Goal: Information Seeking & Learning: Learn about a topic

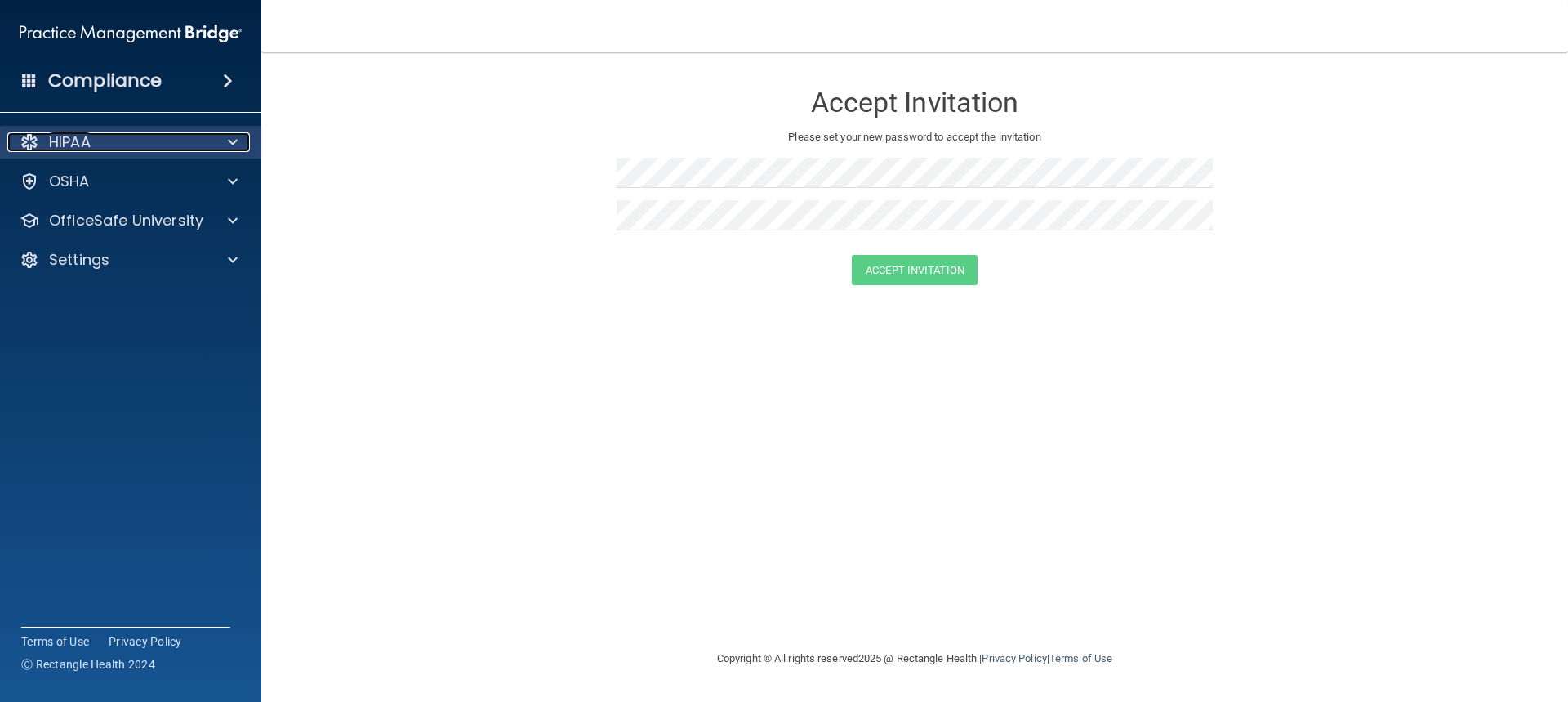
click at [84, 138] on p "HIPAA" at bounding box center [70, 143] width 42 height 20
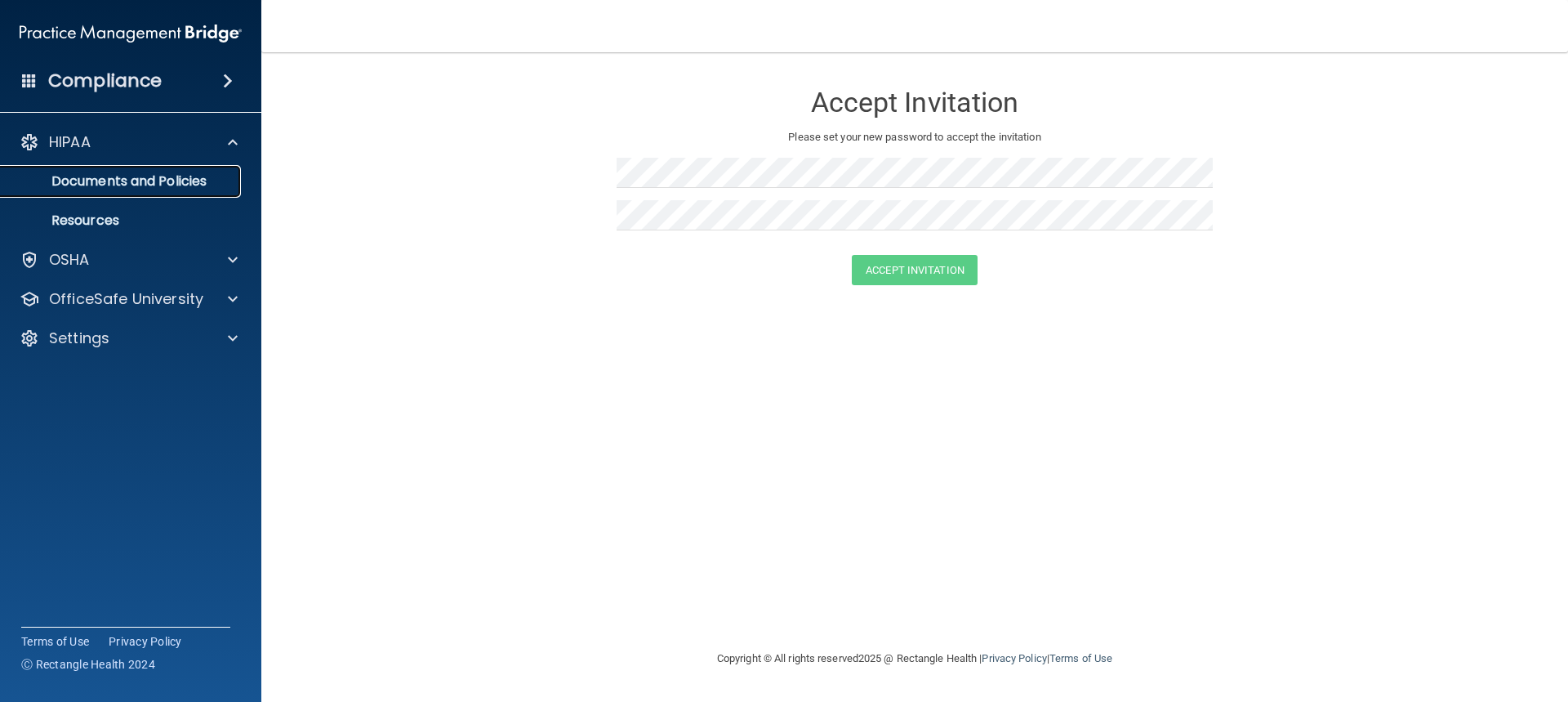
click at [103, 179] on p "Documents and Policies" at bounding box center [122, 181] width 223 height 16
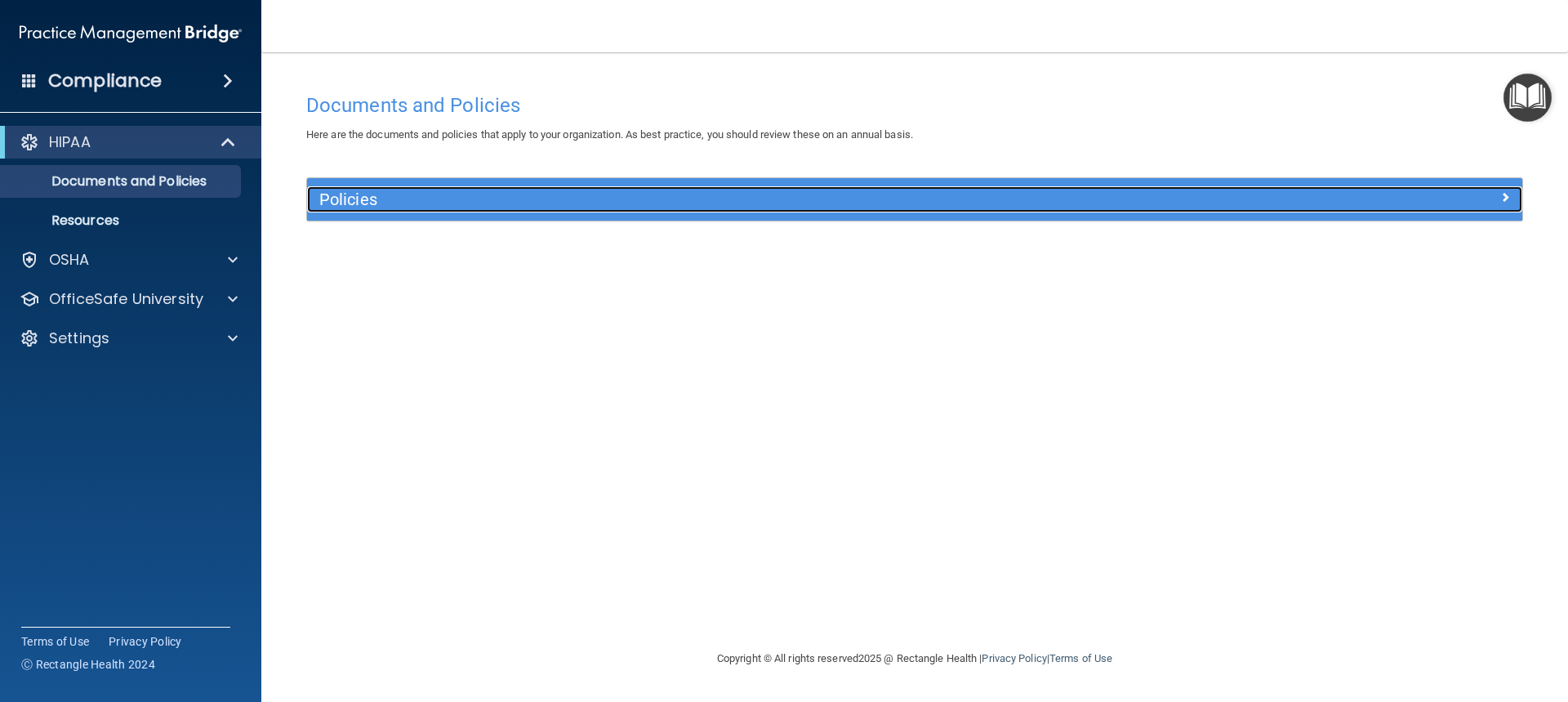
click at [351, 192] on h5 "Policies" at bounding box center [762, 199] width 887 height 18
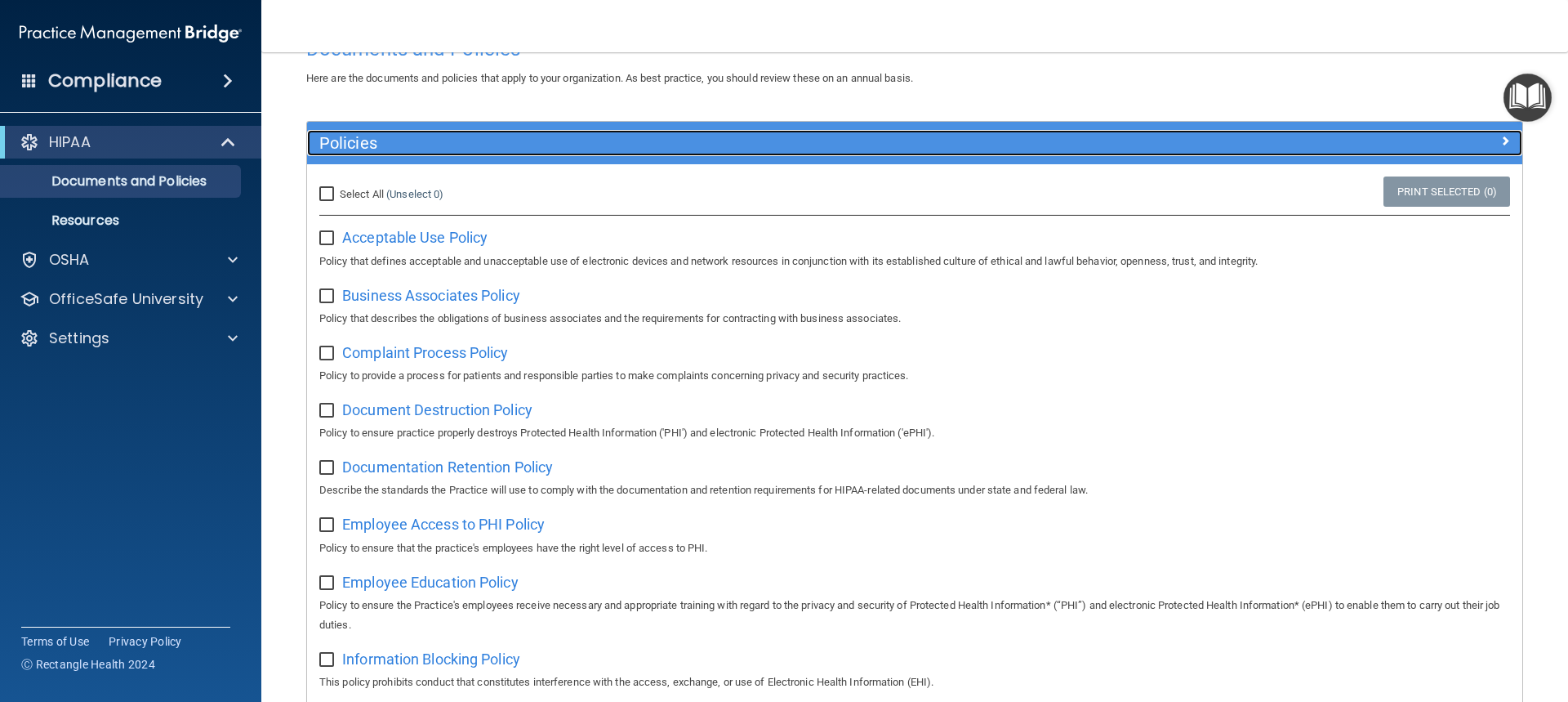
scroll to position [82, 0]
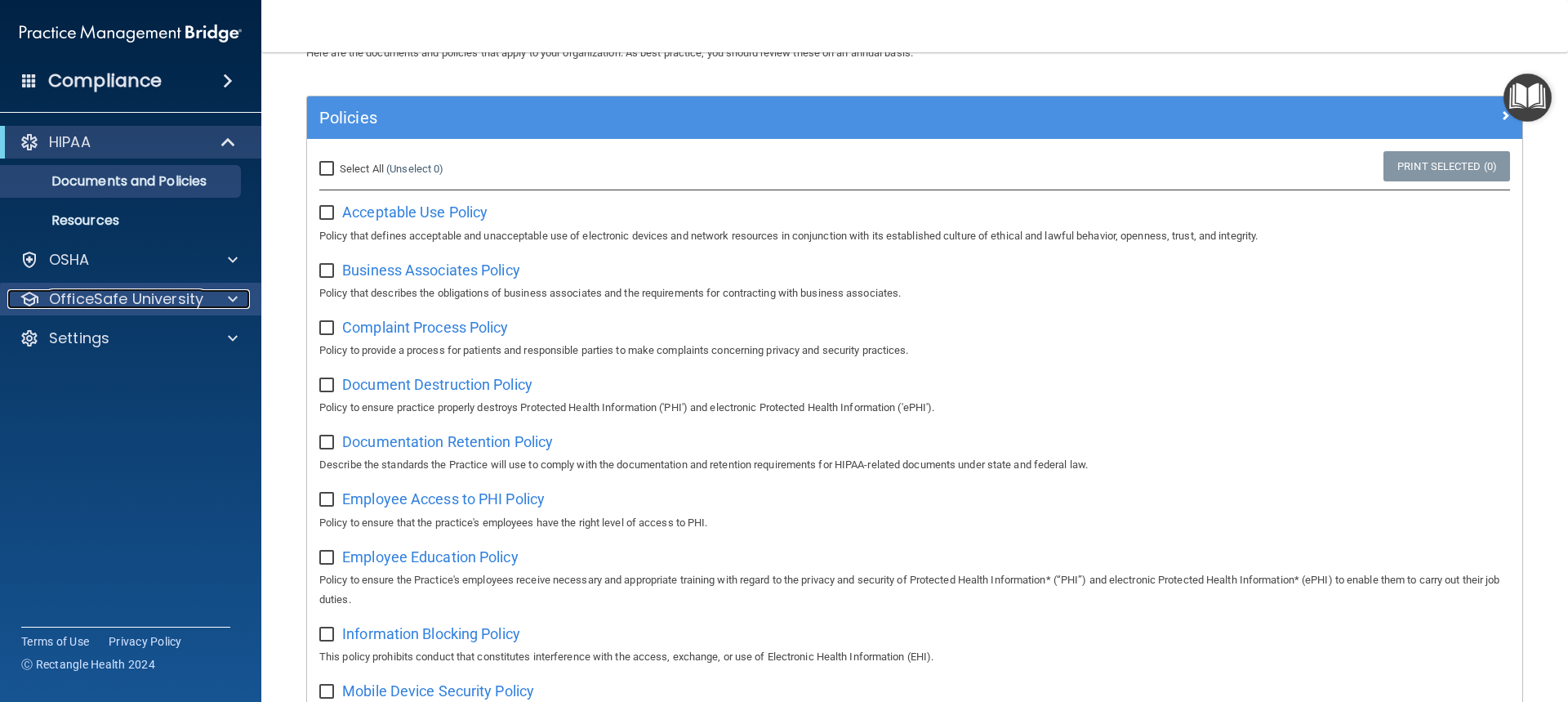
click at [233, 297] on span at bounding box center [233, 299] width 10 height 20
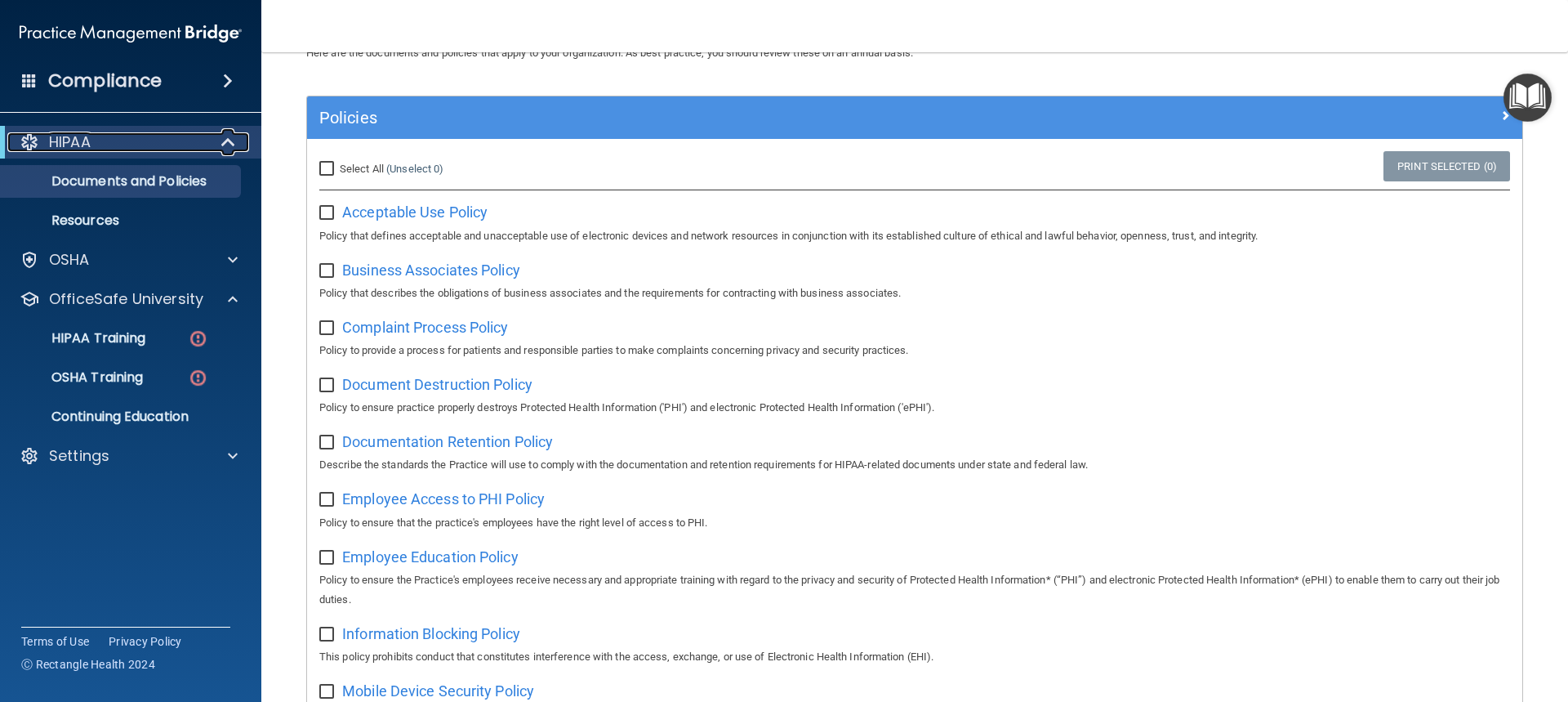
click at [228, 140] on span at bounding box center [229, 143] width 14 height 20
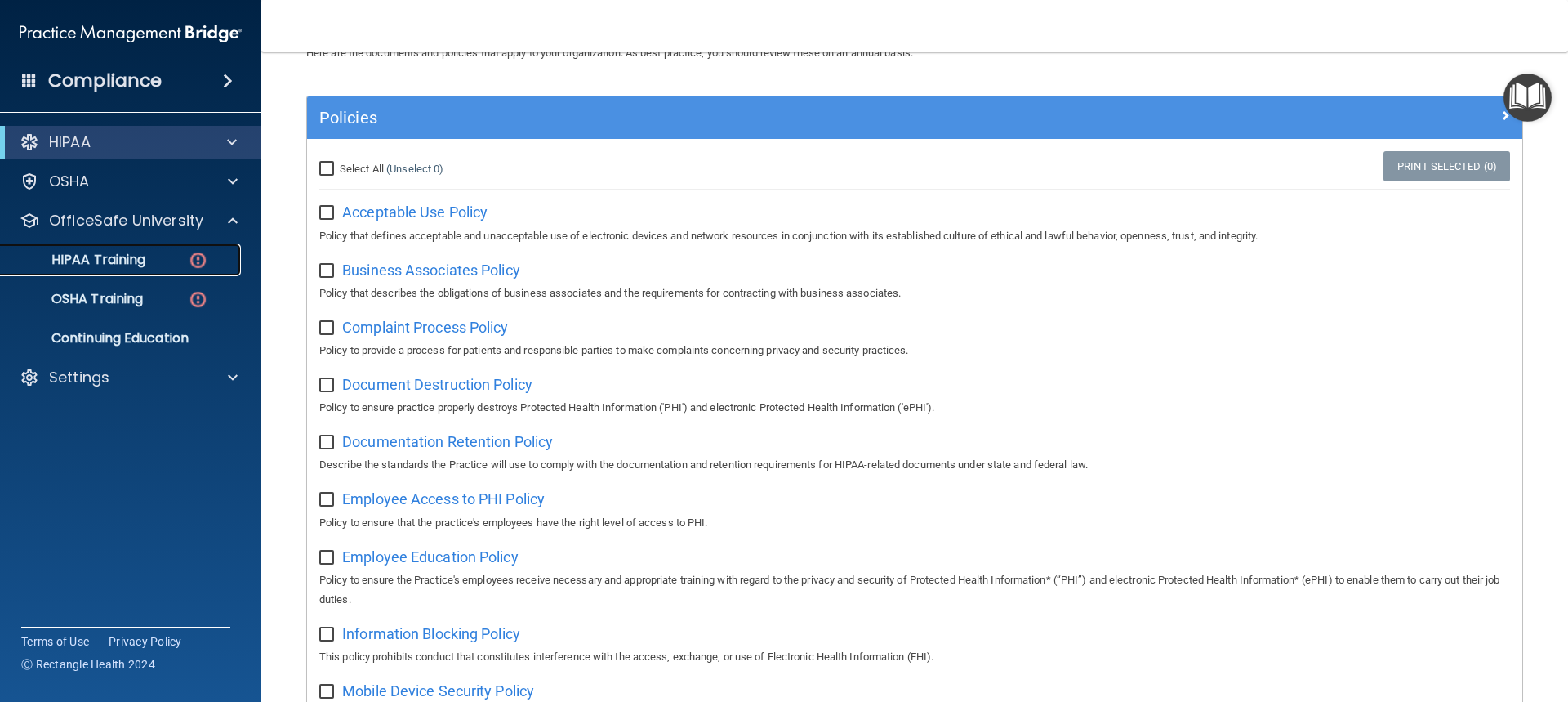
click at [120, 261] on p "HIPAA Training" at bounding box center [78, 260] width 135 height 16
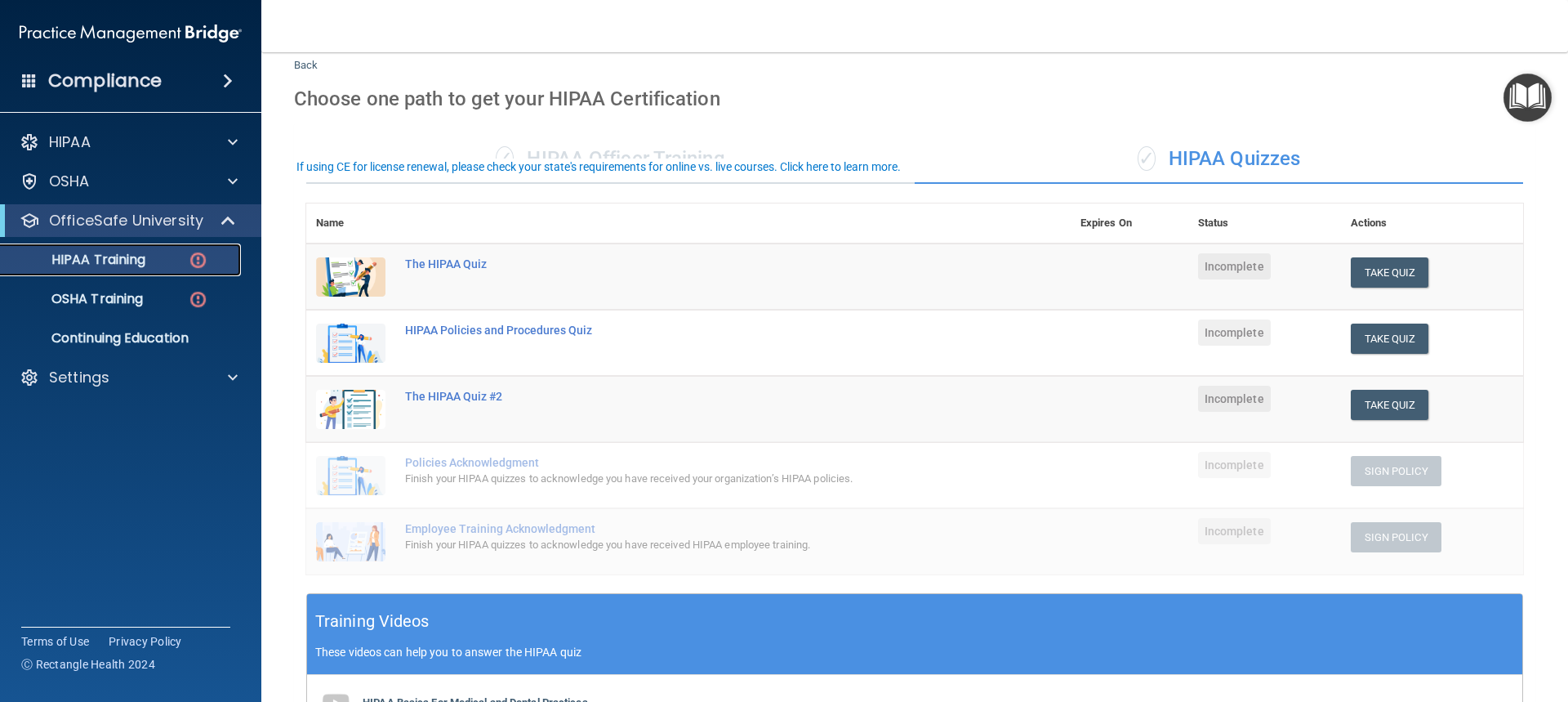
scroll to position [82, 0]
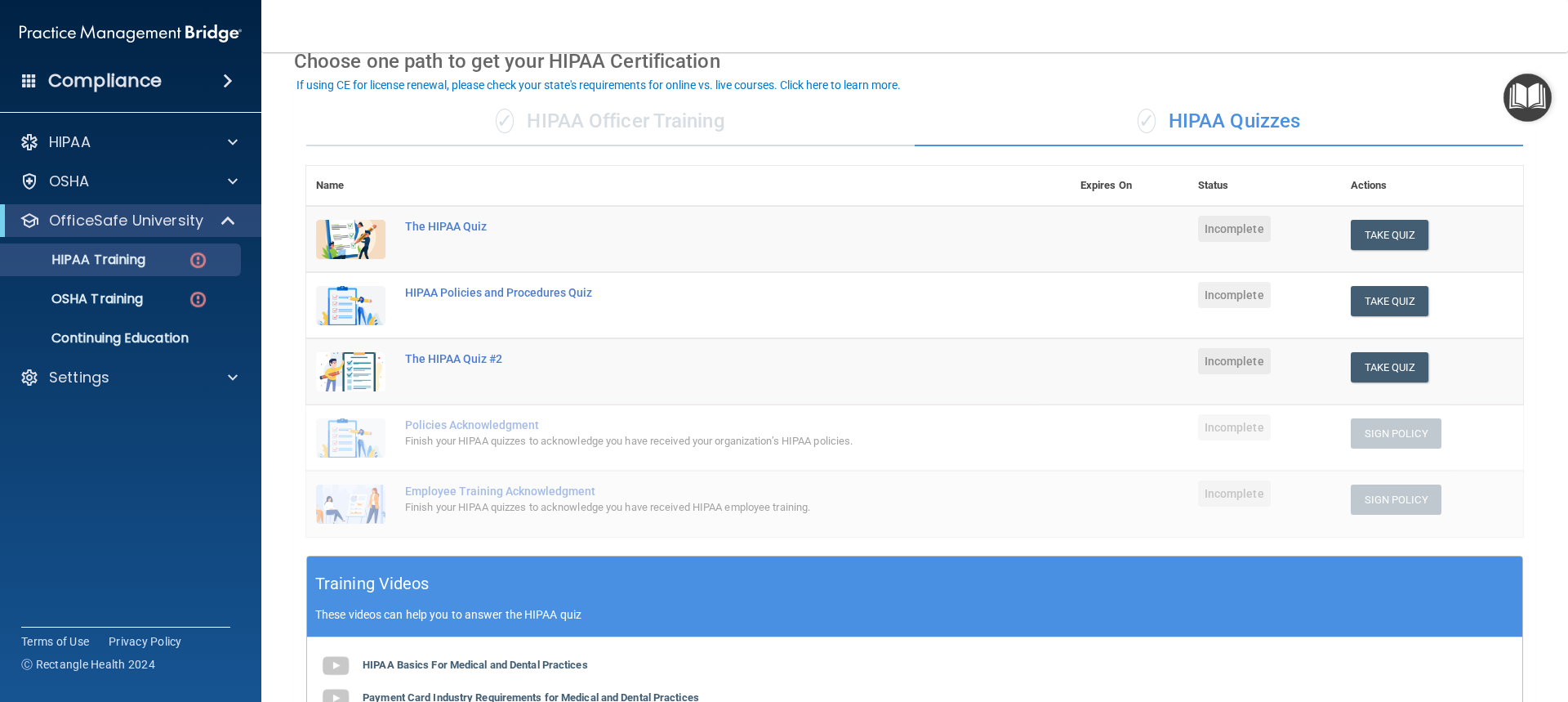
click at [668, 115] on div "✓ HIPAA Officer Training" at bounding box center [610, 122] width 608 height 49
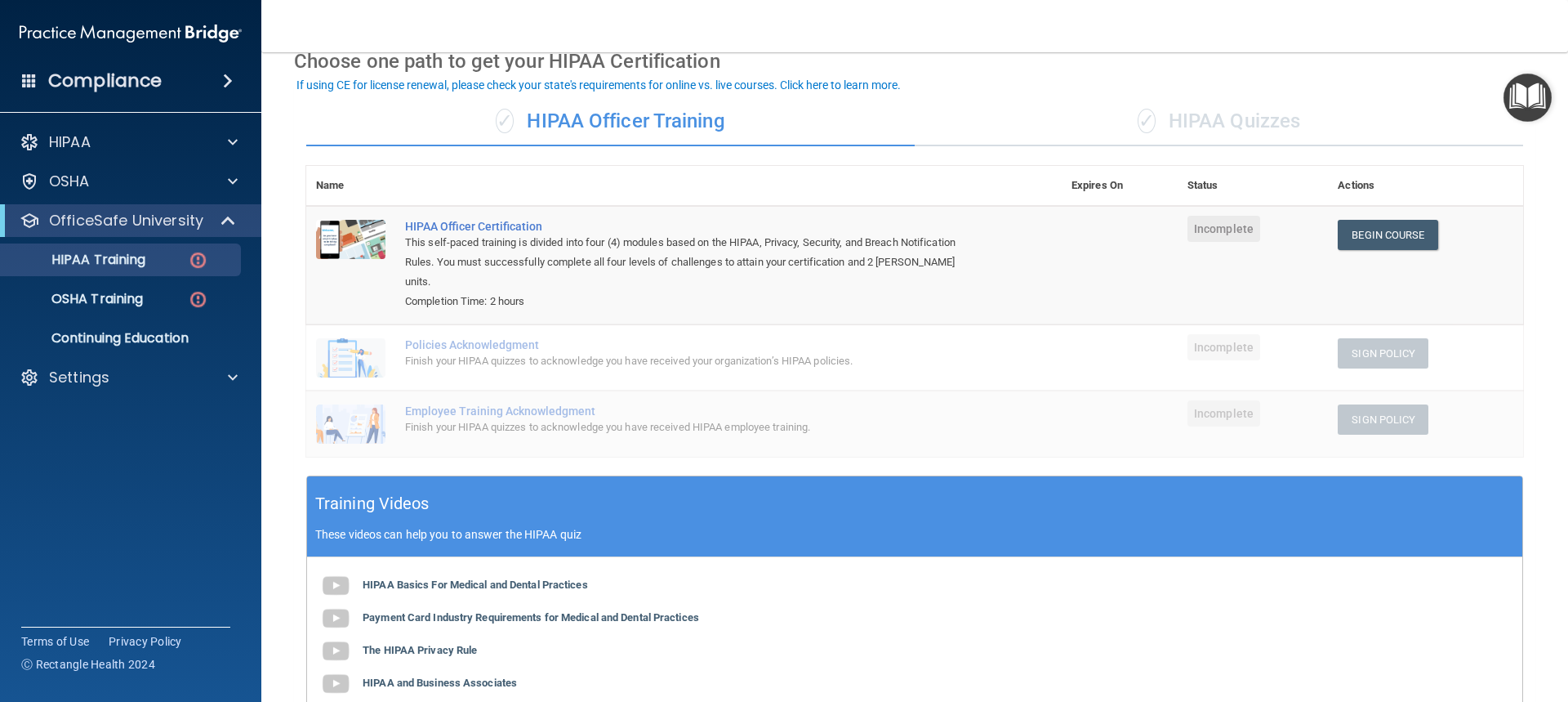
click at [1222, 117] on div "✓ HIPAA Quizzes" at bounding box center [1218, 122] width 608 height 49
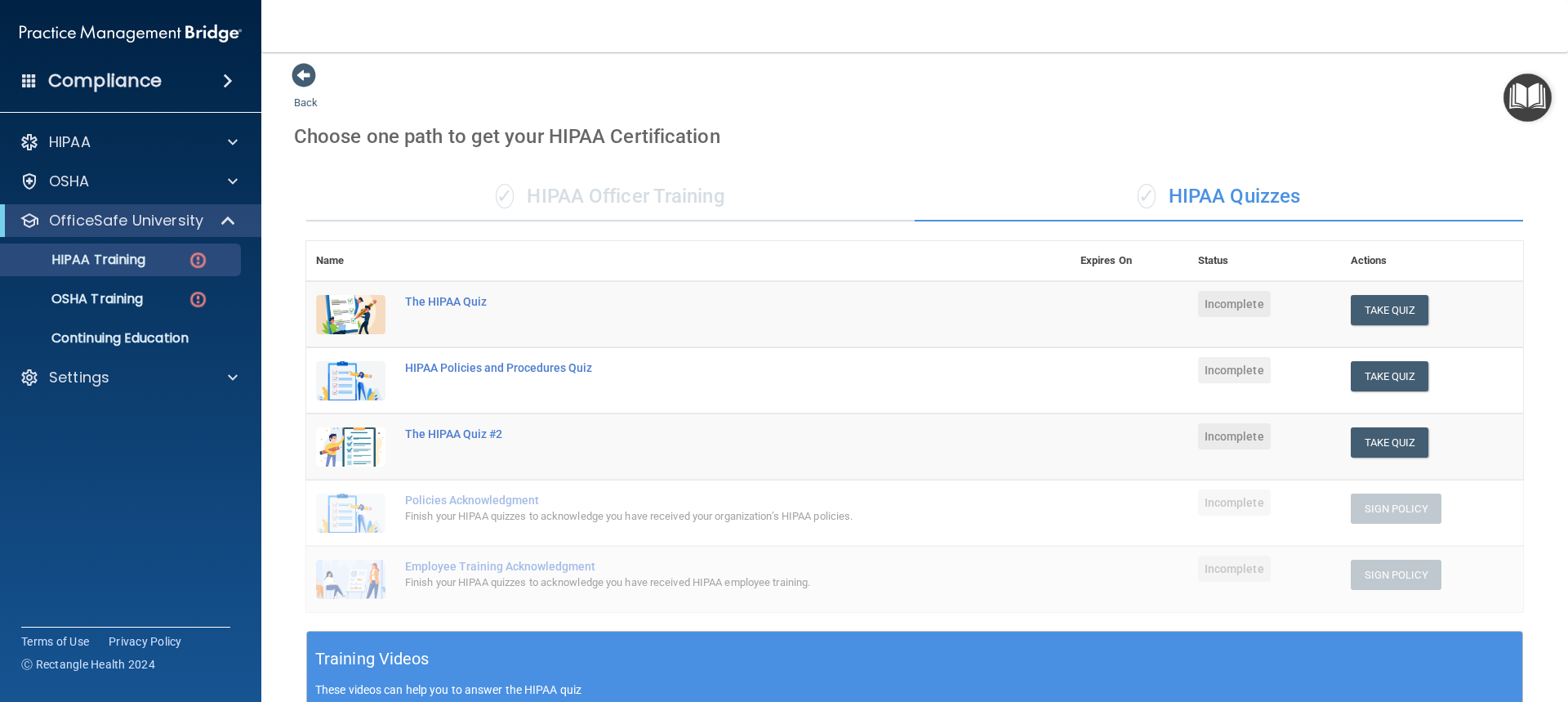
scroll to position [0, 0]
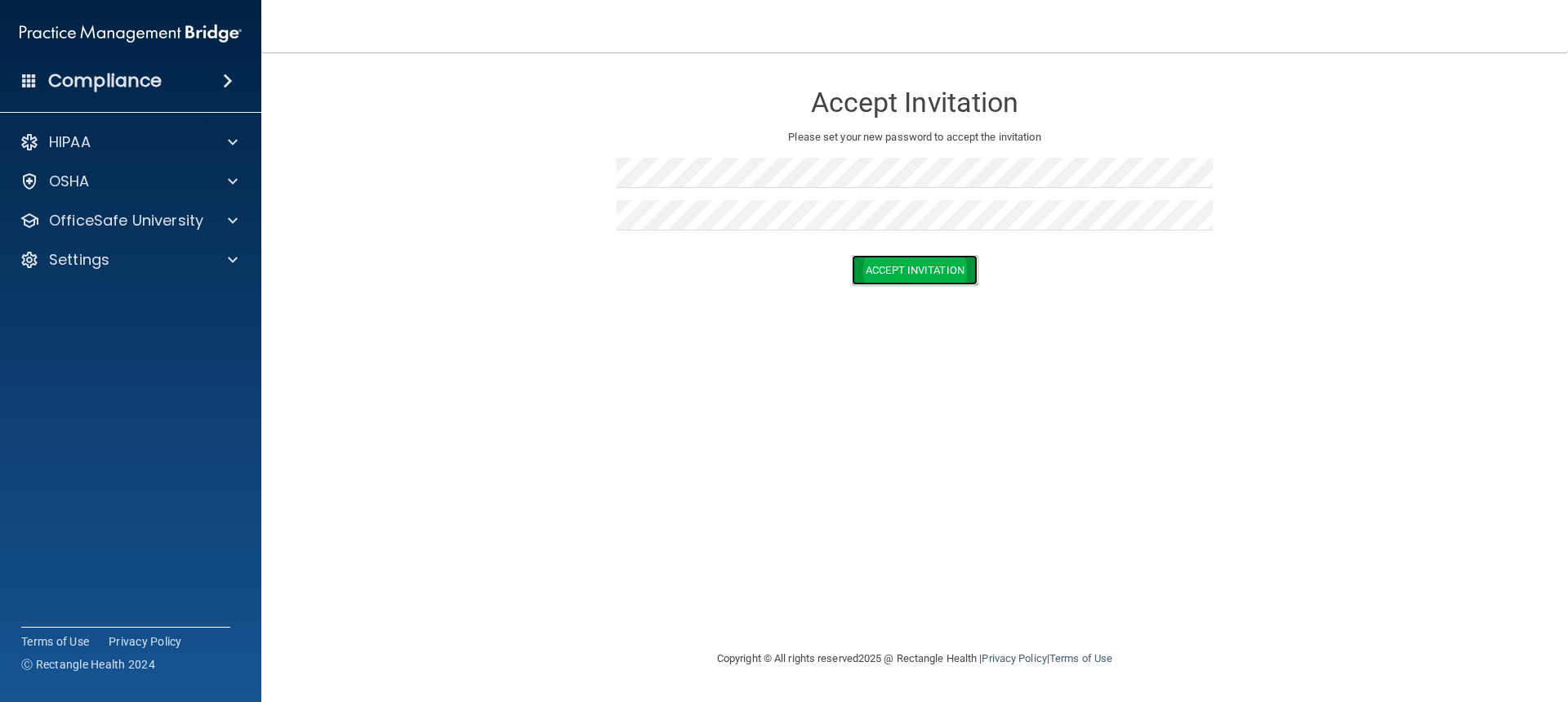
click at [935, 268] on button "Accept Invitation" at bounding box center [915, 269] width 126 height 30
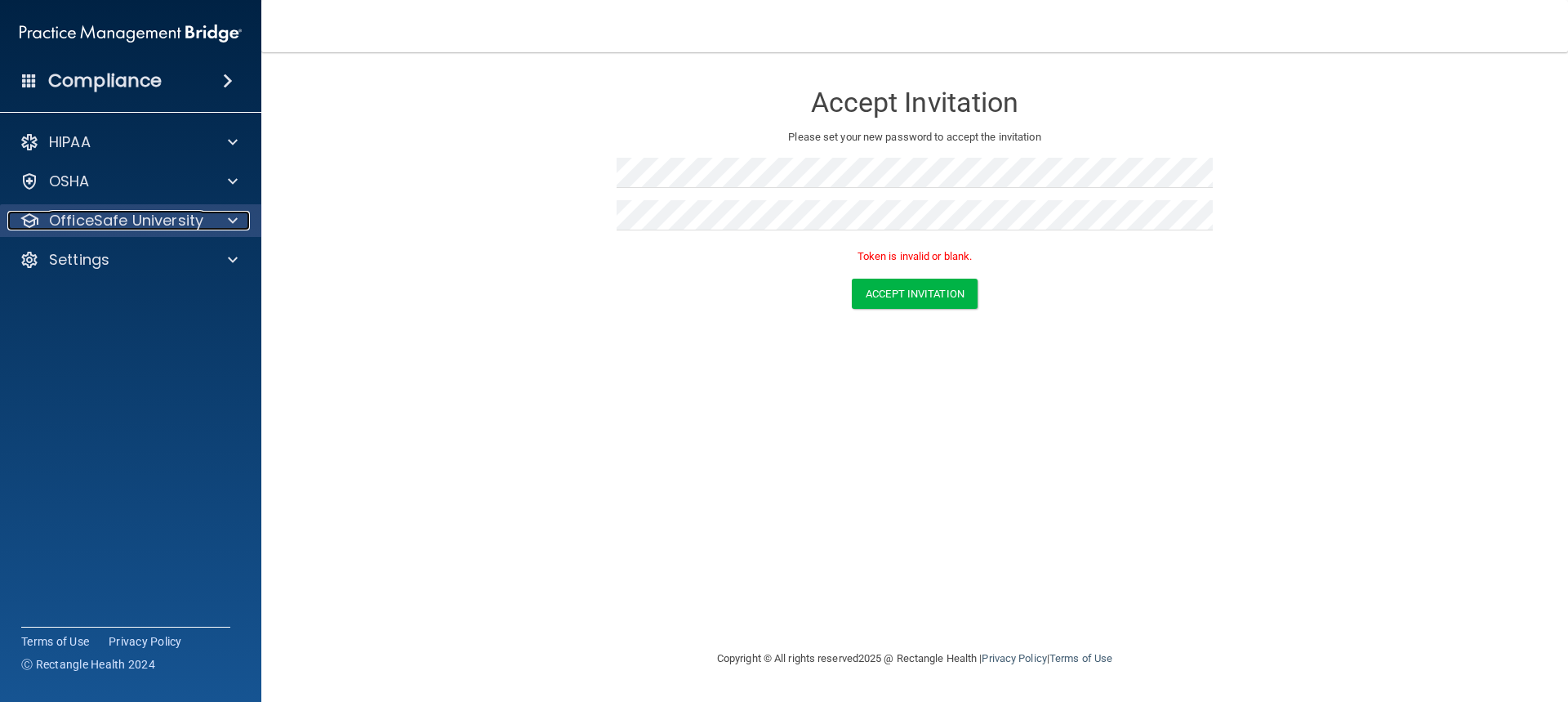
click at [229, 216] on span at bounding box center [233, 220] width 10 height 20
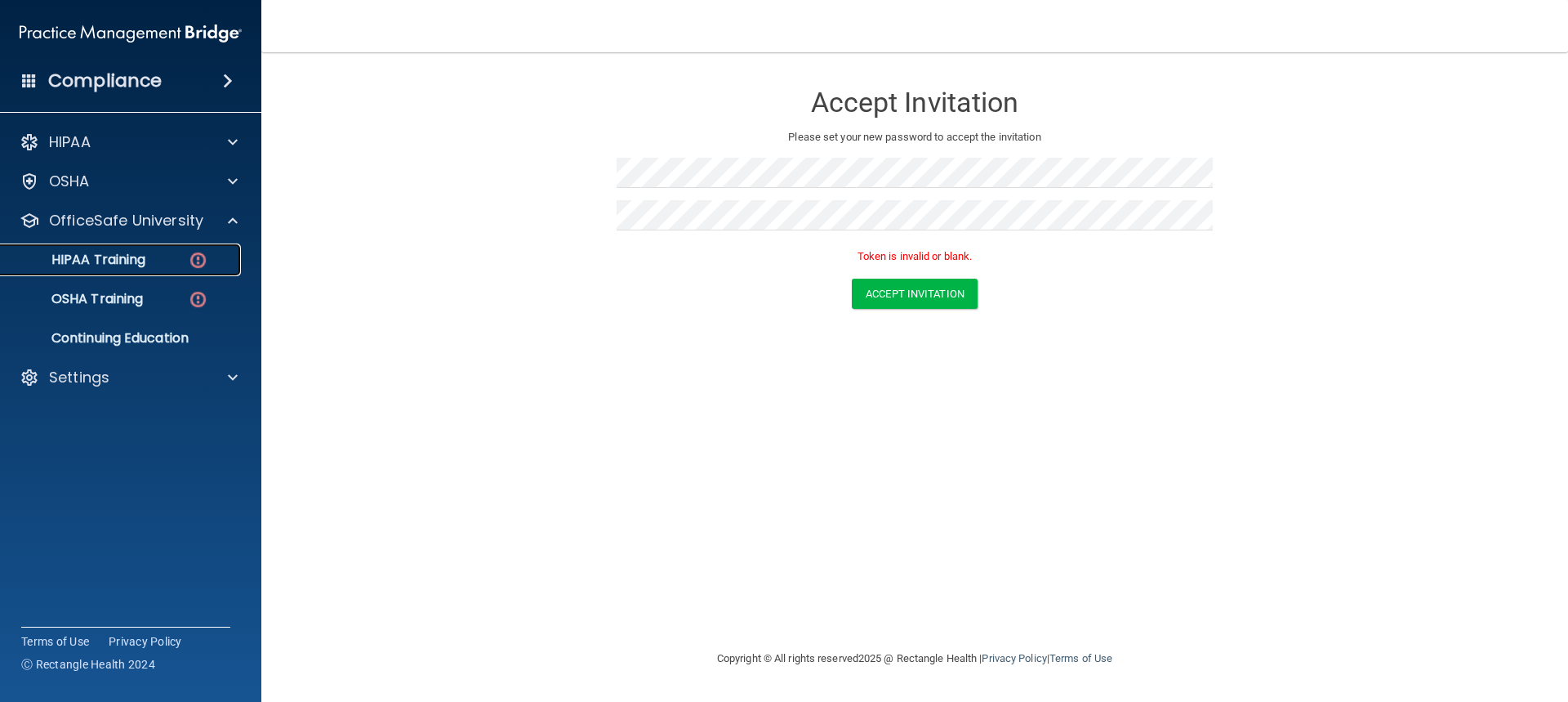
click at [130, 258] on p "HIPAA Training" at bounding box center [78, 260] width 135 height 16
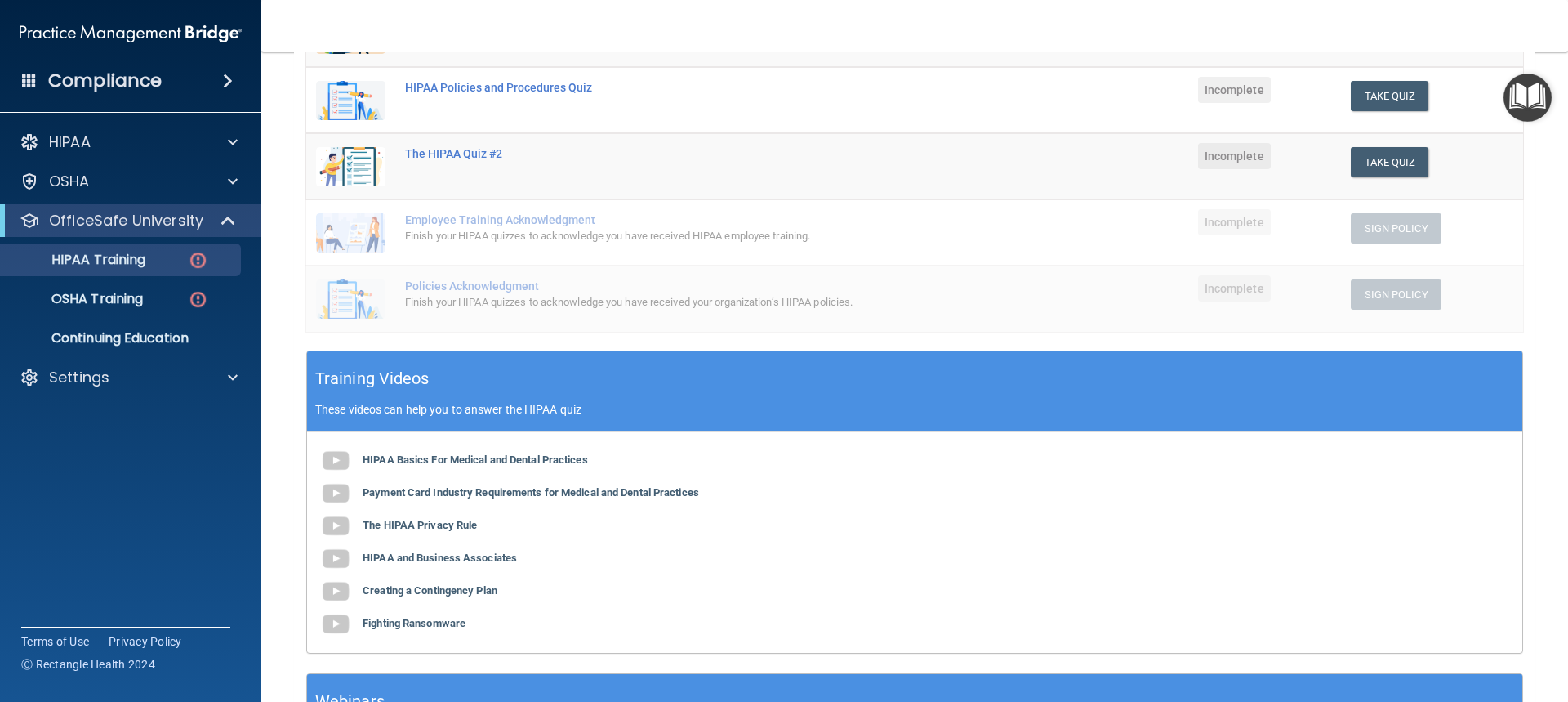
scroll to position [327, 0]
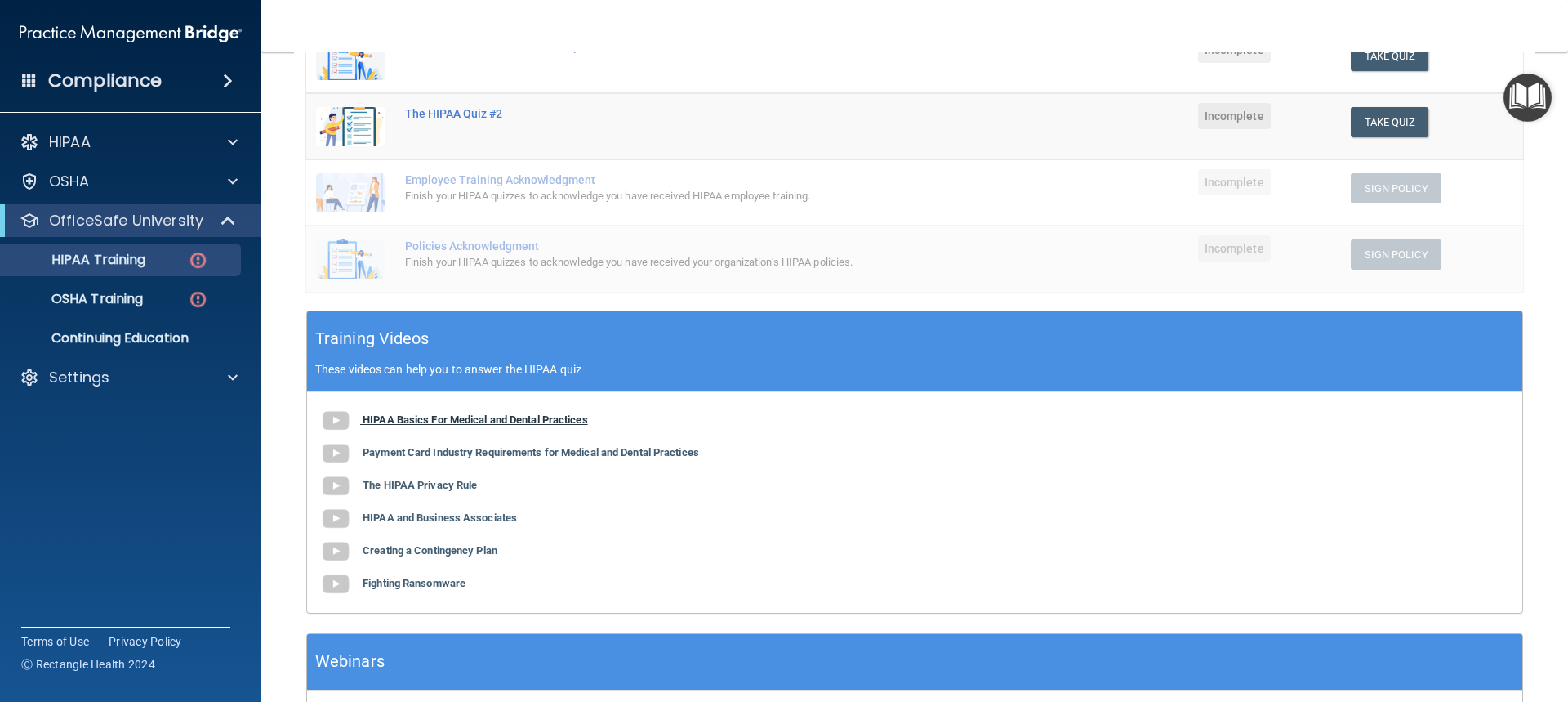
click at [535, 415] on b "HIPAA Basics For Medical and Dental Practices" at bounding box center [475, 419] width 225 height 12
click at [510, 451] on b "Payment Card Industry Requirements for Medical and Dental Practices" at bounding box center [531, 452] width 337 height 12
click at [427, 484] on b "The HIPAA Privacy Rule" at bounding box center [420, 485] width 115 height 12
click at [436, 513] on b "HIPAA and Business Associates" at bounding box center [440, 517] width 155 height 12
click at [445, 545] on b "Creating a Contingency Plan" at bounding box center [430, 550] width 135 height 12
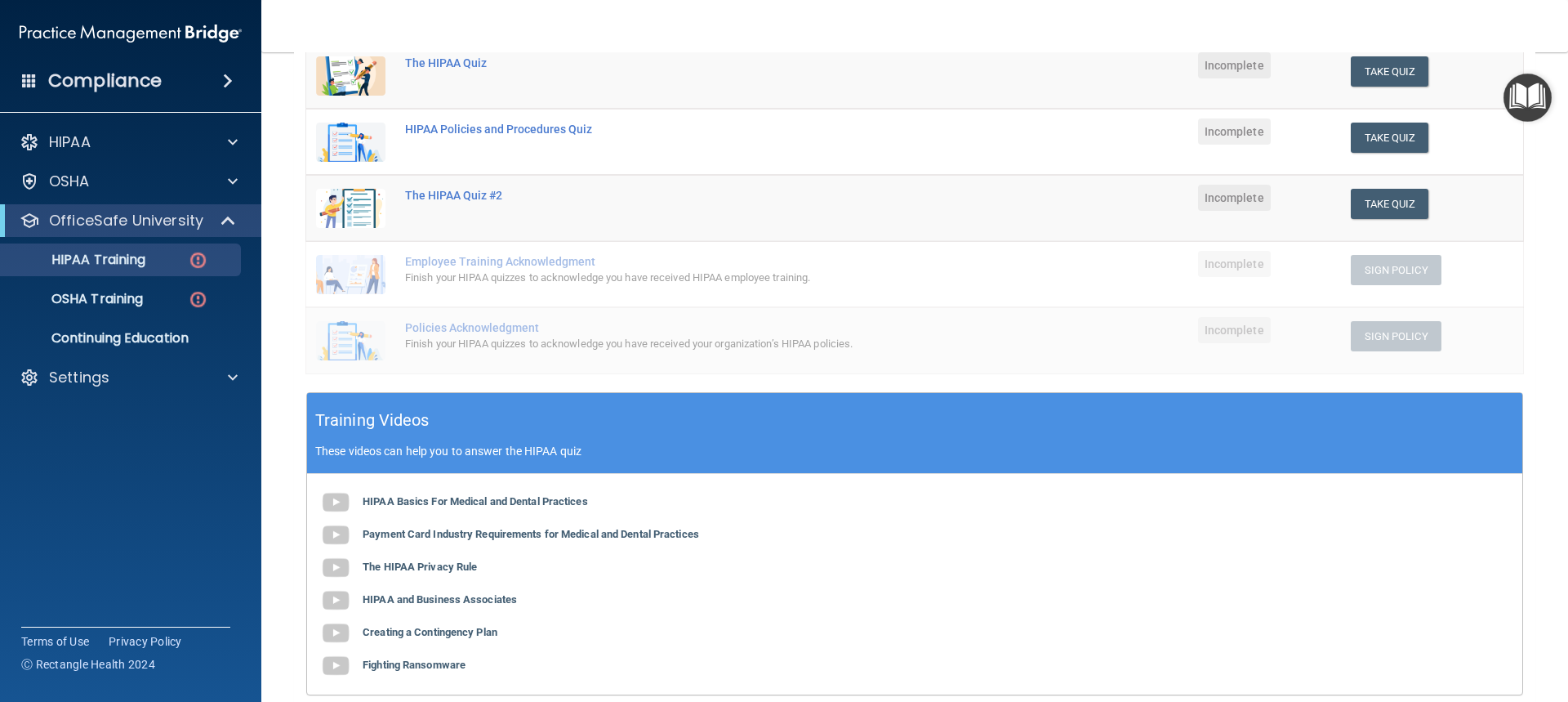
scroll to position [163, 0]
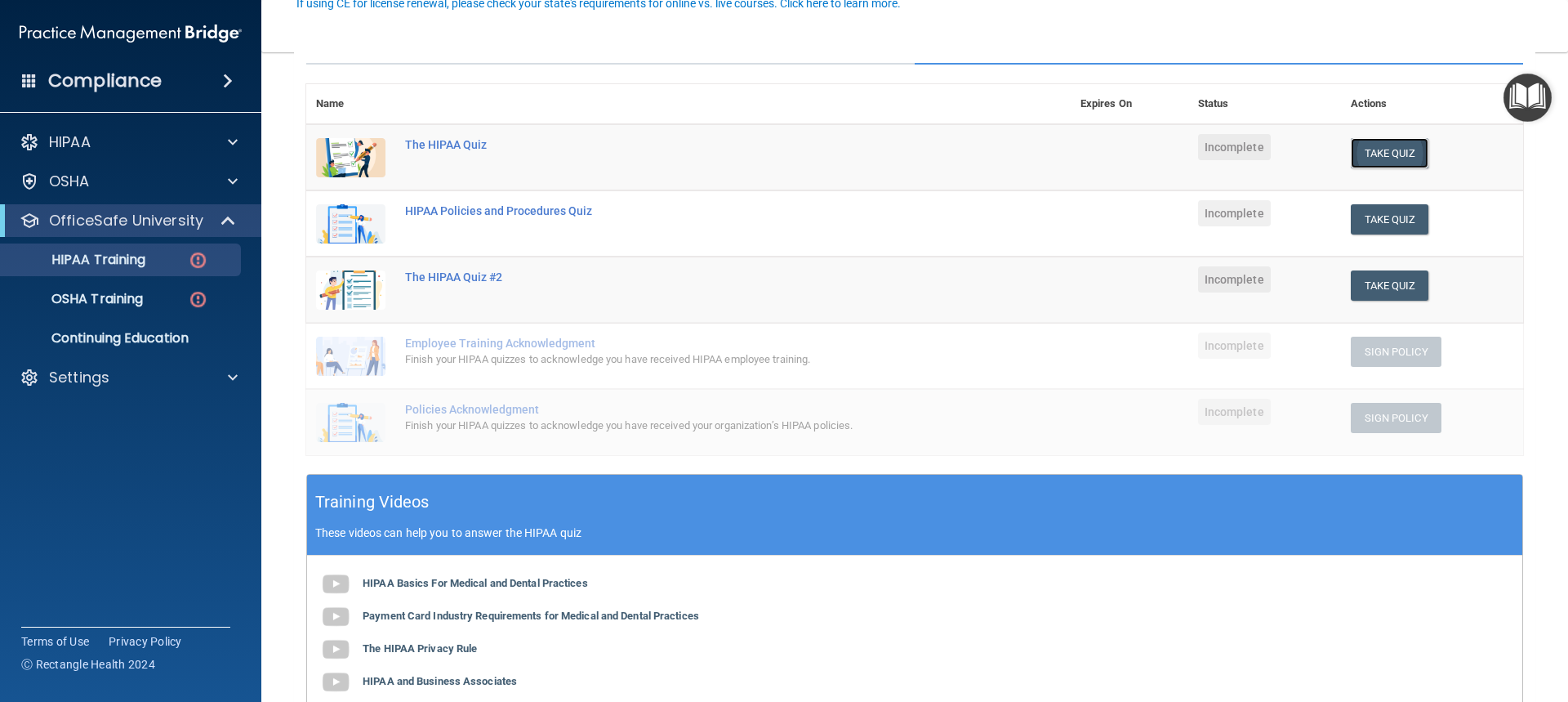
click at [1376, 150] on button "Take Quiz" at bounding box center [1390, 153] width 79 height 30
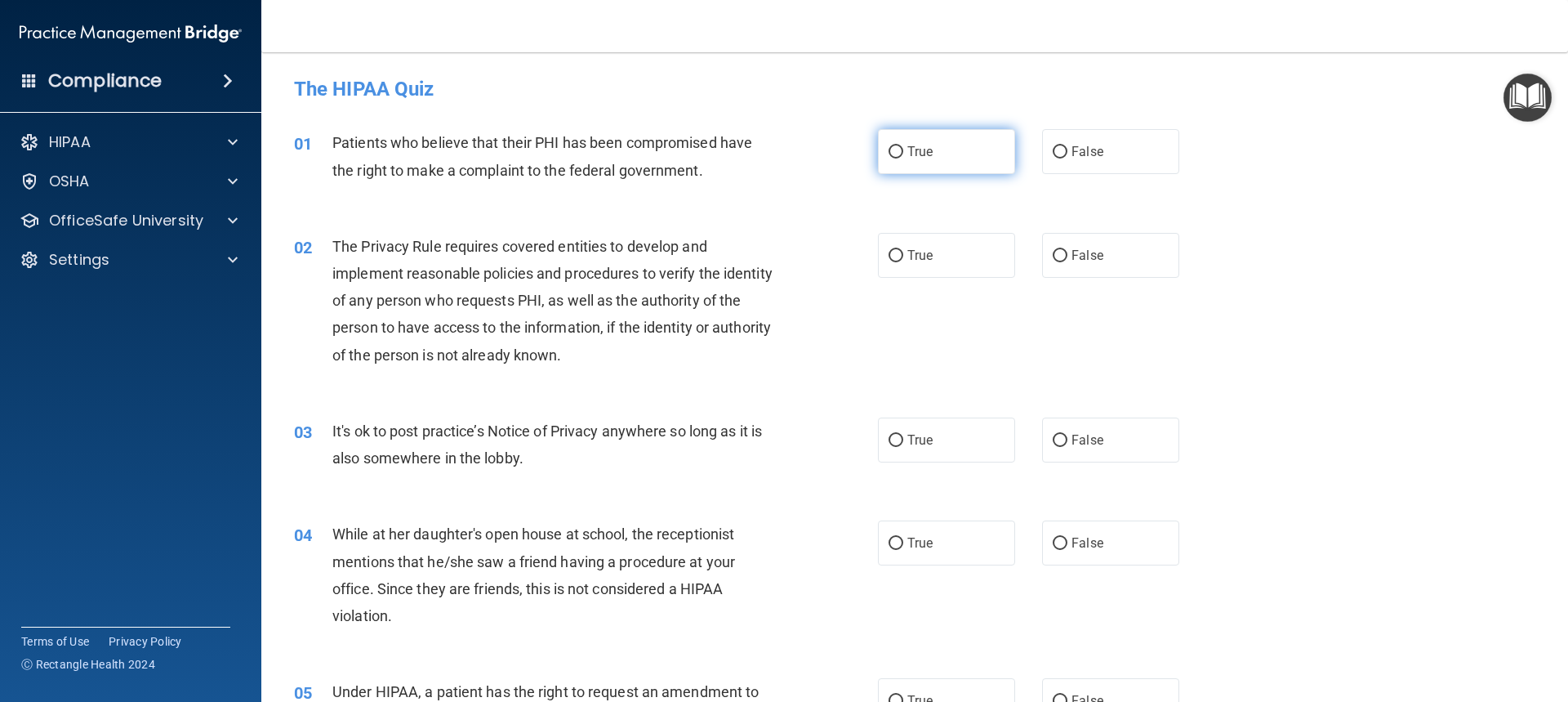
click at [962, 152] on label "True" at bounding box center [947, 152] width 138 height 45
click at [903, 152] on input "True" at bounding box center [896, 152] width 15 height 12
radio input "true"
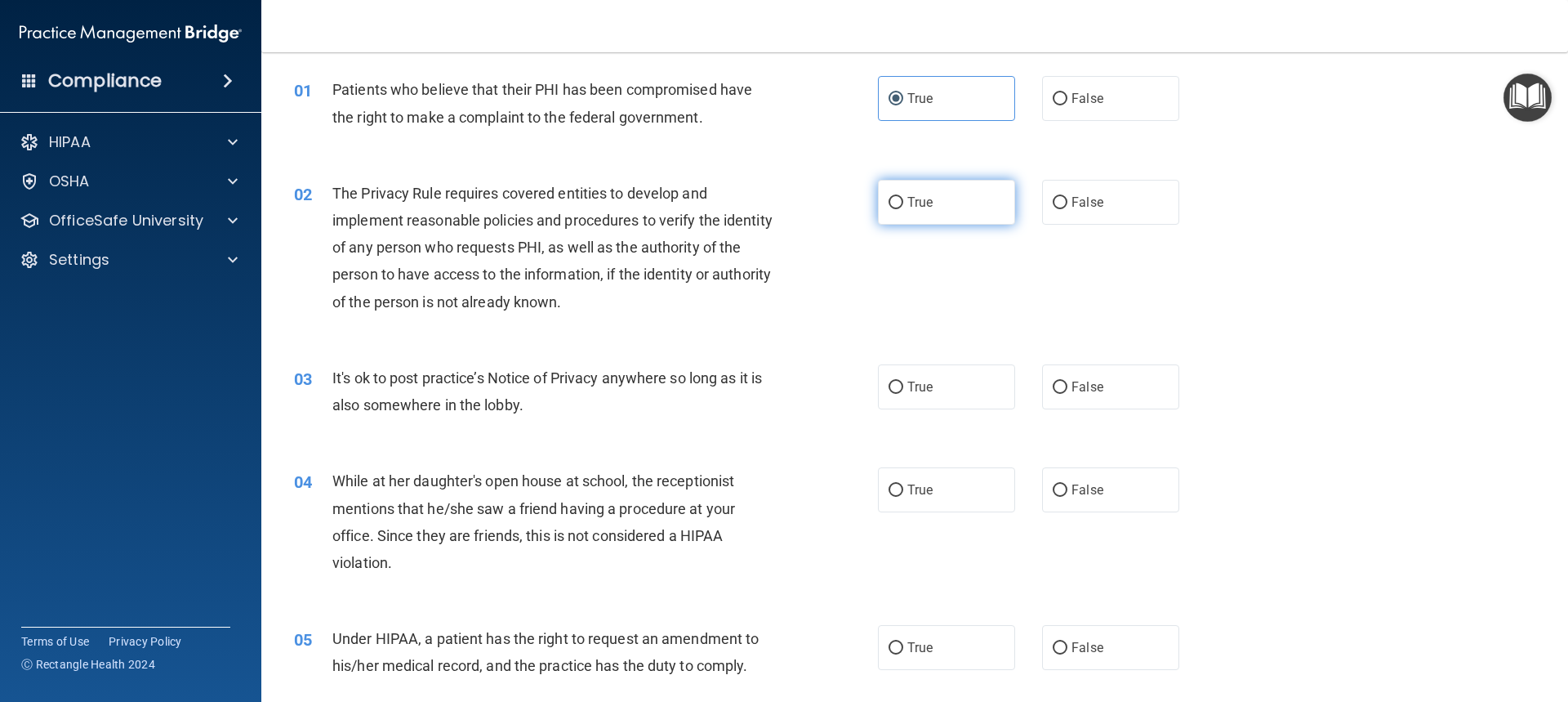
scroll to position [82, 0]
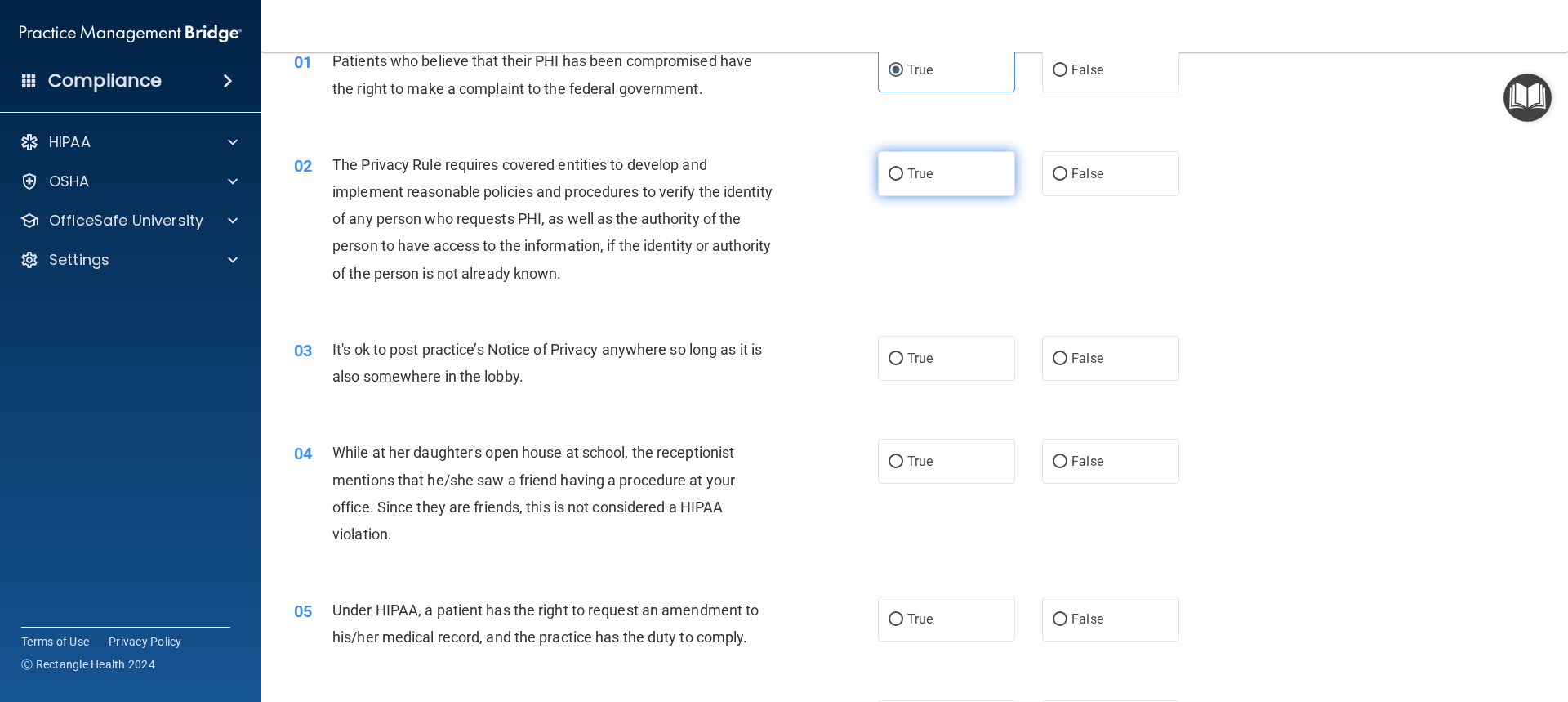
click at [958, 179] on label "True" at bounding box center [947, 174] width 138 height 45
click at [903, 179] on input "True" at bounding box center [896, 174] width 15 height 12
radio input "true"
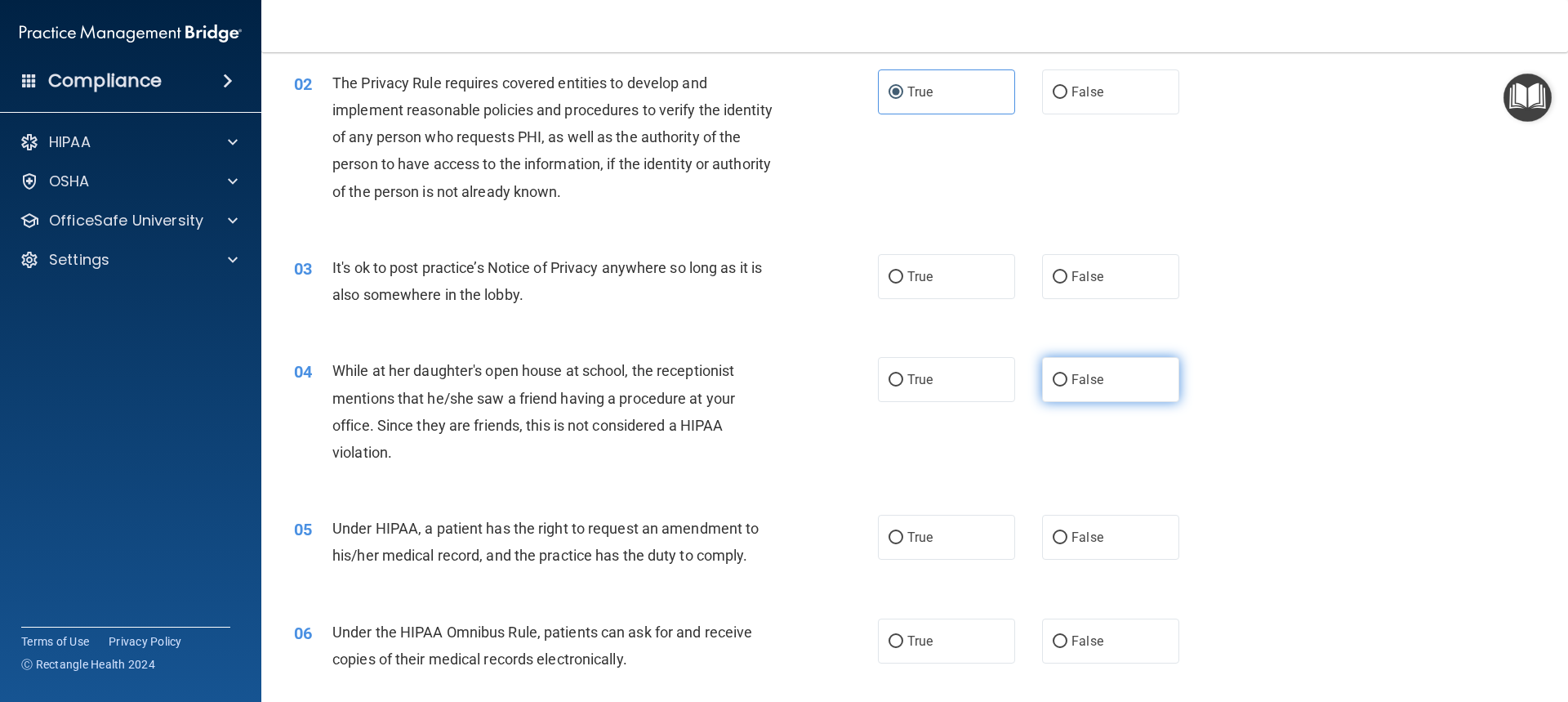
click at [1098, 376] on label "False" at bounding box center [1111, 379] width 138 height 45
click at [1068, 376] on input "False" at bounding box center [1060, 380] width 15 height 12
radio input "true"
click at [921, 276] on span "True" at bounding box center [920, 276] width 25 height 16
click at [903, 276] on input "True" at bounding box center [896, 277] width 15 height 12
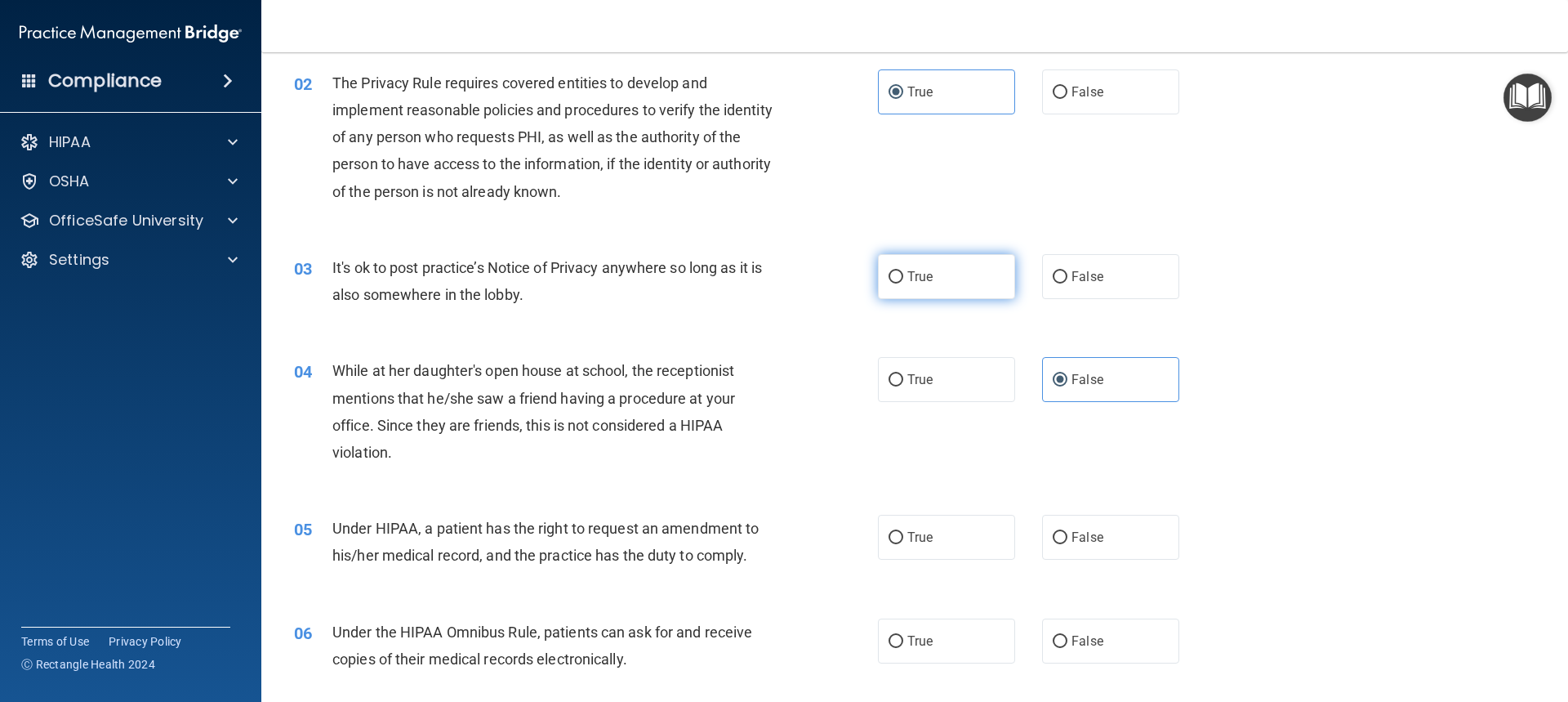
radio input "true"
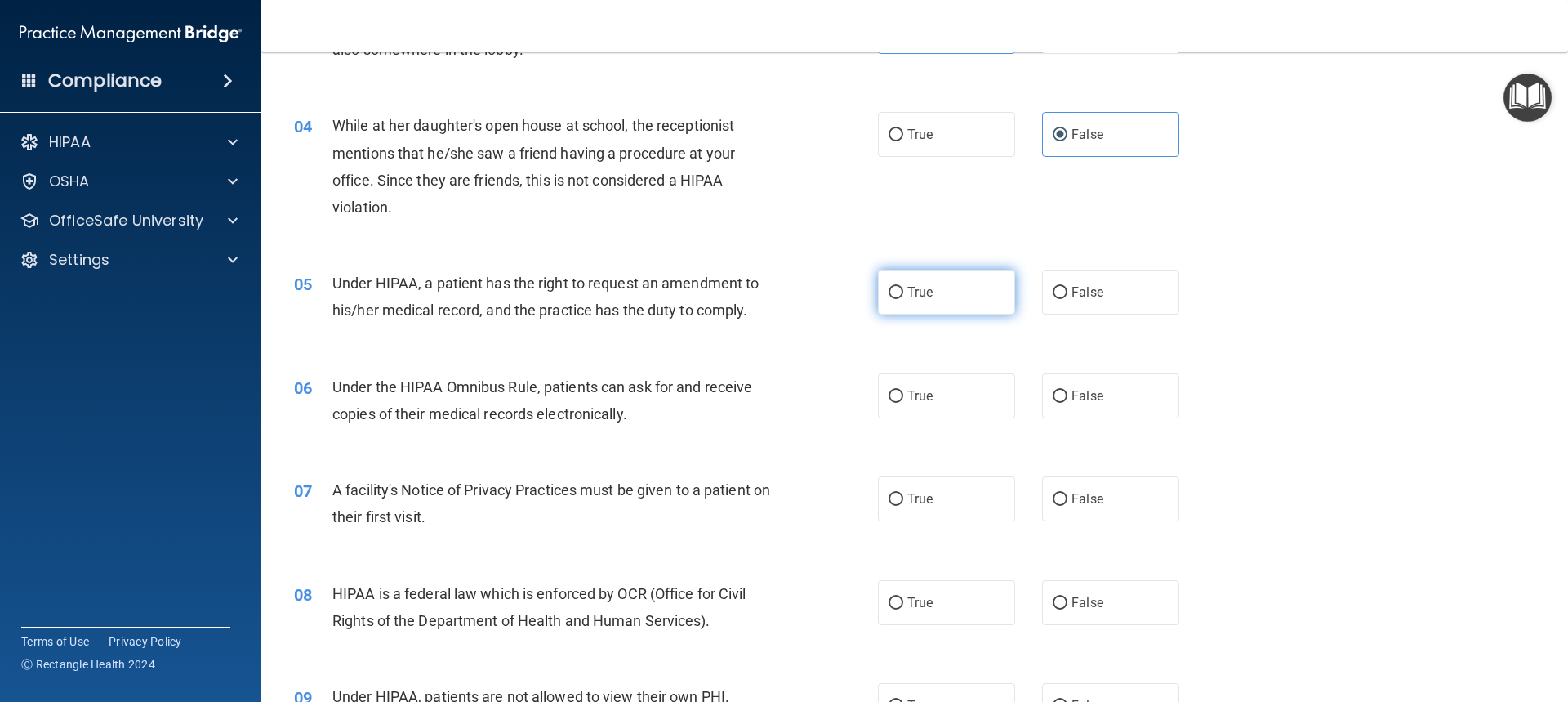
scroll to position [490, 0]
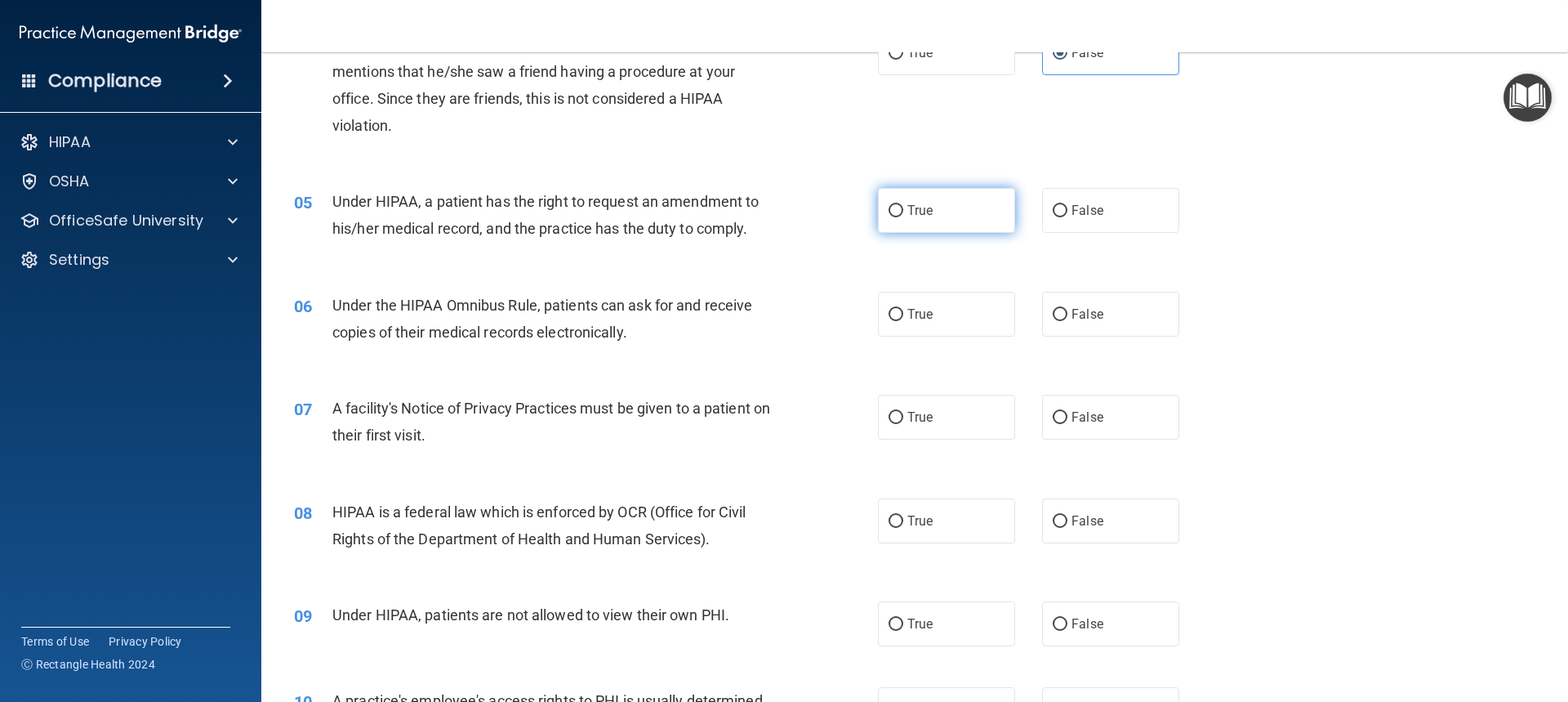
click at [929, 210] on label "True" at bounding box center [947, 210] width 138 height 45
click at [903, 210] on input "True" at bounding box center [896, 211] width 15 height 12
radio input "true"
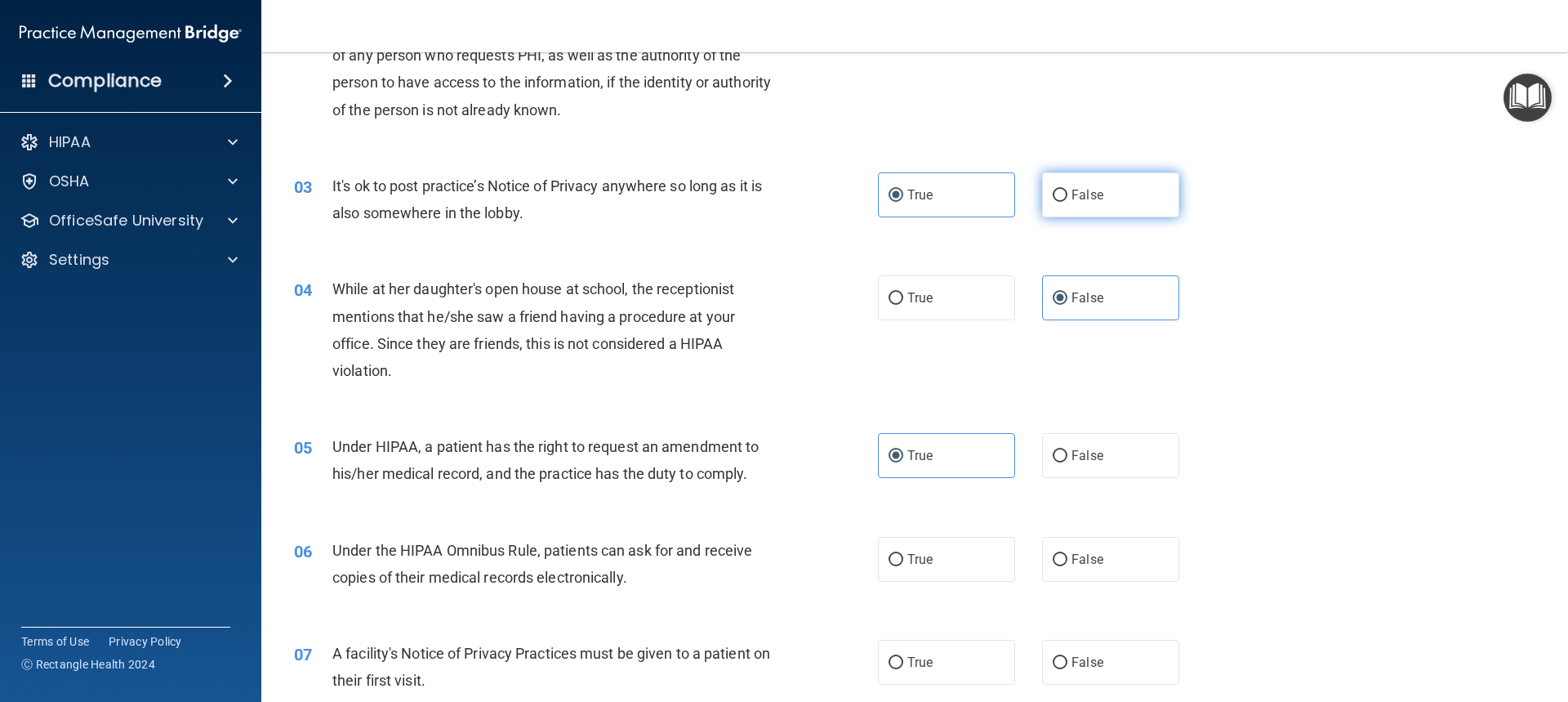
scroll to position [163, 0]
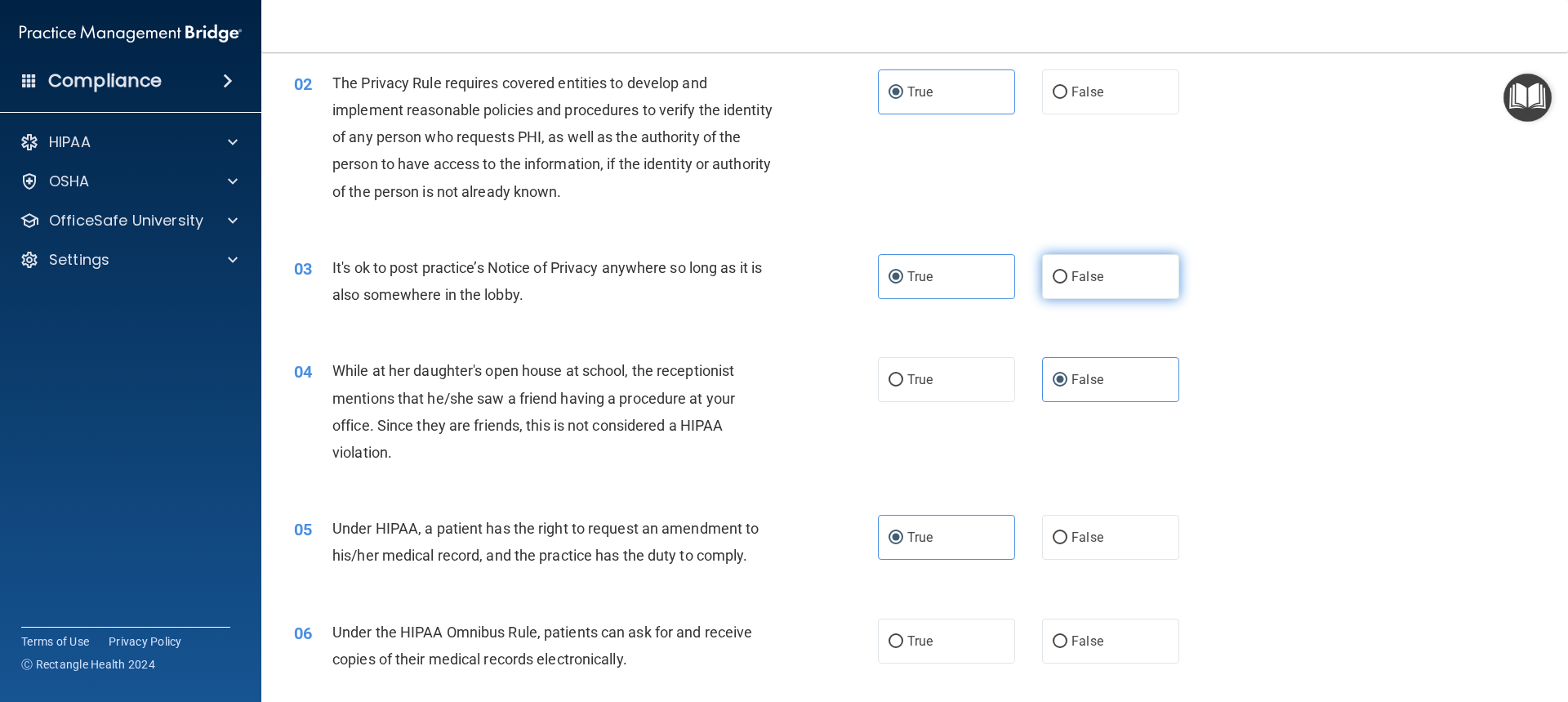
click at [1102, 265] on label "False" at bounding box center [1111, 276] width 138 height 45
click at [1068, 271] on input "False" at bounding box center [1060, 277] width 15 height 12
radio input "true"
radio input "false"
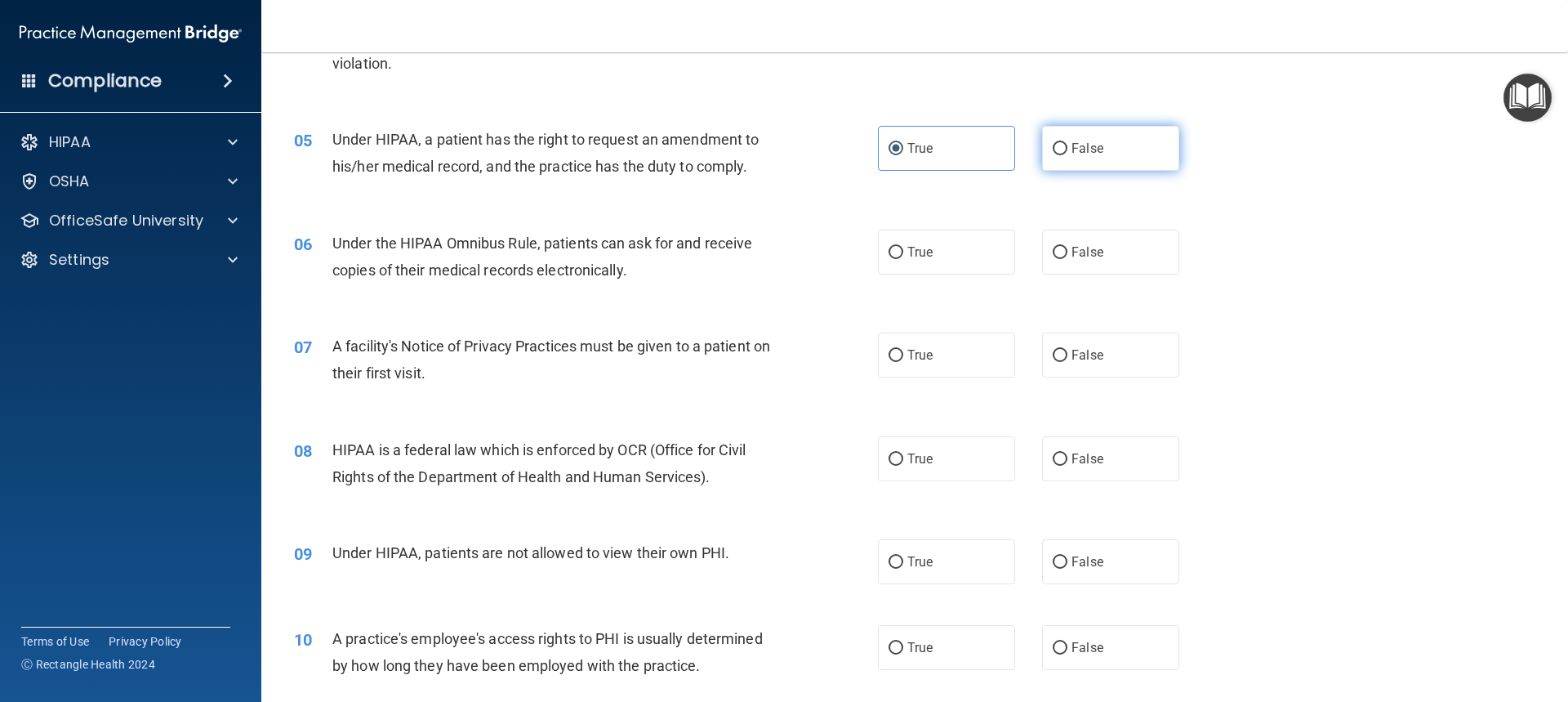
scroll to position [572, 0]
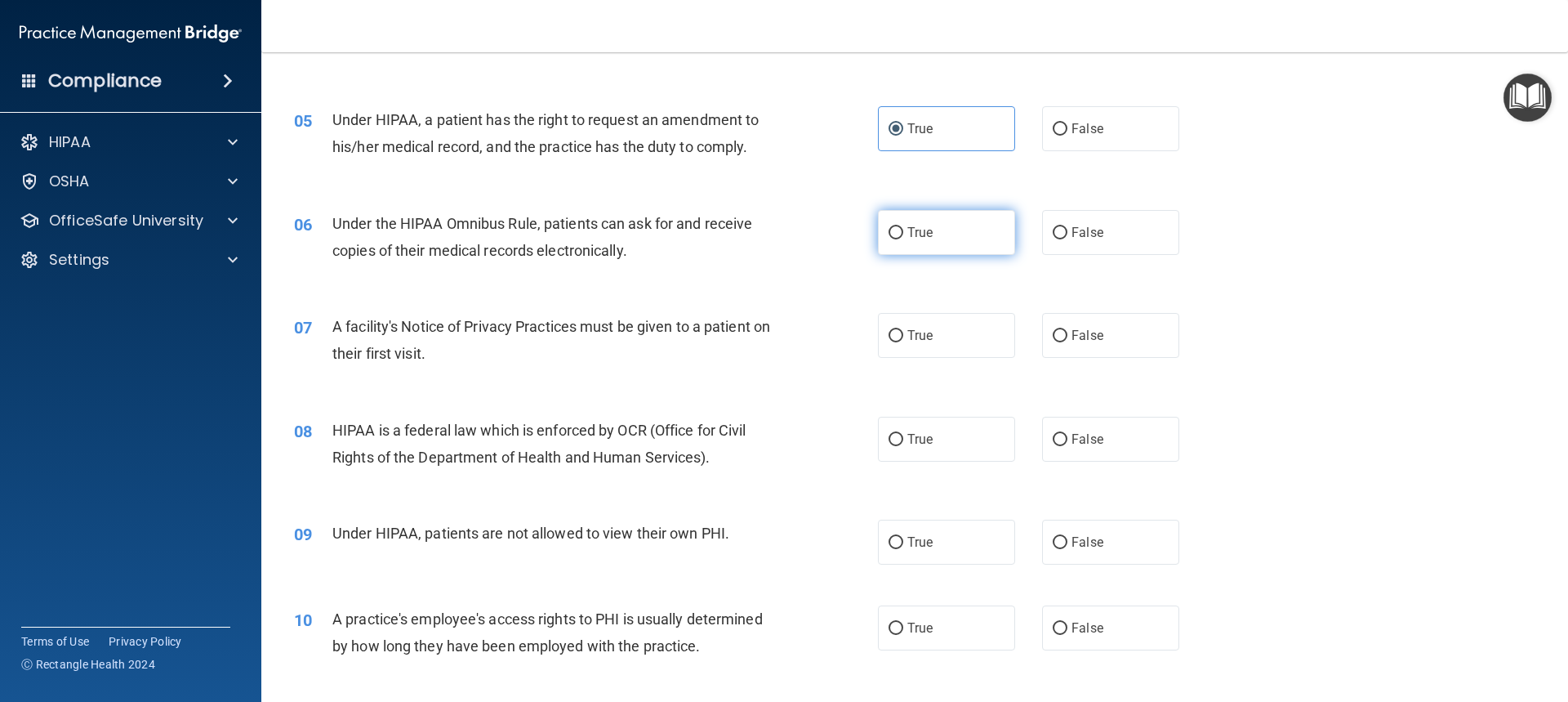
click at [914, 226] on span "True" at bounding box center [920, 232] width 25 height 16
click at [903, 227] on input "True" at bounding box center [896, 233] width 15 height 12
radio input "true"
click at [972, 333] on label "True" at bounding box center [947, 335] width 138 height 45
click at [903, 333] on input "True" at bounding box center [896, 336] width 15 height 12
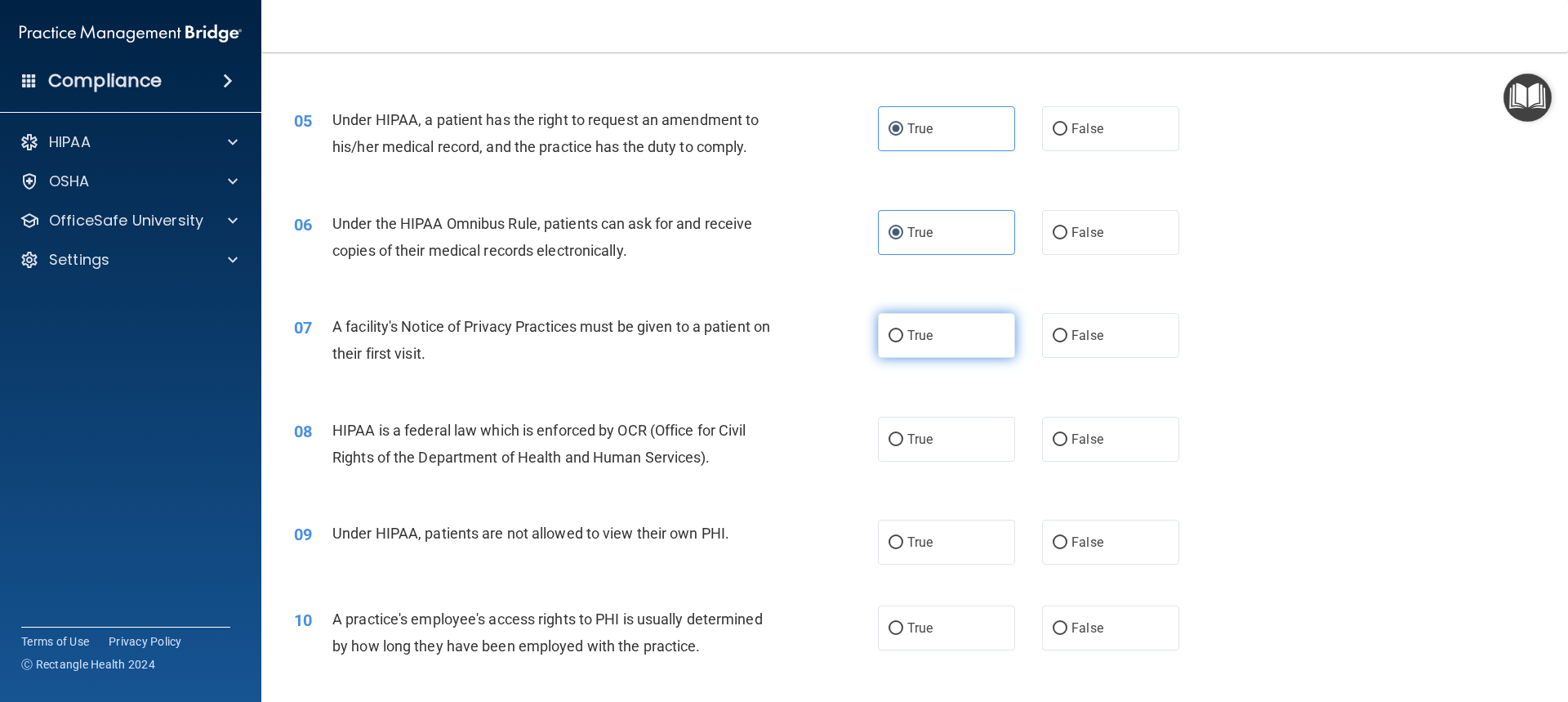
radio input "true"
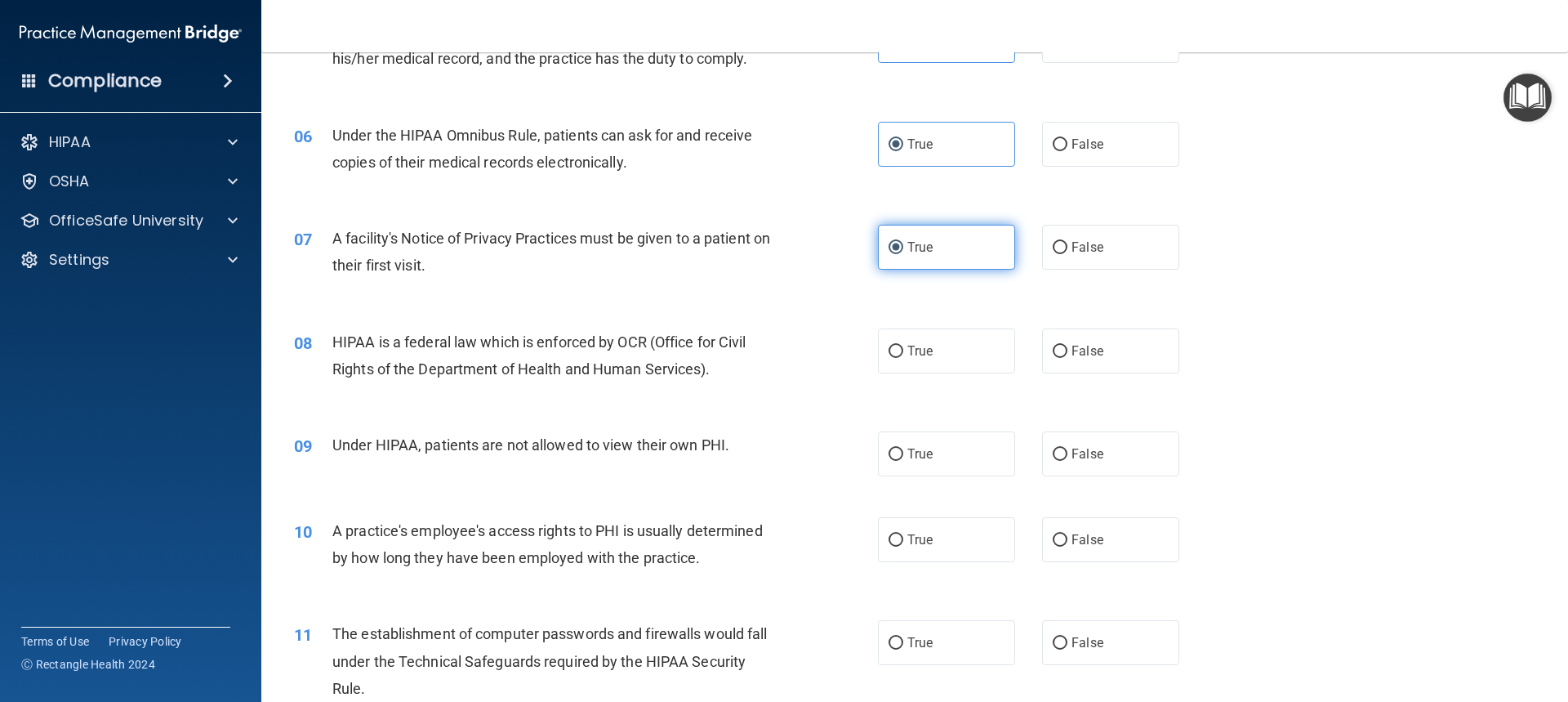
scroll to position [736, 0]
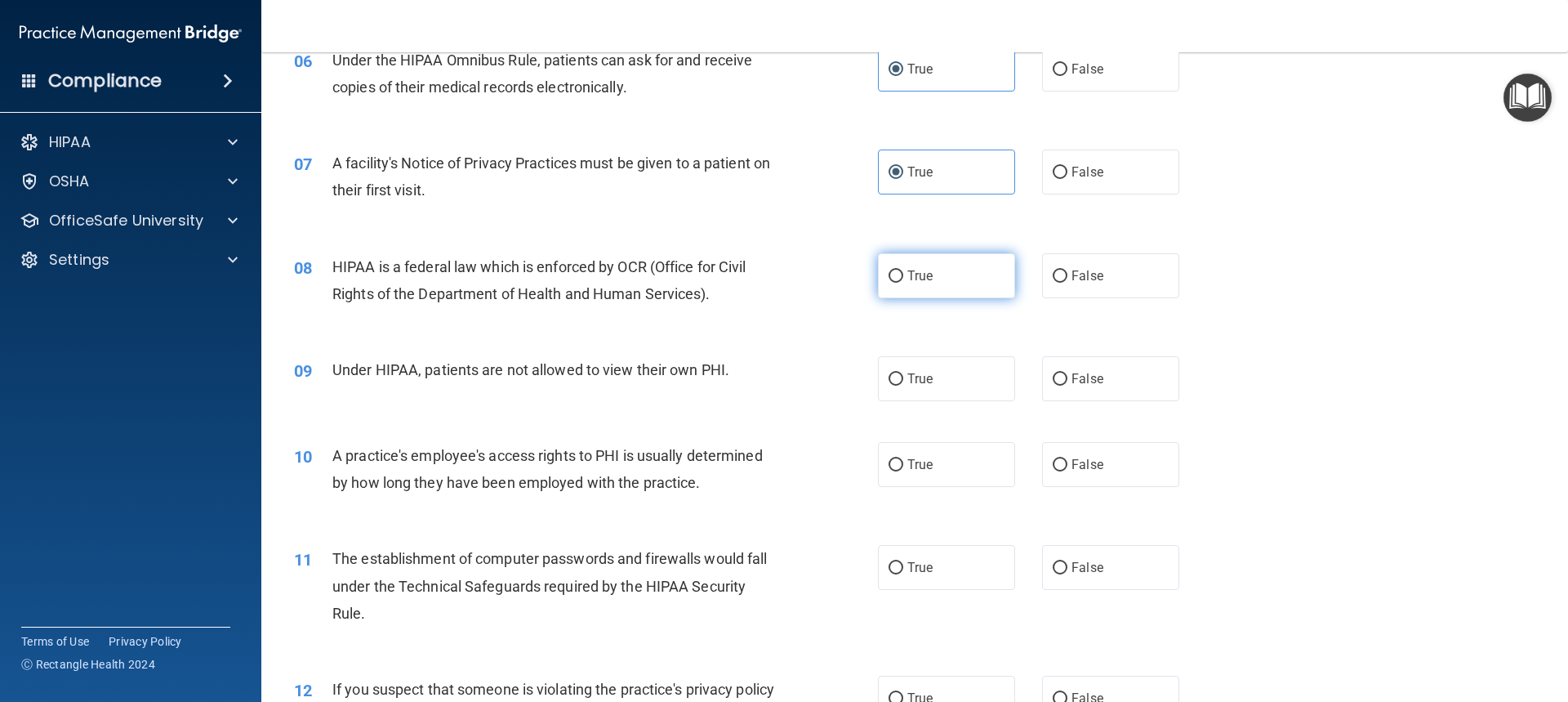
click at [933, 269] on label "True" at bounding box center [947, 275] width 138 height 45
click at [903, 270] on input "True" at bounding box center [896, 276] width 15 height 12
radio input "true"
click at [1088, 376] on span "False" at bounding box center [1087, 378] width 32 height 16
click at [1068, 376] on input "False" at bounding box center [1060, 379] width 15 height 12
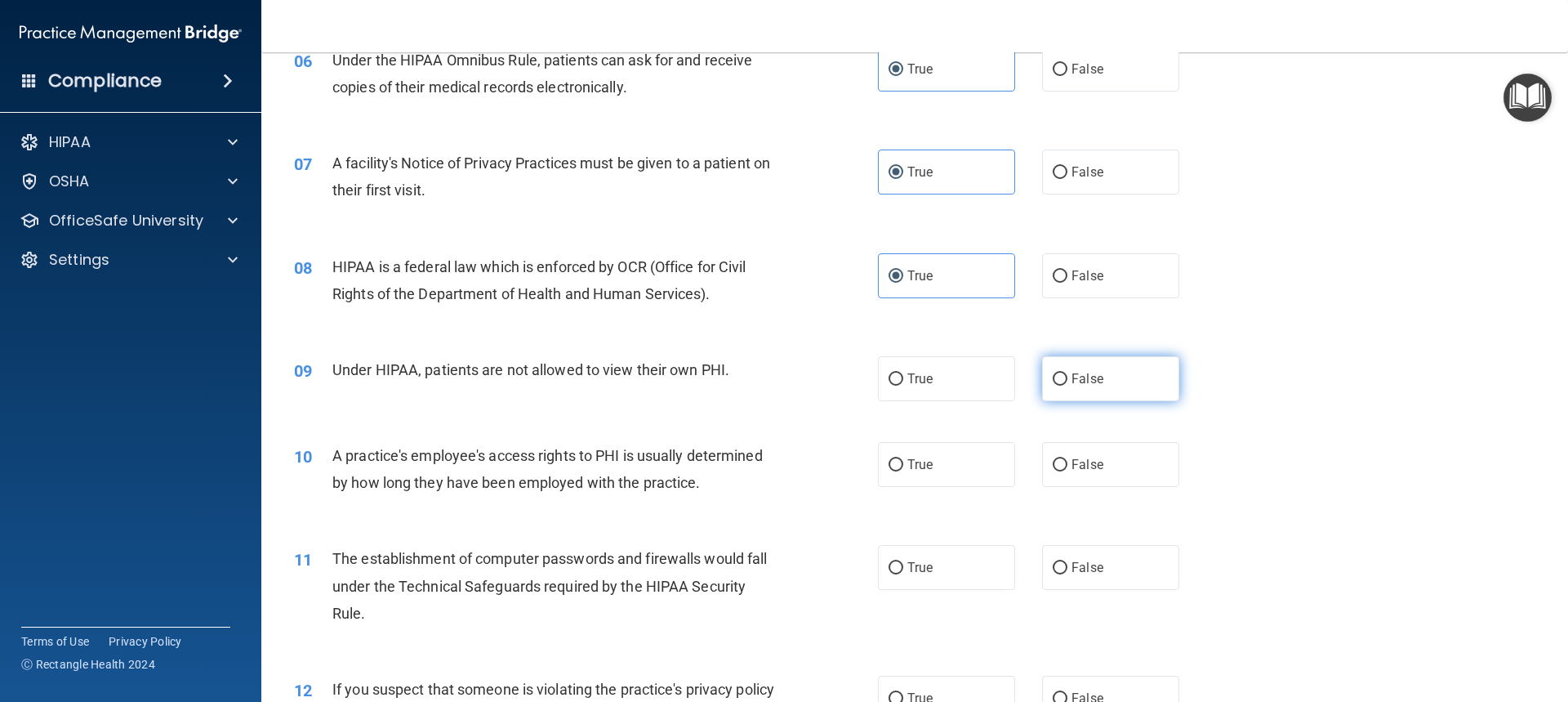
radio input "true"
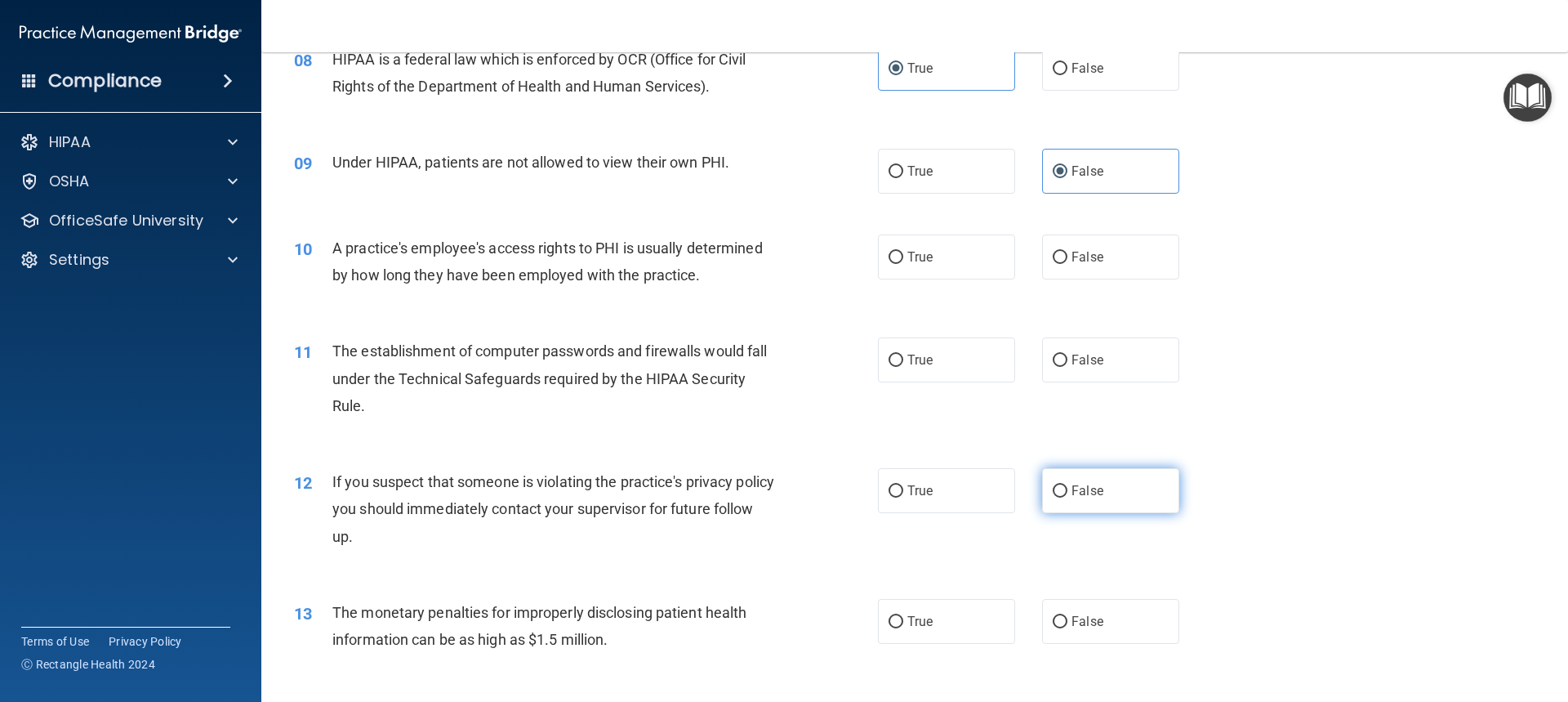
scroll to position [981, 0]
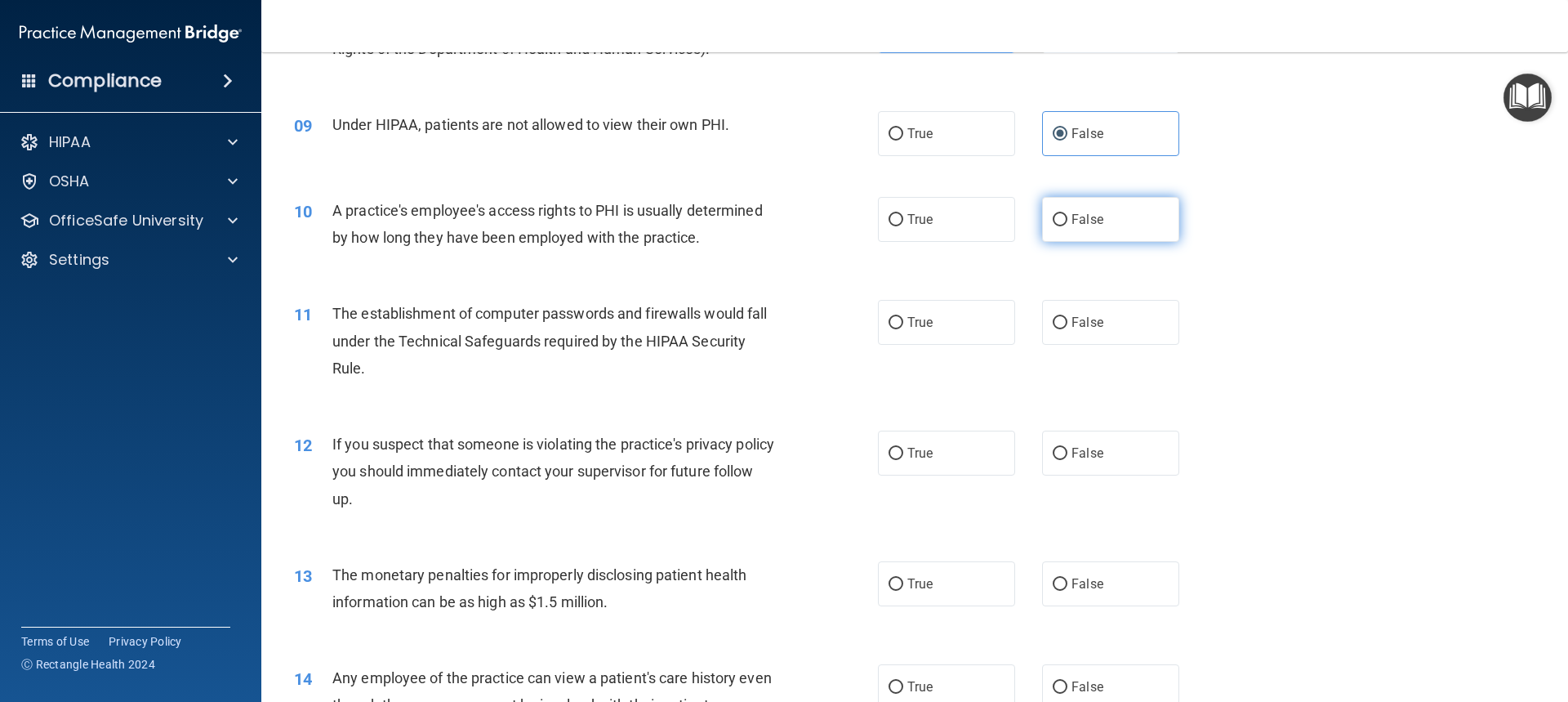
click at [1101, 223] on label "False" at bounding box center [1111, 219] width 138 height 45
click at [1068, 223] on input "False" at bounding box center [1060, 220] width 15 height 12
radio input "true"
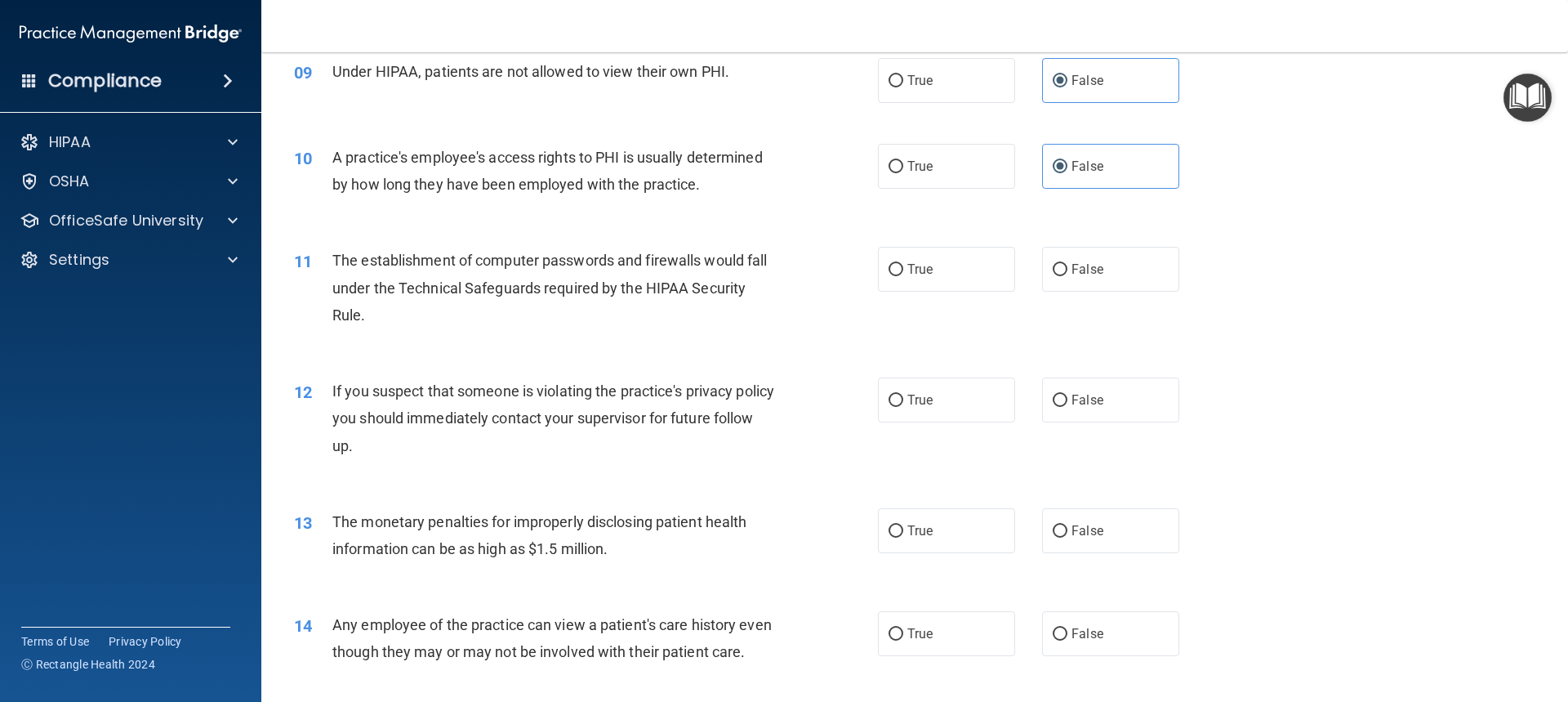
scroll to position [1062, 0]
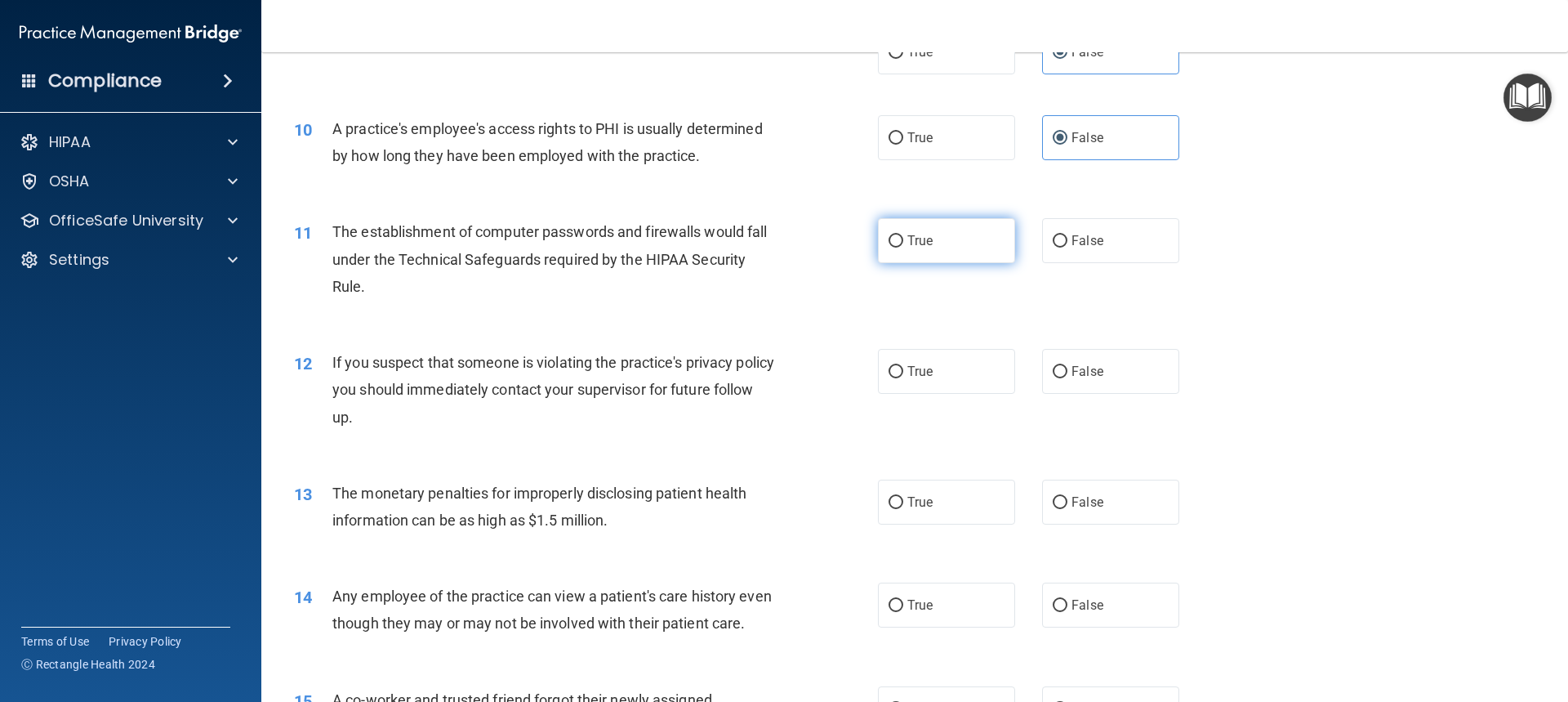
click at [915, 227] on label "True" at bounding box center [947, 240] width 138 height 45
click at [903, 235] on input "True" at bounding box center [896, 241] width 15 height 12
radio input "true"
click at [941, 369] on label "True" at bounding box center [947, 371] width 138 height 45
click at [903, 369] on input "True" at bounding box center [896, 372] width 15 height 12
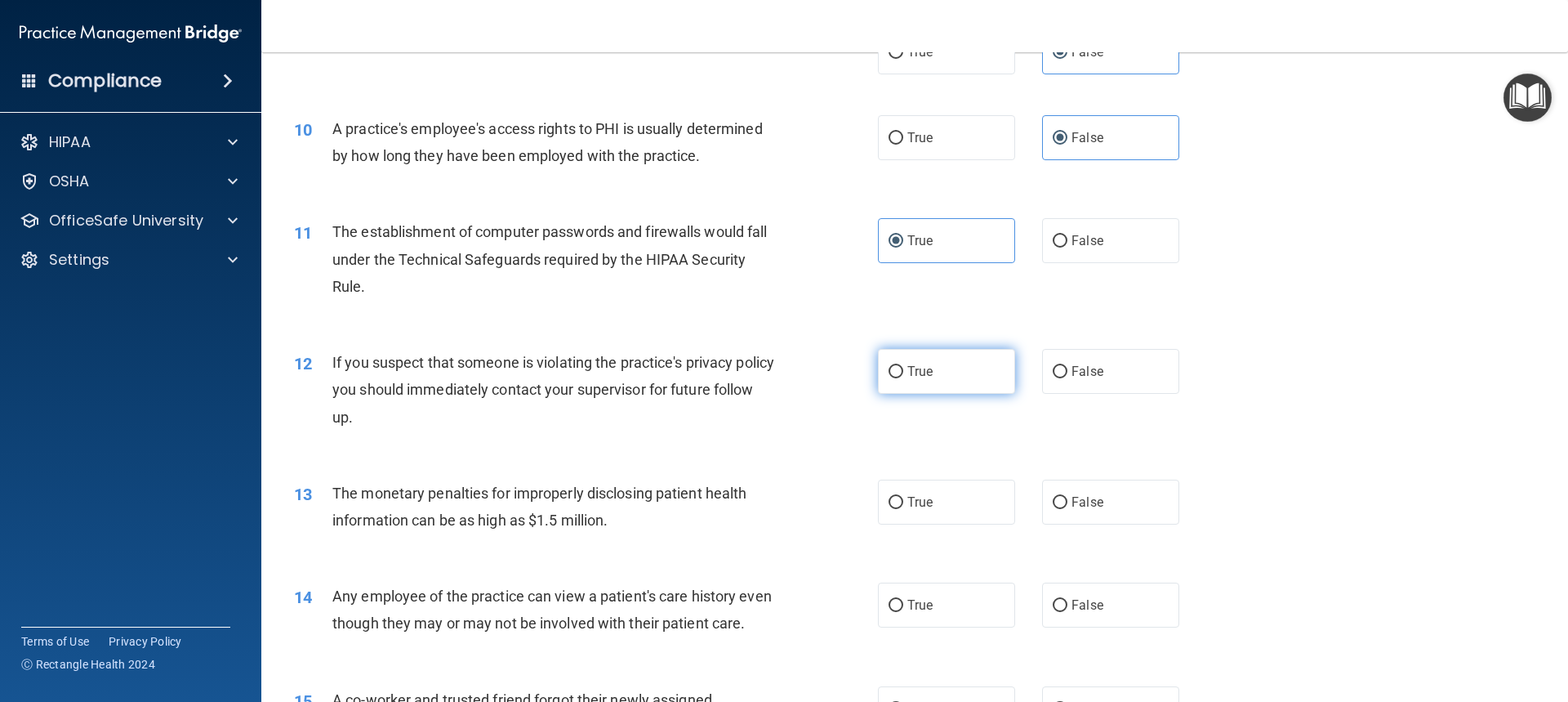
radio input "true"
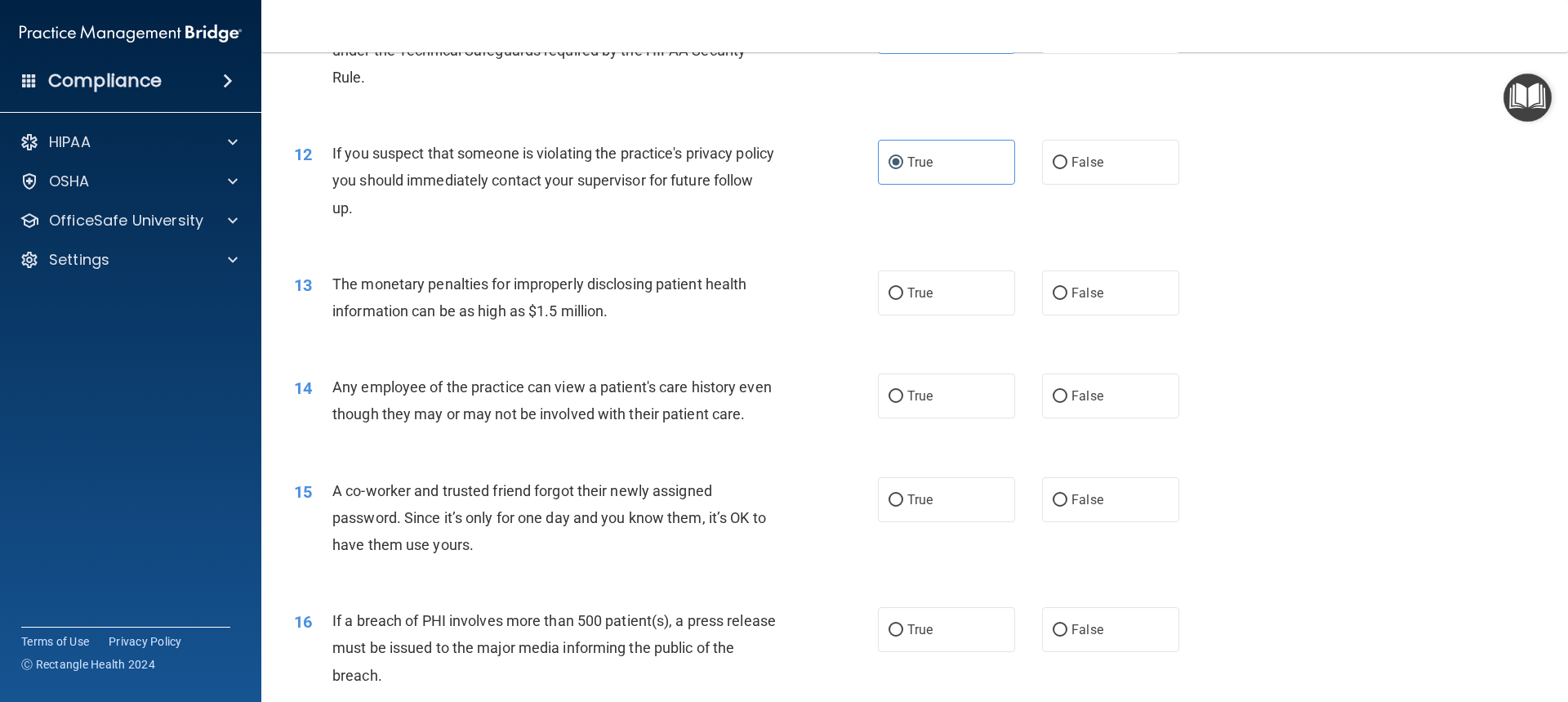
scroll to position [1307, 0]
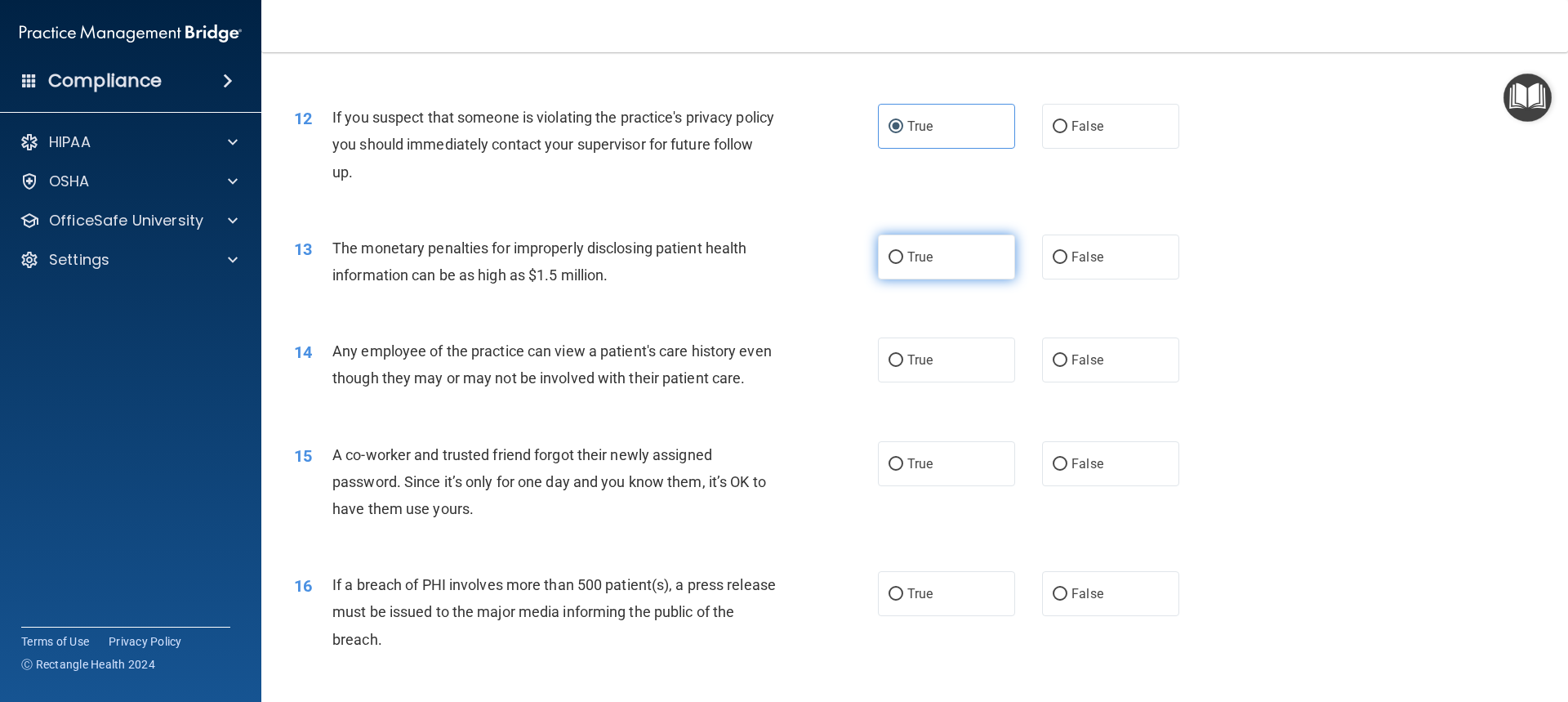
click at [936, 247] on label "True" at bounding box center [947, 256] width 138 height 45
click at [903, 251] on input "True" at bounding box center [896, 257] width 15 height 12
radio input "true"
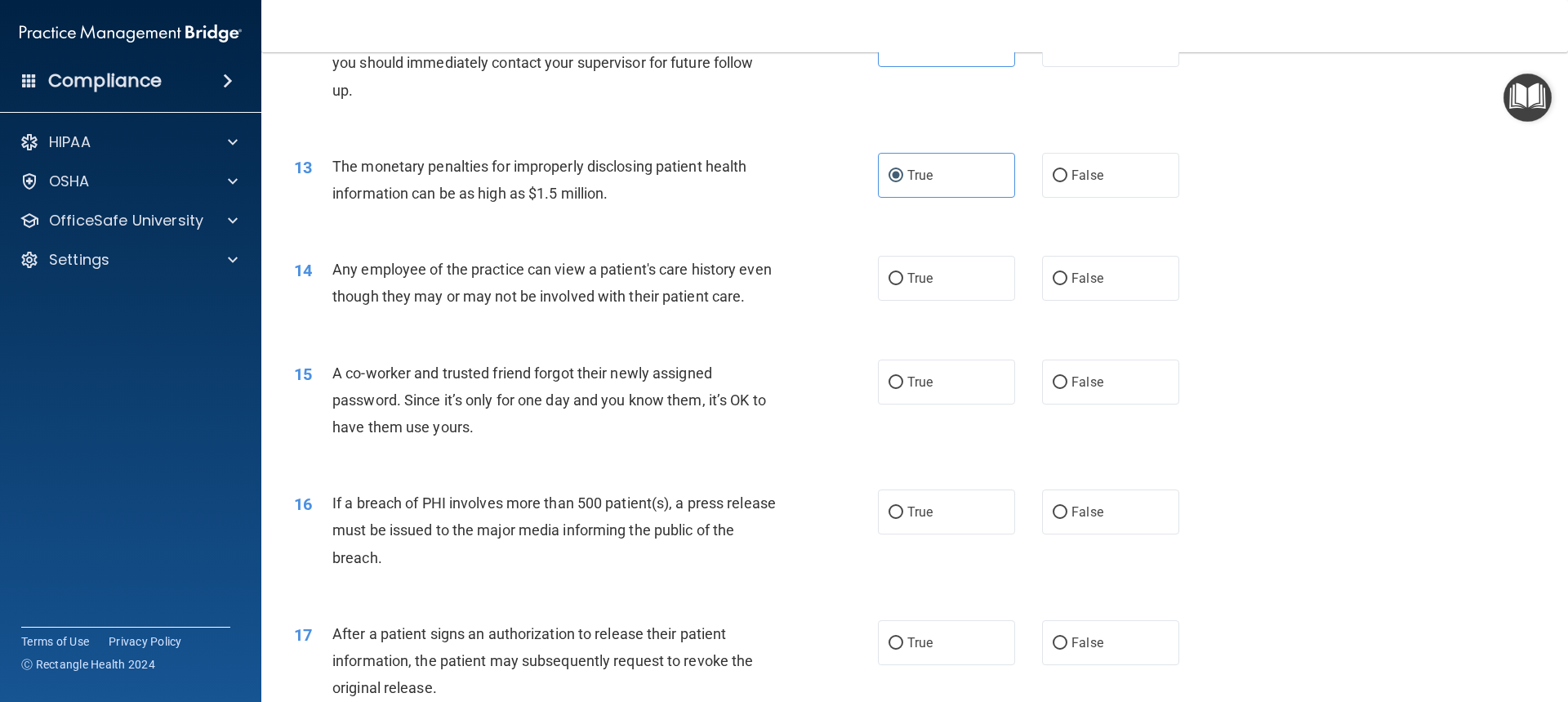
scroll to position [1470, 0]
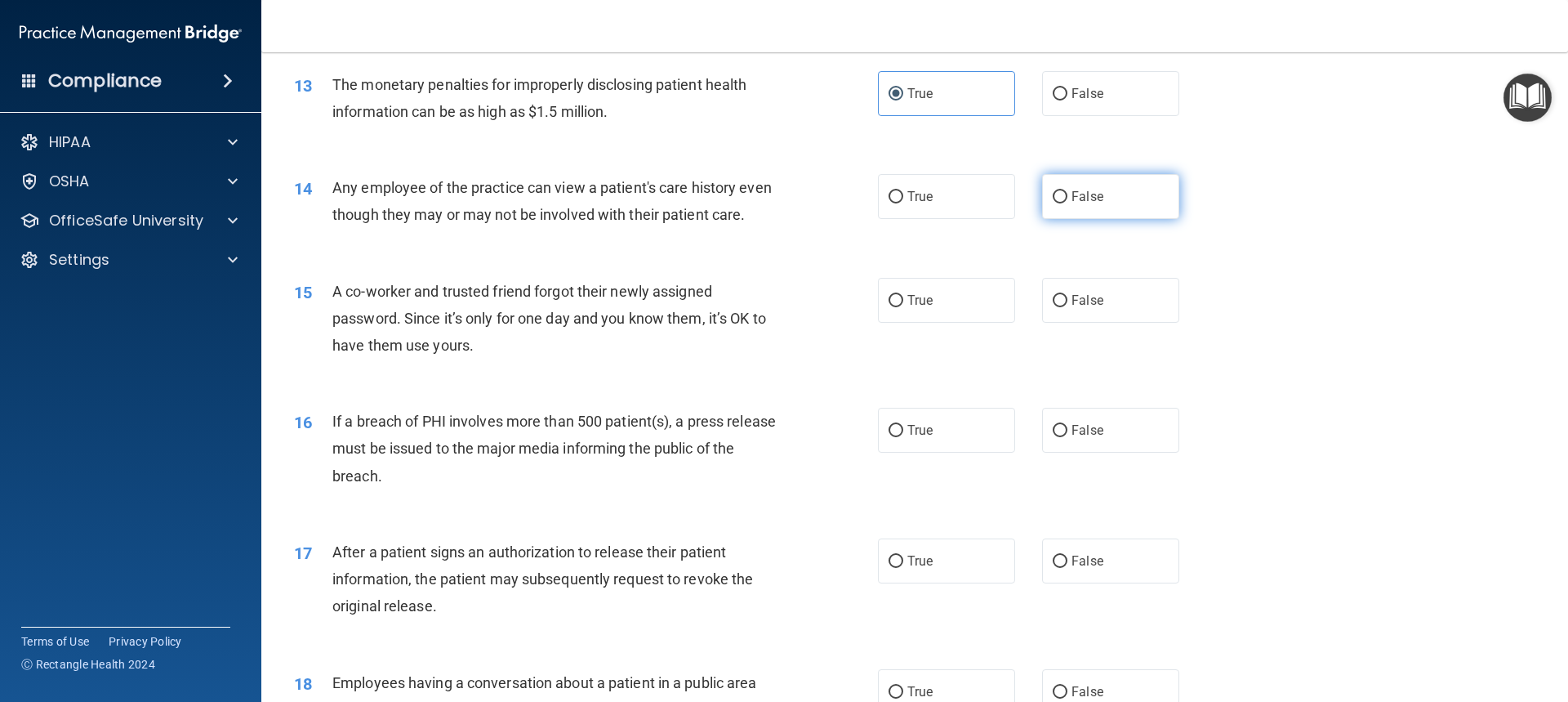
click at [1091, 192] on span "False" at bounding box center [1087, 196] width 32 height 16
click at [1068, 192] on input "False" at bounding box center [1060, 197] width 15 height 12
radio input "true"
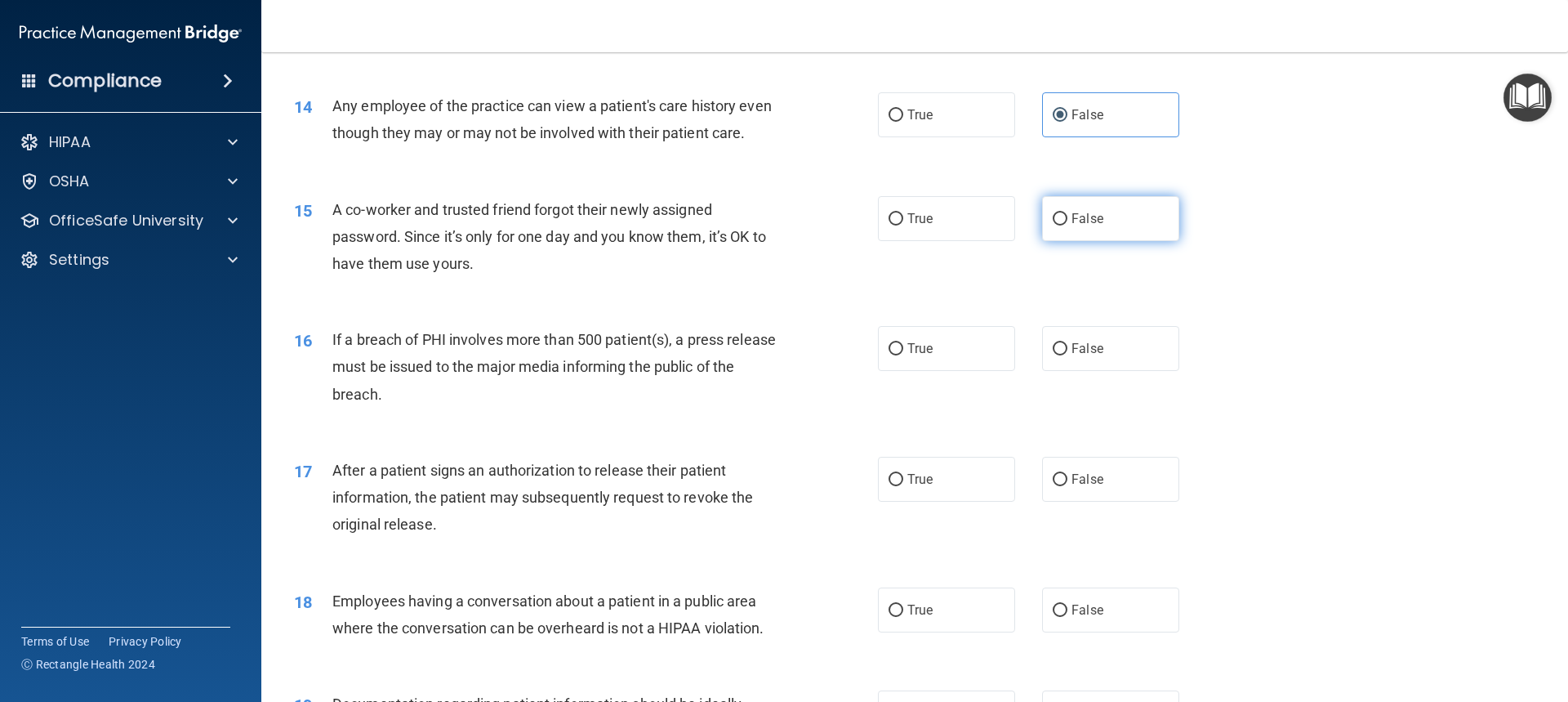
click at [1115, 240] on label "False" at bounding box center [1111, 218] width 138 height 45
click at [1068, 225] on input "False" at bounding box center [1060, 219] width 15 height 12
radio input "true"
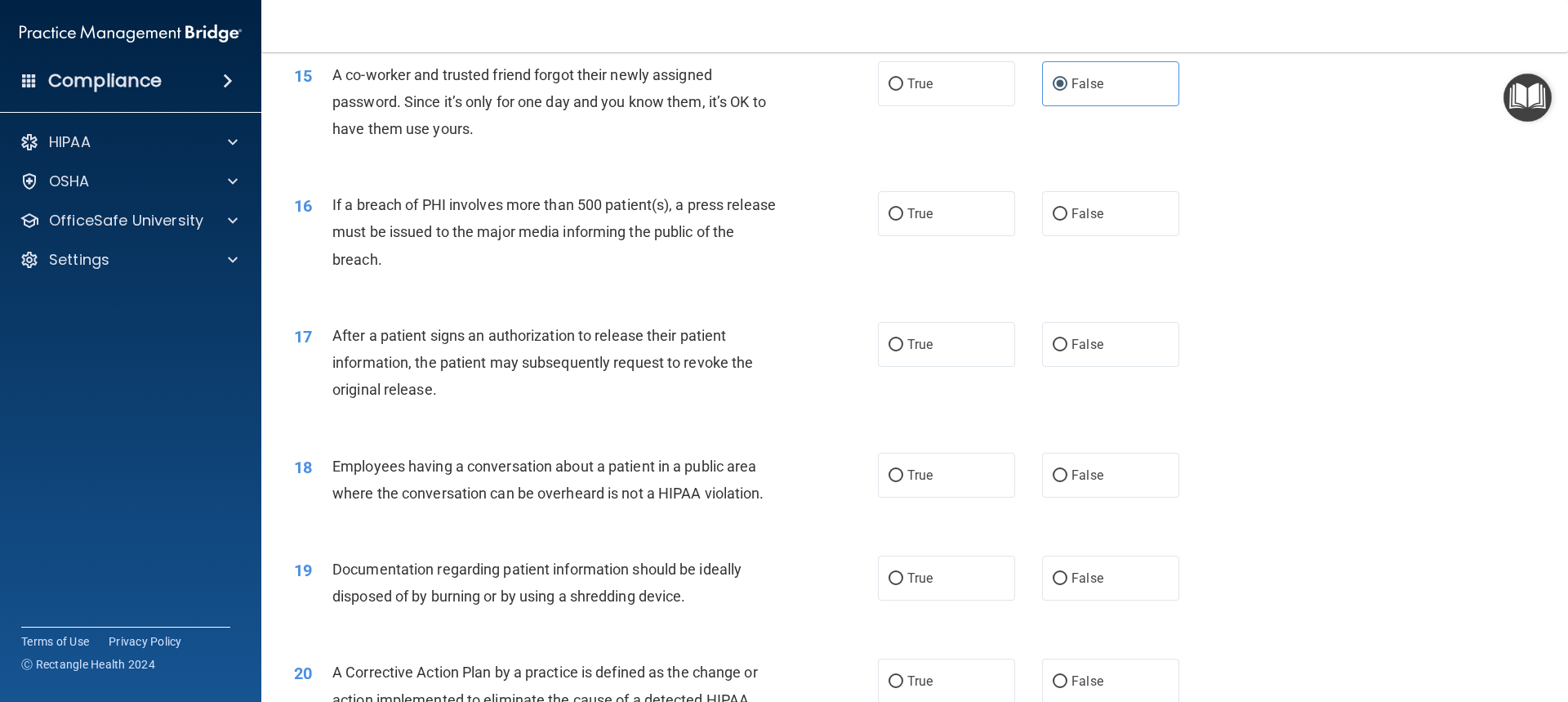
scroll to position [1716, 0]
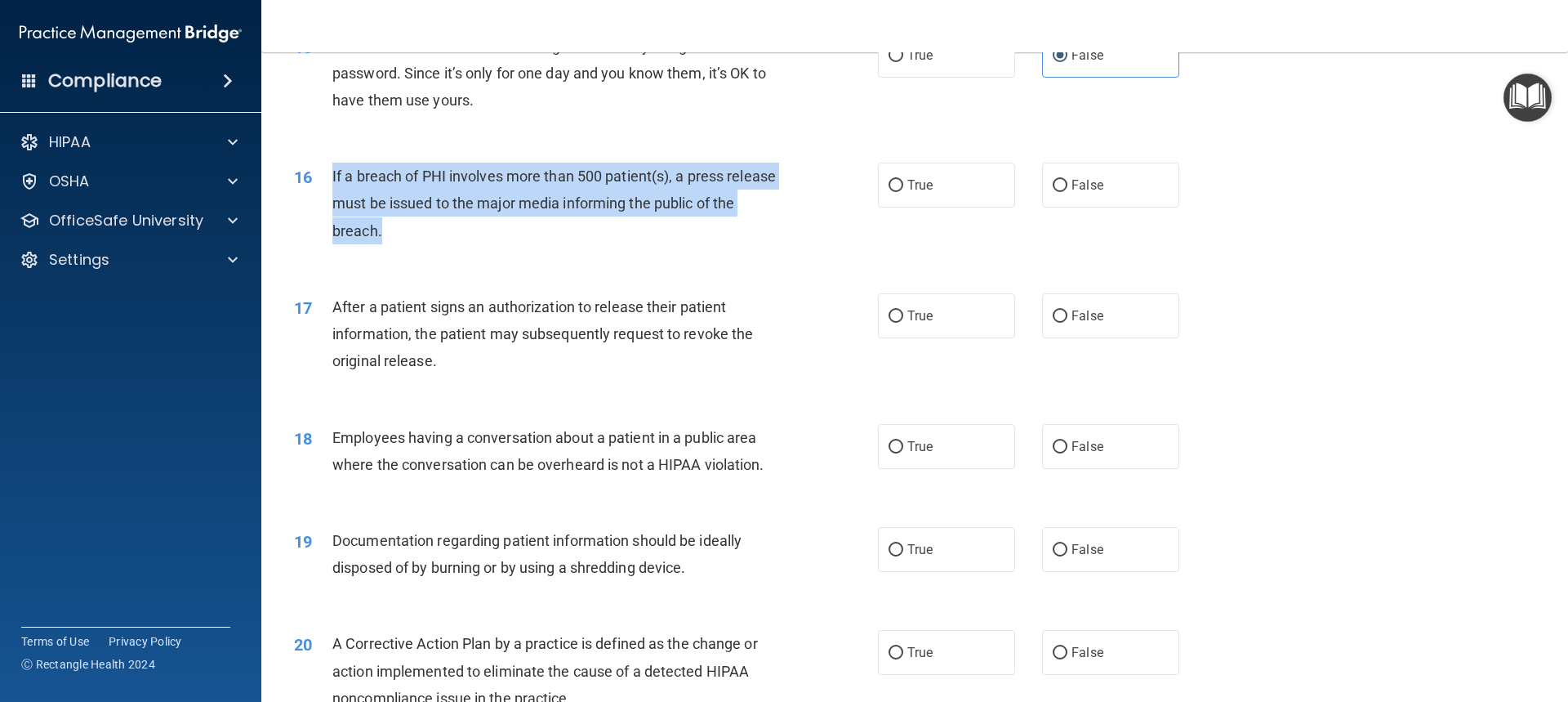
drag, startPoint x: 332, startPoint y: 201, endPoint x: 425, endPoint y: 271, distance: 116.4
click at [425, 244] on div "If a breach of PHI involves more than 500 patient(s), a press release must be i…" at bounding box center [561, 203] width 457 height 82
copy span "If a breach of PHI involves more than 500 patient(s), a press release must be i…"
click at [960, 207] on label "True" at bounding box center [947, 184] width 138 height 45
click at [903, 192] on input "True" at bounding box center [896, 185] width 15 height 12
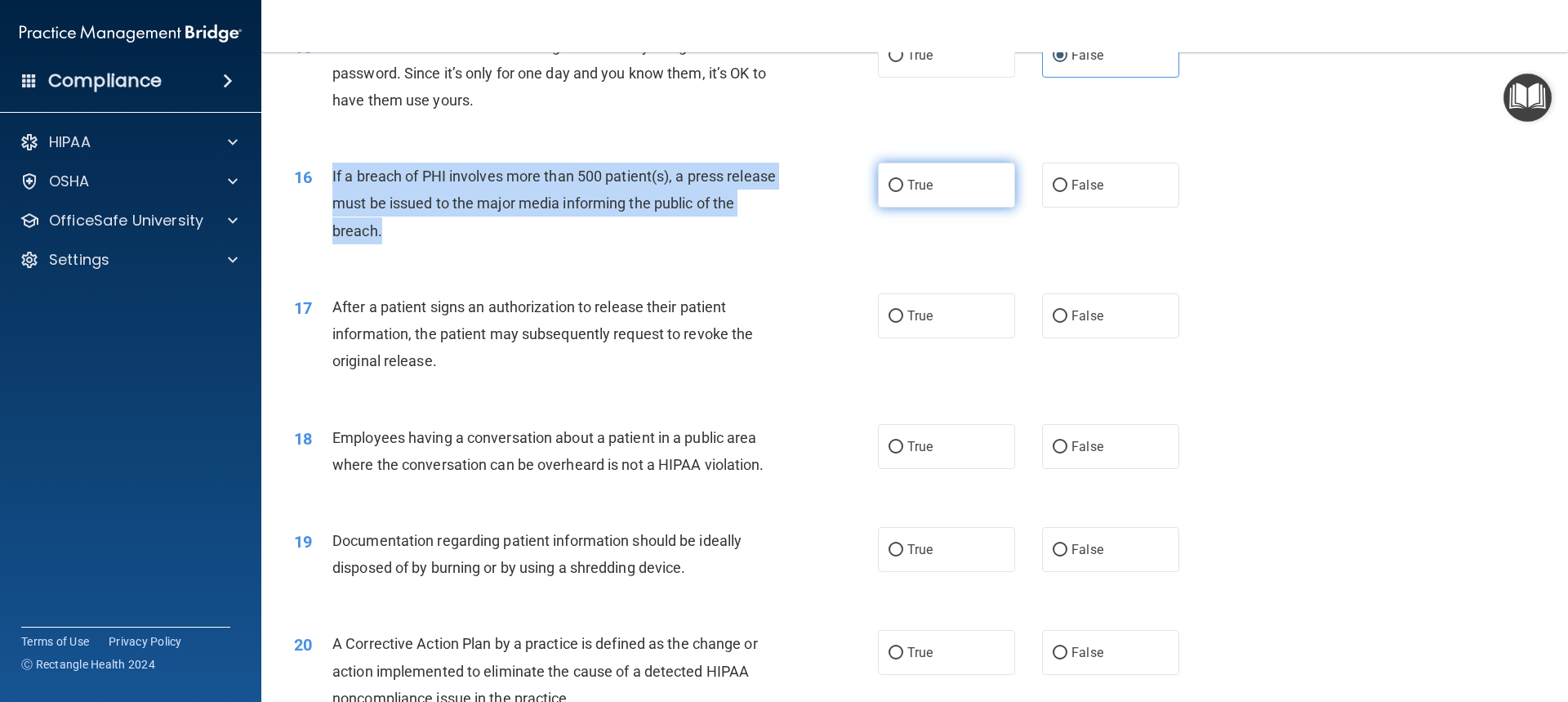
radio input "true"
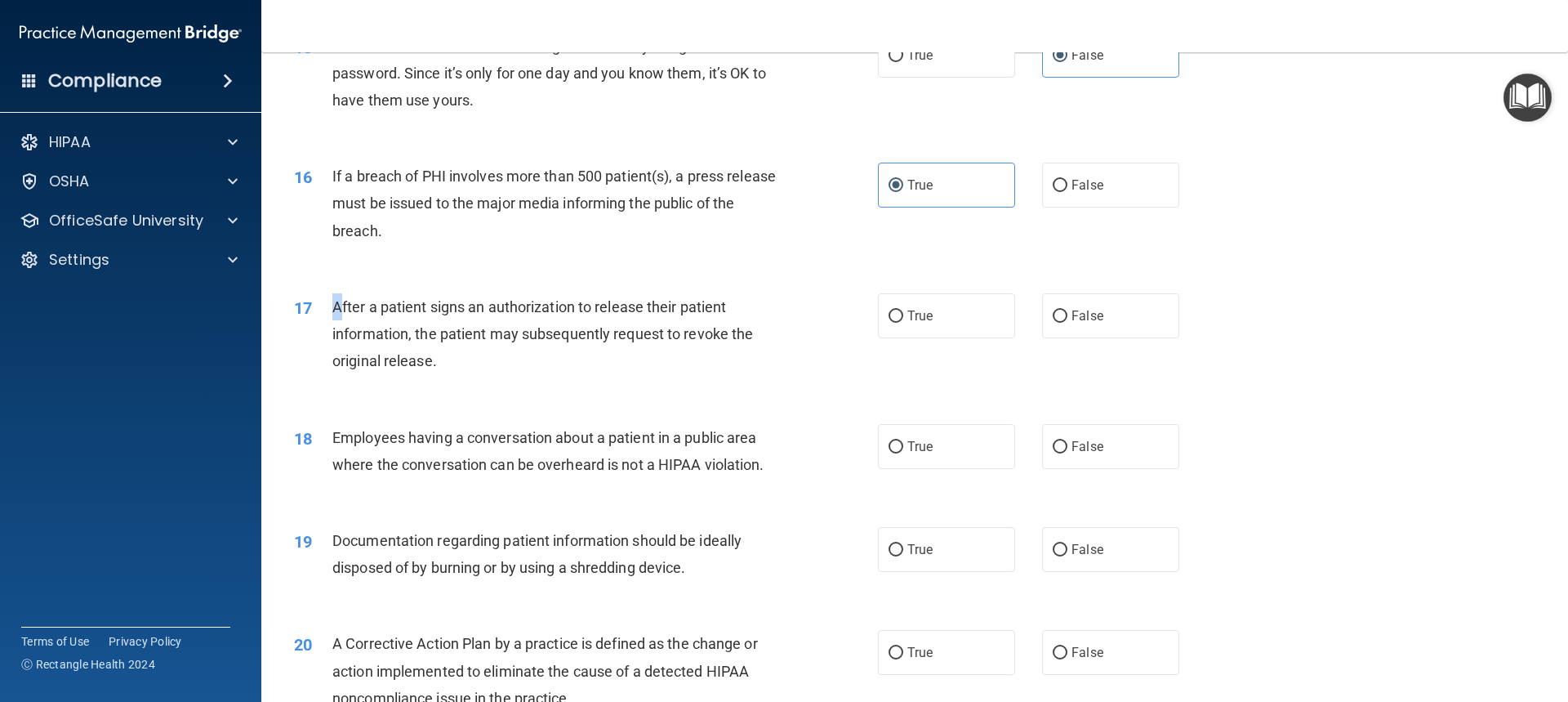
drag, startPoint x: 330, startPoint y: 333, endPoint x: 340, endPoint y: 337, distance: 10.8
click at [340, 337] on div "17 After a patient signs an authorization to release their patient information,…" at bounding box center [585, 338] width 633 height 90
click at [345, 331] on span "After a patient signs an authorization to release their patient information, th…" at bounding box center [543, 333] width 421 height 71
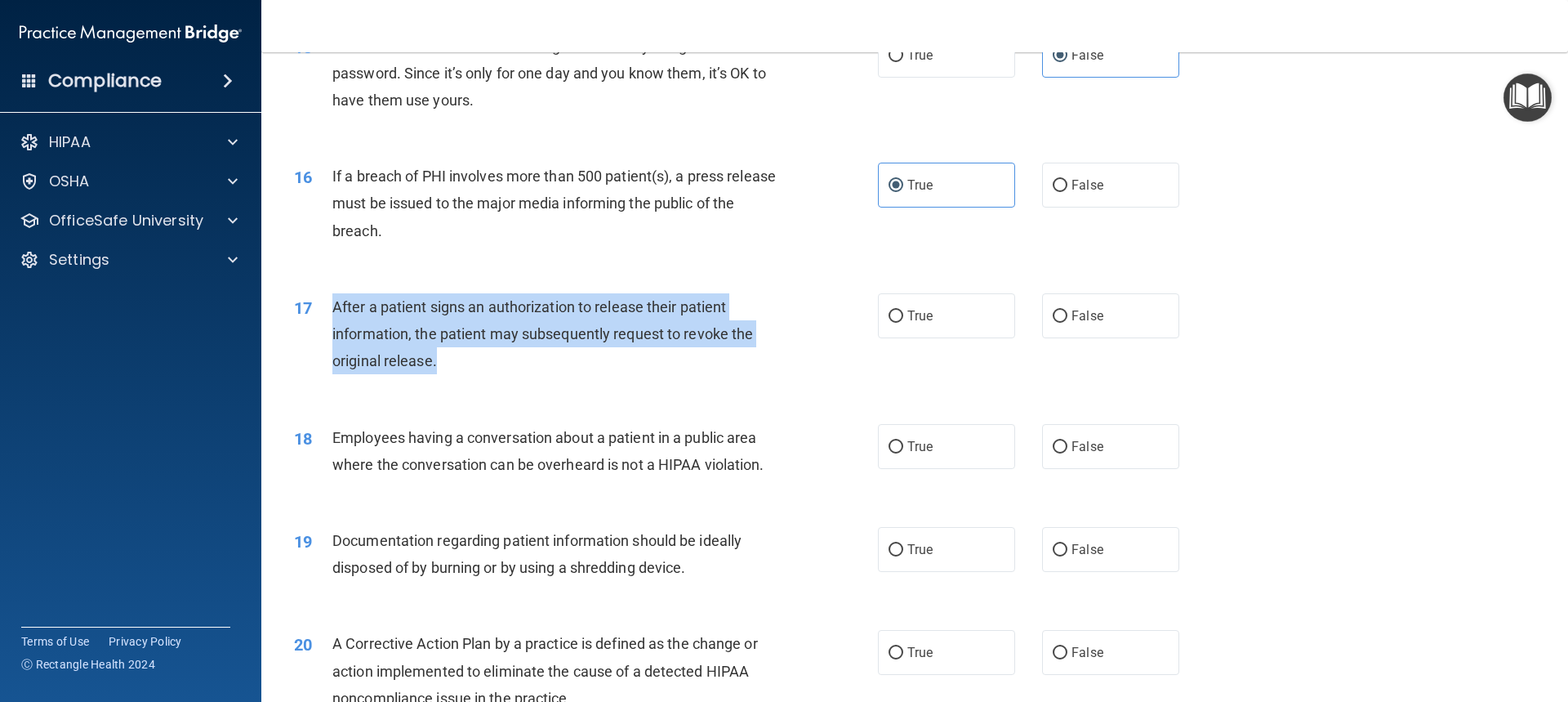
drag, startPoint x: 333, startPoint y: 328, endPoint x: 444, endPoint y: 372, distance: 119.4
click at [450, 375] on div "After a patient signs an authorization to release their patient information, th…" at bounding box center [561, 334] width 457 height 82
copy span "After a patient signs an authorization to release their patient information, th…"
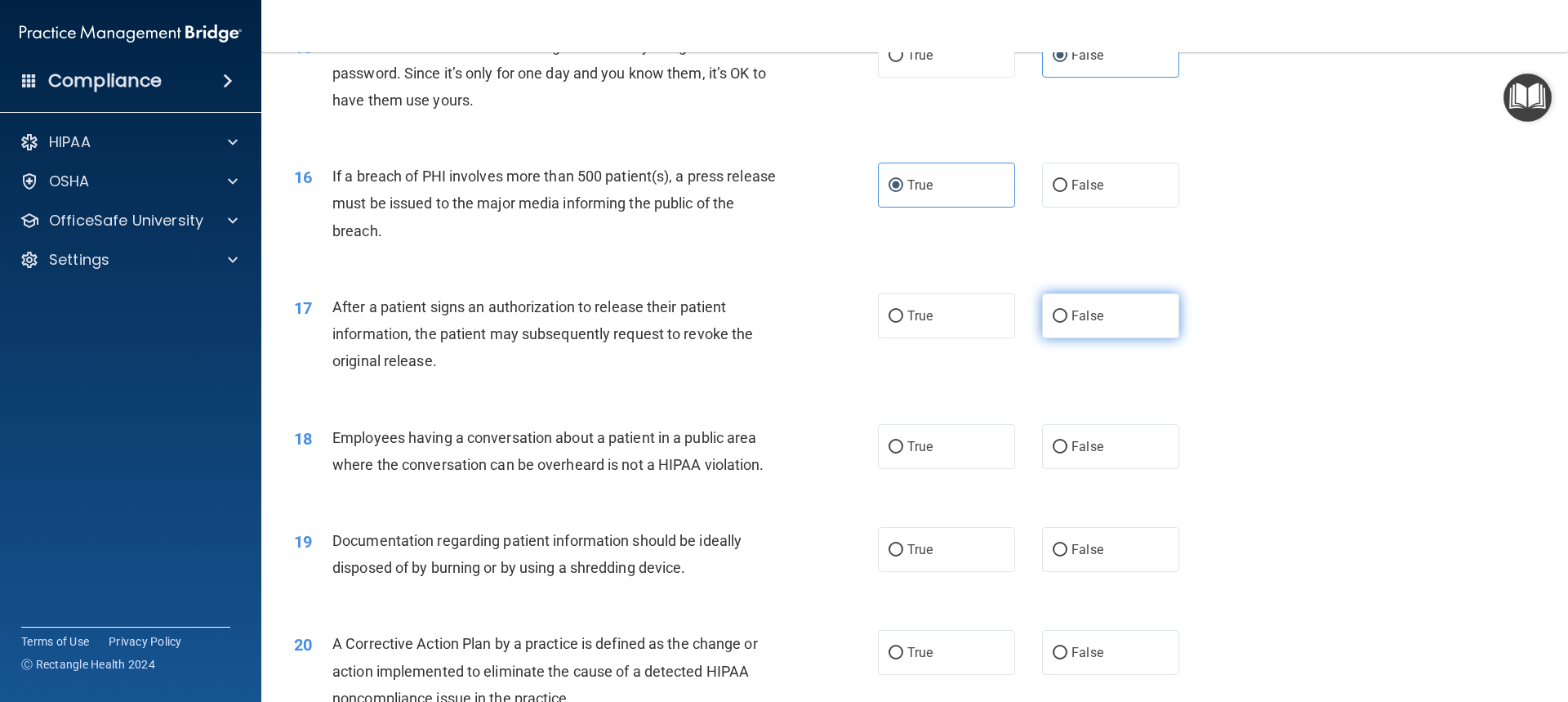
drag, startPoint x: 1371, startPoint y: 366, endPoint x: 1132, endPoint y: 364, distance: 239.0
click at [1371, 365] on div "17 After a patient signs an authorization to release their patient information,…" at bounding box center [915, 338] width 1266 height 131
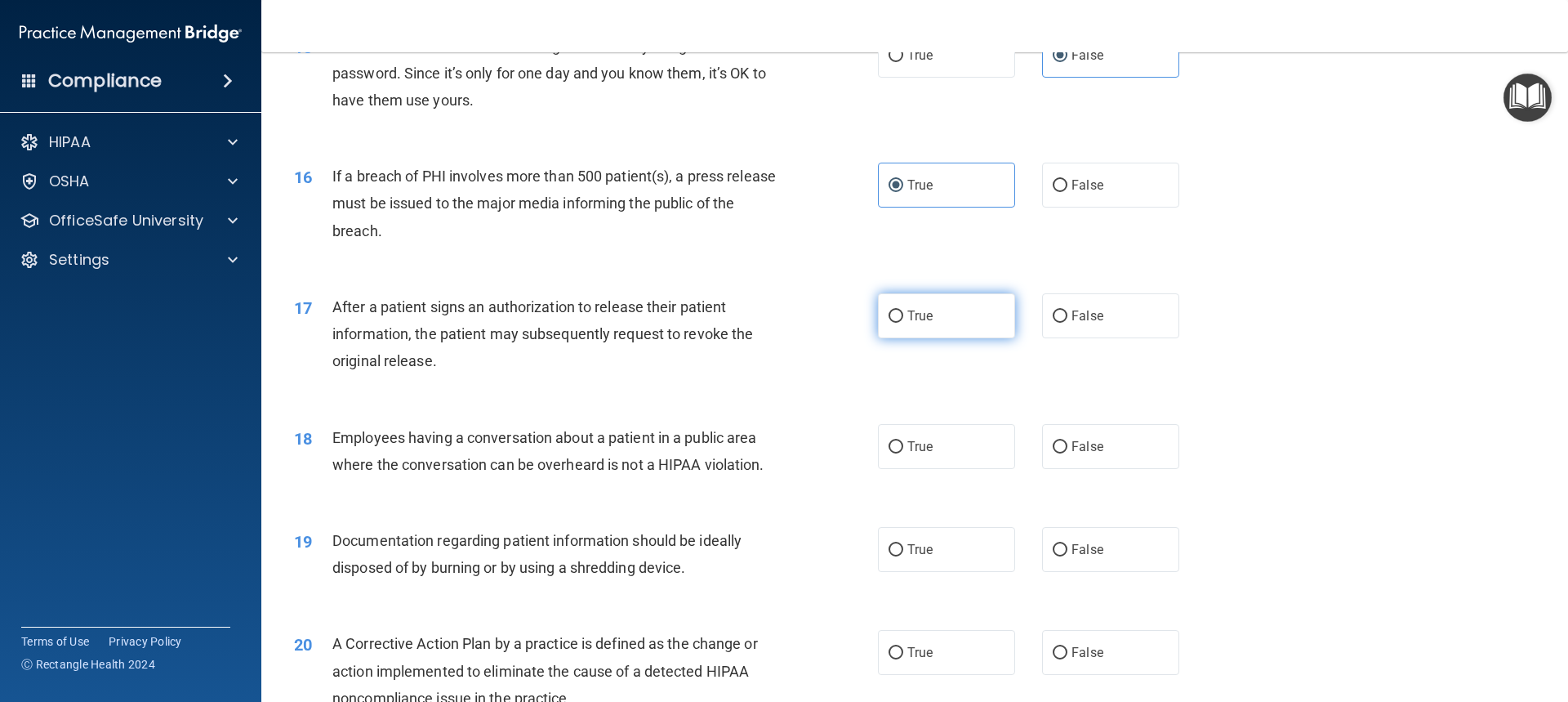
click at [967, 338] on label "True" at bounding box center [947, 315] width 138 height 45
click at [903, 323] on input "True" at bounding box center [896, 316] width 15 height 12
radio input "true"
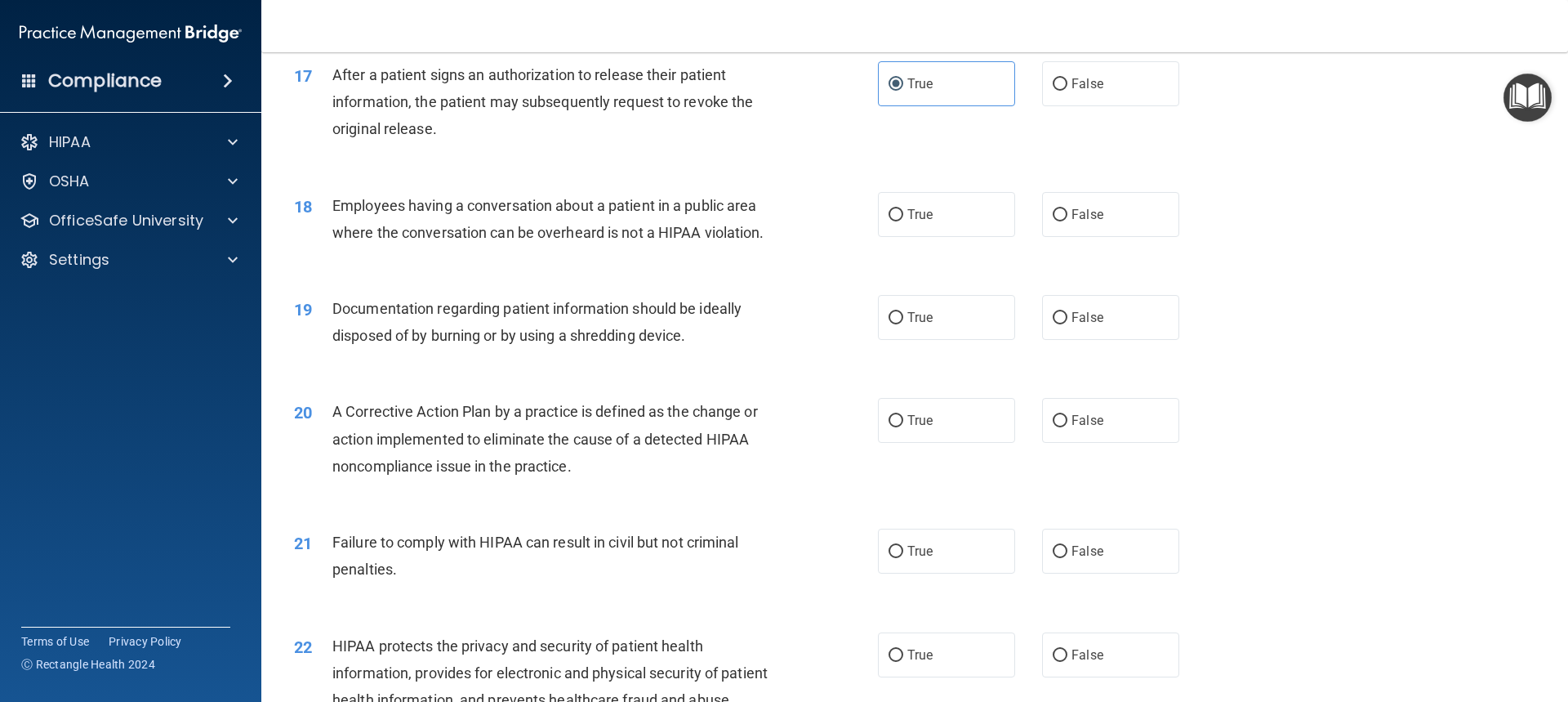
scroll to position [1961, 0]
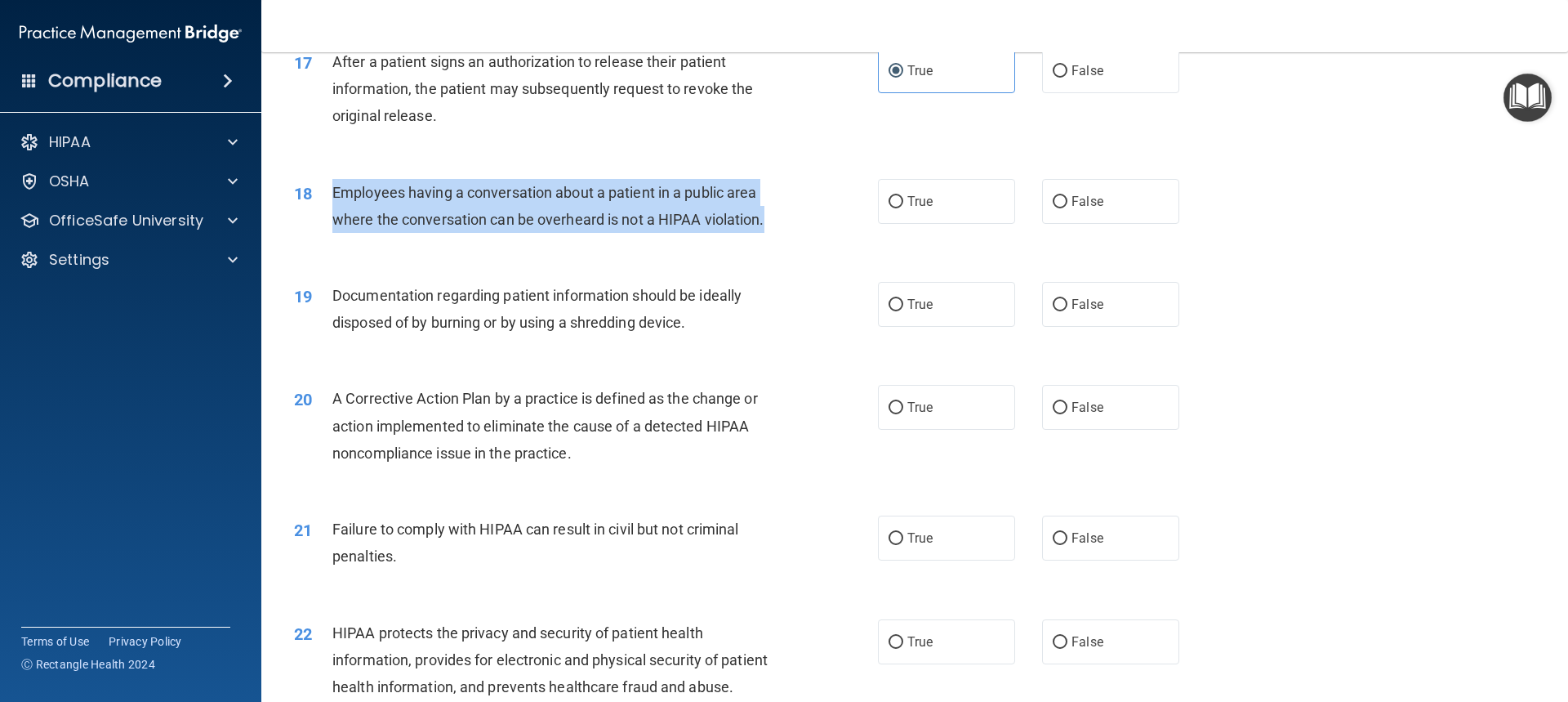
drag, startPoint x: 333, startPoint y: 215, endPoint x: 694, endPoint y: 240, distance: 361.9
click at [768, 233] on div "Employees having a conversation about a patient in a public area where the conv…" at bounding box center [561, 206] width 457 height 54
copy span "Employees having a conversation about a patient in a public area where the conv…"
click at [1096, 222] on label "False" at bounding box center [1111, 201] width 138 height 45
click at [1068, 208] on input "False" at bounding box center [1060, 202] width 15 height 12
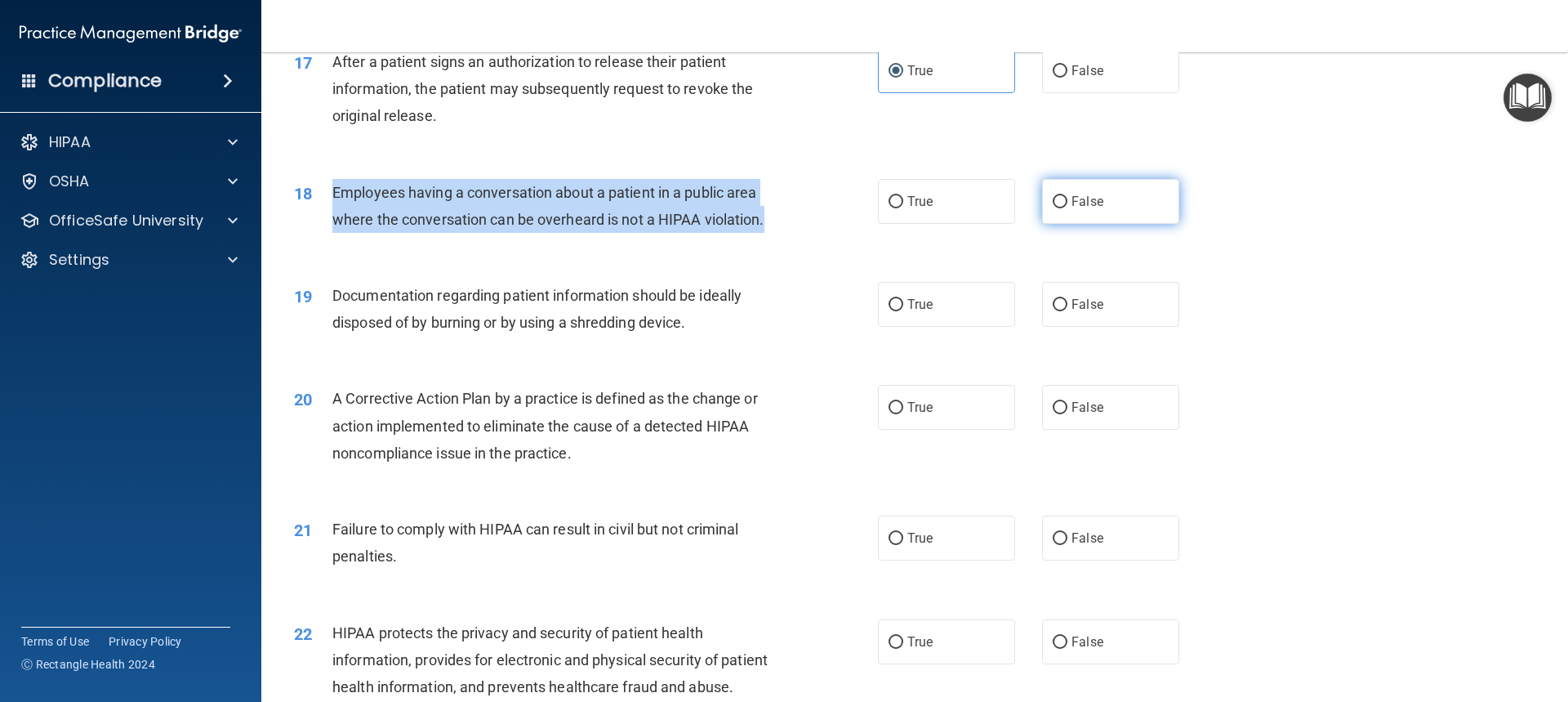
radio input "true"
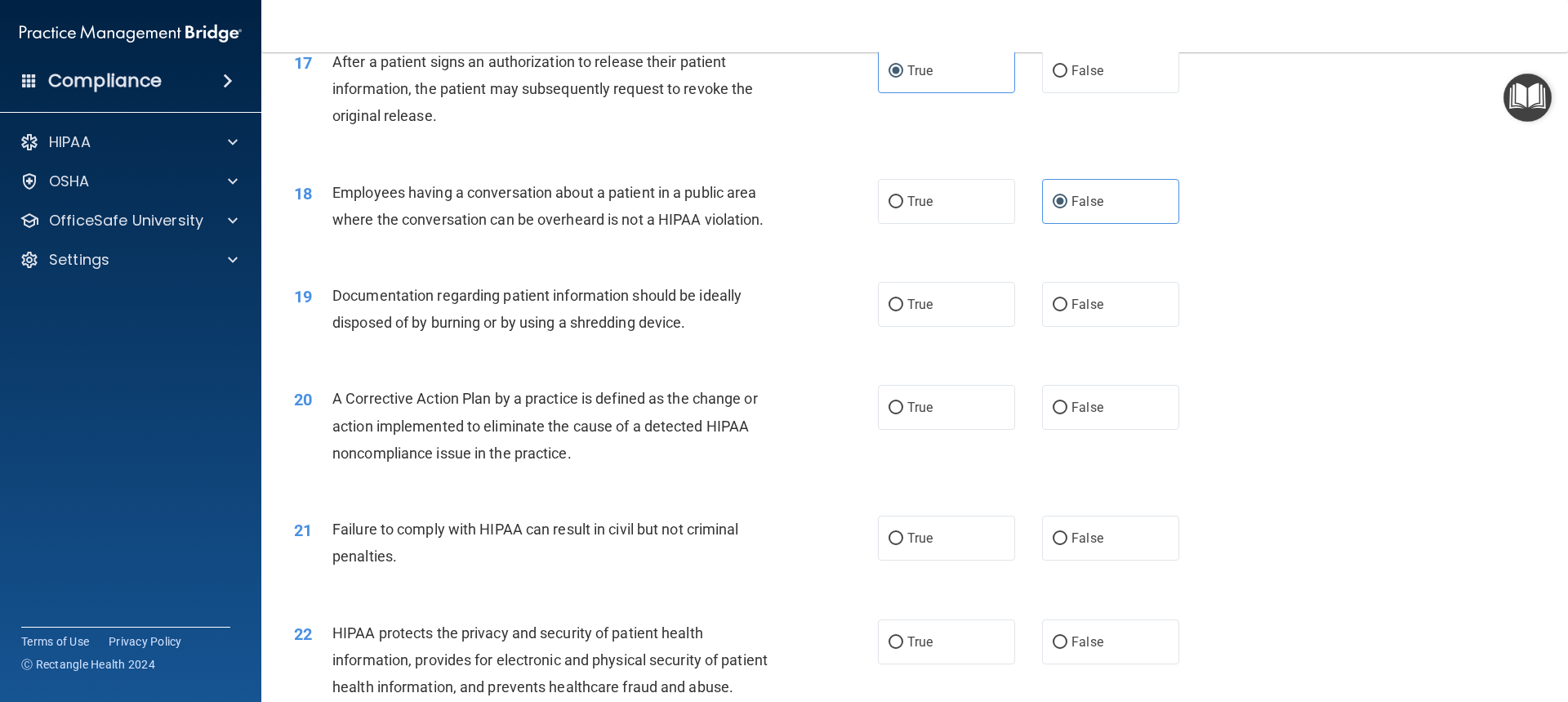
click at [1356, 261] on div "18 Employees having a conversation about a patient in a public area where the c…" at bounding box center [915, 211] width 1266 height 103
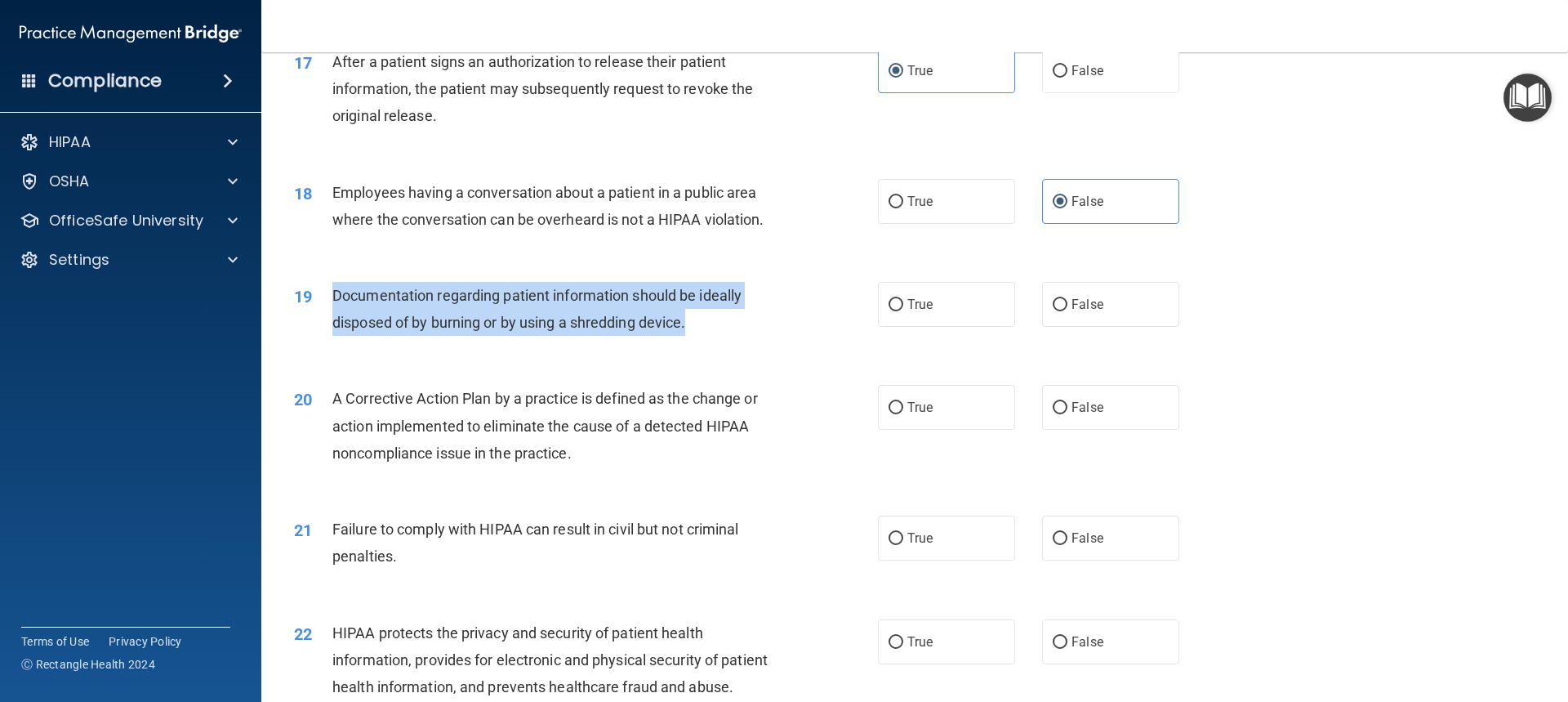
drag, startPoint x: 332, startPoint y: 320, endPoint x: 728, endPoint y: 363, distance: 398.3
click at [728, 336] on div "Documentation regarding patient information should be ideally disposed of by bu…" at bounding box center [561, 309] width 457 height 54
copy span "Documentation regarding patient information should be ideally disposed of by bu…"
click at [929, 326] on label "True" at bounding box center [947, 304] width 138 height 45
click at [903, 311] on input "True" at bounding box center [896, 305] width 15 height 12
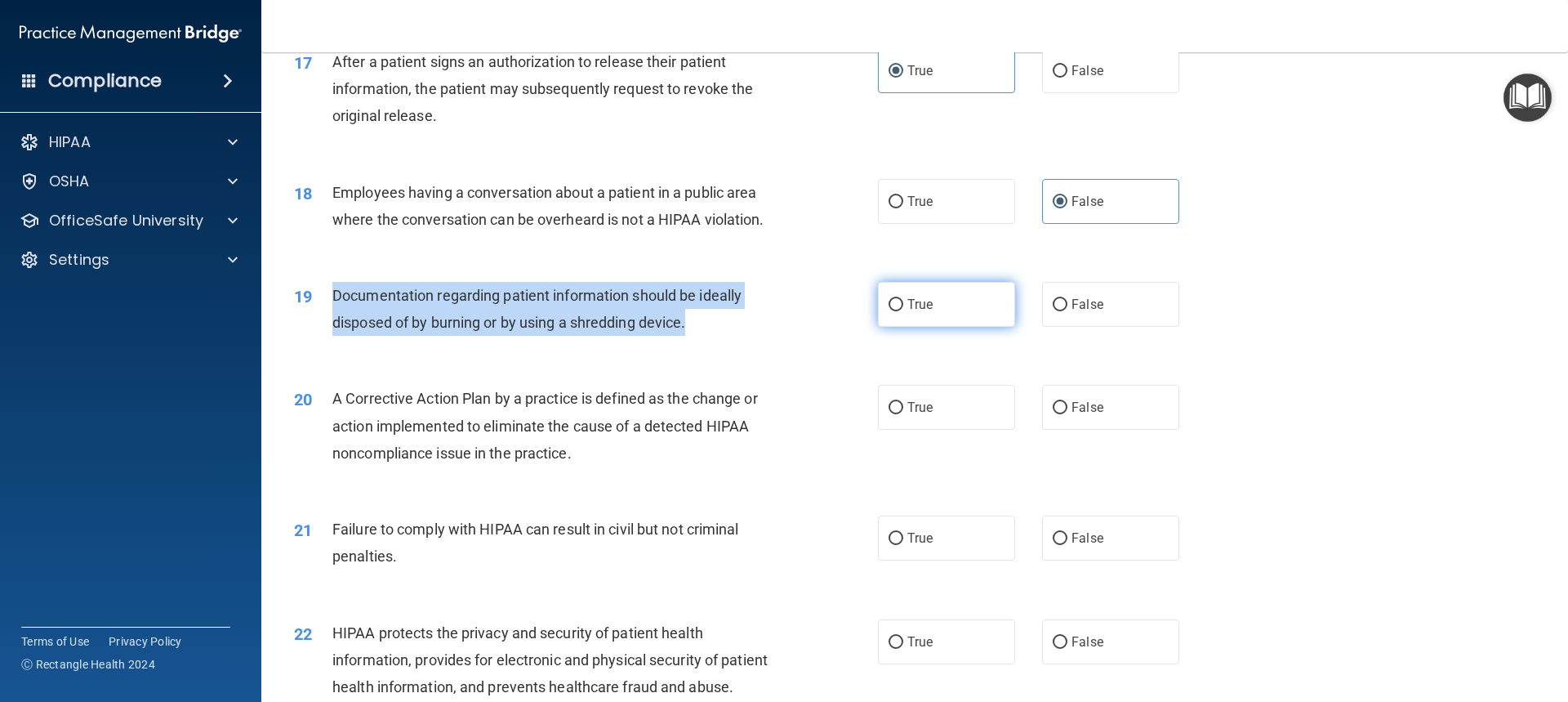
radio input "true"
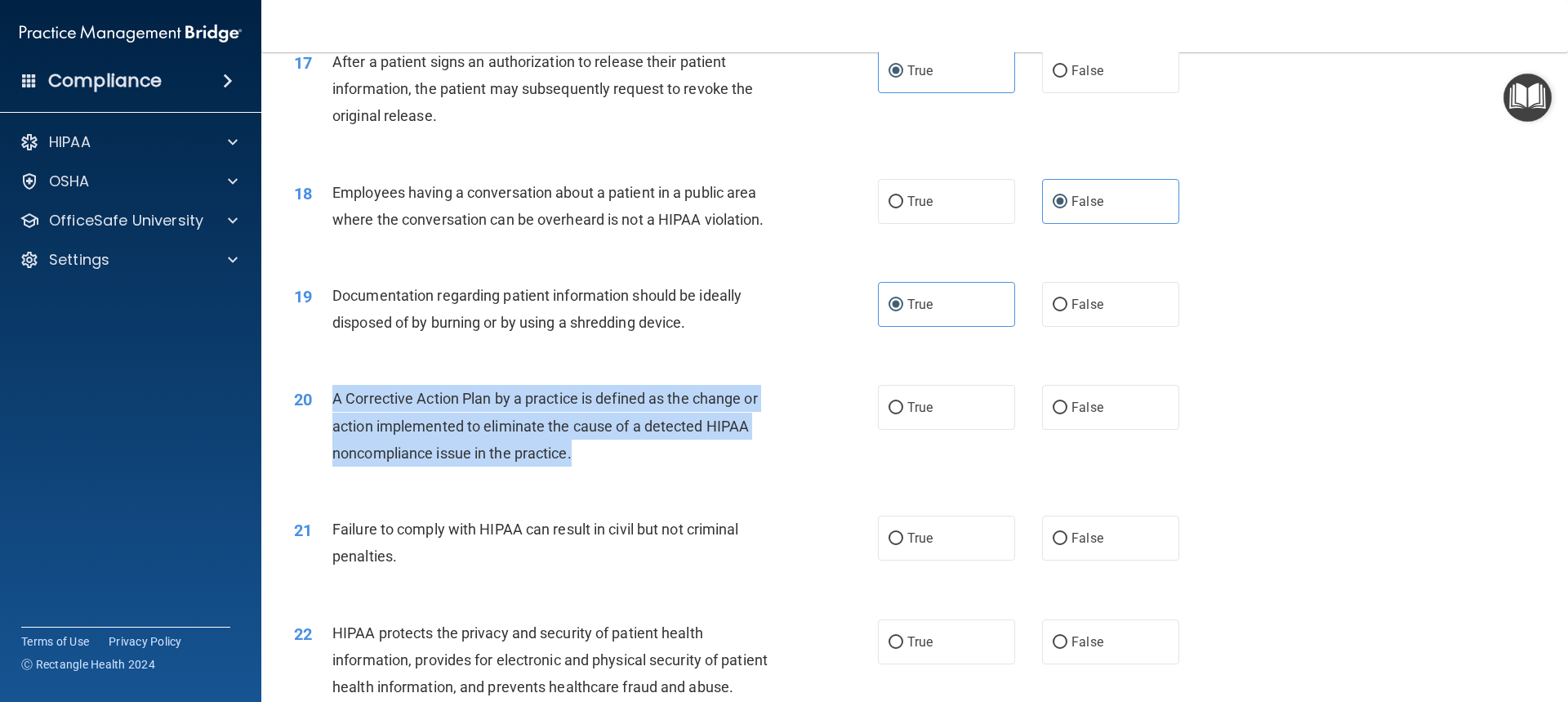
drag, startPoint x: 332, startPoint y: 421, endPoint x: 548, endPoint y: 451, distance: 218.1
click at [612, 467] on div "A Corrective Action Plan by a practice is defined as the change or action imple…" at bounding box center [561, 426] width 457 height 82
copy span "A Corrective Action Plan by a practice is defined as the change or action imple…"
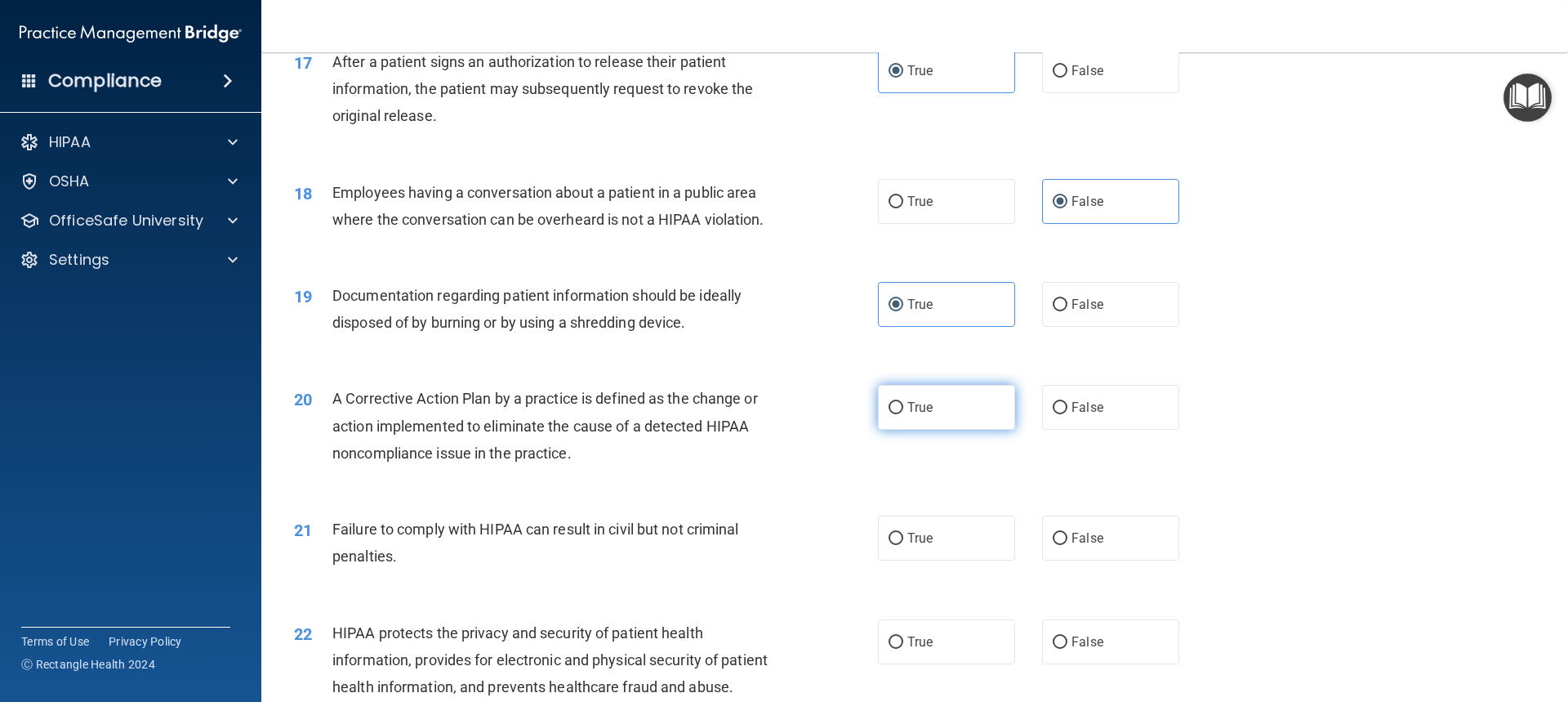
click at [933, 430] on label "True" at bounding box center [947, 407] width 138 height 45
click at [903, 414] on input "True" at bounding box center [896, 408] width 15 height 12
radio input "true"
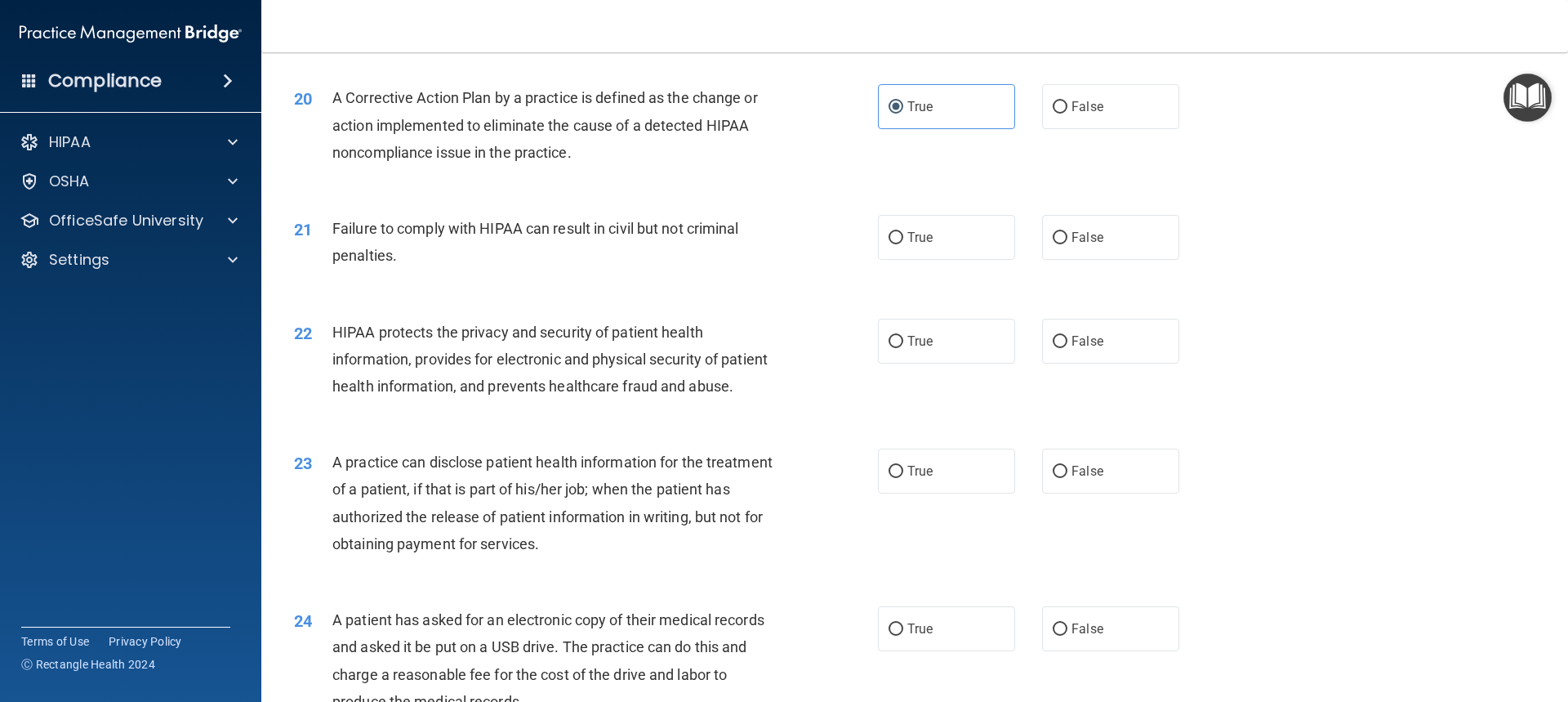
scroll to position [2288, 0]
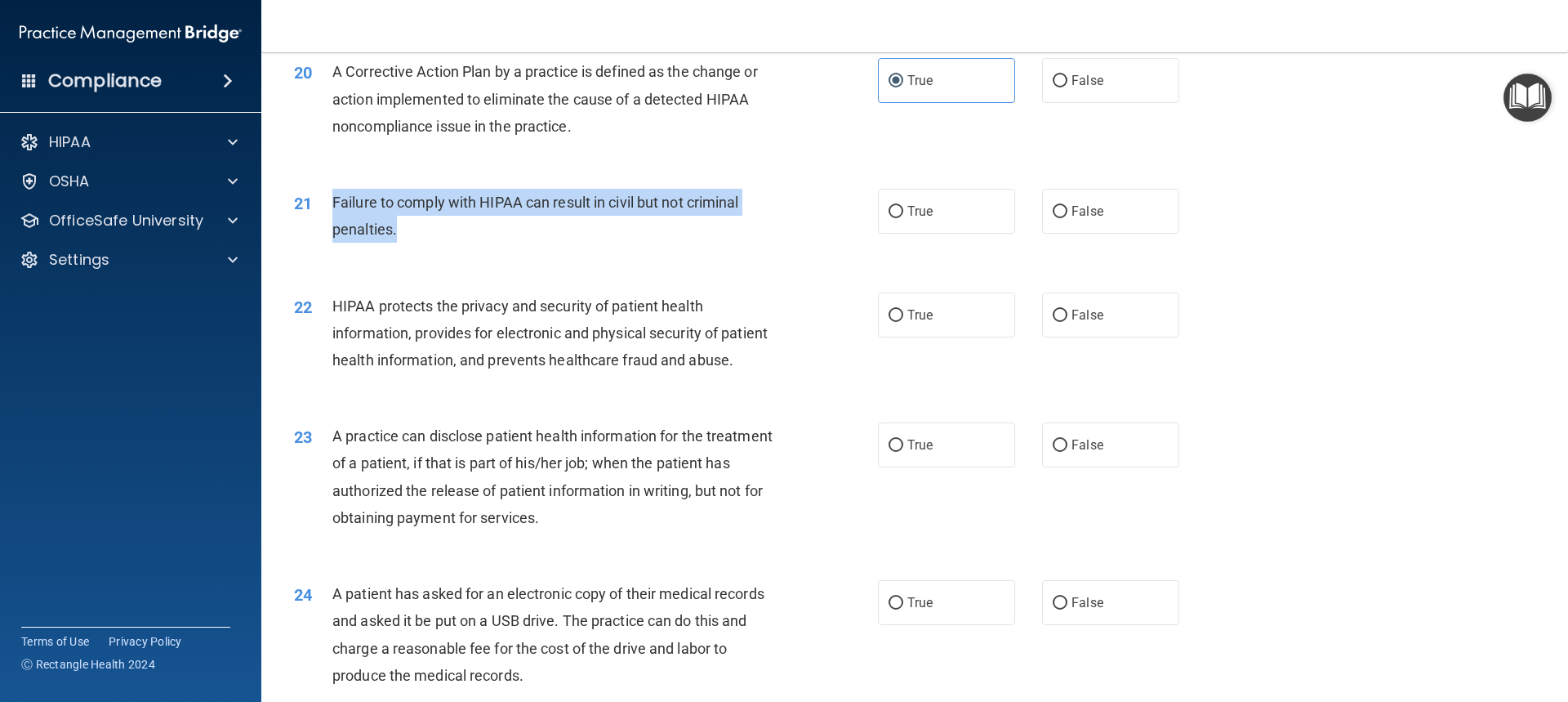
drag, startPoint x: 332, startPoint y: 224, endPoint x: 415, endPoint y: 254, distance: 88.3
click at [415, 242] on div "Failure to comply with HIPAA can result in civil but not criminal penalties." at bounding box center [561, 215] width 457 height 54
copy span "Failure to comply with HIPAA can result in civil but not criminal penalties."
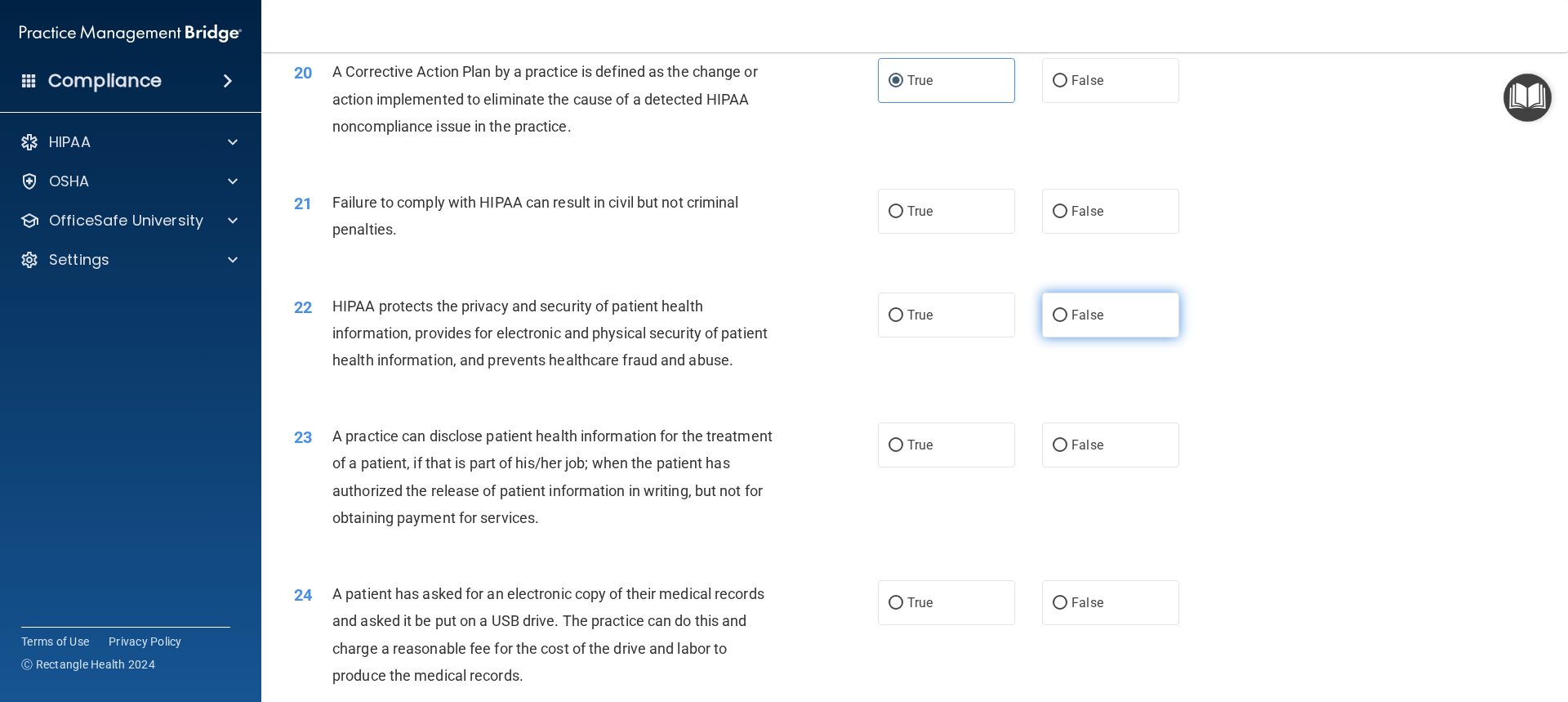
click at [1082, 323] on span "False" at bounding box center [1087, 315] width 32 height 16
click at [1068, 322] on input "False" at bounding box center [1060, 315] width 15 height 12
radio input "true"
click at [1083, 224] on label "False" at bounding box center [1111, 211] width 138 height 45
click at [1068, 218] on input "False" at bounding box center [1060, 211] width 15 height 12
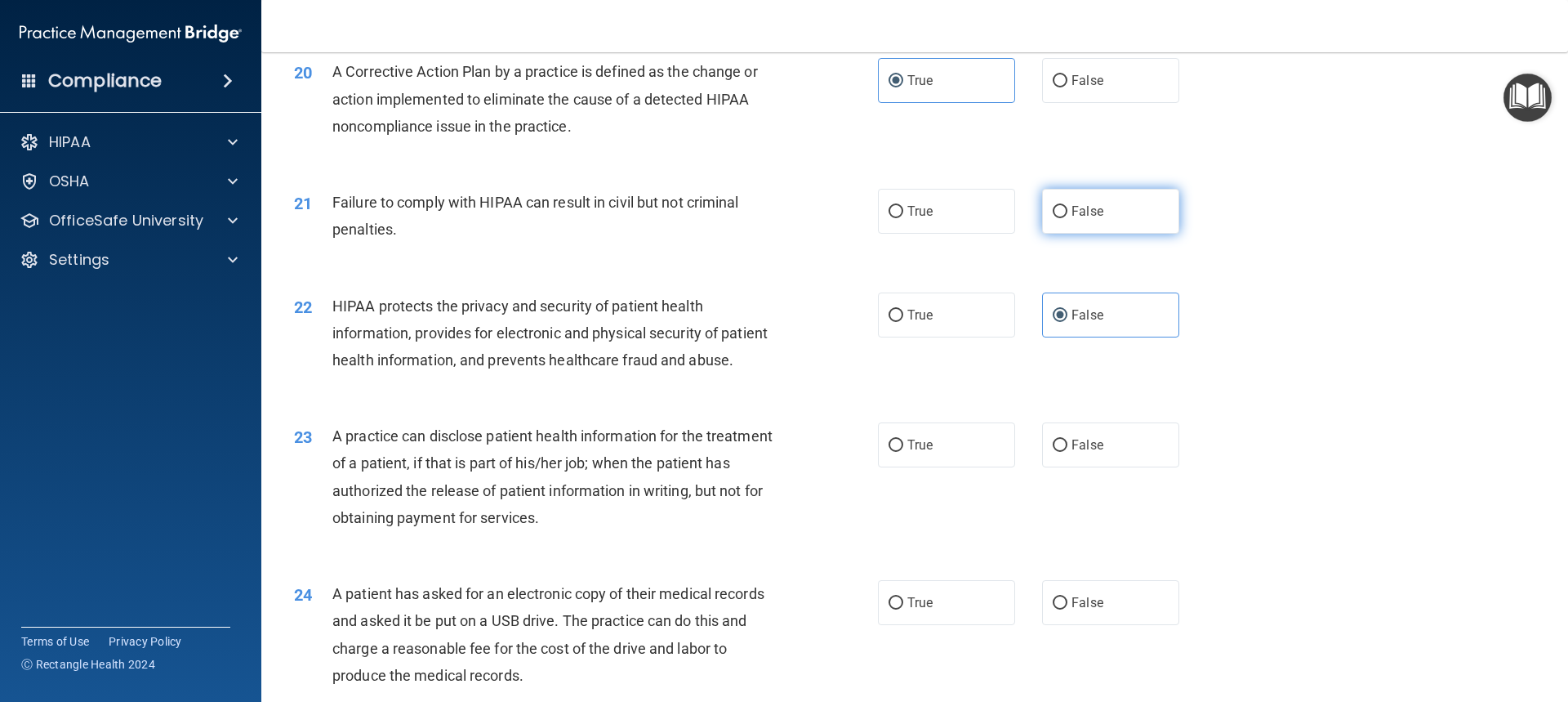
radio input "true"
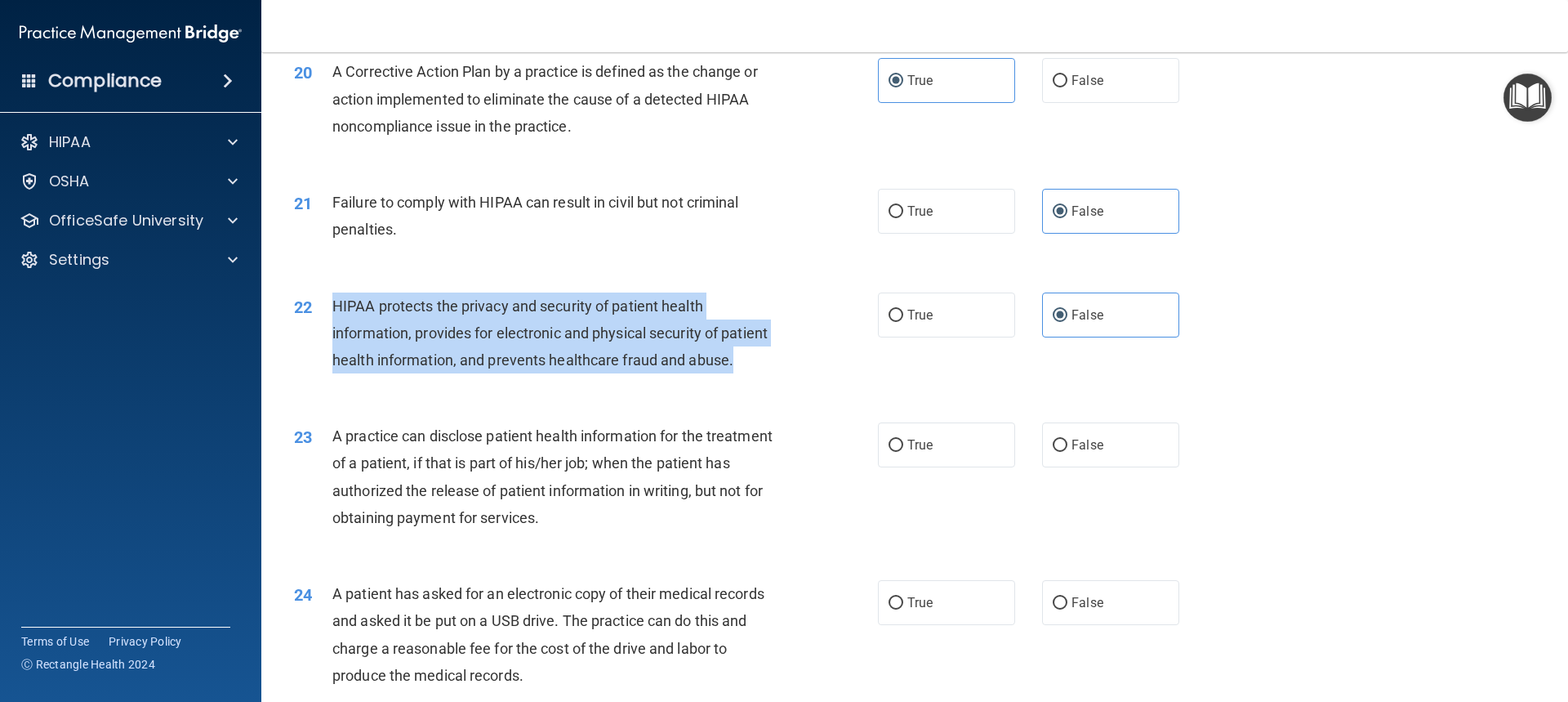
drag, startPoint x: 333, startPoint y: 331, endPoint x: 468, endPoint y: 405, distance: 154.0
click at [468, 374] on div "HIPAA protects the privacy and security of patient health information, provides…" at bounding box center [561, 333] width 457 height 82
copy span "HIPAA protects the privacy and security of patient health information, provides…"
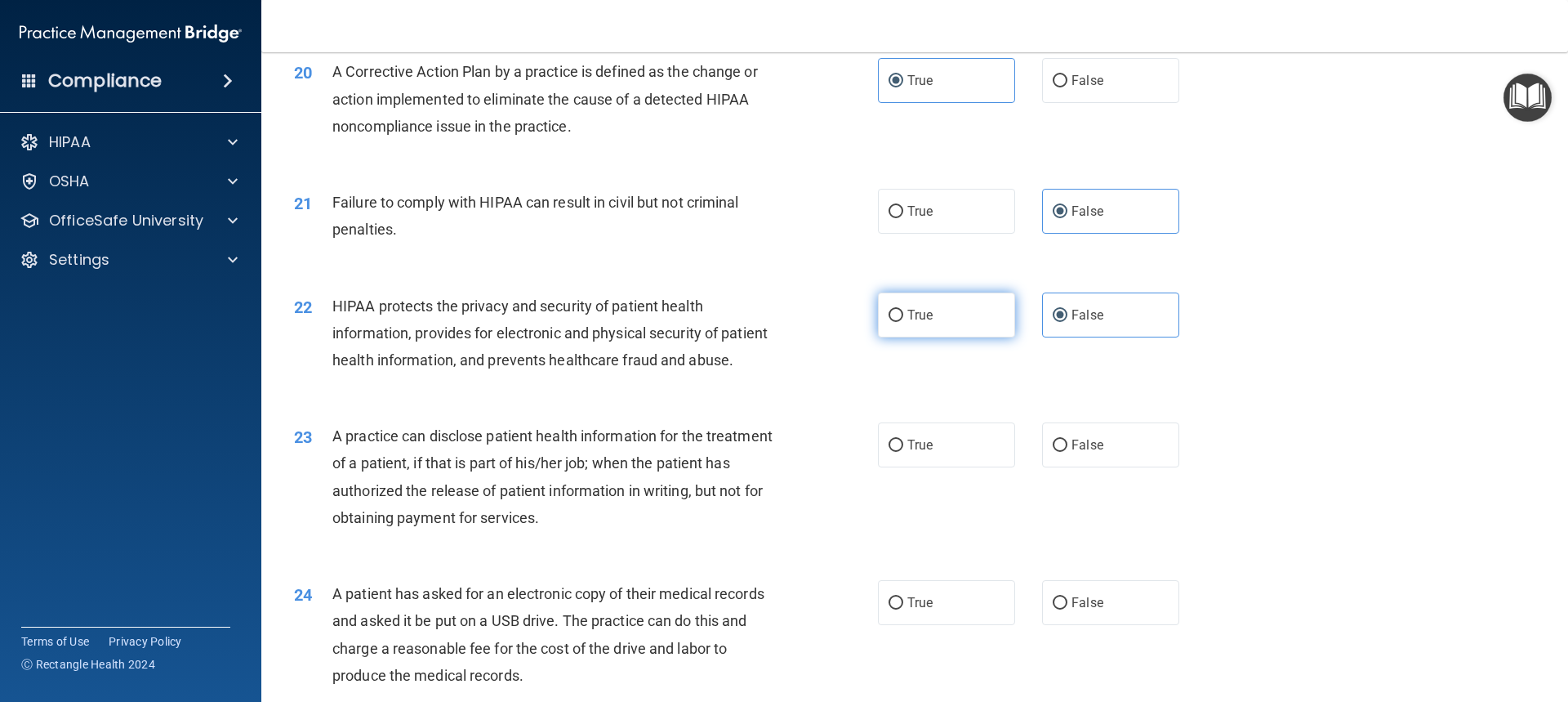
click at [930, 337] on label "True" at bounding box center [947, 315] width 138 height 45
click at [903, 322] on input "True" at bounding box center [896, 315] width 15 height 12
radio input "true"
radio input "false"
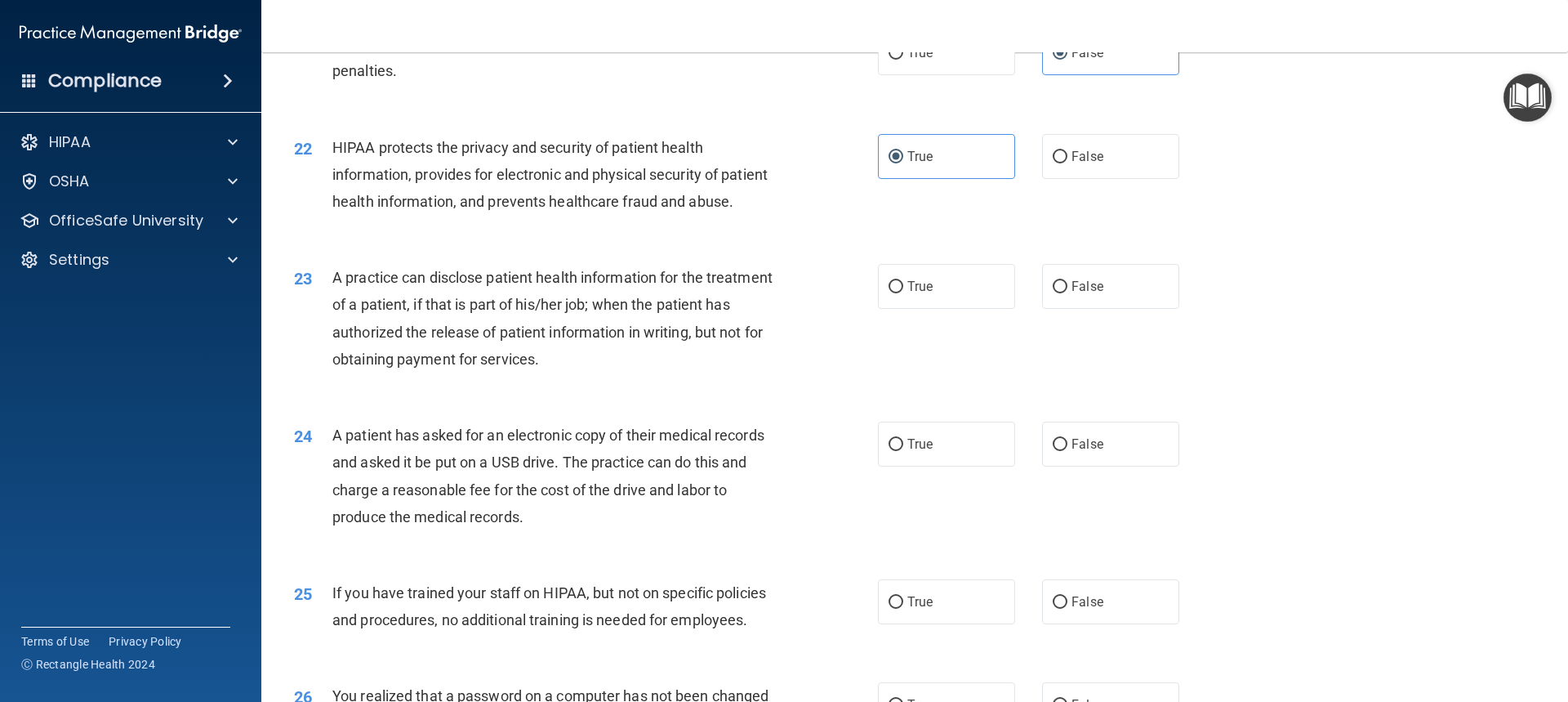
scroll to position [2451, 0]
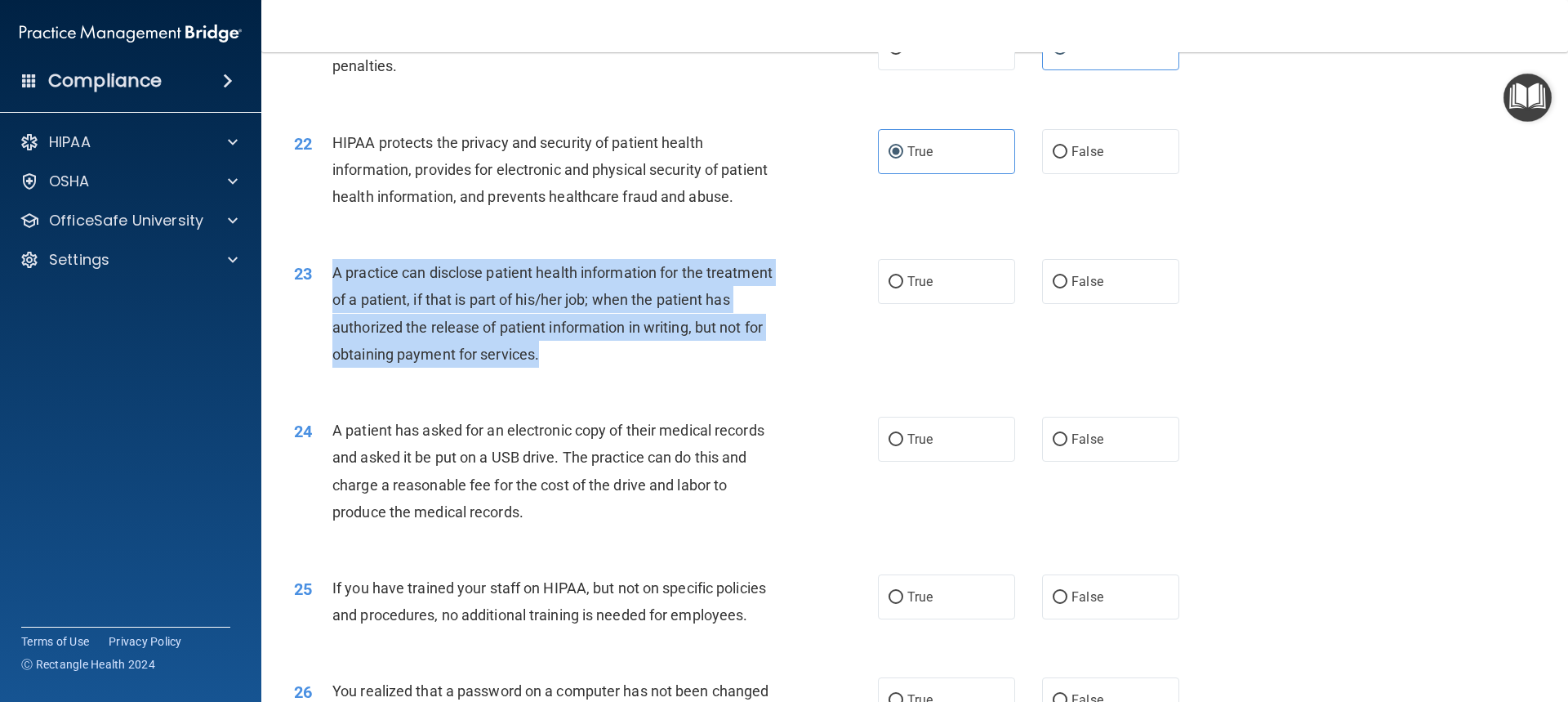
drag, startPoint x: 335, startPoint y: 323, endPoint x: 535, endPoint y: 328, distance: 200.1
click at [630, 368] on div "A practice can disclose patient health information for the treatment of a patie…" at bounding box center [561, 313] width 457 height 109
copy span "A practice can disclose patient health information for the treatment of a patie…"
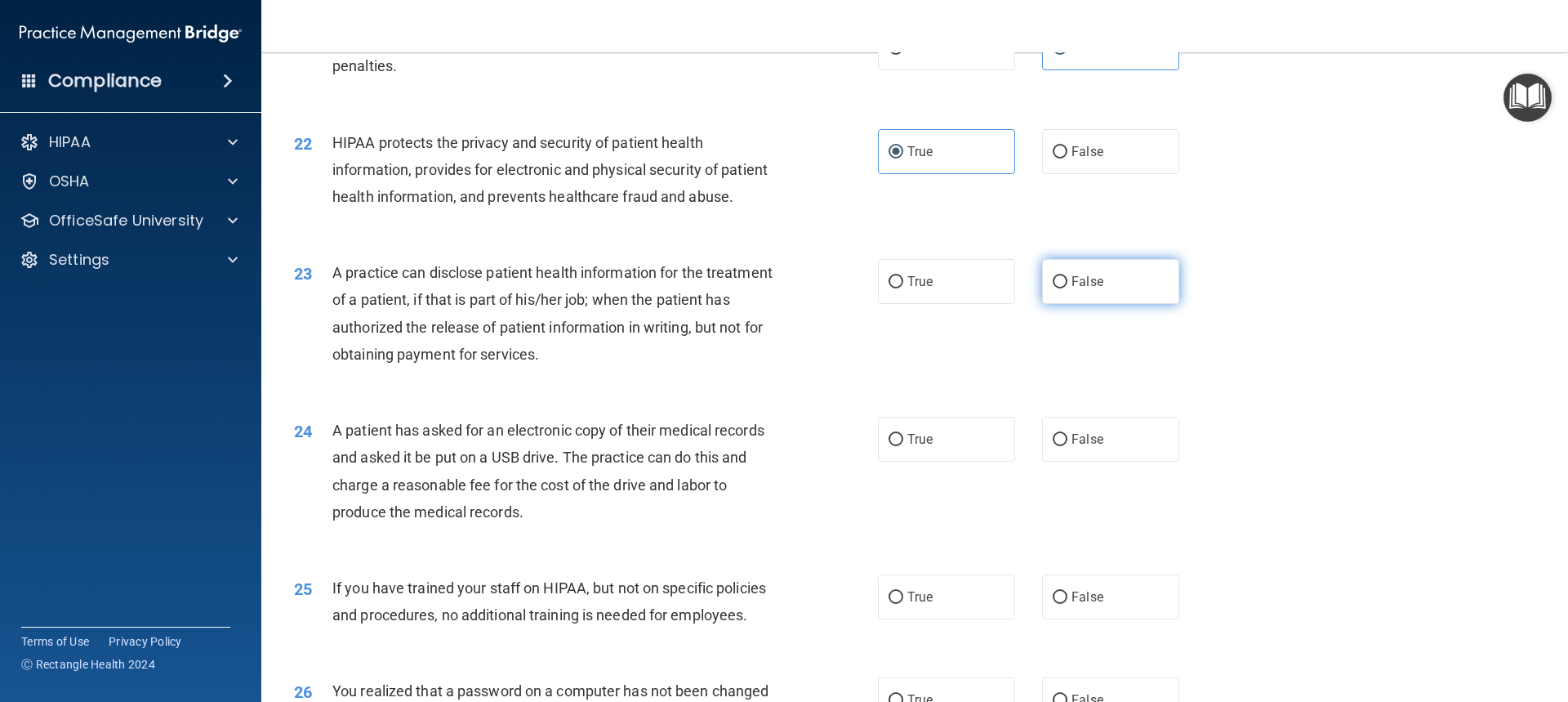
click at [1125, 304] on label "False" at bounding box center [1111, 281] width 138 height 45
click at [1068, 288] on input "False" at bounding box center [1060, 282] width 15 height 12
radio input "true"
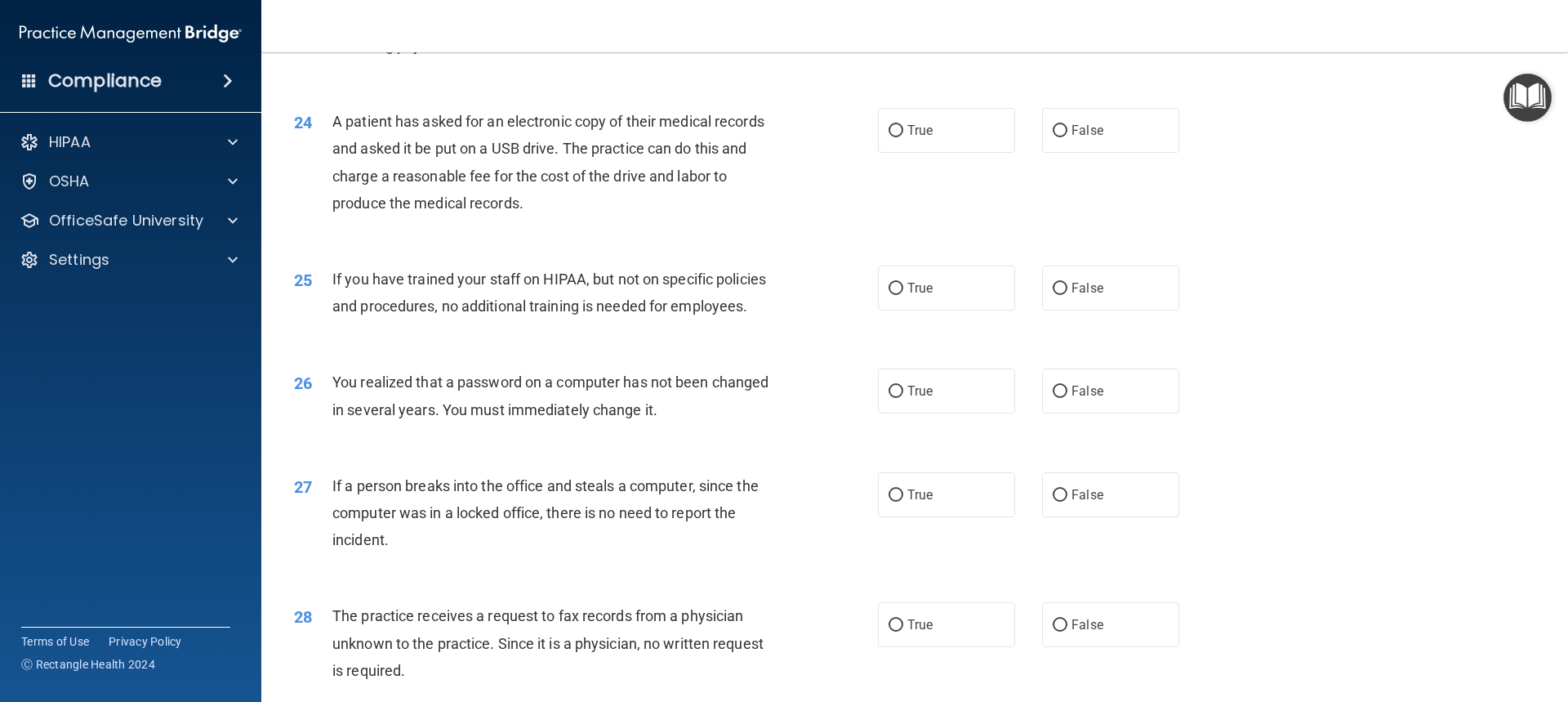
scroll to position [2778, 0]
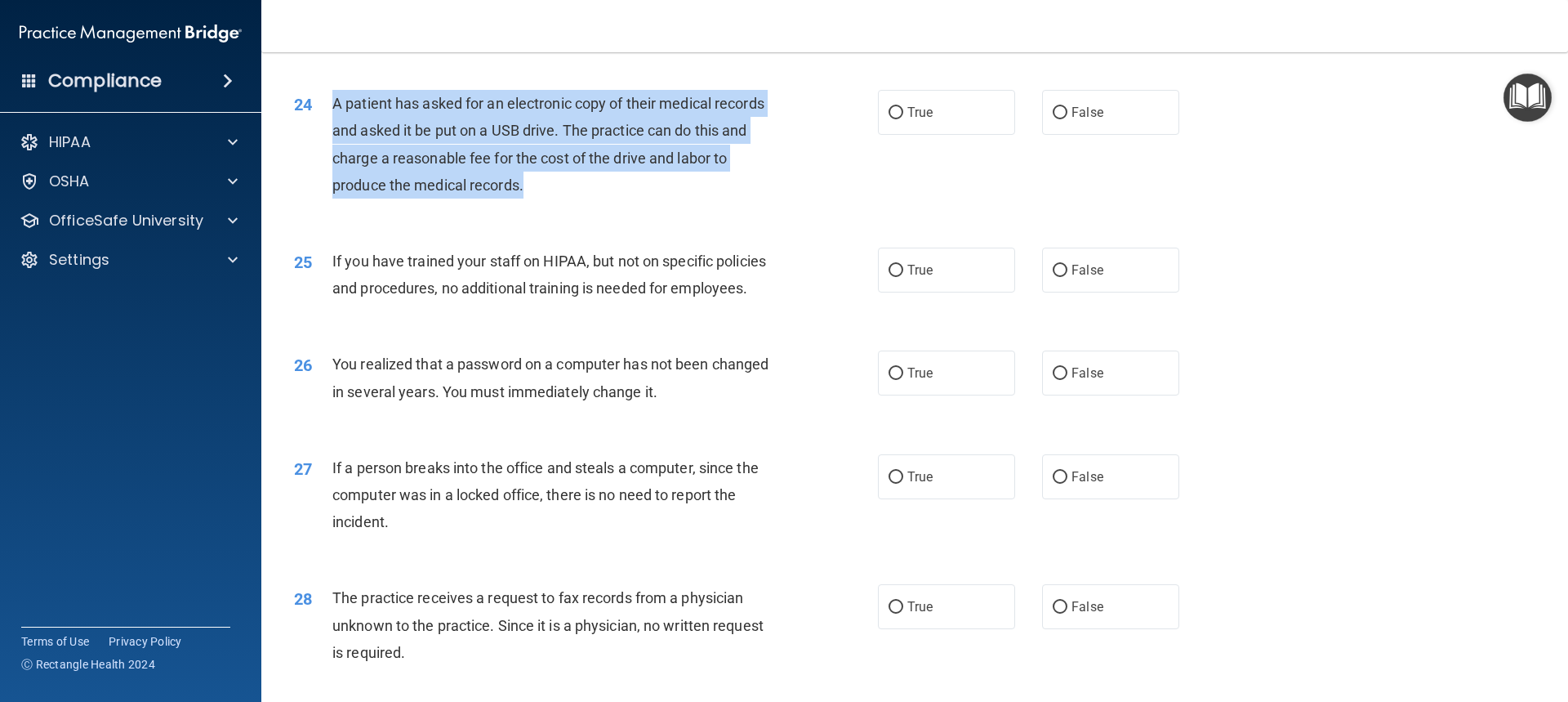
drag, startPoint x: 333, startPoint y: 155, endPoint x: 563, endPoint y: 257, distance: 251.6
click at [563, 206] on div "24 A patient has asked for an electronic copy of their medical records and aske…" at bounding box center [585, 148] width 633 height 117
copy span "A patient has asked for an electronic copy of their medical records and asked i…"
click at [951, 135] on label "True" at bounding box center [947, 112] width 138 height 45
click at [903, 120] on input "True" at bounding box center [896, 113] width 15 height 12
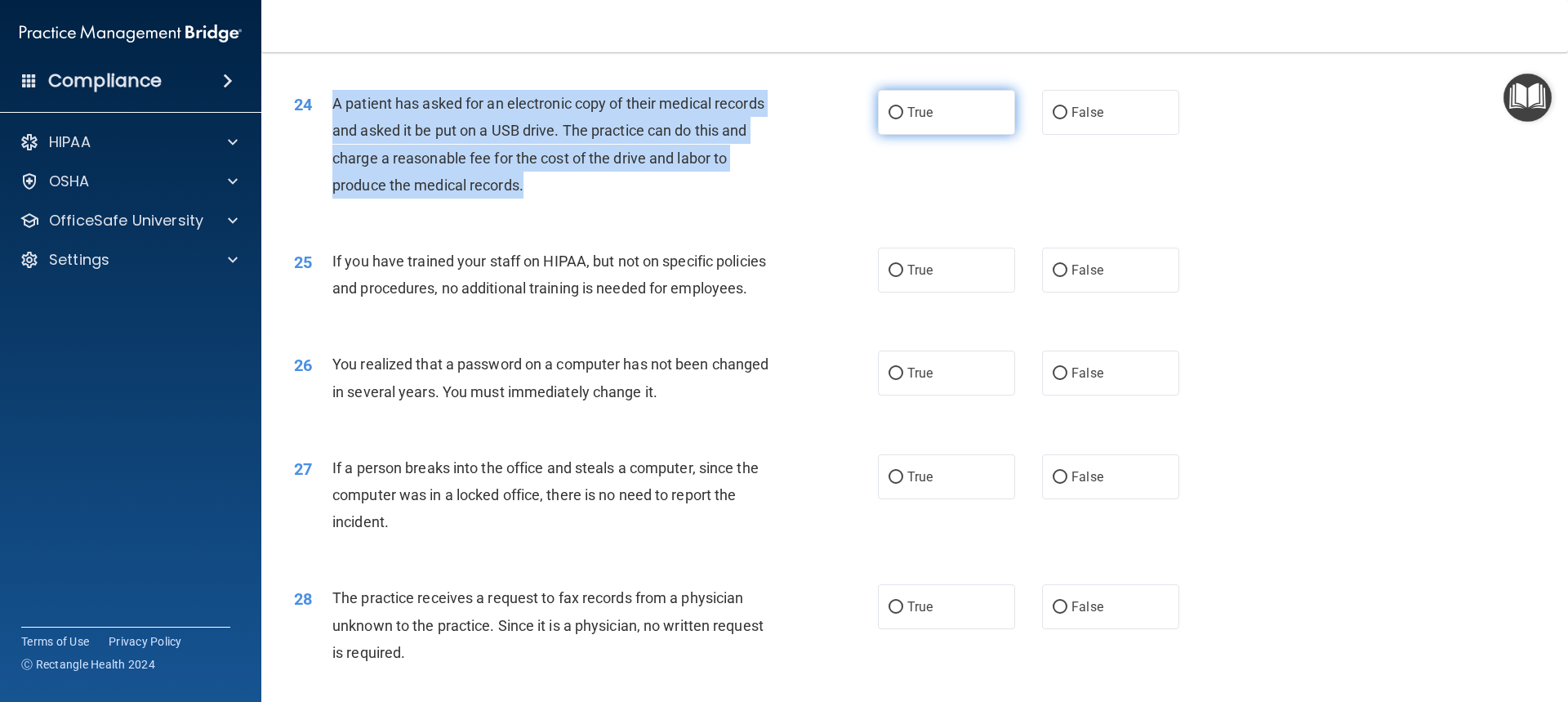
radio input "true"
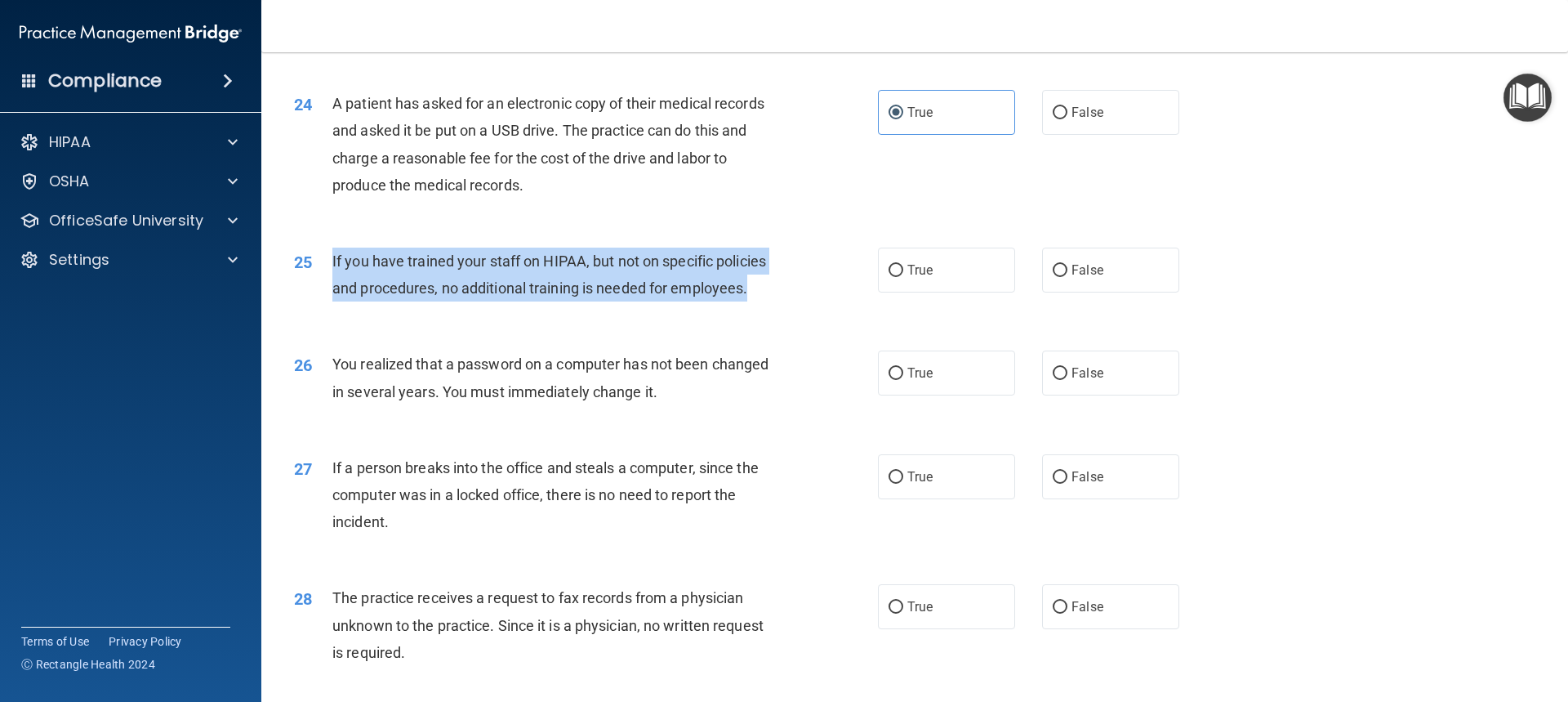
drag, startPoint x: 333, startPoint y: 309, endPoint x: 781, endPoint y: 345, distance: 449.4
click at [781, 301] on div "If you have trained your staff on HIPAA, but not on specific policies and proce…" at bounding box center [561, 274] width 457 height 54
copy span "If you have trained your staff on HIPAA, but not on specific policies and proce…"
click at [1116, 292] on label "False" at bounding box center [1111, 269] width 138 height 45
click at [1068, 277] on input "False" at bounding box center [1060, 270] width 15 height 12
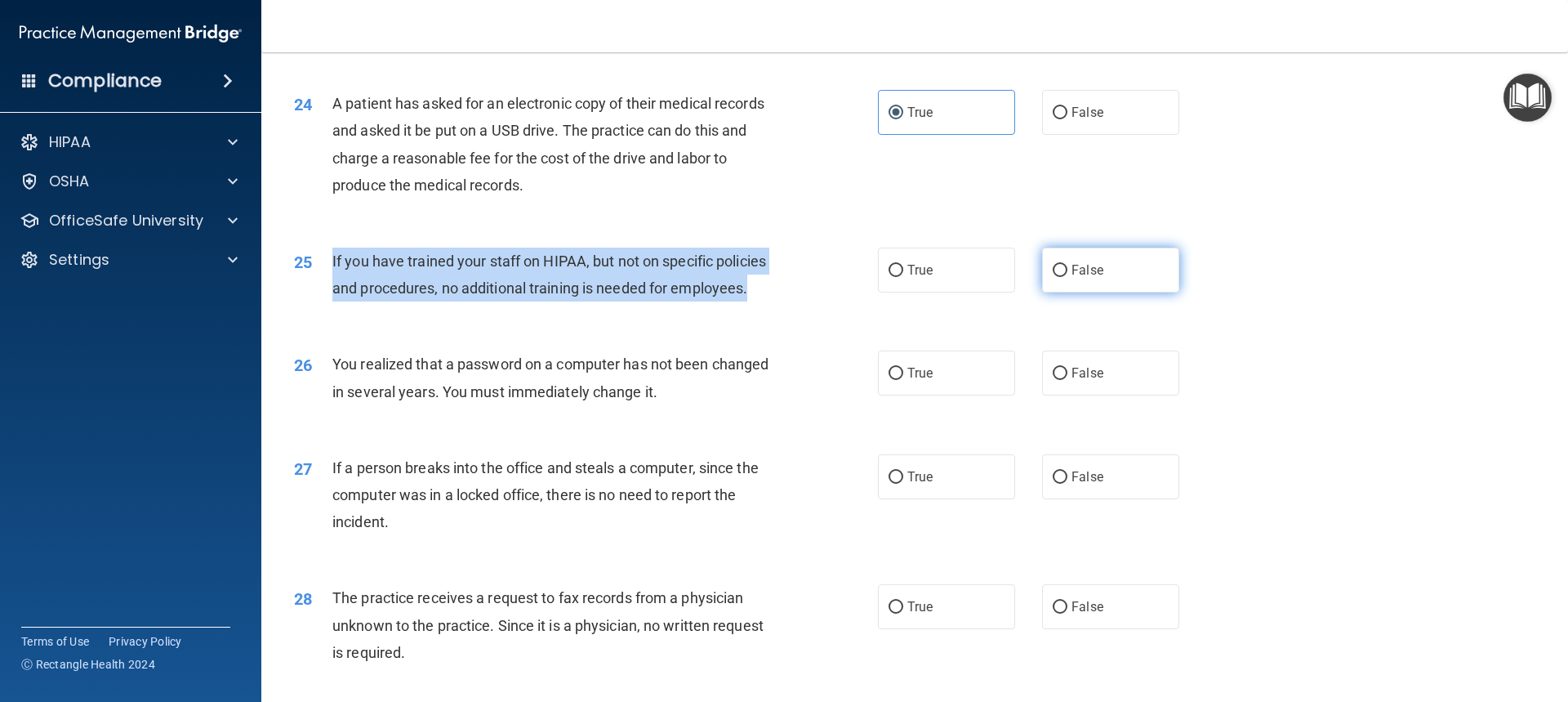
radio input "true"
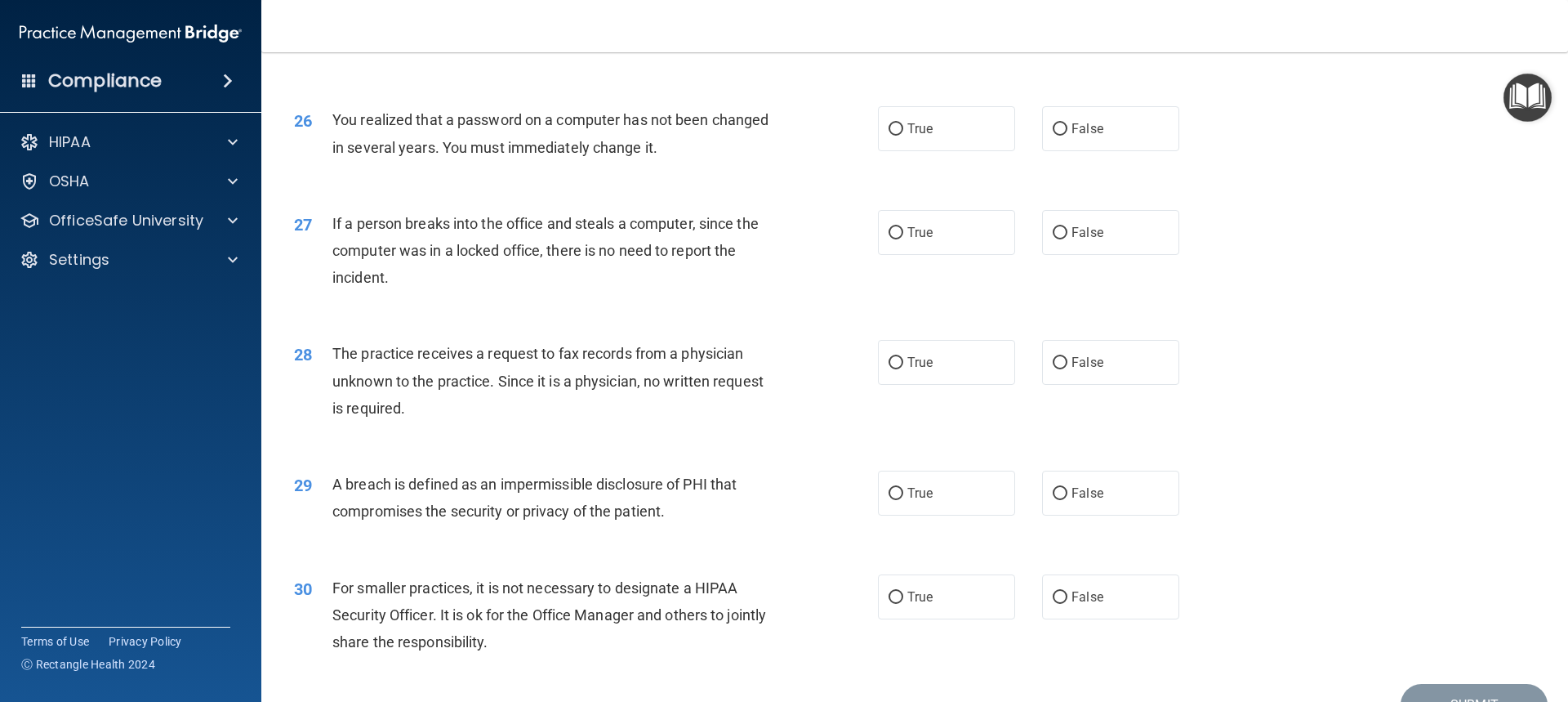
scroll to position [3023, 0]
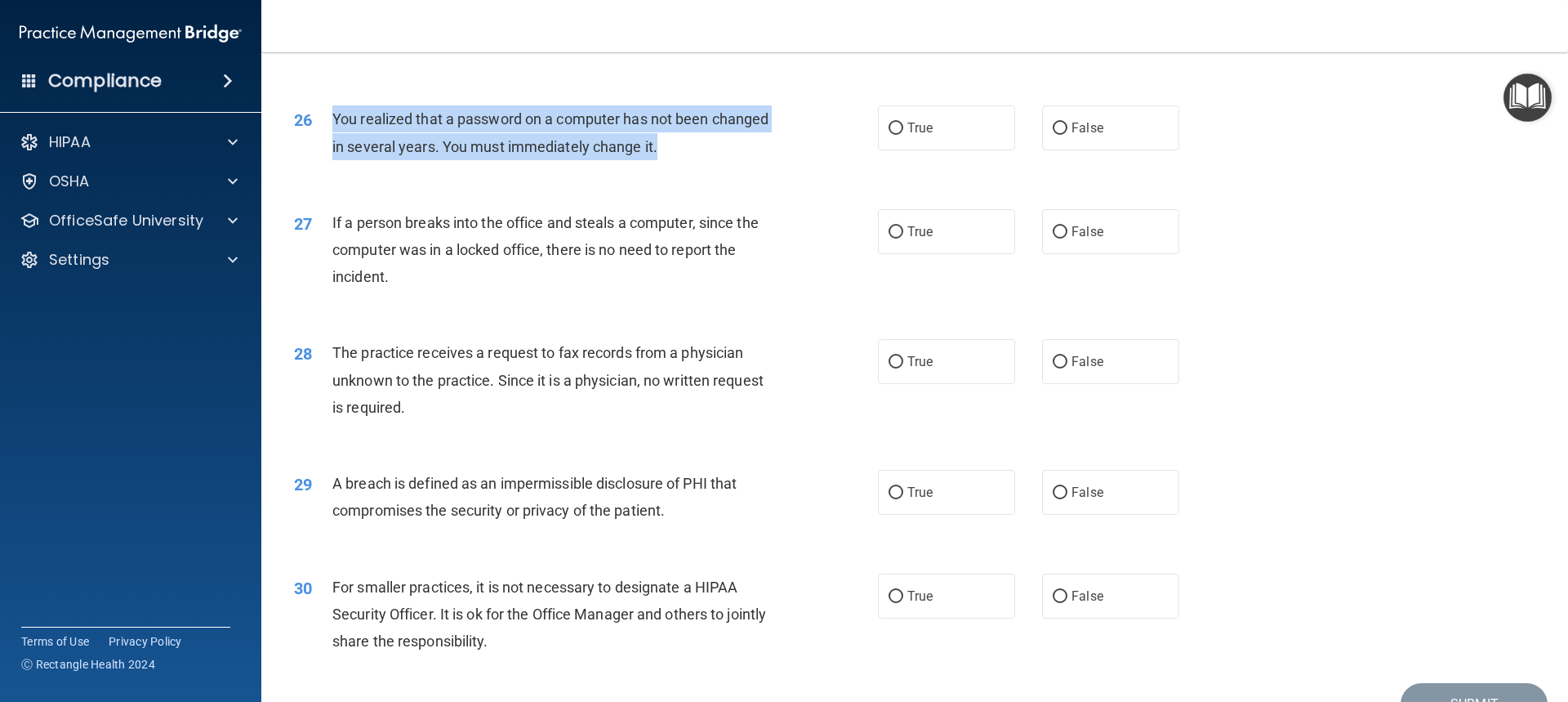
drag, startPoint x: 334, startPoint y: 166, endPoint x: 688, endPoint y: 202, distance: 355.8
click at [690, 160] on div "You realized that a password on a computer has not been changed in several year…" at bounding box center [561, 133] width 457 height 54
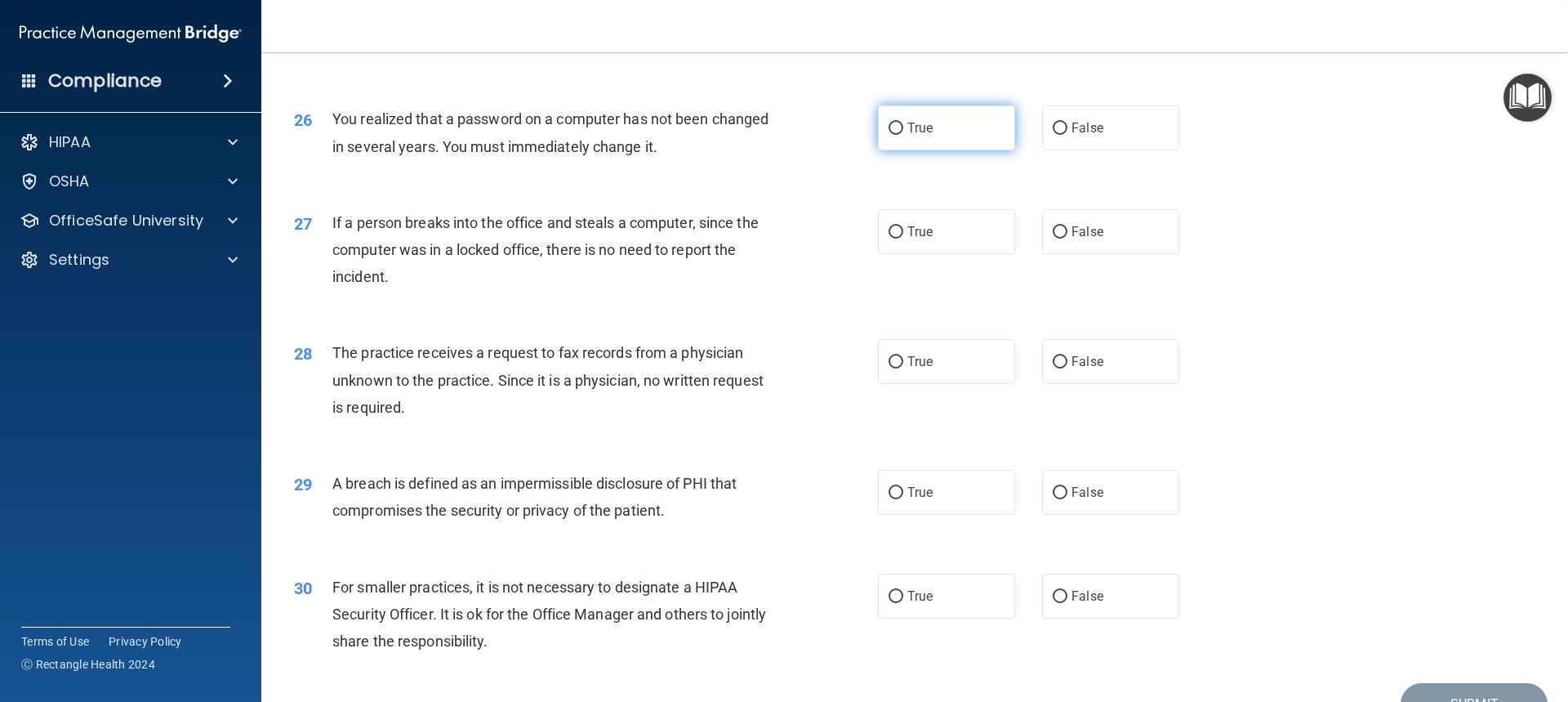
drag, startPoint x: 907, startPoint y: 184, endPoint x: 795, endPoint y: 233, distance: 122.2
click at [907, 136] on span "True" at bounding box center [920, 128] width 25 height 16
click at [903, 135] on input "True" at bounding box center [896, 129] width 15 height 12
radio input "true"
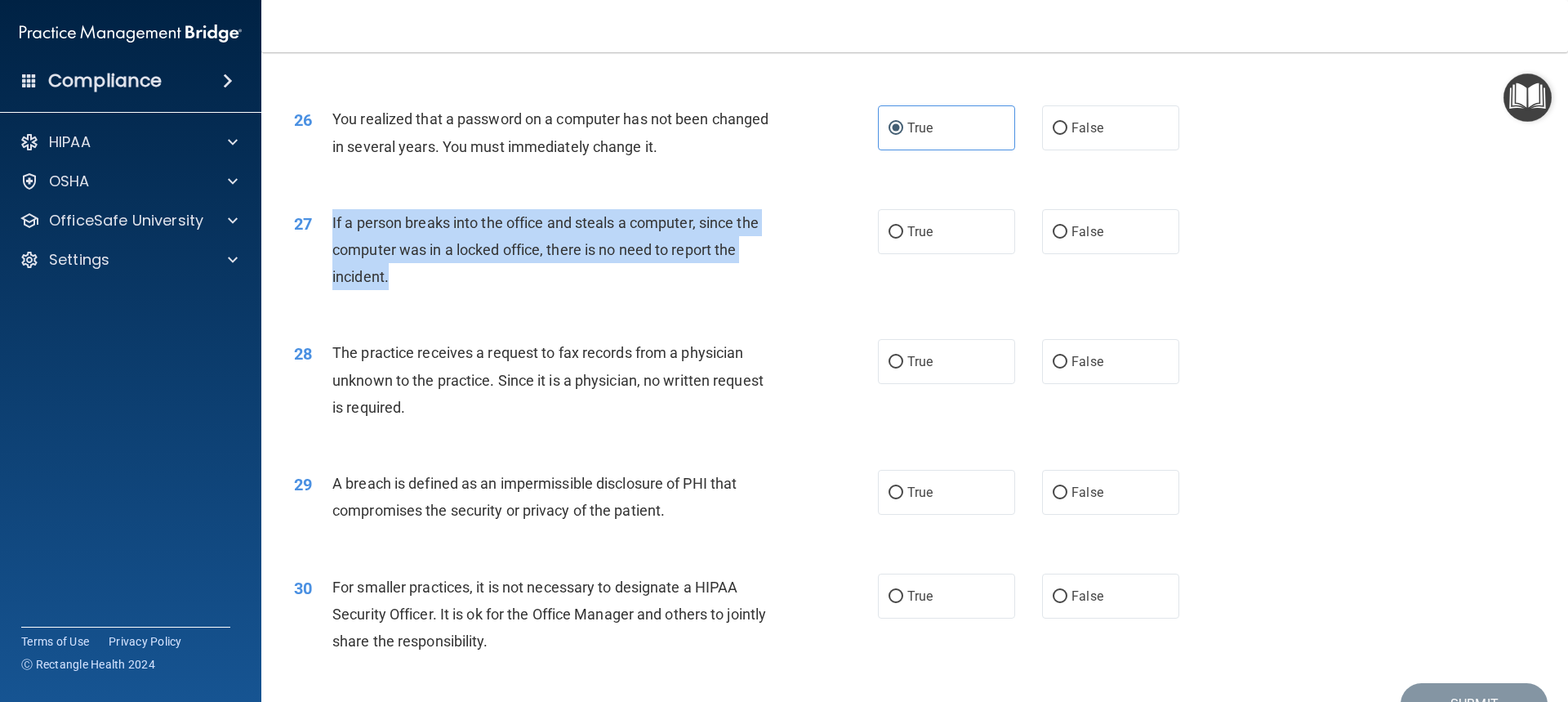
drag, startPoint x: 332, startPoint y: 272, endPoint x: 426, endPoint y: 305, distance: 99.6
click at [425, 291] on div "If a person breaks into the office and steals a computer, since the computer wa…" at bounding box center [561, 250] width 457 height 82
click at [1114, 254] on label "False" at bounding box center [1111, 231] width 138 height 45
click at [1068, 238] on input "False" at bounding box center [1060, 232] width 15 height 12
radio input "true"
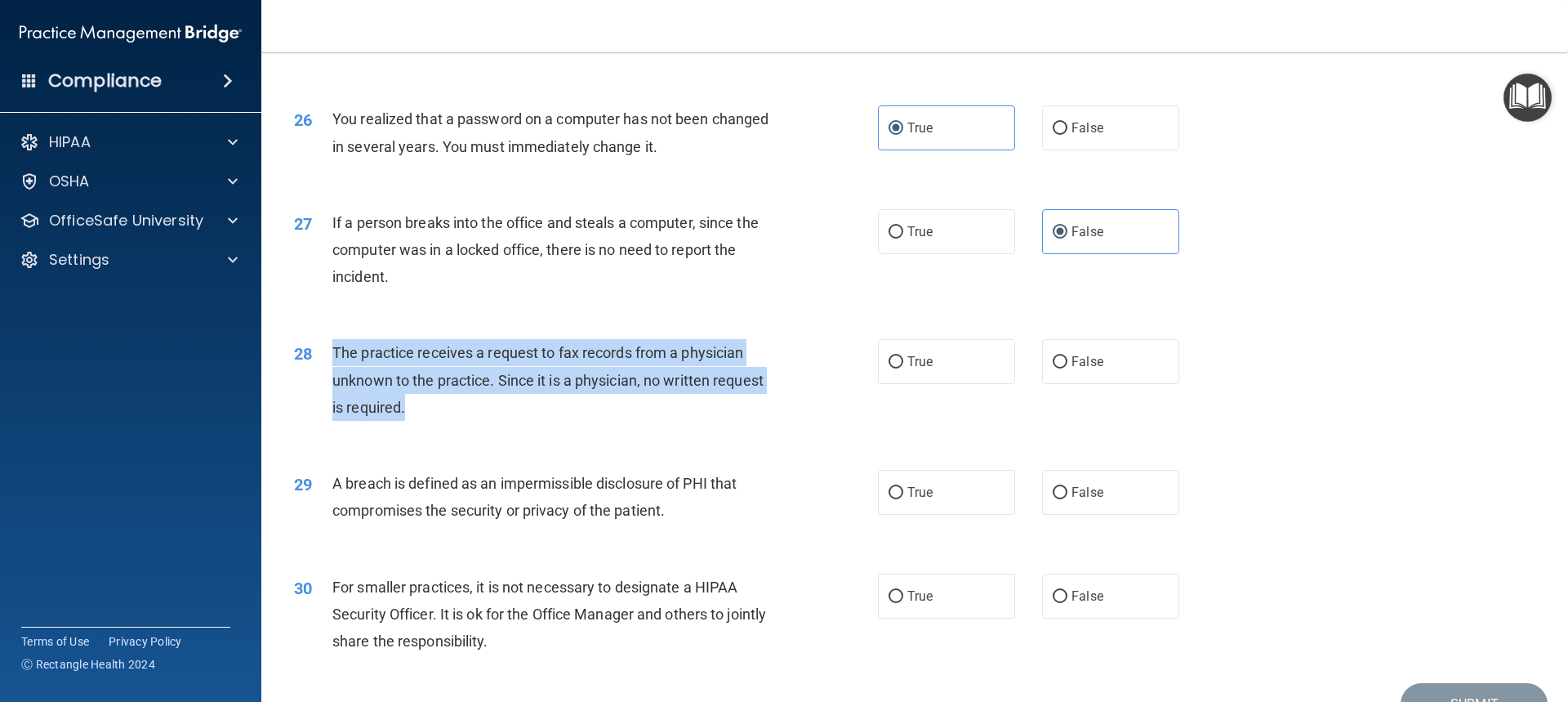
drag, startPoint x: 335, startPoint y: 404, endPoint x: 430, endPoint y: 459, distance: 109.8
click at [430, 421] on div "The practice receives a request to fax records from a physician unknown to the …" at bounding box center [561, 380] width 457 height 82
drag, startPoint x: 1125, startPoint y: 409, endPoint x: 1109, endPoint y: 417, distance: 17.9
click at [1124, 384] on label "False" at bounding box center [1111, 361] width 138 height 45
click at [1068, 369] on input "False" at bounding box center [1060, 362] width 15 height 12
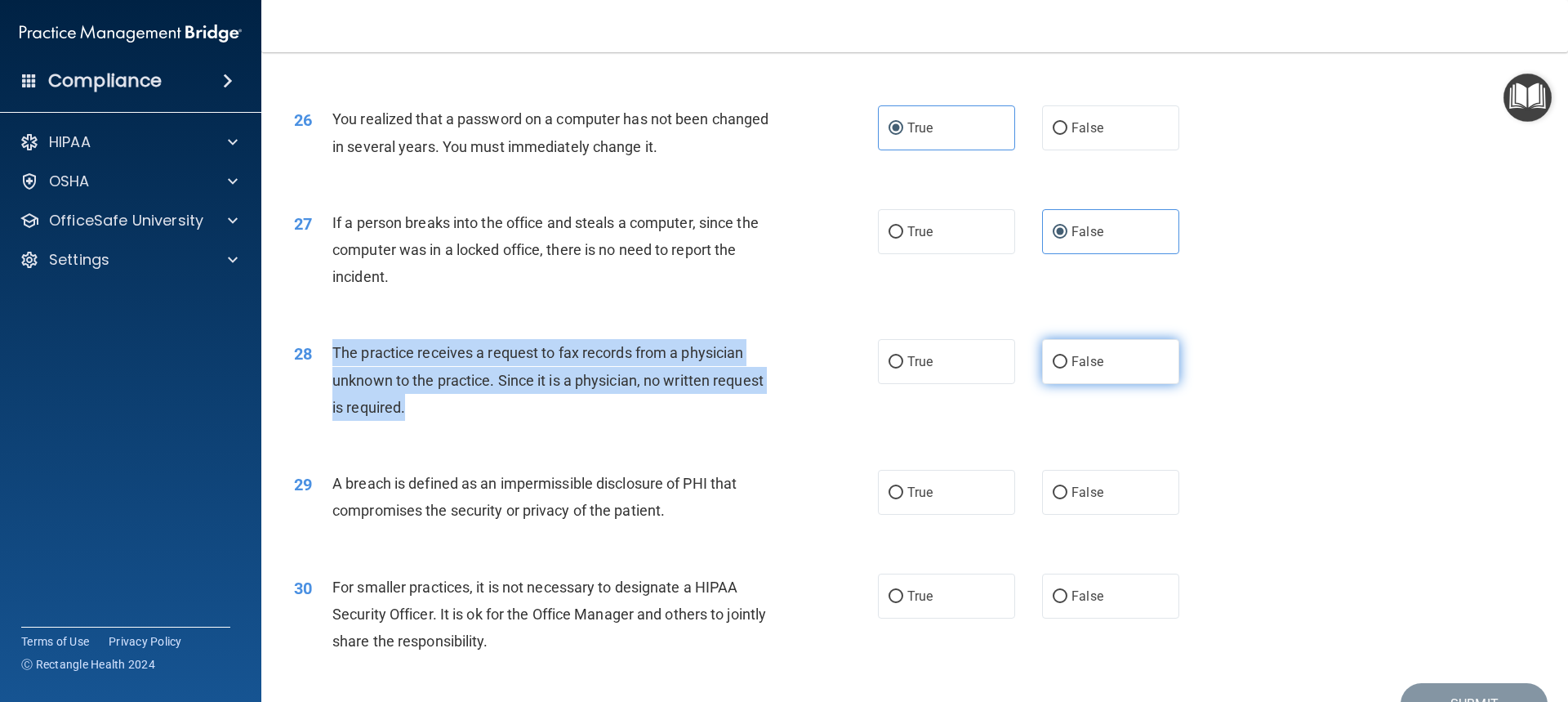
radio input "true"
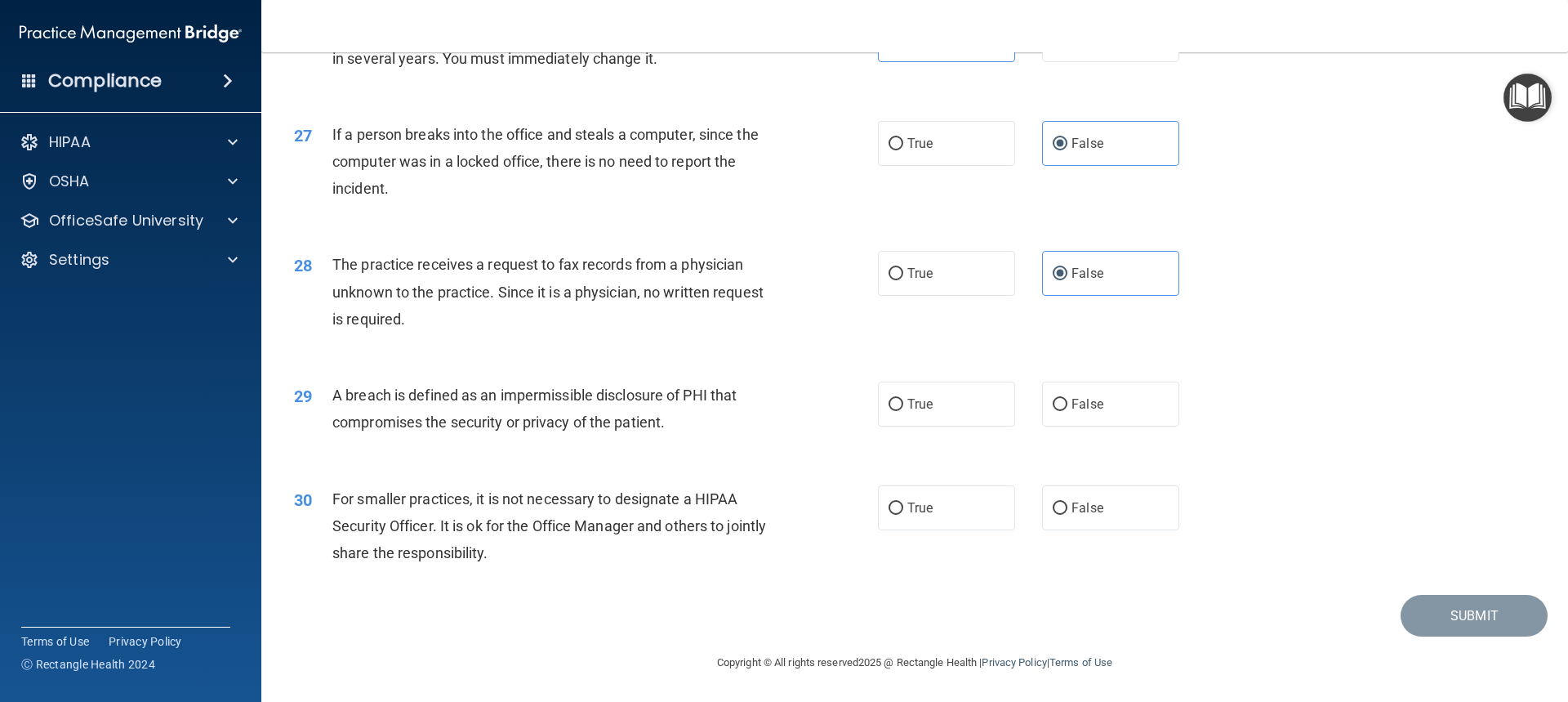
scroll to position [3165, 0]
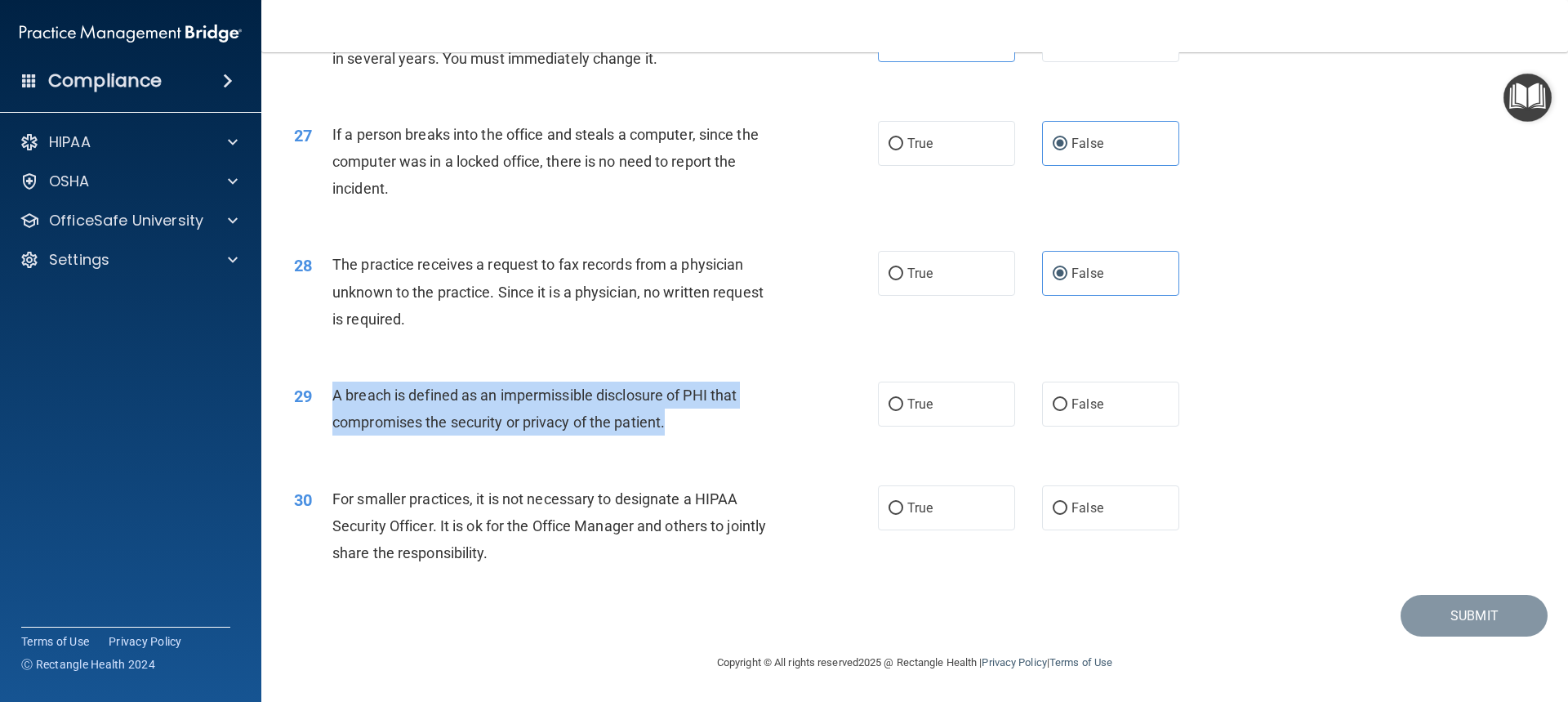
drag, startPoint x: 335, startPoint y: 392, endPoint x: 702, endPoint y: 426, distance: 368.6
click at [702, 426] on div "A breach is defined as an impermissible disclosure of PHI that compromises the …" at bounding box center [561, 409] width 457 height 54
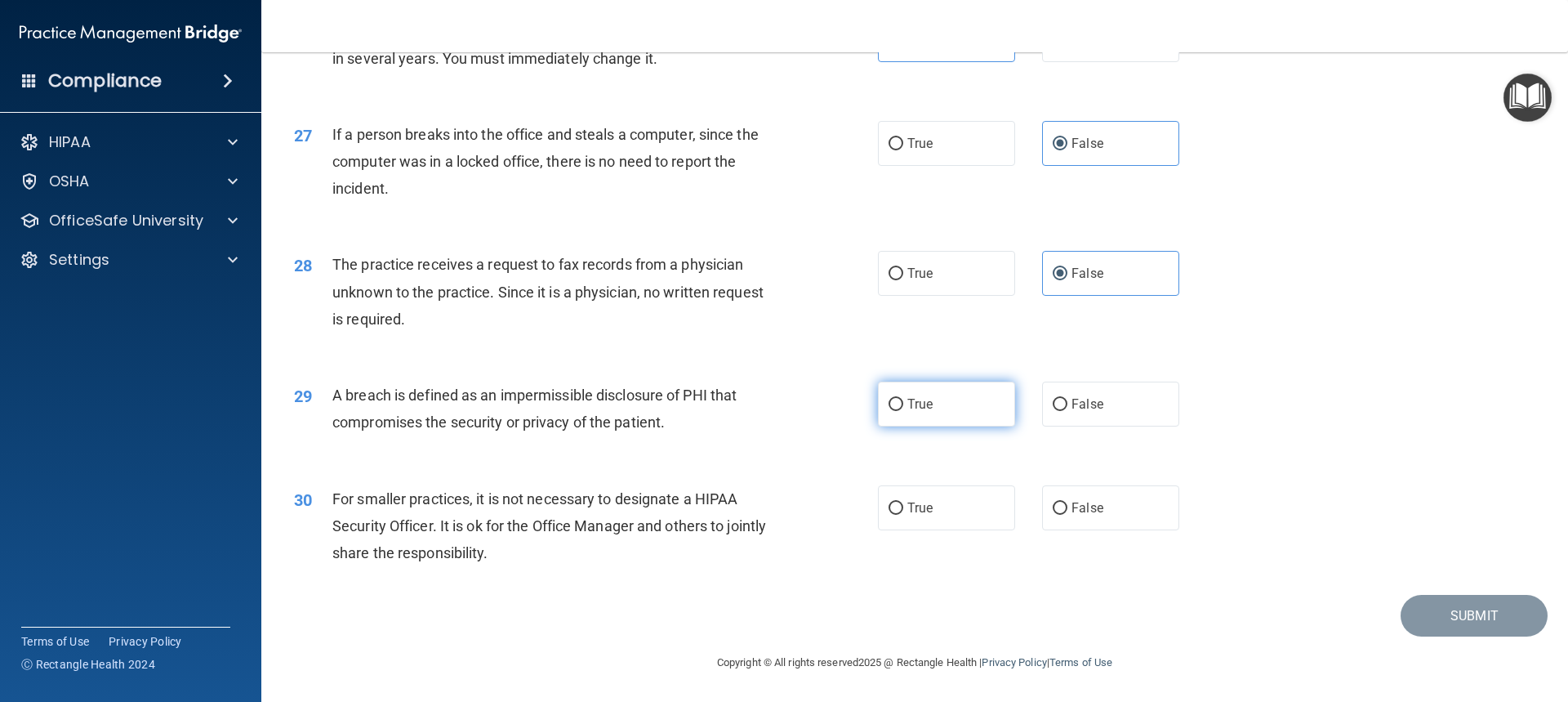
click at [964, 401] on label "True" at bounding box center [947, 404] width 138 height 45
click at [903, 401] on input "True" at bounding box center [896, 405] width 15 height 12
radio input "true"
click at [975, 507] on label "True" at bounding box center [947, 508] width 138 height 45
click at [903, 507] on input "True" at bounding box center [896, 508] width 15 height 12
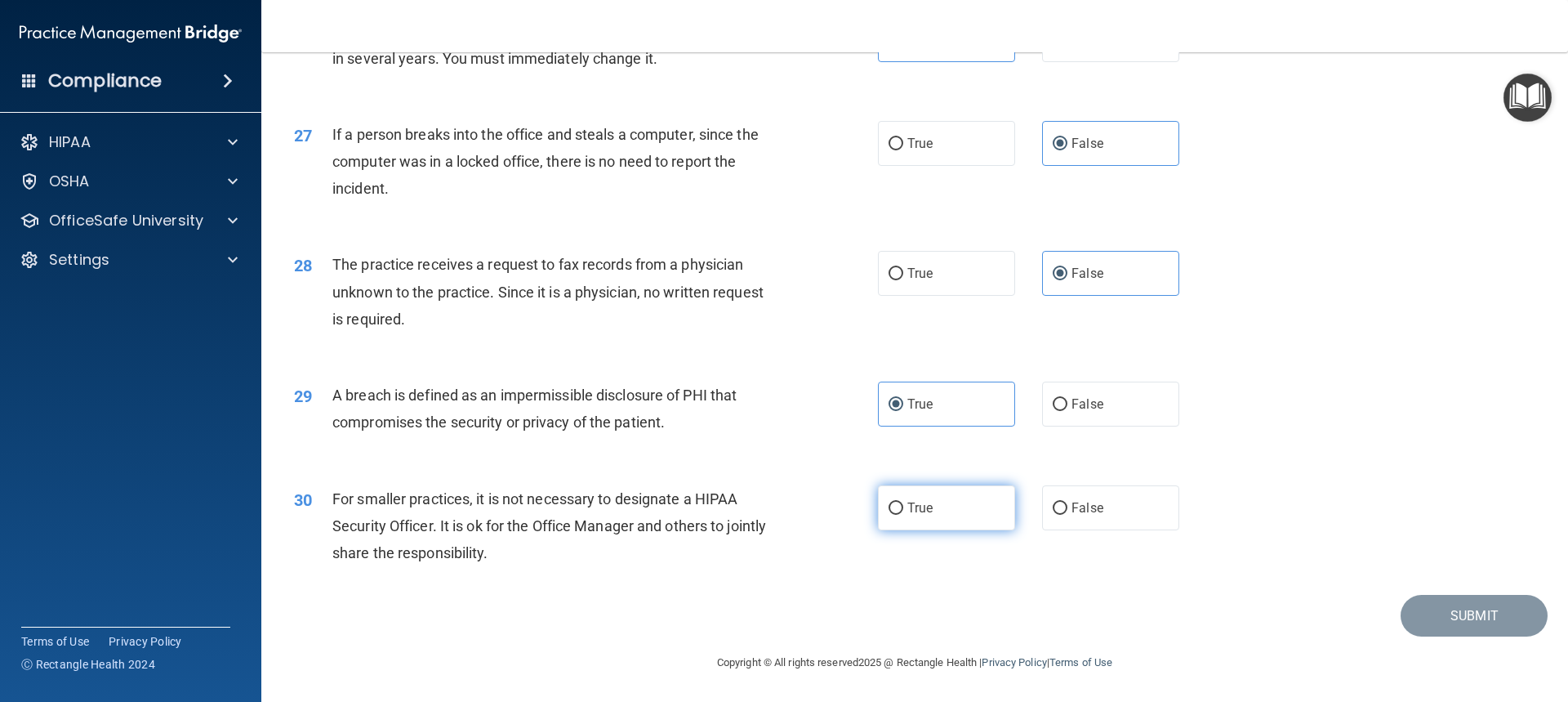
radio input "true"
click at [1466, 619] on button "Submit" at bounding box center [1475, 615] width 147 height 42
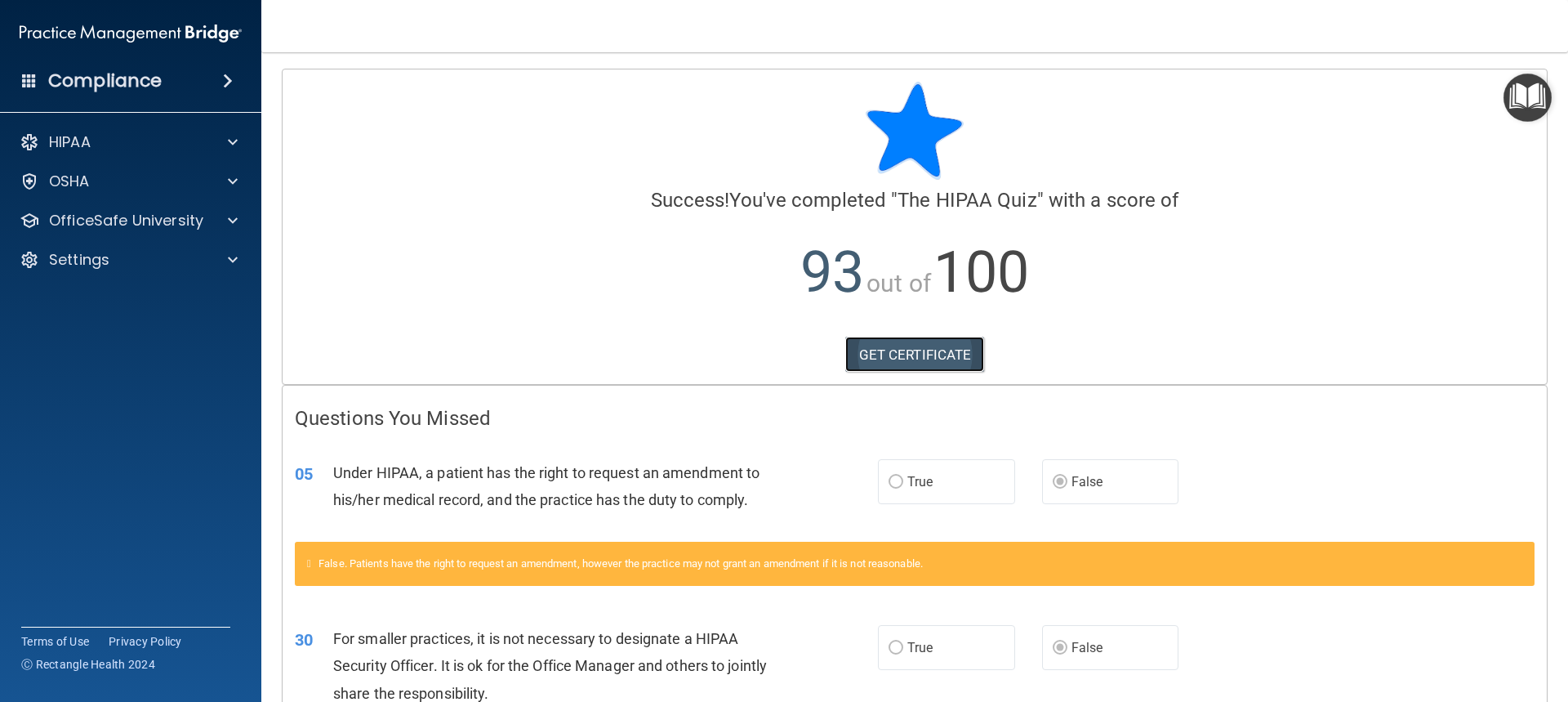
click at [905, 346] on link "GET CERTIFICATE" at bounding box center [915, 355] width 140 height 36
click at [235, 217] on span at bounding box center [233, 220] width 10 height 20
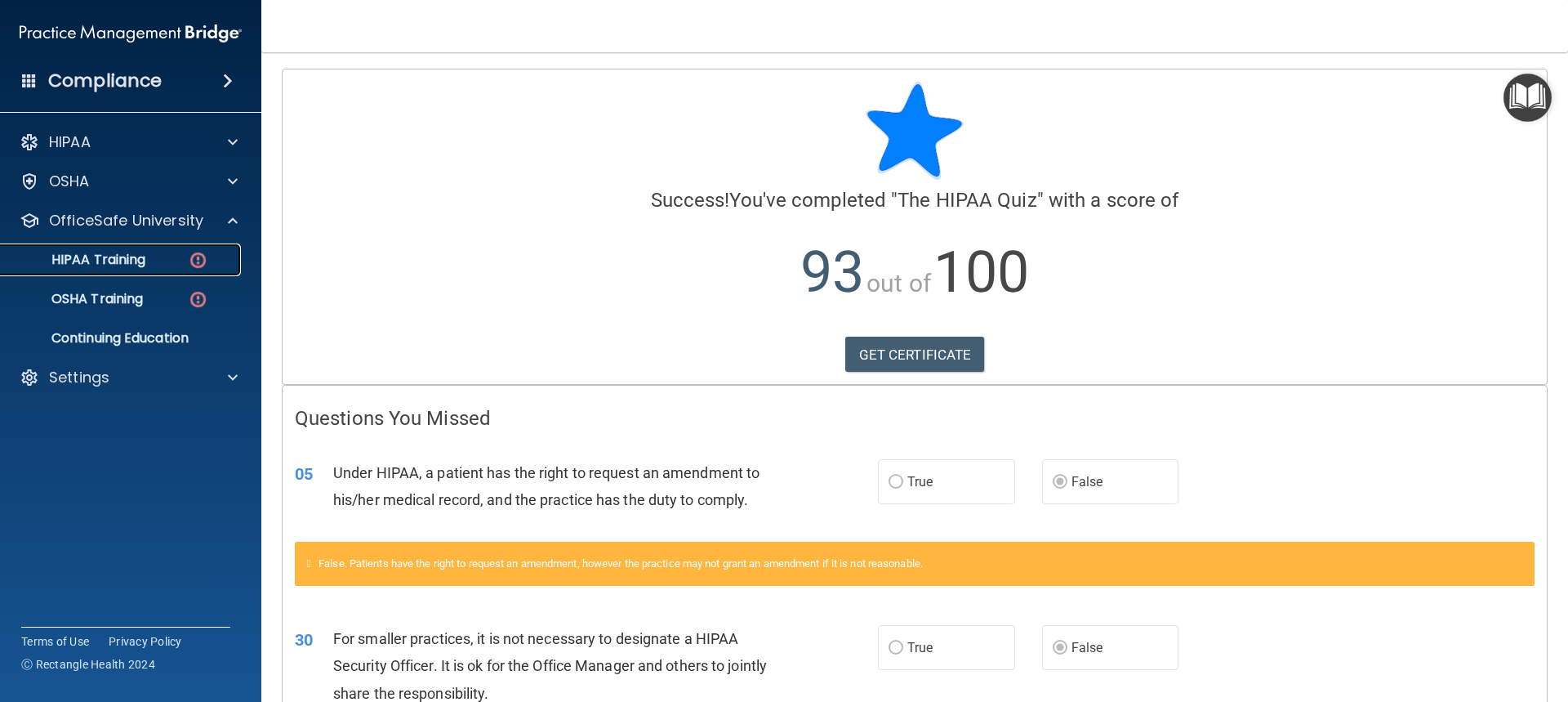
click at [121, 255] on p "HIPAA Training" at bounding box center [78, 260] width 135 height 16
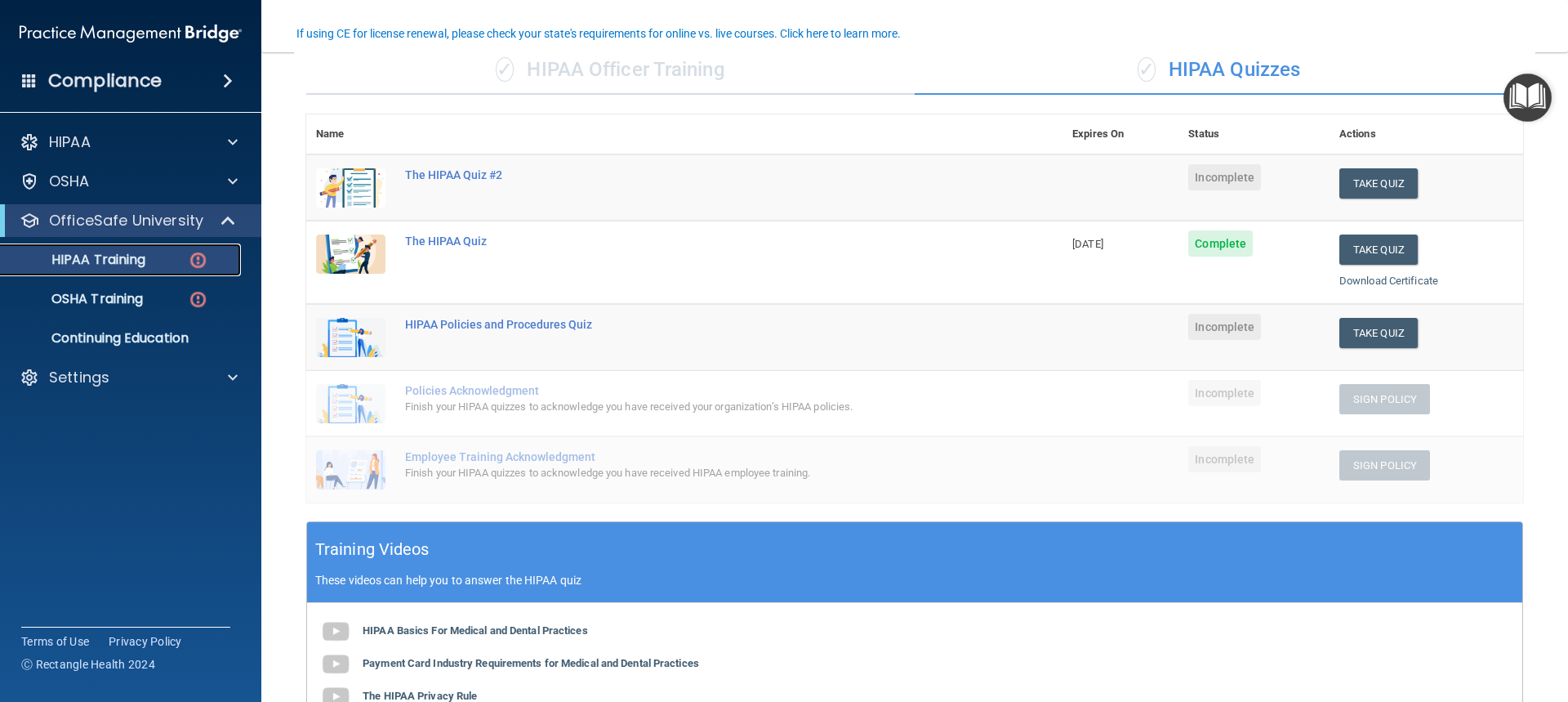
scroll to position [52, 0]
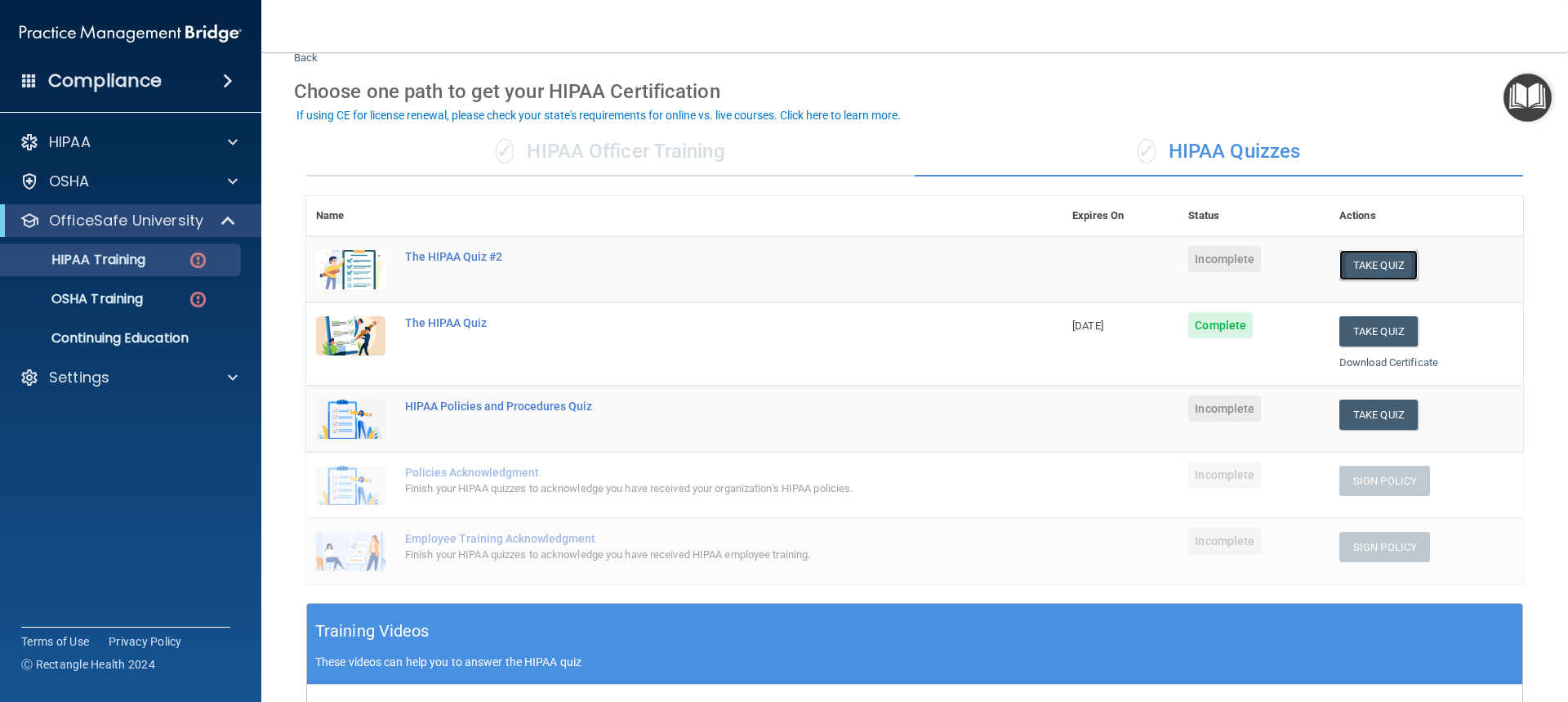
click at [1367, 261] on button "Take Quiz" at bounding box center [1379, 265] width 79 height 30
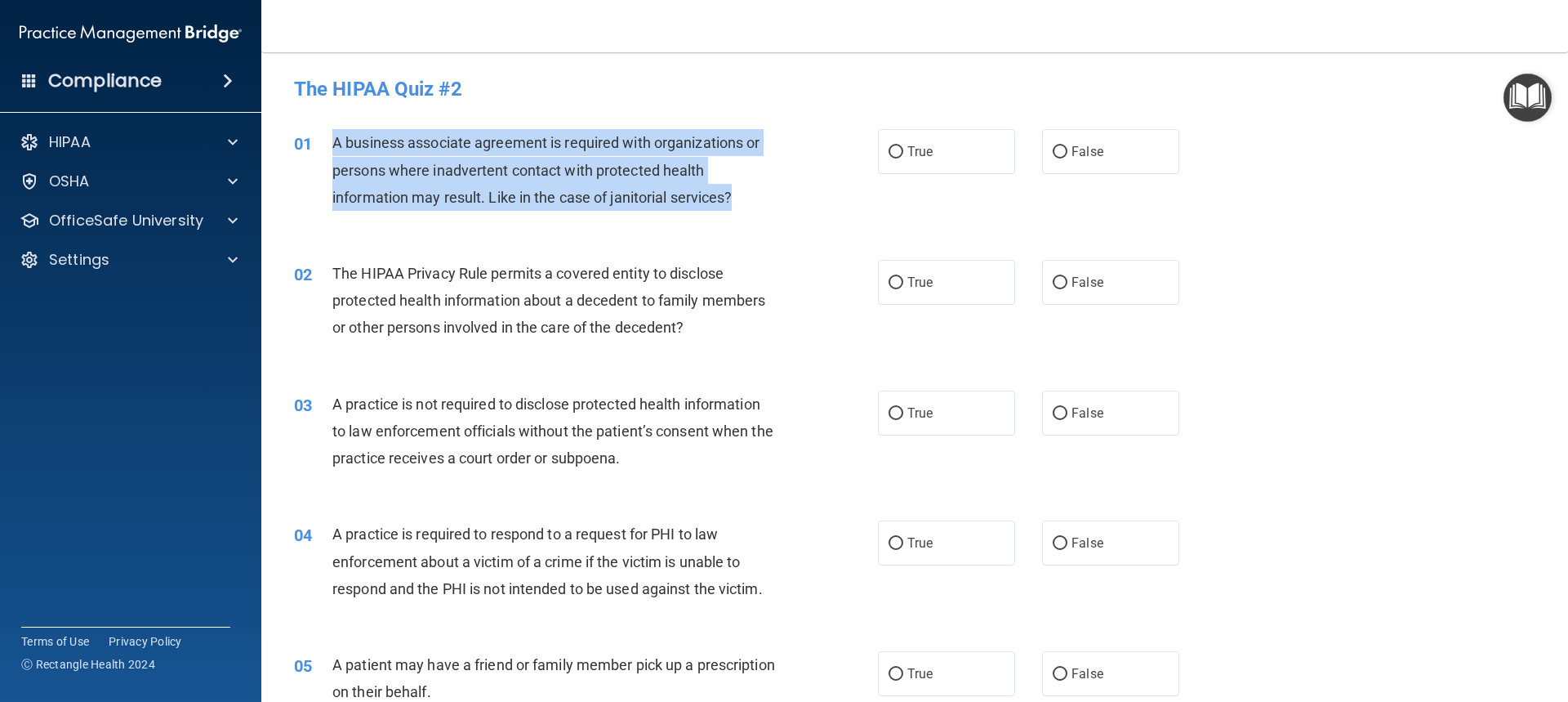
drag, startPoint x: 333, startPoint y: 143, endPoint x: 649, endPoint y: 175, distance: 317.6
click at [753, 209] on div "A business associate agreement is required with organizations or persons where …" at bounding box center [561, 170] width 457 height 82
click at [1100, 147] on label "False" at bounding box center [1111, 152] width 138 height 45
click at [1068, 147] on input "False" at bounding box center [1060, 152] width 15 height 12
radio input "true"
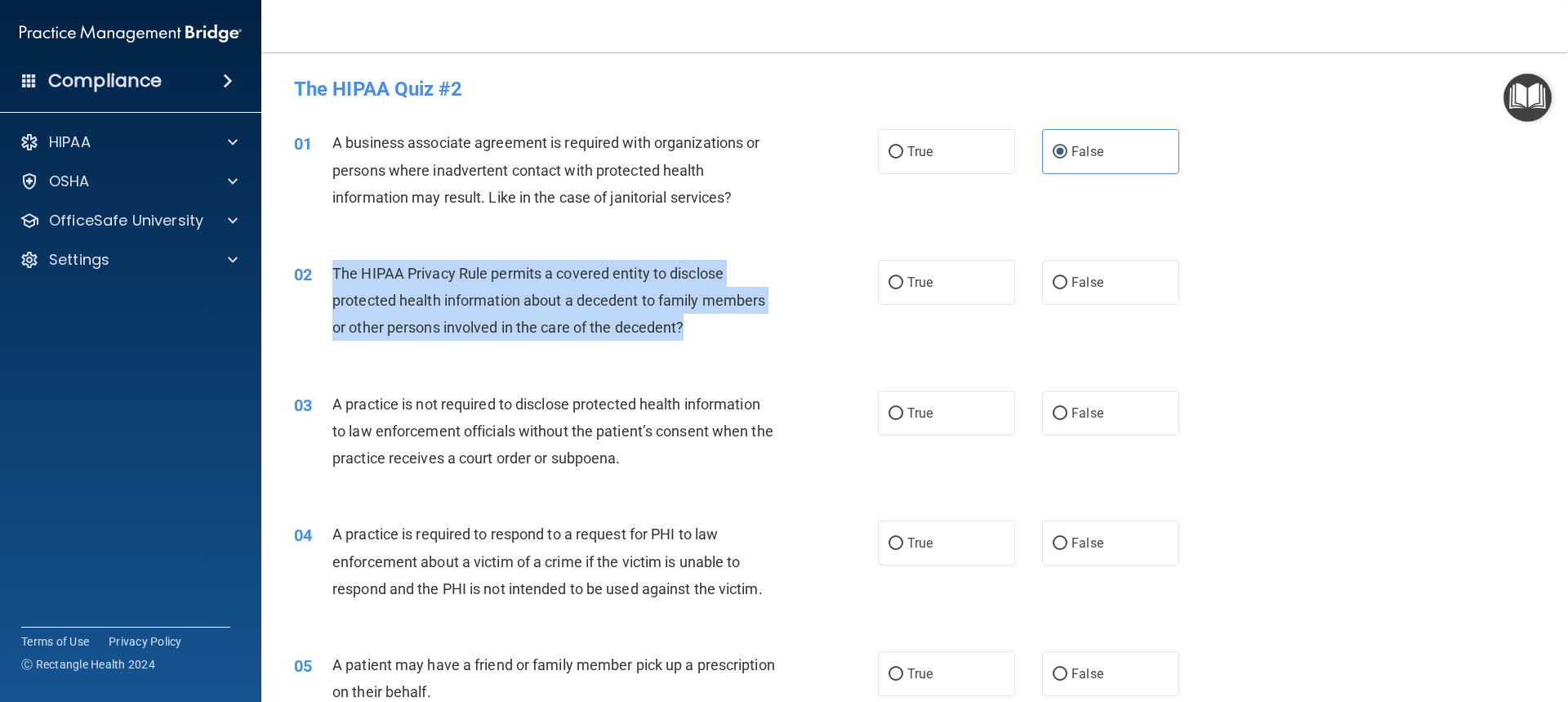
drag, startPoint x: 333, startPoint y: 269, endPoint x: 722, endPoint y: 342, distance: 395.8
click at [722, 342] on div "02 The HIPAA Privacy Rule permits a covered entity to disclose protected health…" at bounding box center [585, 305] width 633 height 90
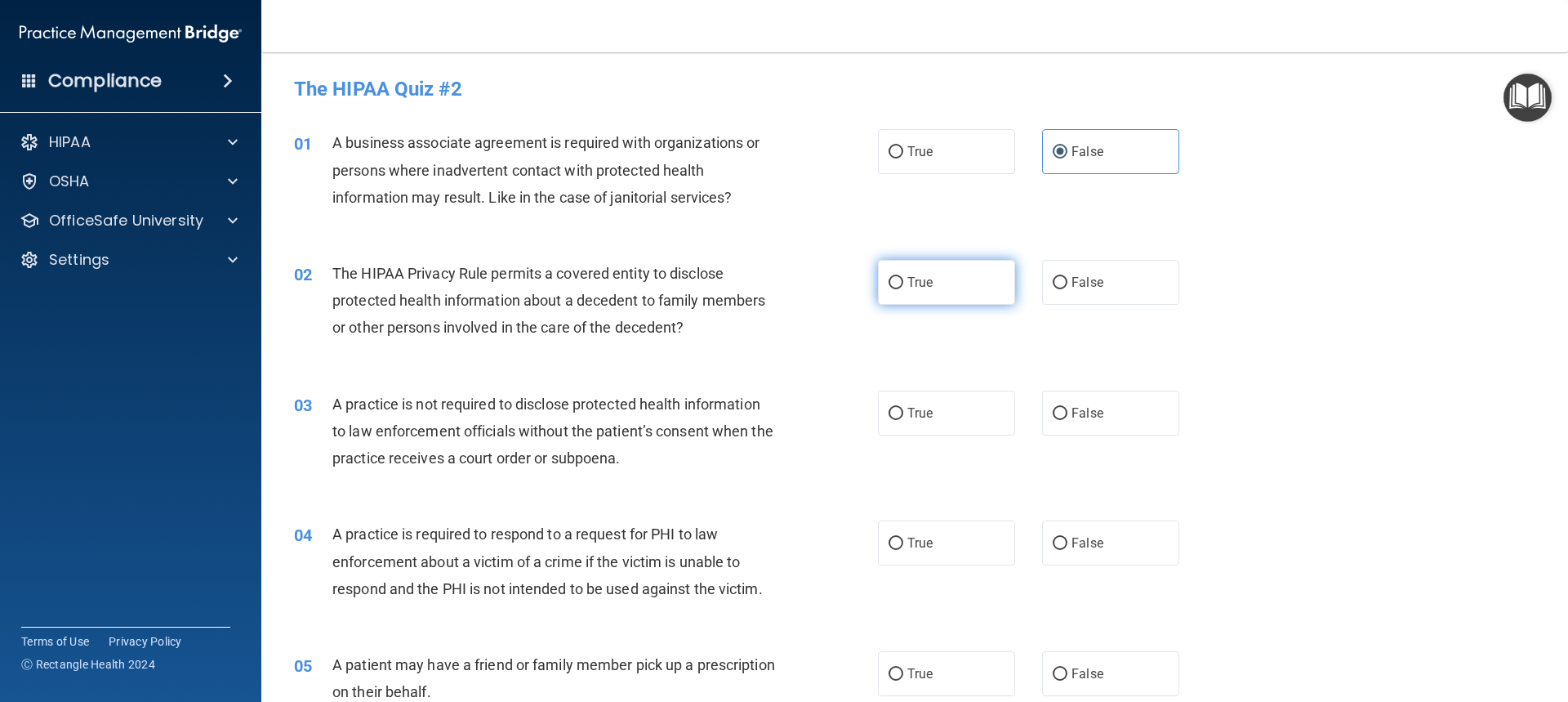
click at [949, 274] on label "True" at bounding box center [947, 282] width 138 height 45
click at [903, 277] on input "True" at bounding box center [896, 283] width 15 height 12
radio input "true"
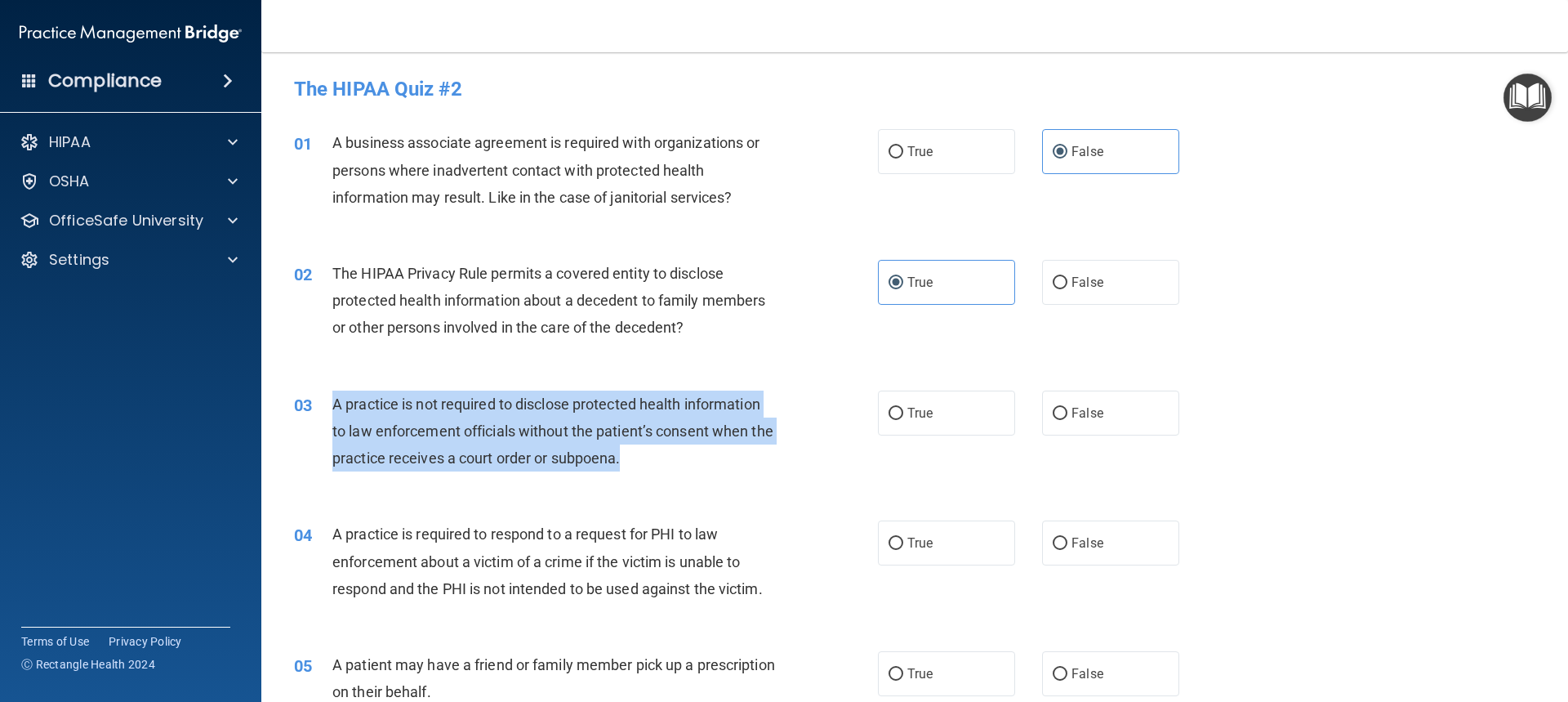
drag, startPoint x: 334, startPoint y: 401, endPoint x: 598, endPoint y: 419, distance: 264.6
click at [680, 468] on div "A practice is not required to disclose protected health information to law enfo…" at bounding box center [561, 432] width 457 height 82
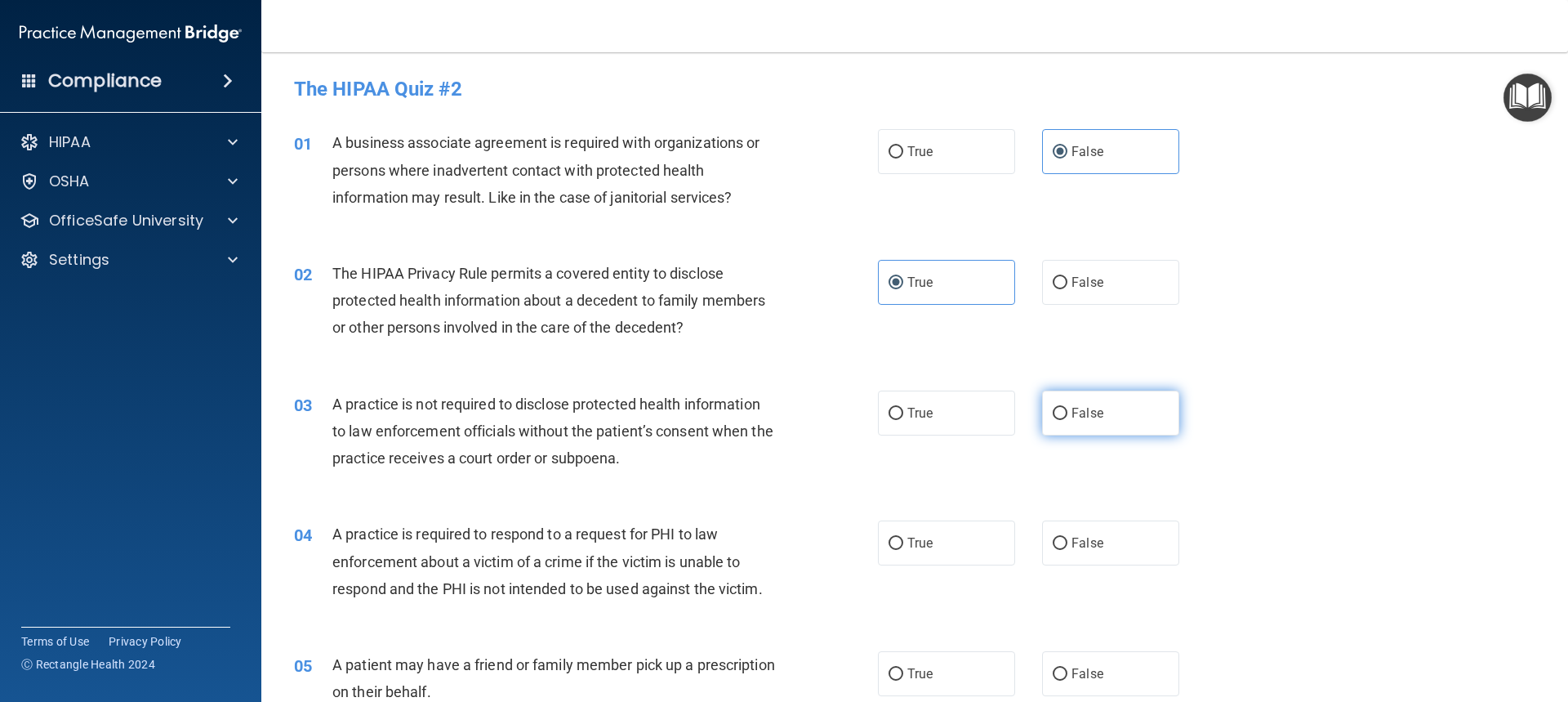
click at [1127, 405] on label "False" at bounding box center [1111, 413] width 138 height 45
click at [1068, 408] on input "False" at bounding box center [1060, 414] width 15 height 12
radio input "true"
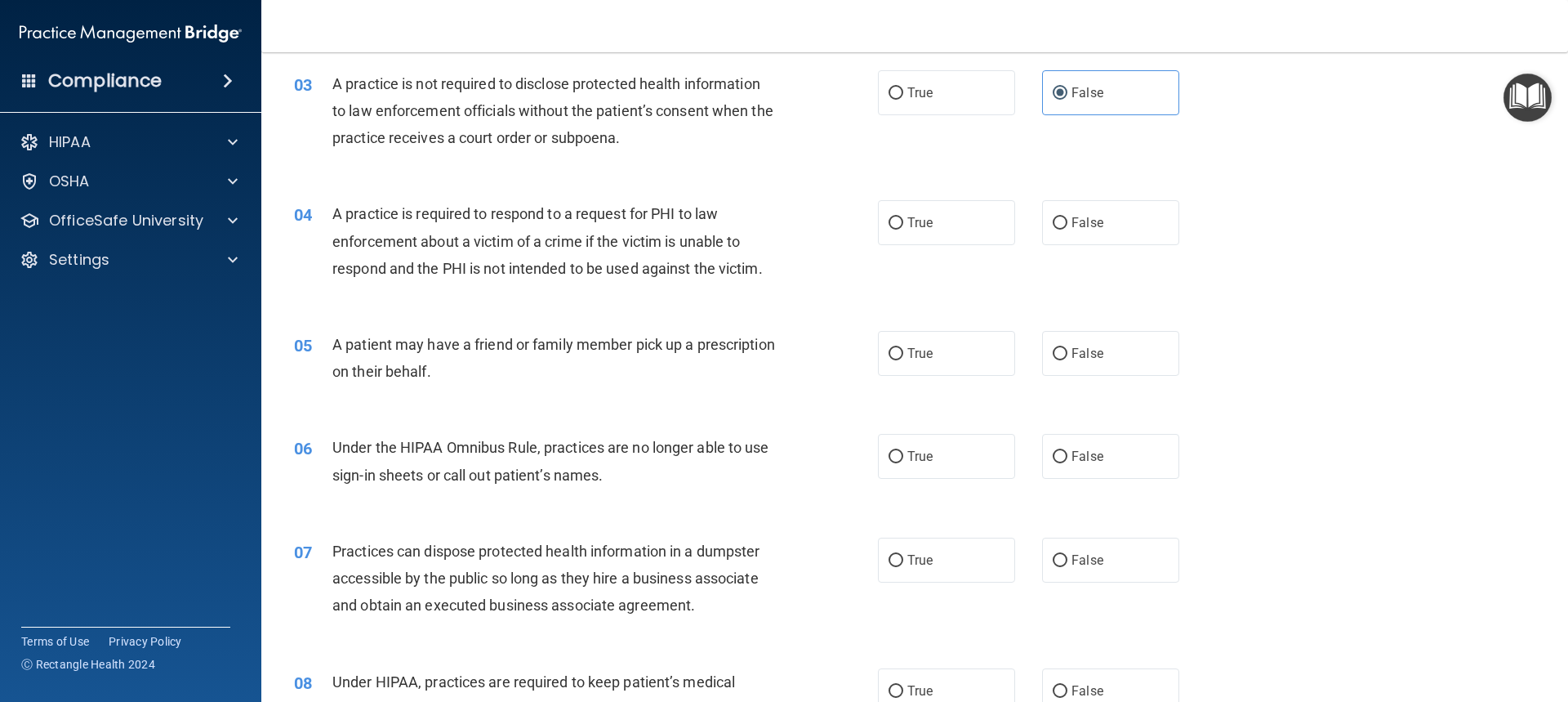
scroll to position [327, 0]
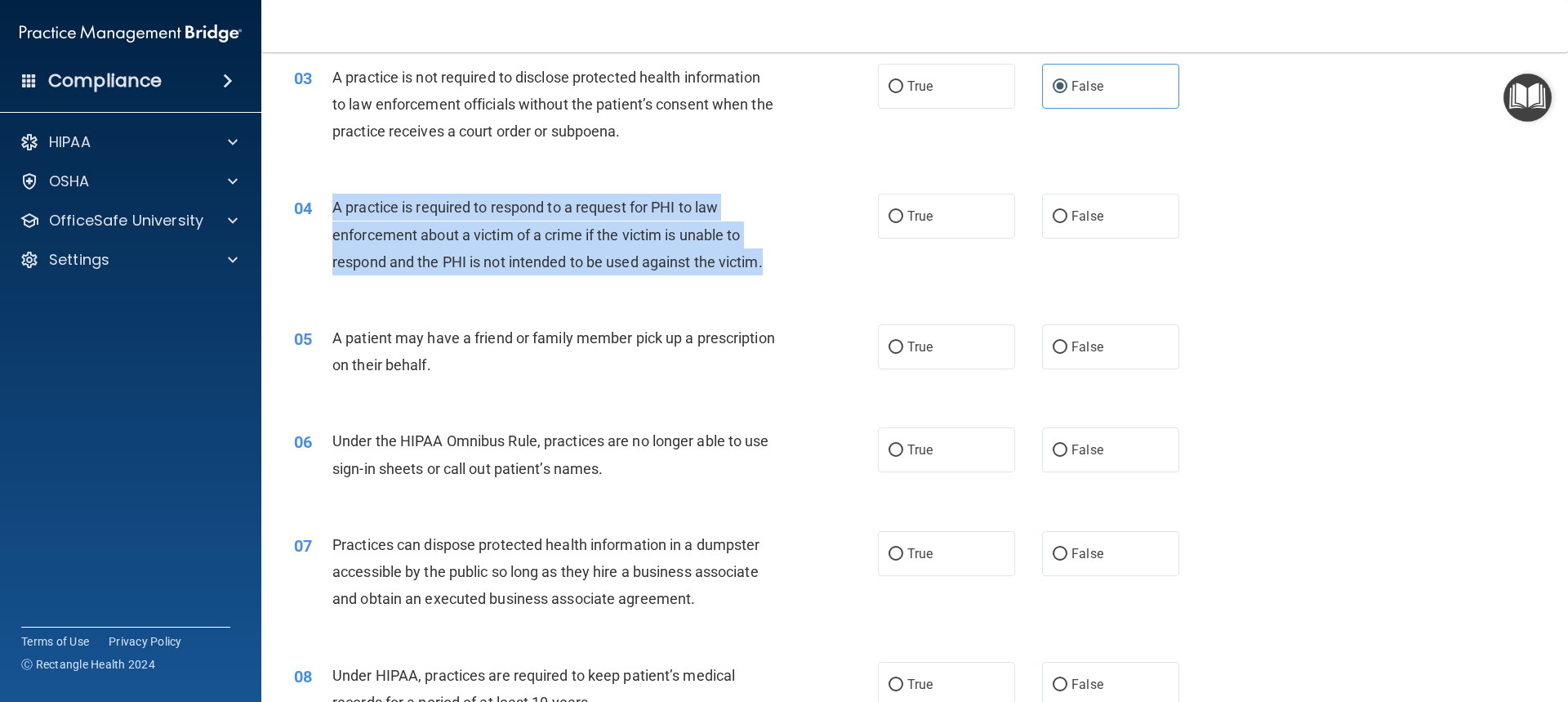
drag, startPoint x: 332, startPoint y: 205, endPoint x: 780, endPoint y: 265, distance: 452.0
click at [780, 265] on div "A practice is required to respond to a request for PHI to law enforcement about…" at bounding box center [561, 234] width 457 height 82
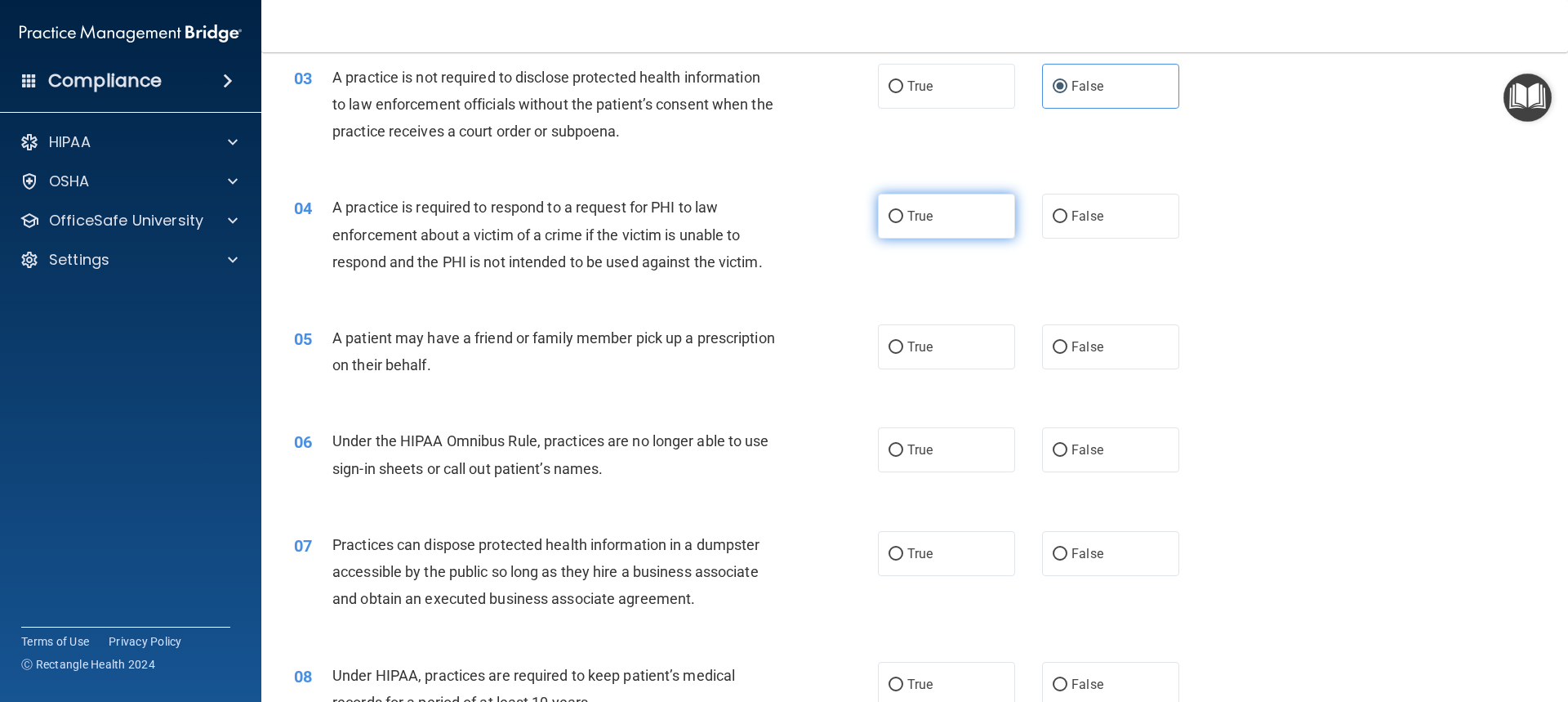
click at [952, 210] on label "True" at bounding box center [947, 215] width 138 height 45
click at [903, 211] on input "True" at bounding box center [896, 216] width 15 height 12
radio input "true"
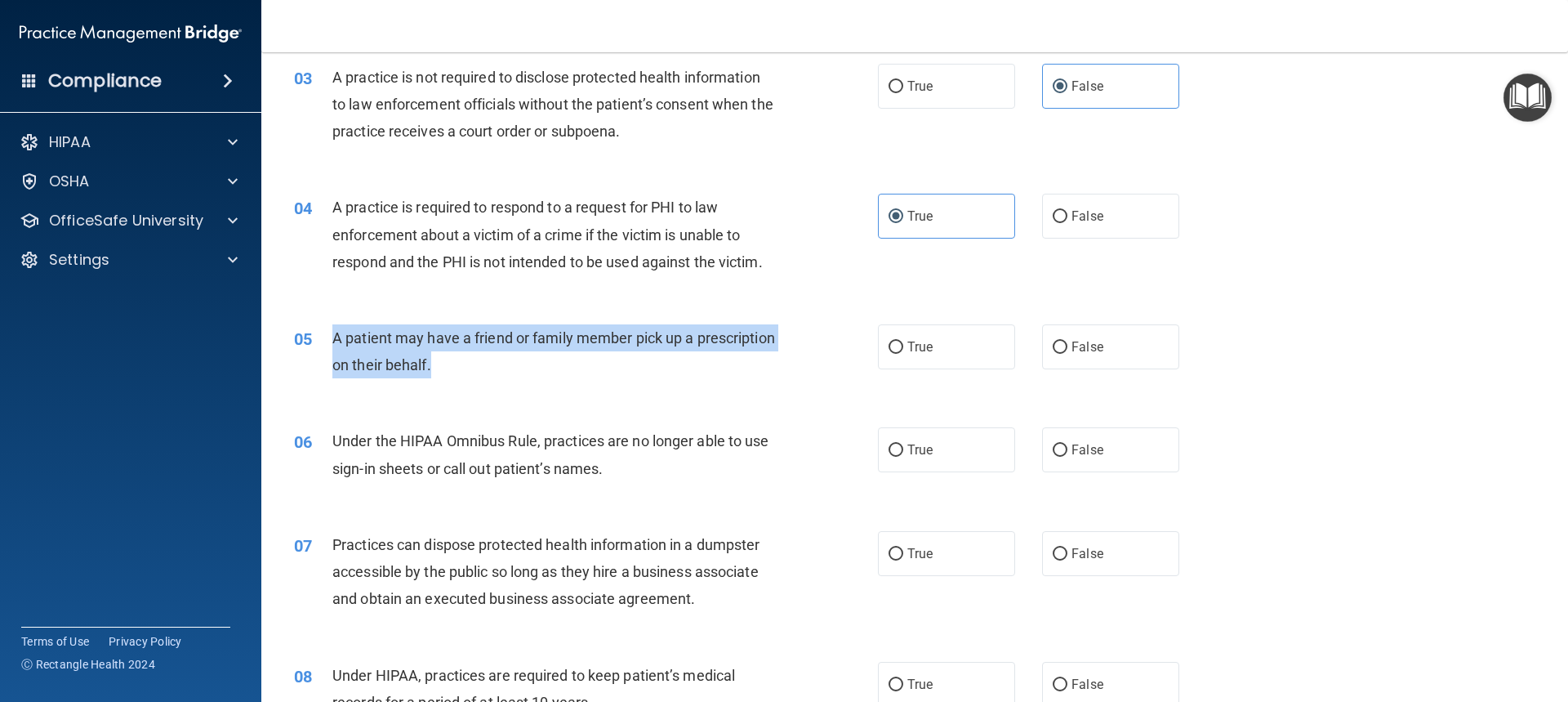
drag, startPoint x: 333, startPoint y: 332, endPoint x: 564, endPoint y: 368, distance: 233.8
click at [564, 368] on div "A patient may have a friend or family member pick up a prescription on their be…" at bounding box center [561, 351] width 457 height 54
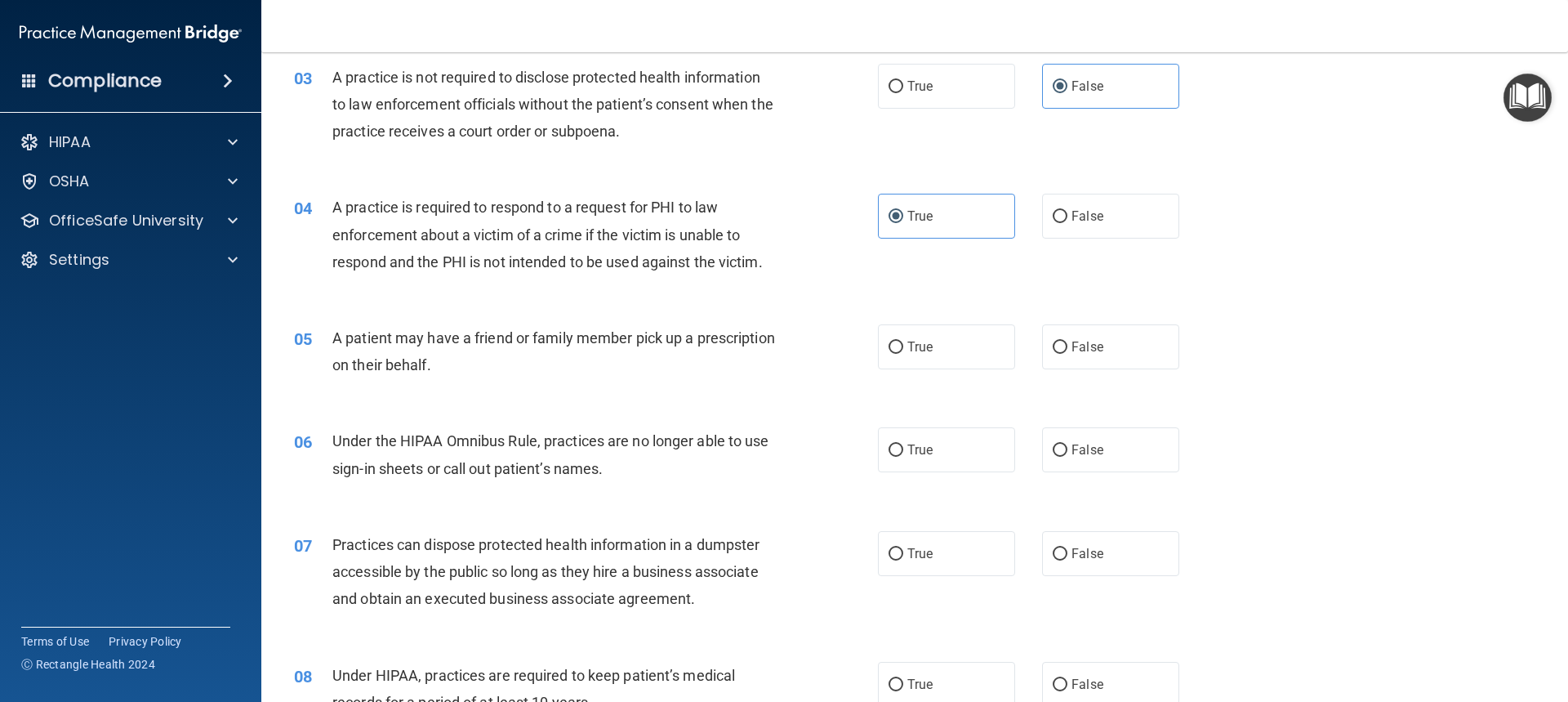
drag, startPoint x: 459, startPoint y: 353, endPoint x: 486, endPoint y: 279, distance: 78.8
click at [486, 279] on div "04 A practice is required to respond to a request for PHI to law enforcement ab…" at bounding box center [585, 238] width 633 height 90
click at [982, 342] on label "True" at bounding box center [947, 346] width 138 height 45
click at [903, 342] on input "True" at bounding box center [896, 347] width 15 height 12
radio input "true"
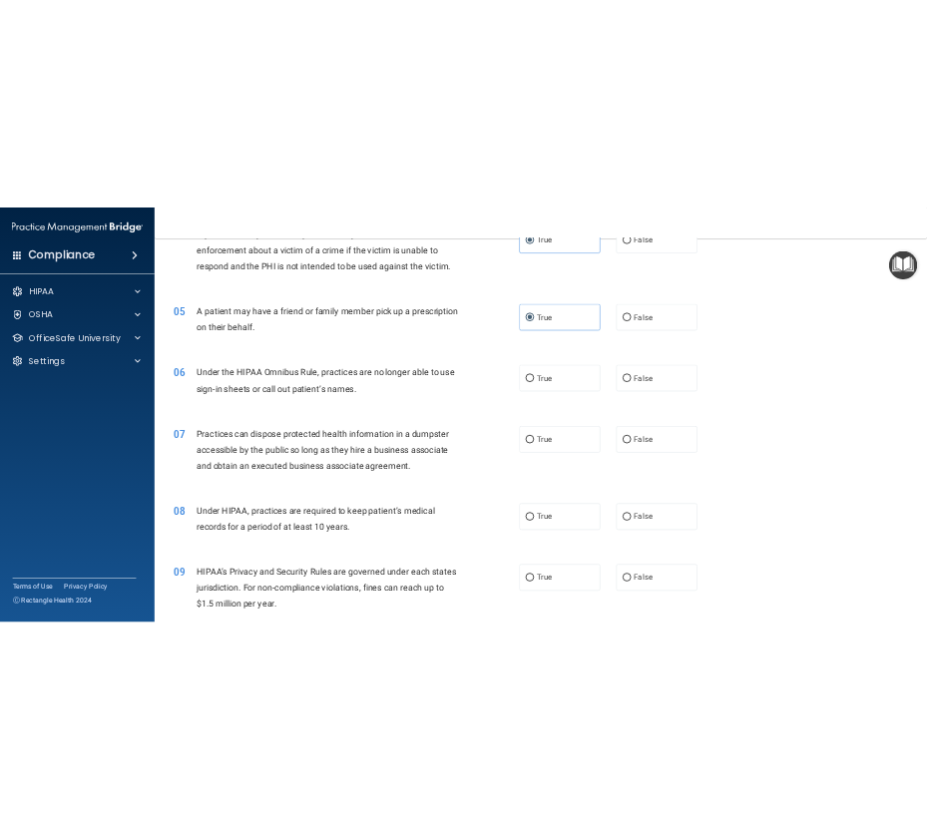
scroll to position [598, 0]
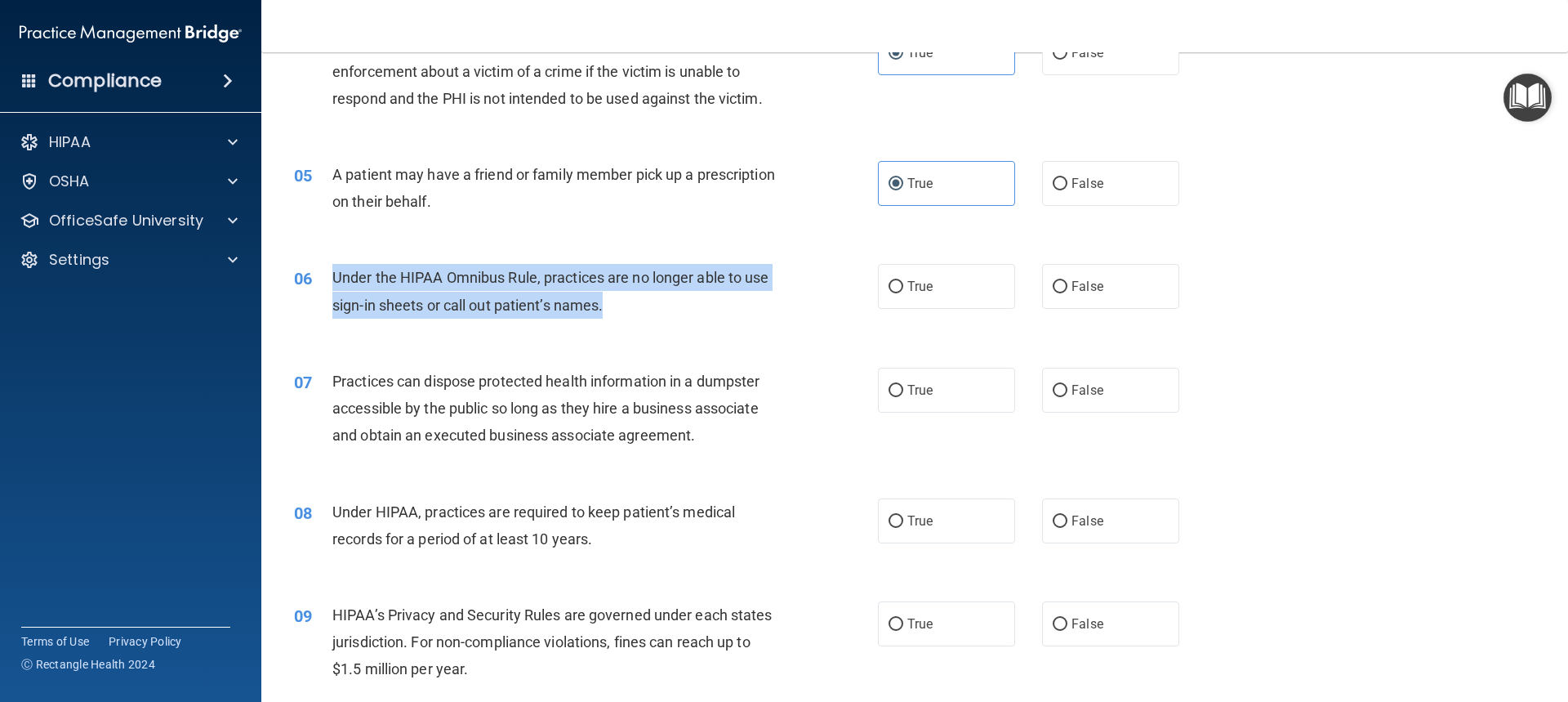
drag, startPoint x: 332, startPoint y: 270, endPoint x: 649, endPoint y: 304, distance: 318.8
click at [649, 304] on div "Under the HIPAA Omnibus Rule, practices are no longer able to use sign-in sheet…" at bounding box center [561, 291] width 457 height 54
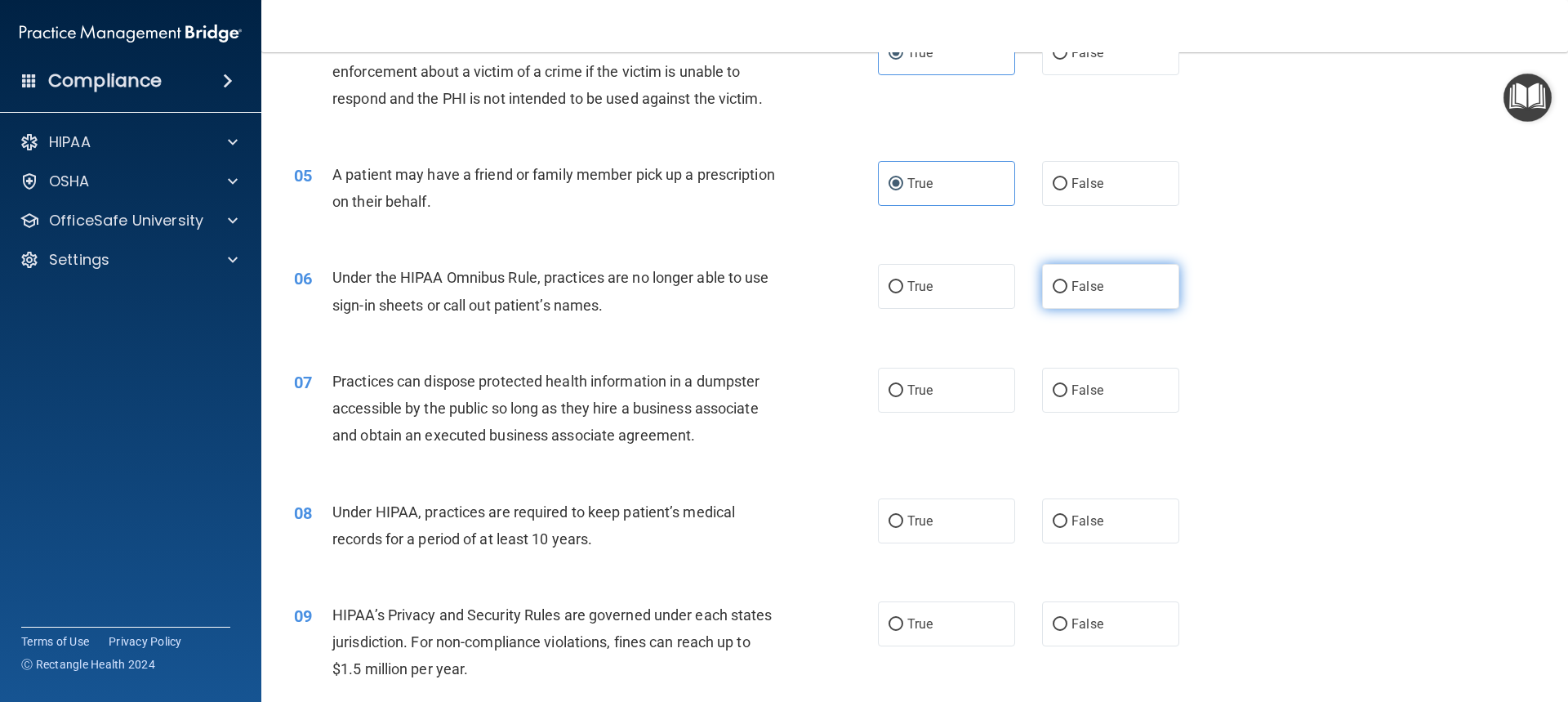
click at [1094, 273] on label "False" at bounding box center [1111, 286] width 138 height 45
click at [1068, 281] on input "False" at bounding box center [1060, 287] width 15 height 12
radio input "true"
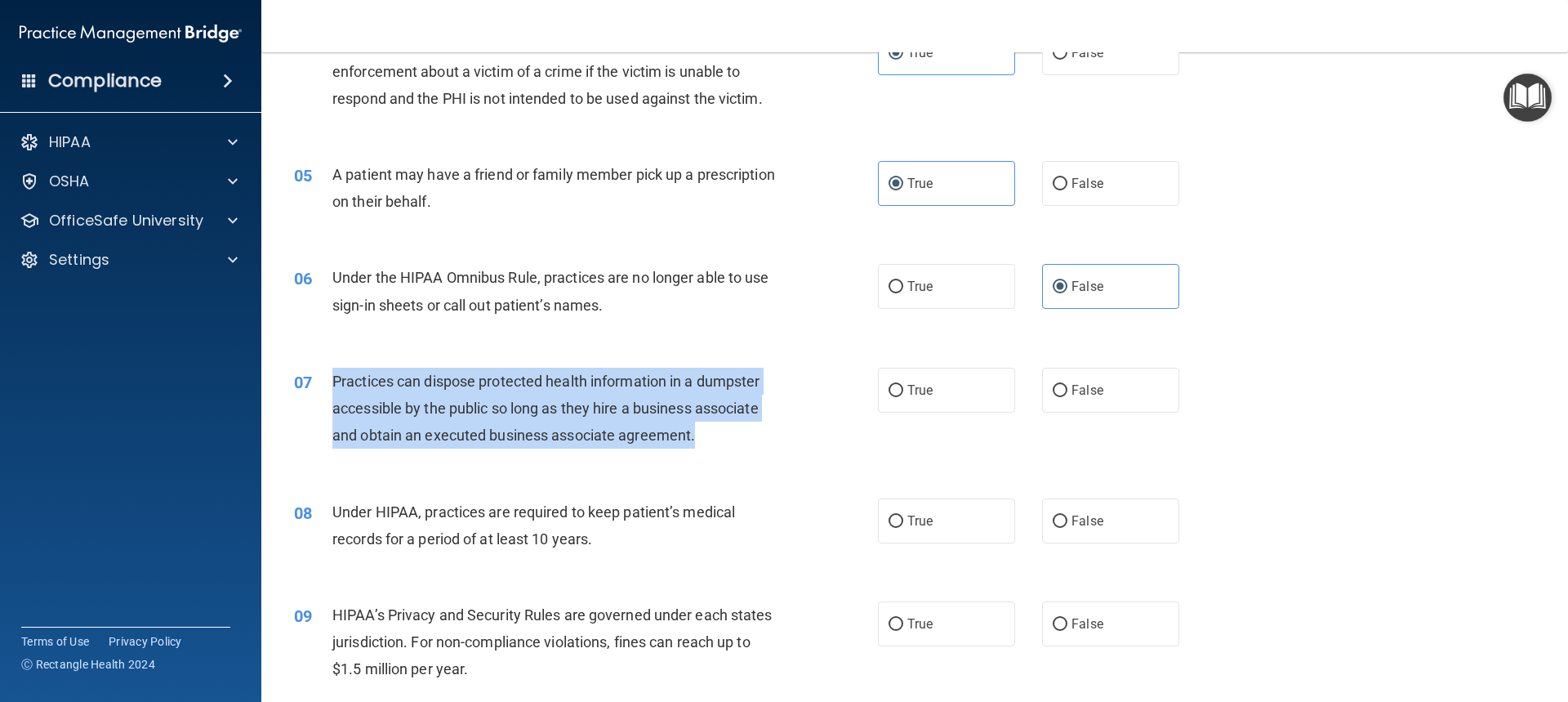
drag, startPoint x: 332, startPoint y: 374, endPoint x: 636, endPoint y: 419, distance: 307.3
click at [724, 443] on div "Practices can dispose protected health information in a dumpster accessible by …" at bounding box center [561, 409] width 457 height 82
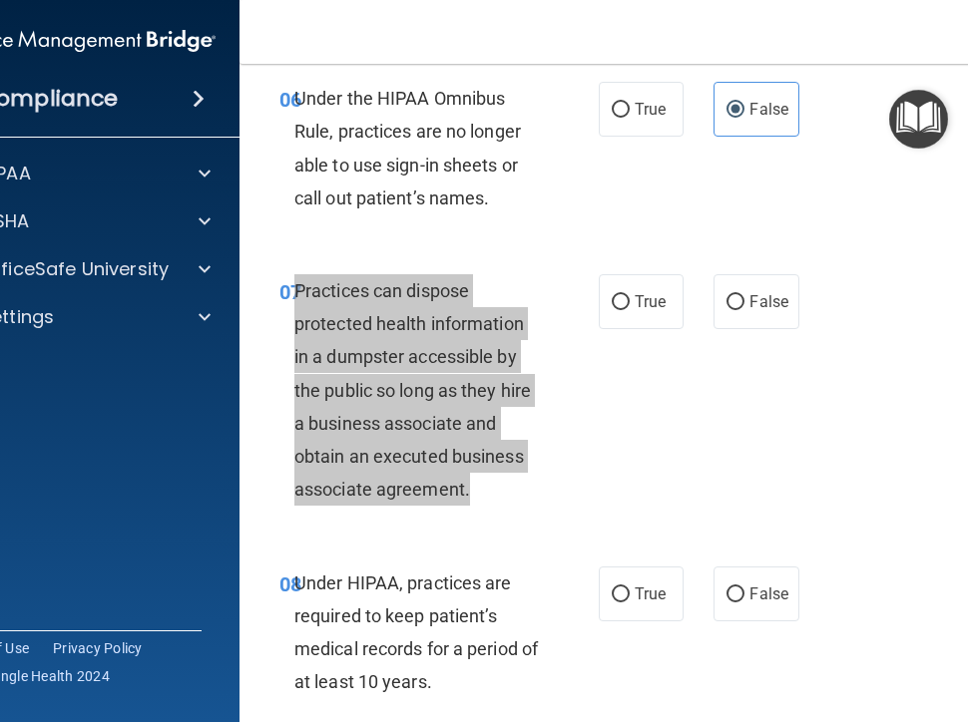
scroll to position [1495, 0]
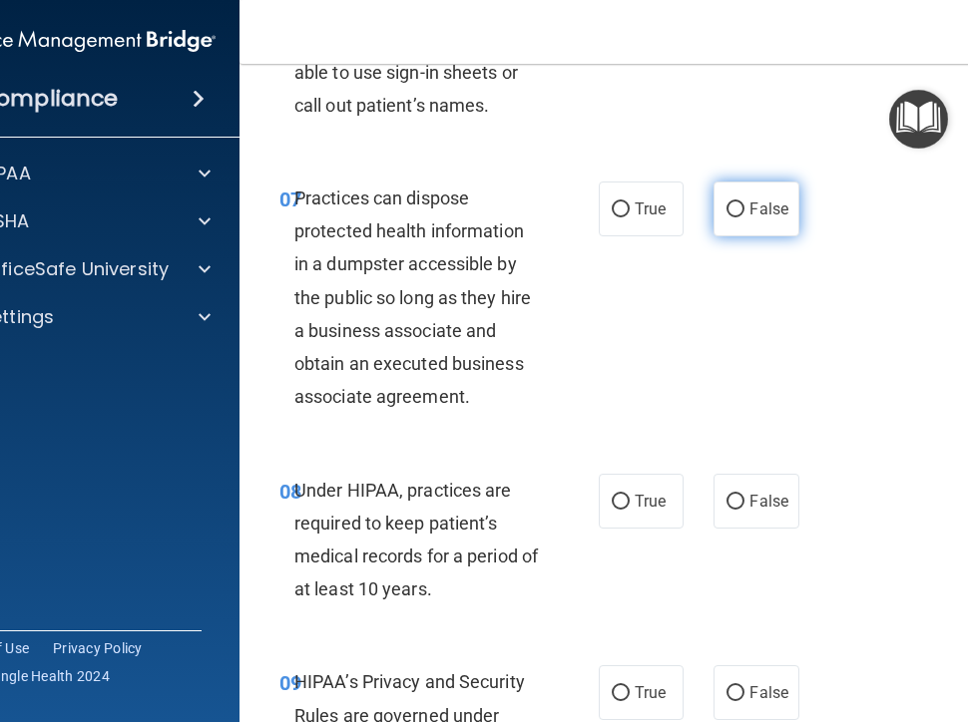
click at [753, 202] on span "False" at bounding box center [768, 208] width 39 height 19
click at [744, 202] on input "False" at bounding box center [735, 209] width 18 height 15
radio input "true"
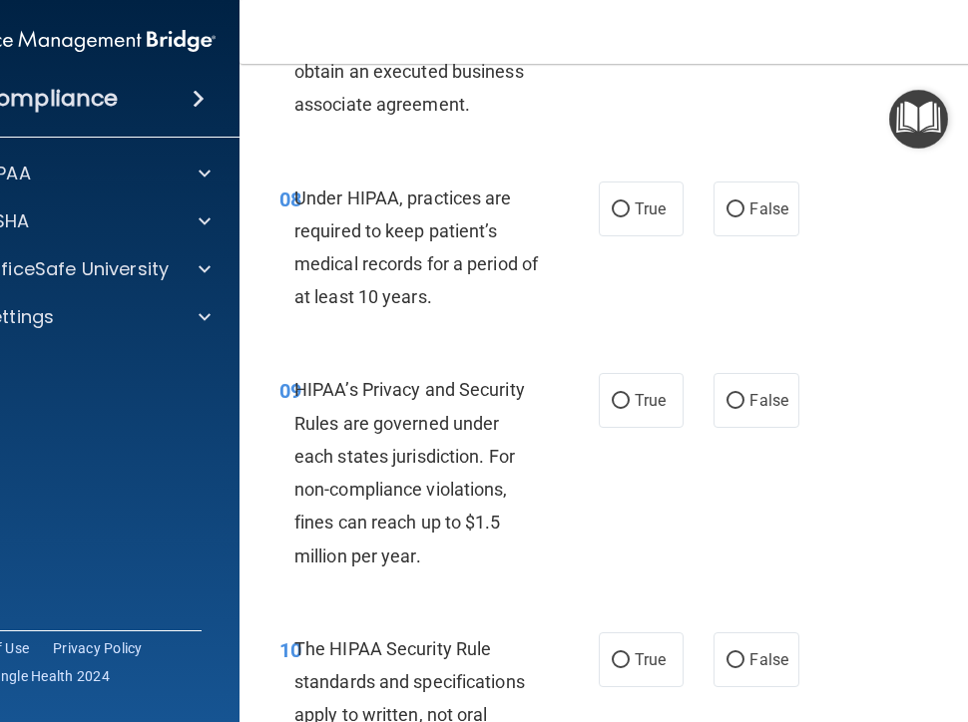
scroll to position [1794, 0]
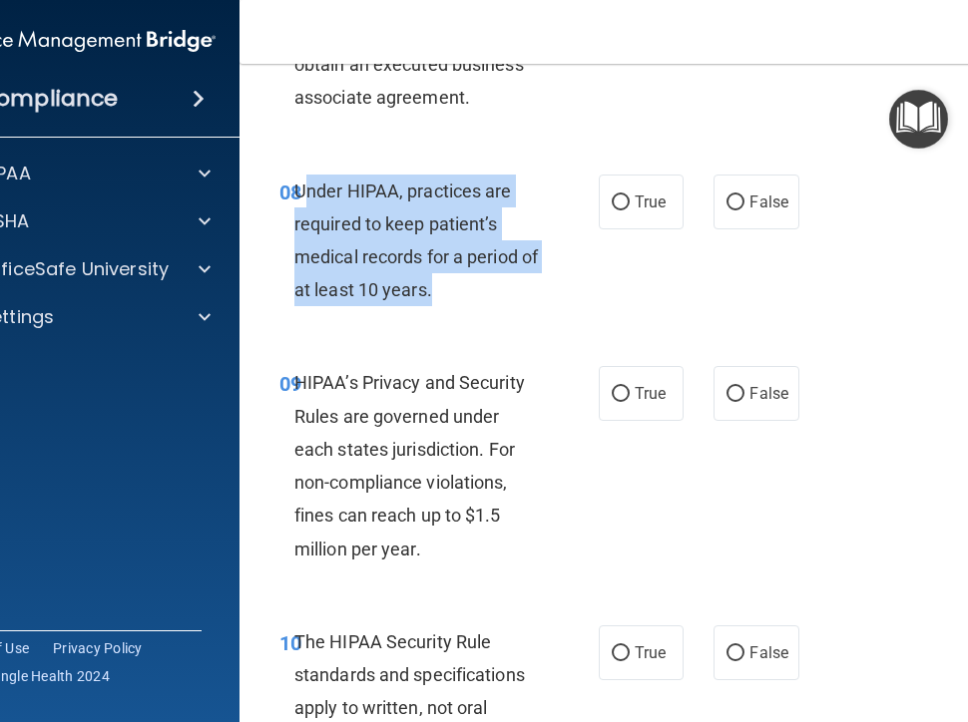
drag, startPoint x: 293, startPoint y: 185, endPoint x: 496, endPoint y: 293, distance: 229.8
click at [497, 294] on div "Under HIPAA, practices are required to keep patient’s medical records for a per…" at bounding box center [425, 241] width 262 height 133
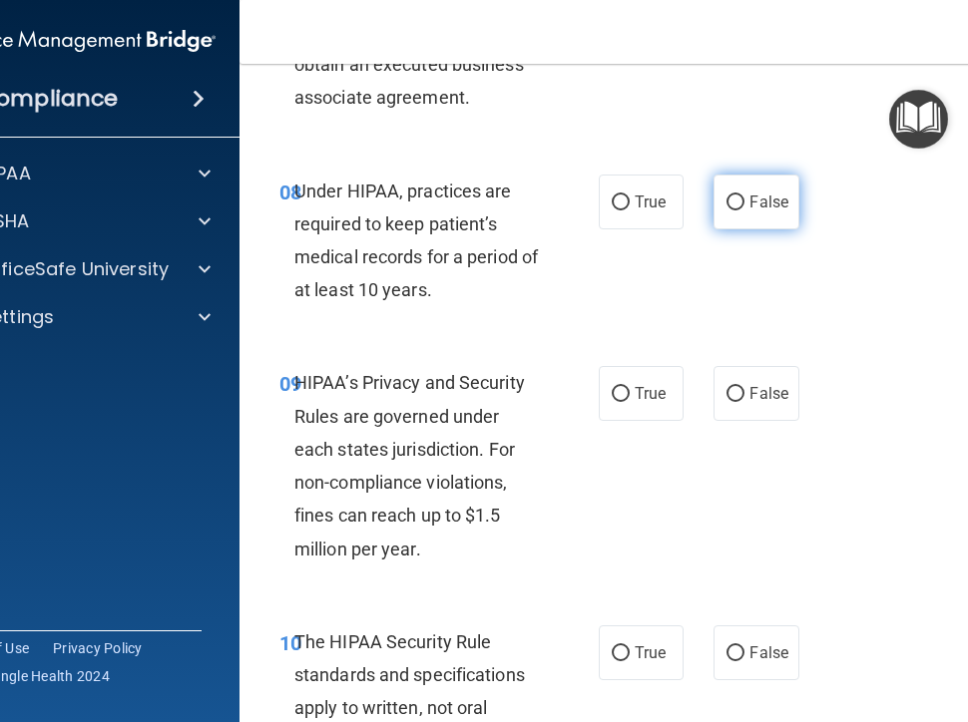
click at [772, 202] on span "False" at bounding box center [768, 202] width 39 height 19
click at [744, 202] on input "False" at bounding box center [735, 203] width 18 height 15
radio input "true"
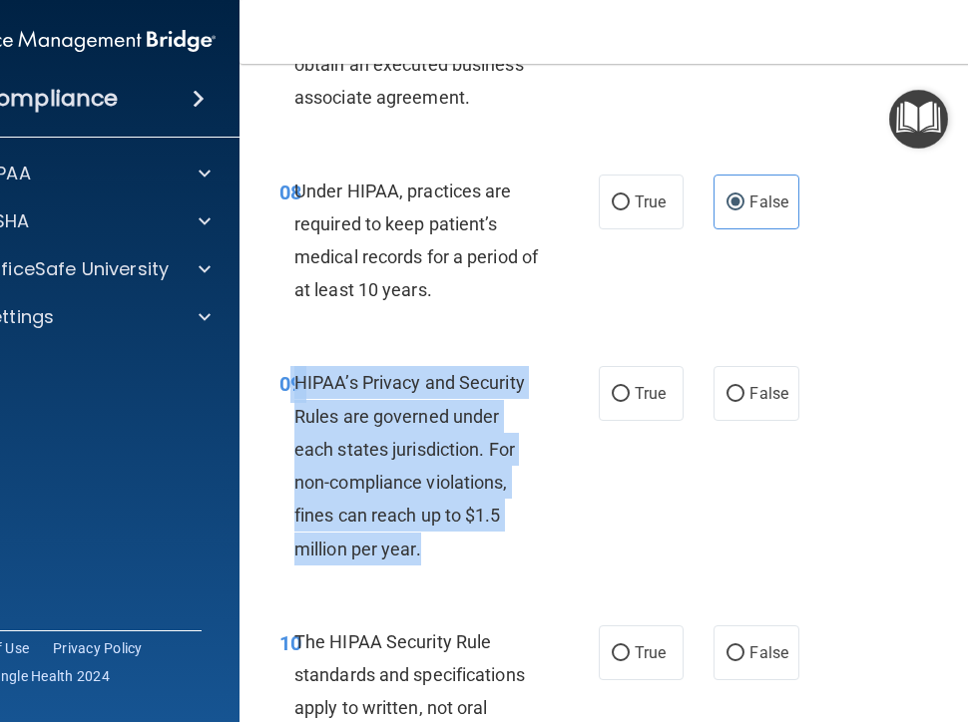
drag, startPoint x: 285, startPoint y: 381, endPoint x: 501, endPoint y: 541, distance: 268.1
click at [501, 541] on div "09 HIPAA’s Privacy and Security Rules are governed under each states jurisdicti…" at bounding box center [438, 470] width 379 height 208
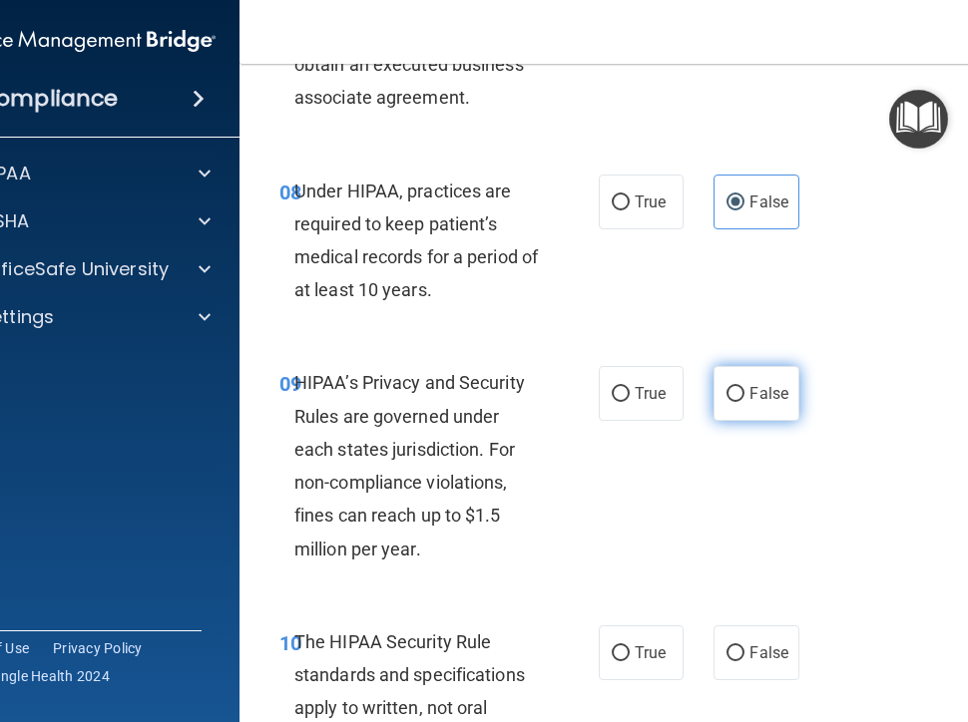
click at [756, 395] on span "False" at bounding box center [768, 393] width 39 height 19
click at [744, 395] on input "False" at bounding box center [735, 394] width 18 height 15
radio input "true"
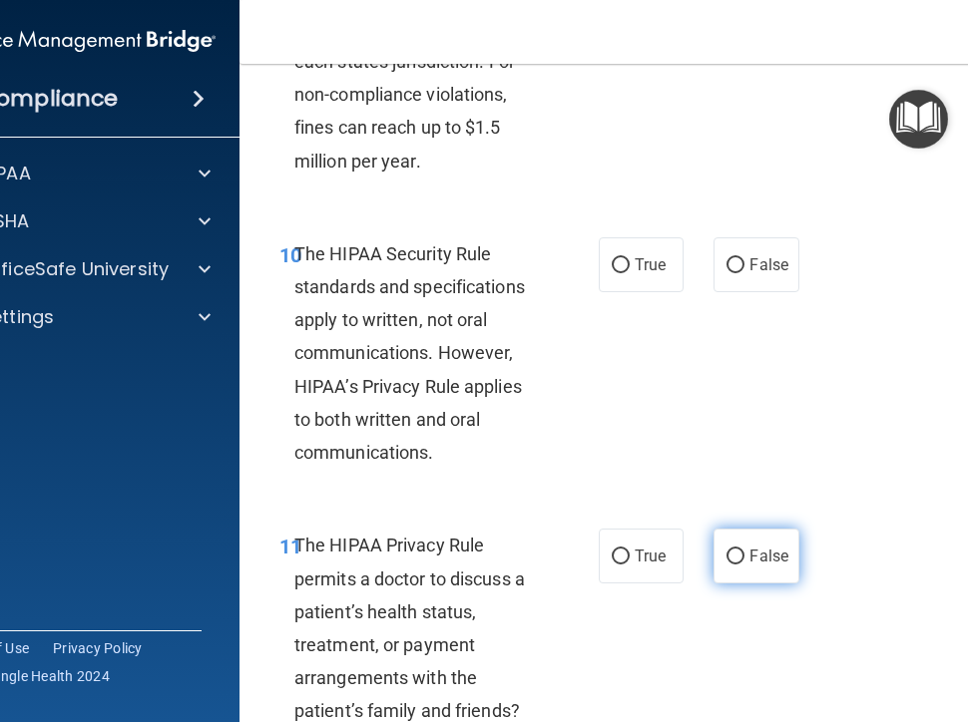
scroll to position [2193, 0]
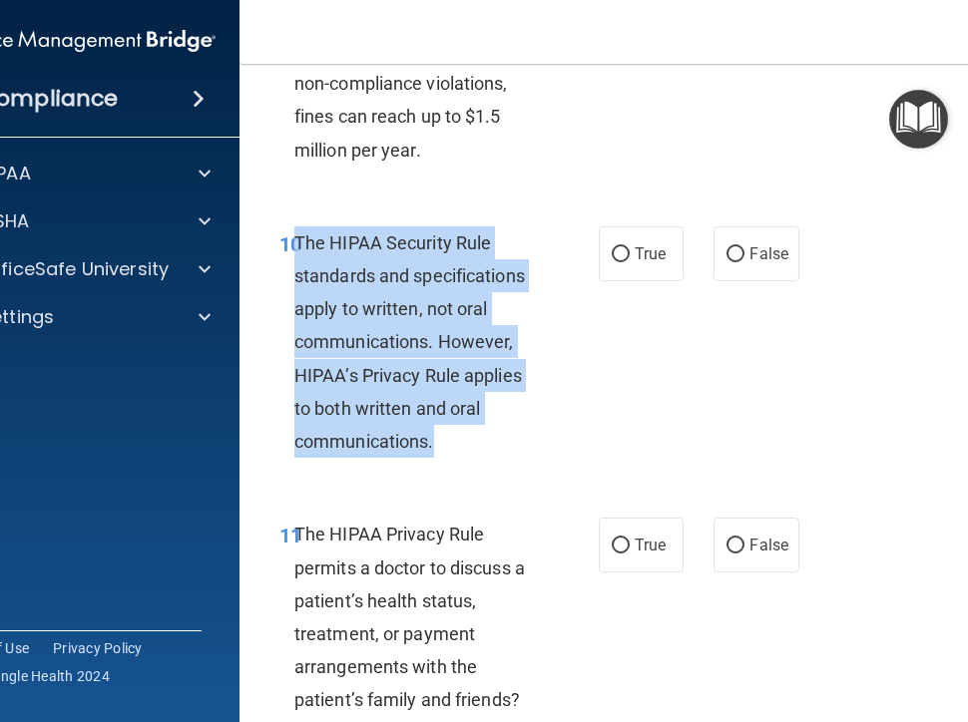
drag, startPoint x: 294, startPoint y: 236, endPoint x: 465, endPoint y: 362, distance: 211.9
click at [518, 432] on div "The HIPAA Security Rule standards and specifications apply to written, not oral…" at bounding box center [425, 342] width 262 height 232
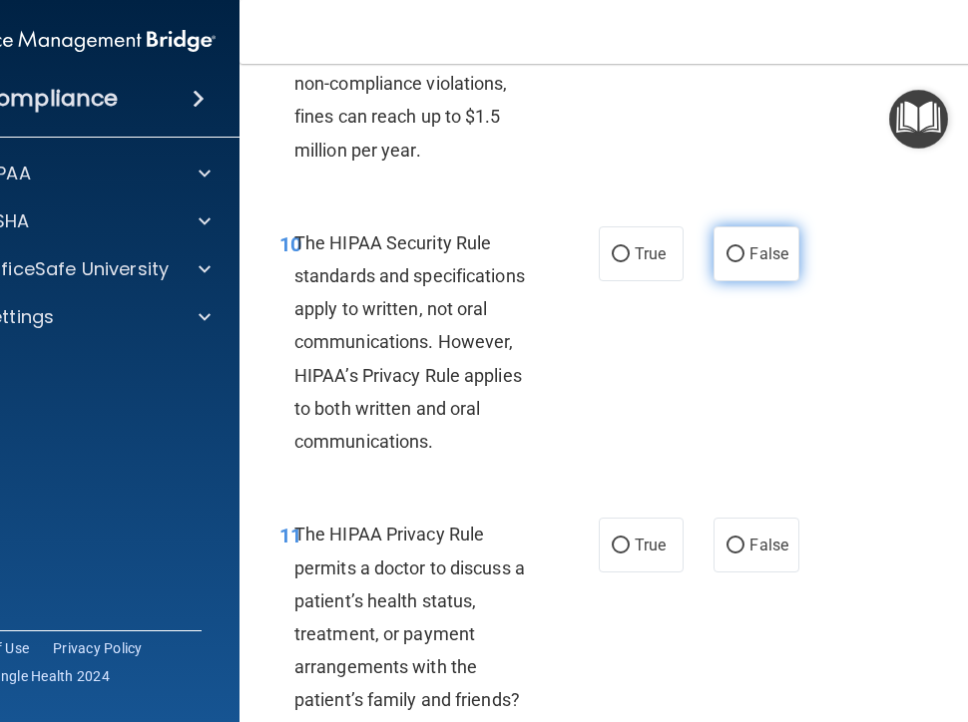
drag, startPoint x: 758, startPoint y: 239, endPoint x: 755, endPoint y: 251, distance: 12.3
click at [758, 239] on label "False" at bounding box center [755, 253] width 85 height 55
click at [744, 247] on input "False" at bounding box center [735, 254] width 18 height 15
radio input "true"
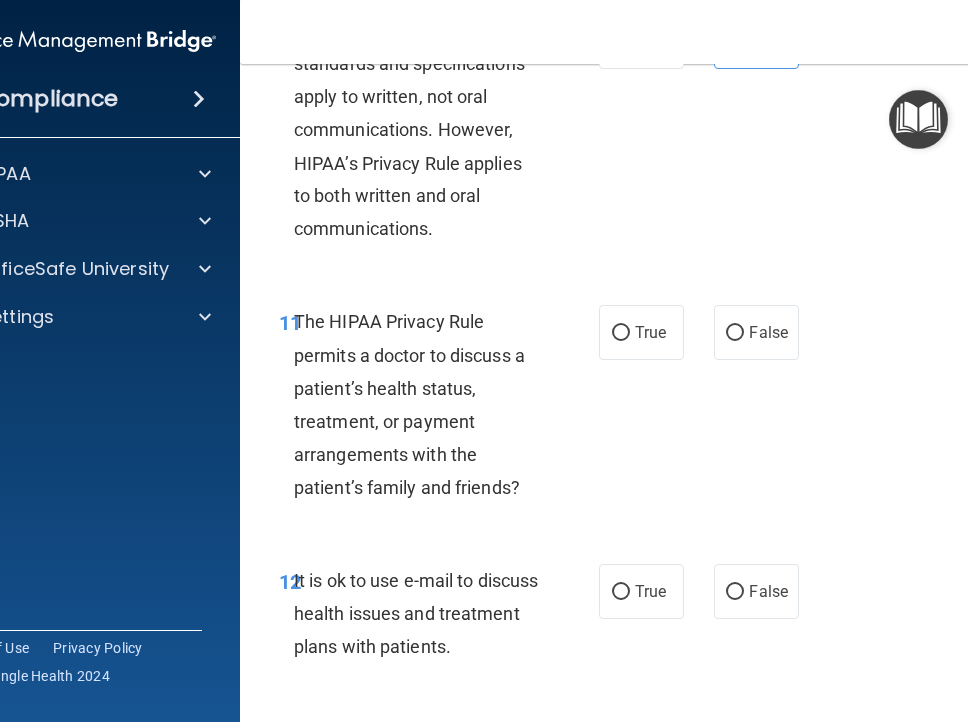
scroll to position [2493, 0]
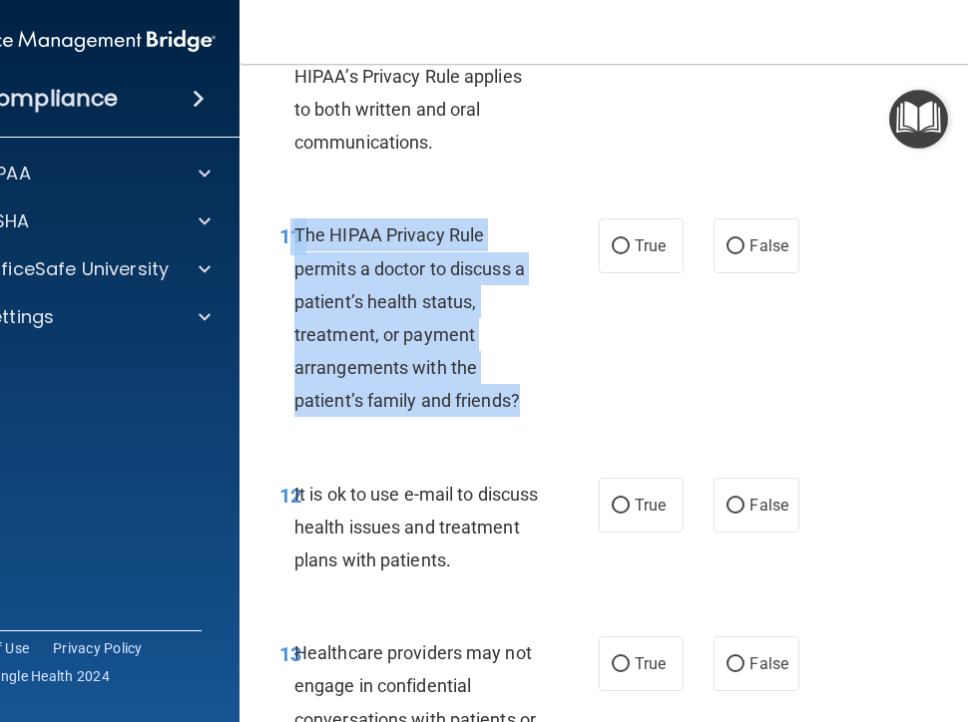
drag, startPoint x: 284, startPoint y: 232, endPoint x: 579, endPoint y: 410, distance: 343.7
click at [579, 410] on div "11 The HIPAA Privacy Rule permits a doctor to discuss a patient’s health status…" at bounding box center [438, 322] width 379 height 208
click at [634, 240] on span "True" at bounding box center [649, 245] width 31 height 19
click at [629, 240] on input "True" at bounding box center [620, 246] width 18 height 15
radio input "true"
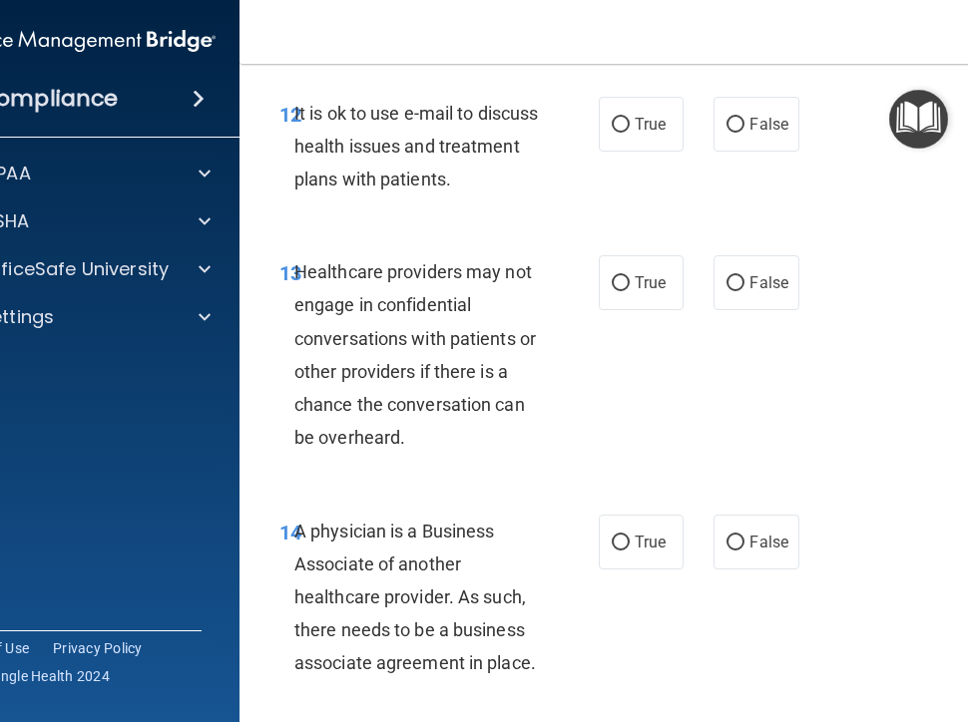
scroll to position [2892, 0]
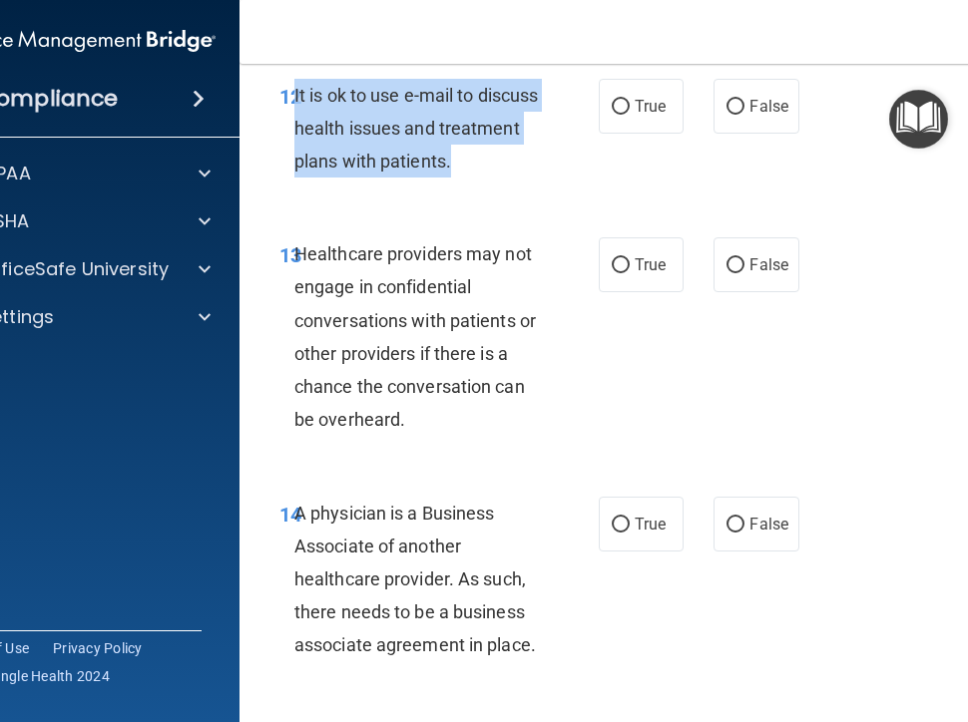
drag, startPoint x: 288, startPoint y: 88, endPoint x: 531, endPoint y: 177, distance: 258.1
click at [531, 177] on div "It is ok to use e-mail to discuss health issues and treatment plans with patien…" at bounding box center [425, 129] width 262 height 100
click at [634, 109] on span "True" at bounding box center [649, 106] width 31 height 19
click at [629, 109] on input "True" at bounding box center [620, 107] width 18 height 15
radio input "true"
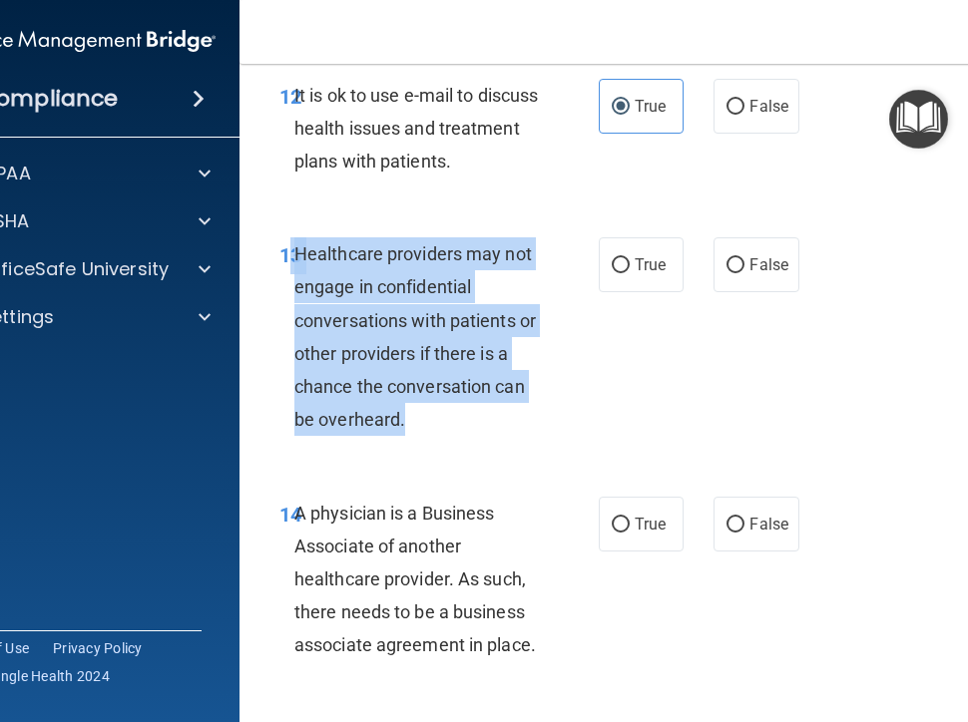
drag, startPoint x: 281, startPoint y: 250, endPoint x: 518, endPoint y: 416, distance: 288.6
click at [526, 421] on div "13 Healthcare providers may not engage in confidential conversations with patie…" at bounding box center [438, 341] width 379 height 208
click at [738, 262] on label "False" at bounding box center [755, 264] width 85 height 55
click at [738, 262] on input "False" at bounding box center [735, 265] width 18 height 15
radio input "true"
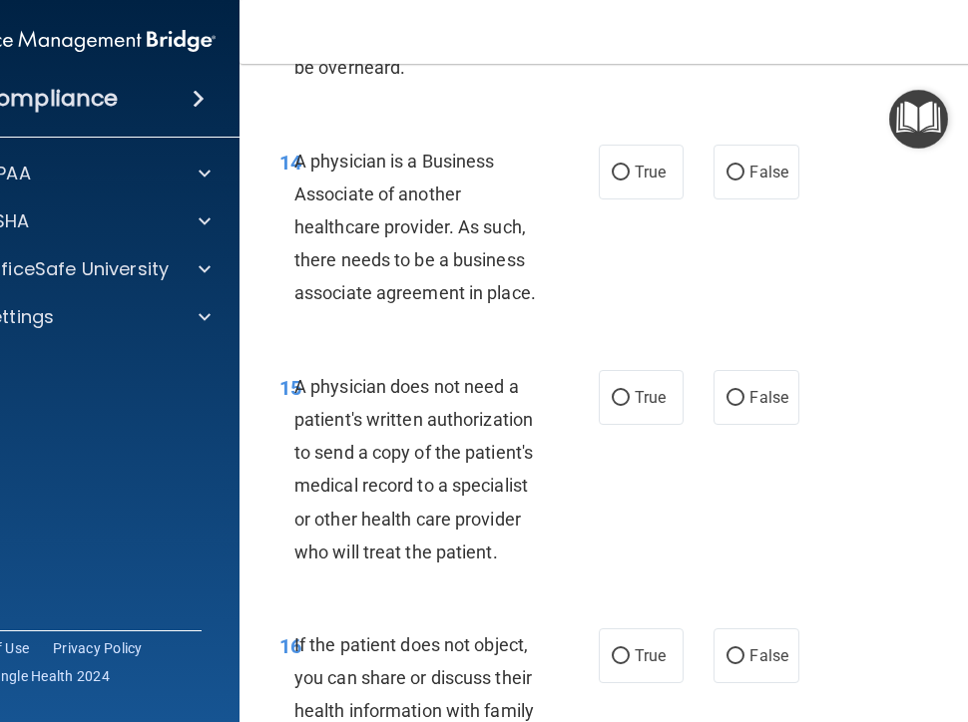
scroll to position [3291, 0]
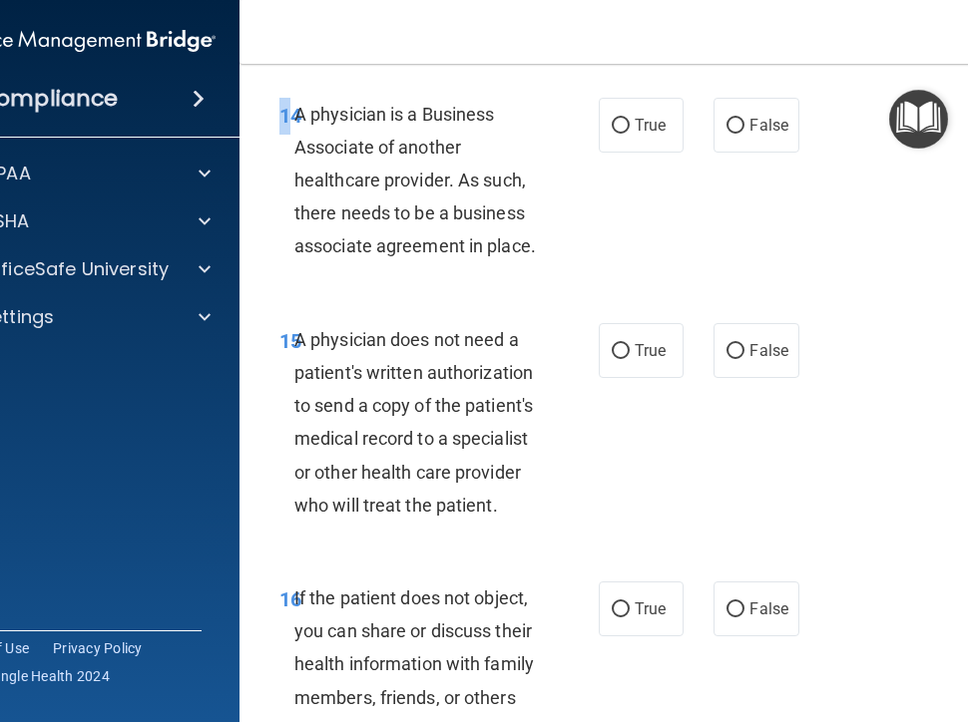
drag, startPoint x: 280, startPoint y: 113, endPoint x: 548, endPoint y: 283, distance: 317.1
click at [548, 283] on div "14 A physician is a Business Associate of another healthcare provider. As such,…" at bounding box center [643, 185] width 758 height 225
click at [546, 282] on div "14 A physician is a Business Associate of another healthcare provider. As such,…" at bounding box center [643, 185] width 758 height 225
drag, startPoint x: 284, startPoint y: 112, endPoint x: 527, endPoint y: 252, distance: 280.2
click at [527, 252] on div "14 A physician is a Business Associate of another healthcare provider. As such,…" at bounding box center [438, 186] width 379 height 176
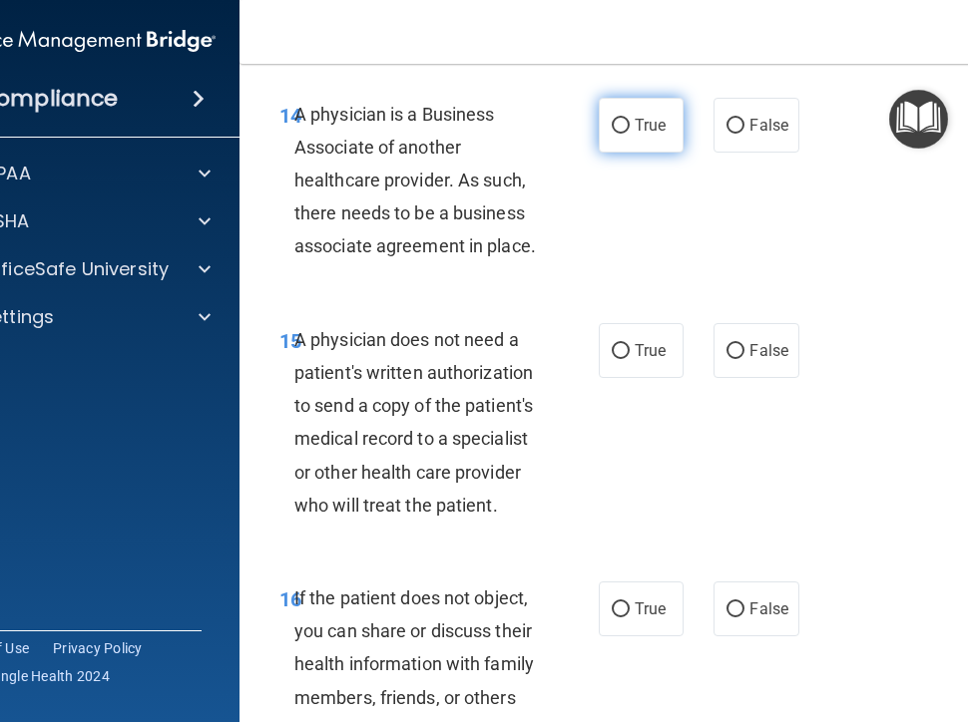
click at [625, 129] on label "True" at bounding box center [640, 125] width 85 height 55
click at [625, 129] on input "True" at bounding box center [620, 126] width 18 height 15
radio input "true"
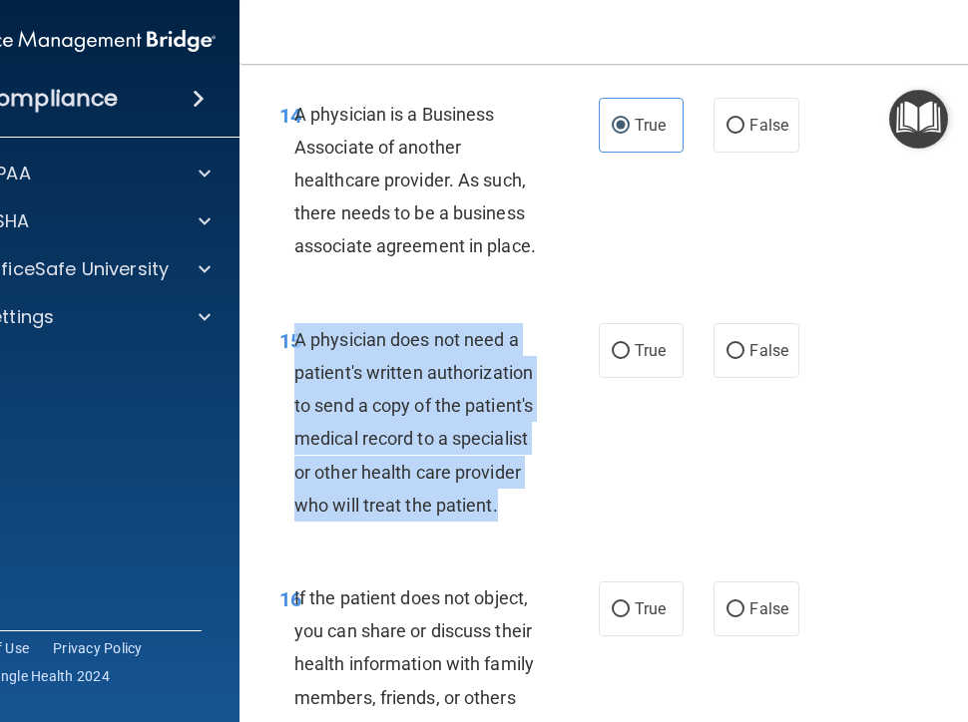
drag, startPoint x: 288, startPoint y: 337, endPoint x: 553, endPoint y: 506, distance: 313.5
click at [553, 506] on div "15 A physician does not need a patient's written authorization to send a copy o…" at bounding box center [438, 427] width 379 height 208
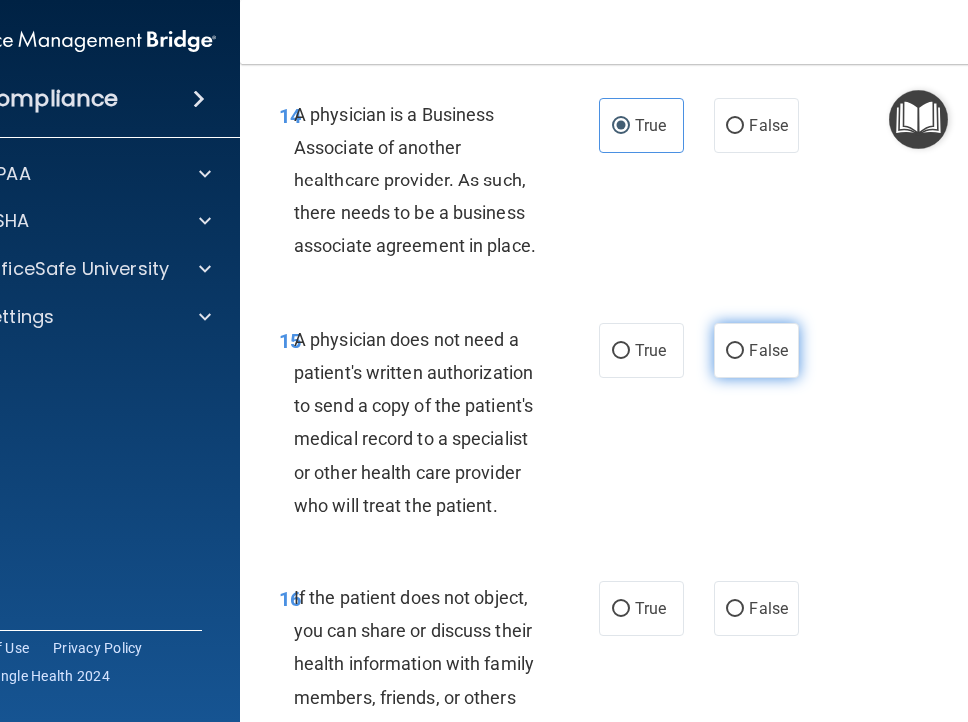
click at [757, 344] on span "False" at bounding box center [768, 350] width 39 height 19
click at [744, 344] on input "False" at bounding box center [735, 351] width 18 height 15
radio input "true"
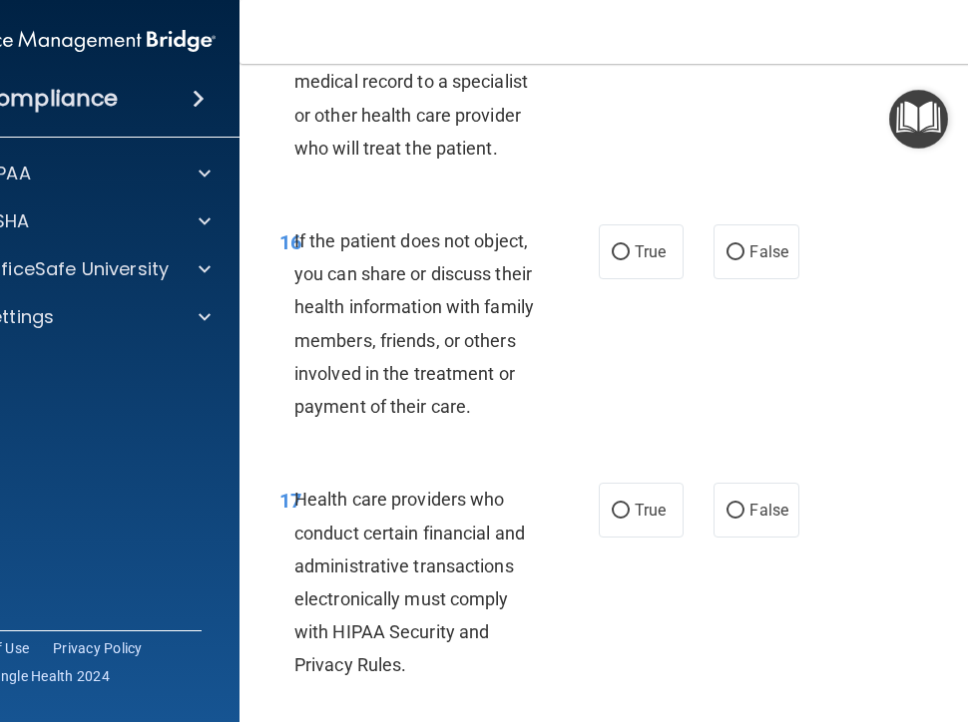
scroll to position [3690, 0]
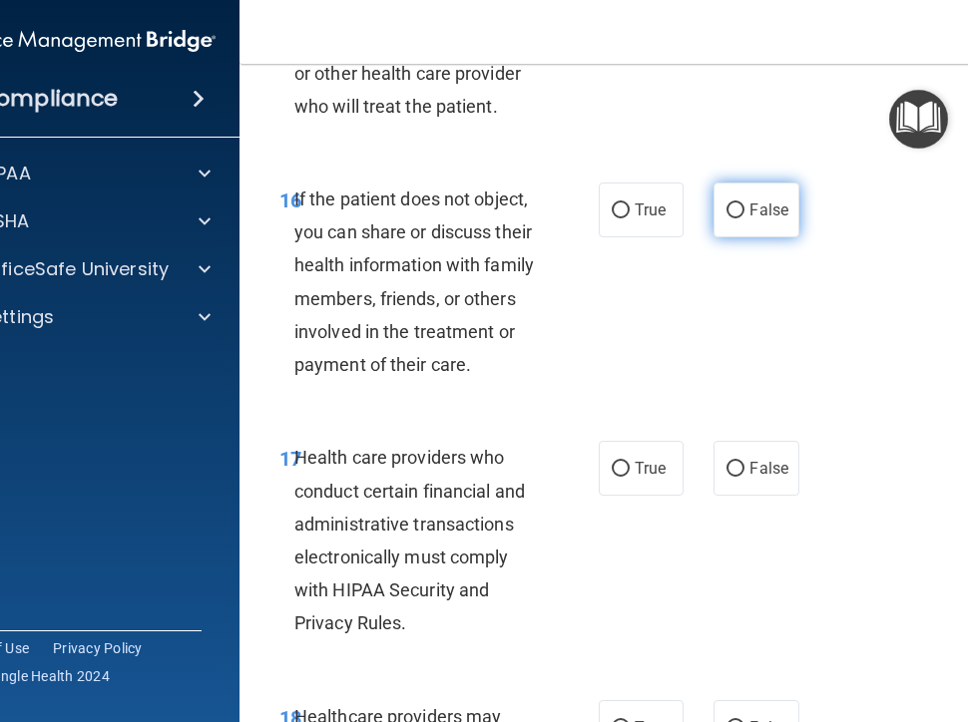
click at [758, 201] on span "False" at bounding box center [768, 209] width 39 height 19
click at [744, 203] on input "False" at bounding box center [735, 210] width 18 height 15
radio input "true"
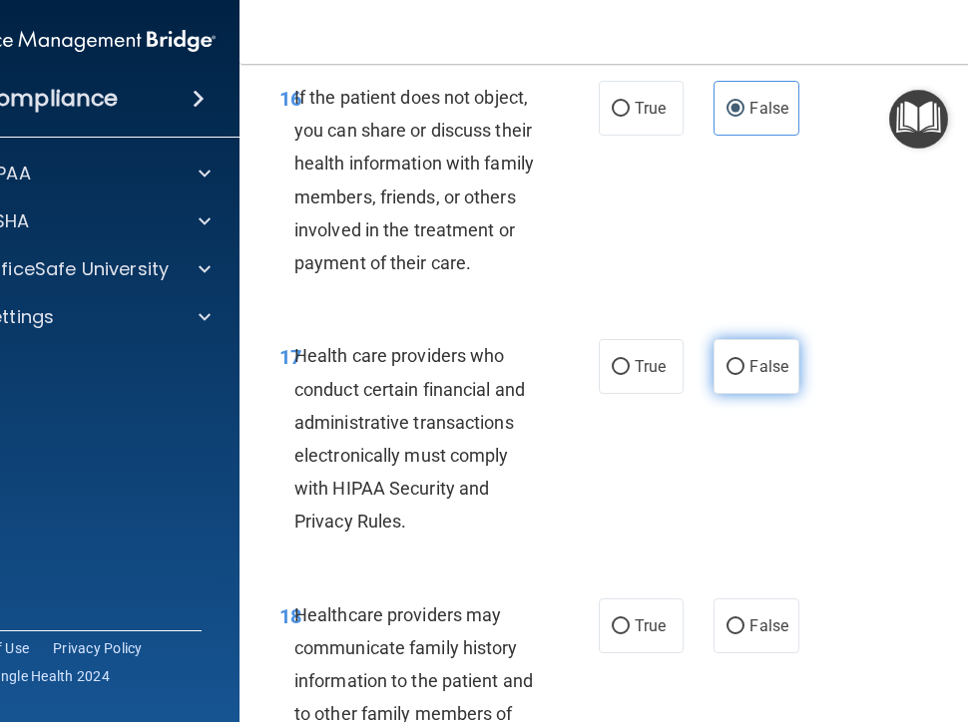
scroll to position [3889, 0]
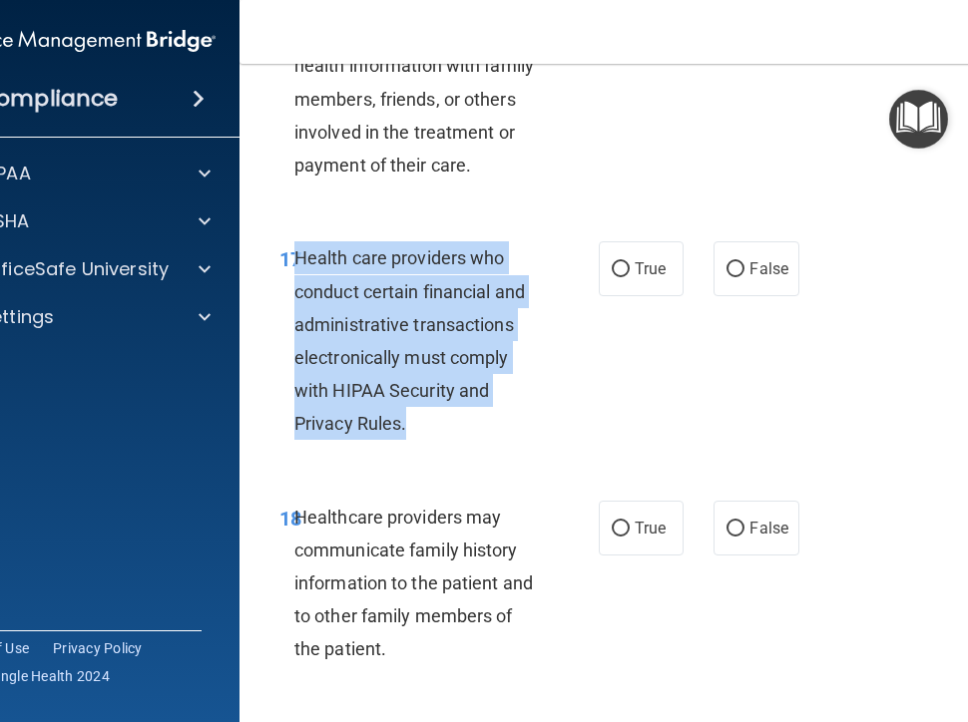
drag, startPoint x: 286, startPoint y: 251, endPoint x: 430, endPoint y: 333, distance: 165.3
click at [451, 421] on div "Health care providers who conduct certain financial and administrative transact…" at bounding box center [425, 340] width 262 height 198
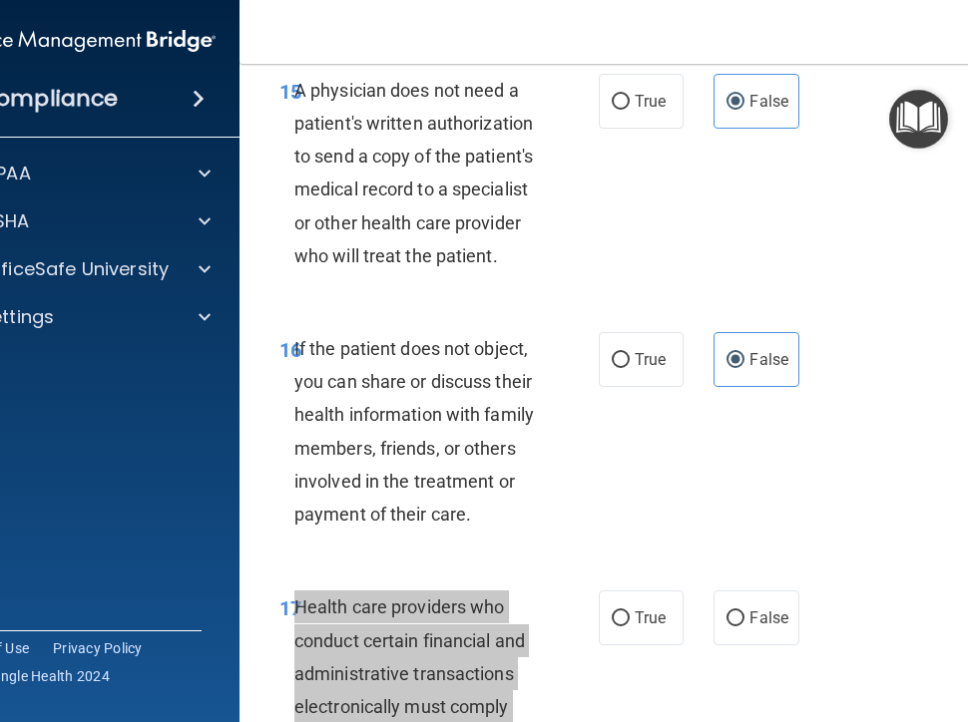
scroll to position [3490, 0]
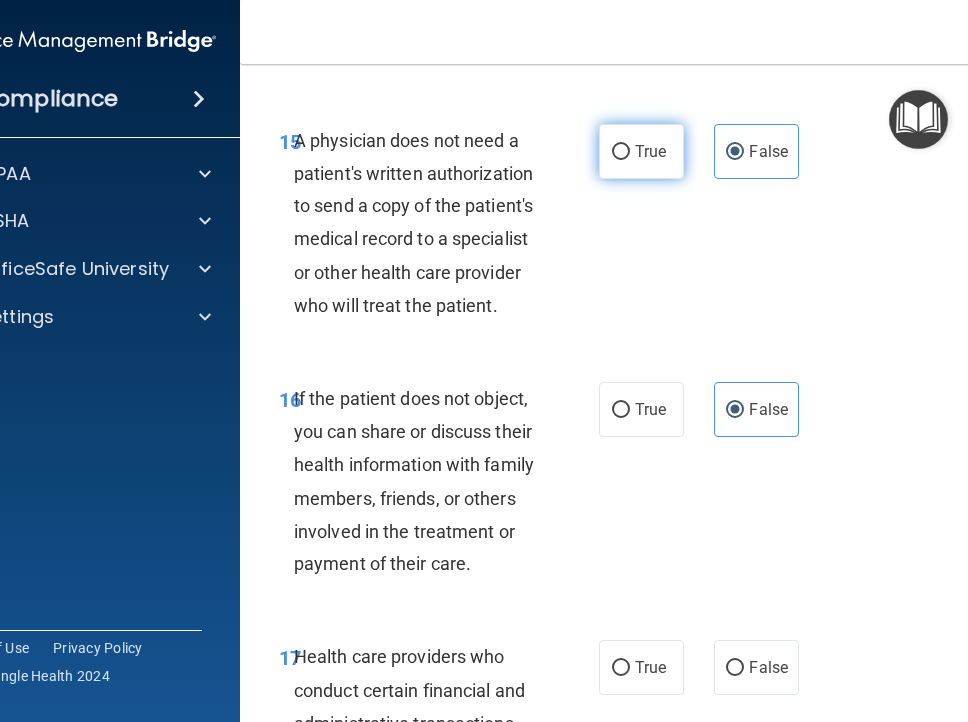
click at [644, 136] on label "True" at bounding box center [640, 151] width 85 height 55
click at [629, 145] on input "True" at bounding box center [620, 152] width 18 height 15
radio input "true"
radio input "false"
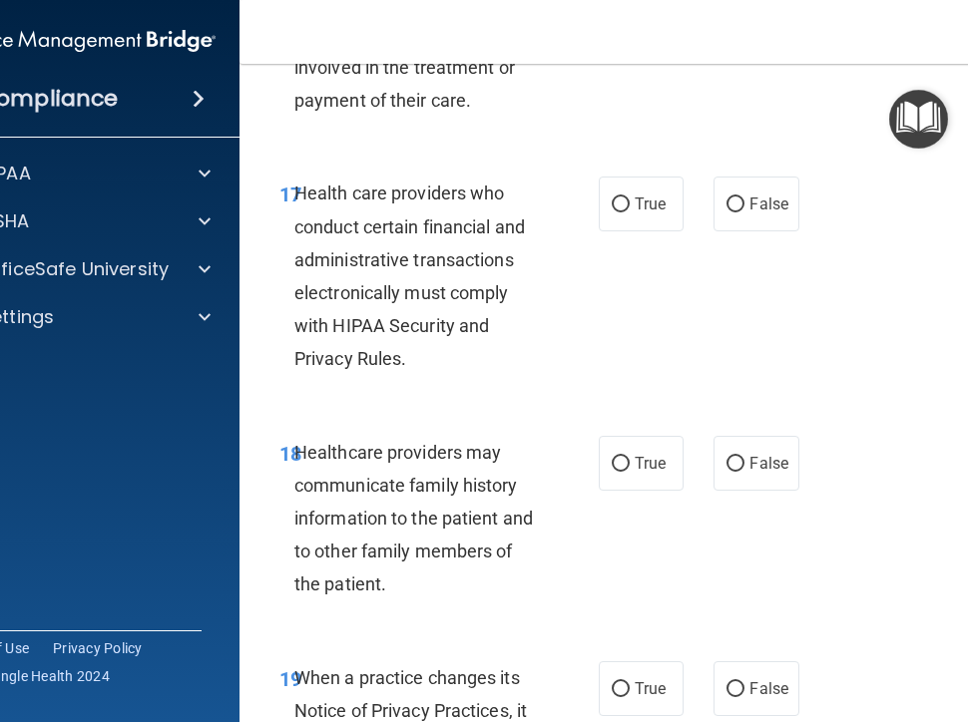
scroll to position [3989, 0]
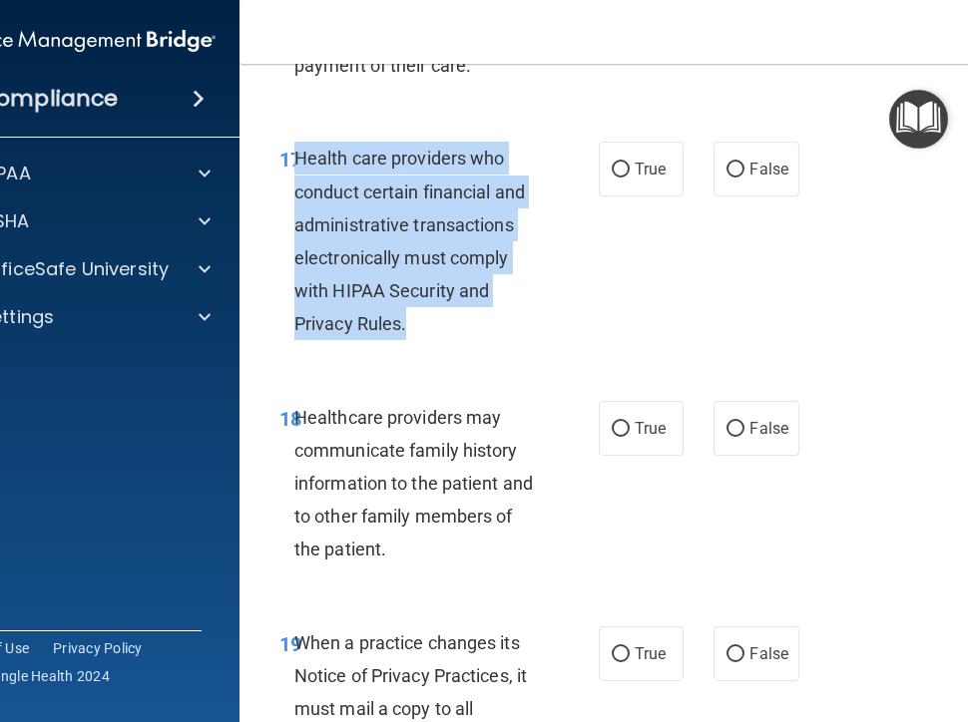
drag, startPoint x: 288, startPoint y: 155, endPoint x: 473, endPoint y: 322, distance: 249.3
click at [473, 322] on div "Health care providers who conduct certain financial and administrative transact…" at bounding box center [425, 241] width 262 height 198
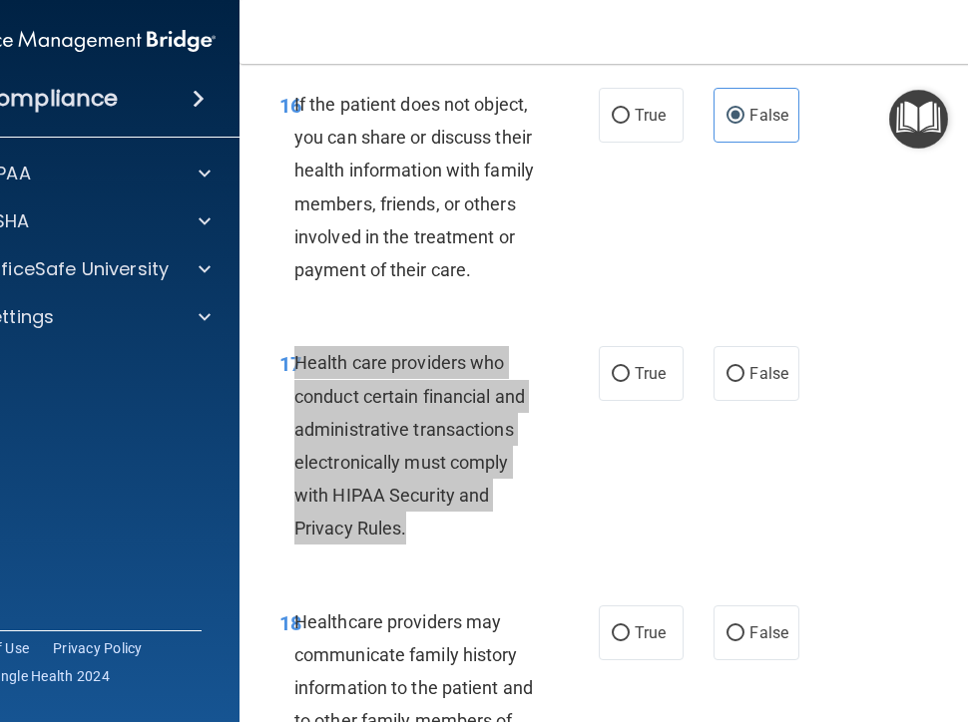
scroll to position [3789, 0]
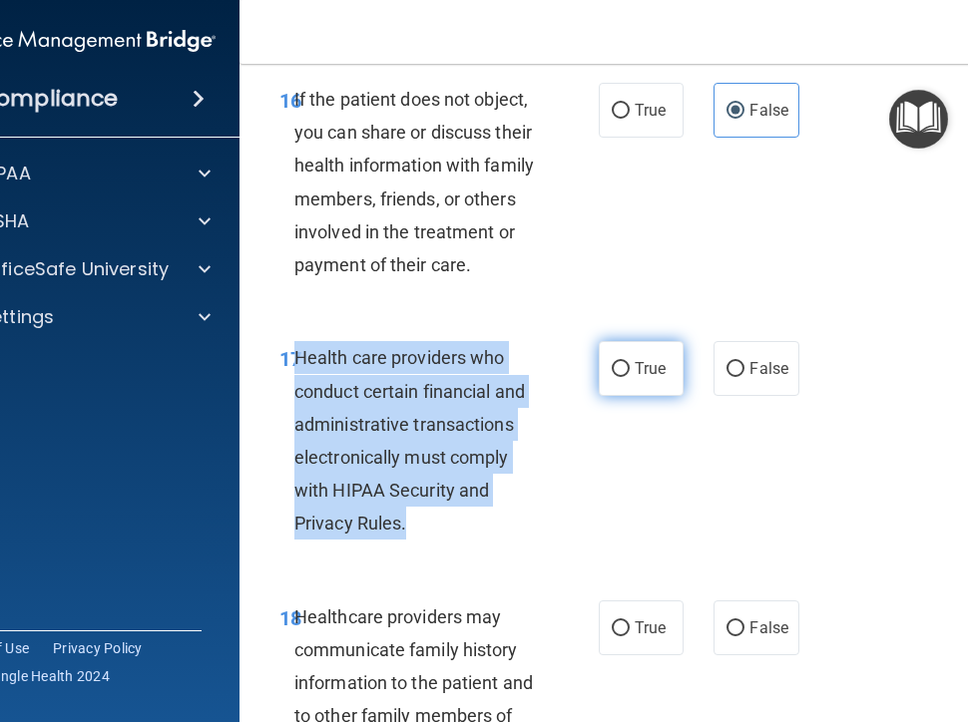
drag, startPoint x: 636, startPoint y: 364, endPoint x: 645, endPoint y: 369, distance: 10.3
click at [636, 364] on span "True" at bounding box center [649, 368] width 31 height 19
click at [629, 364] on input "True" at bounding box center [620, 369] width 18 height 15
radio input "true"
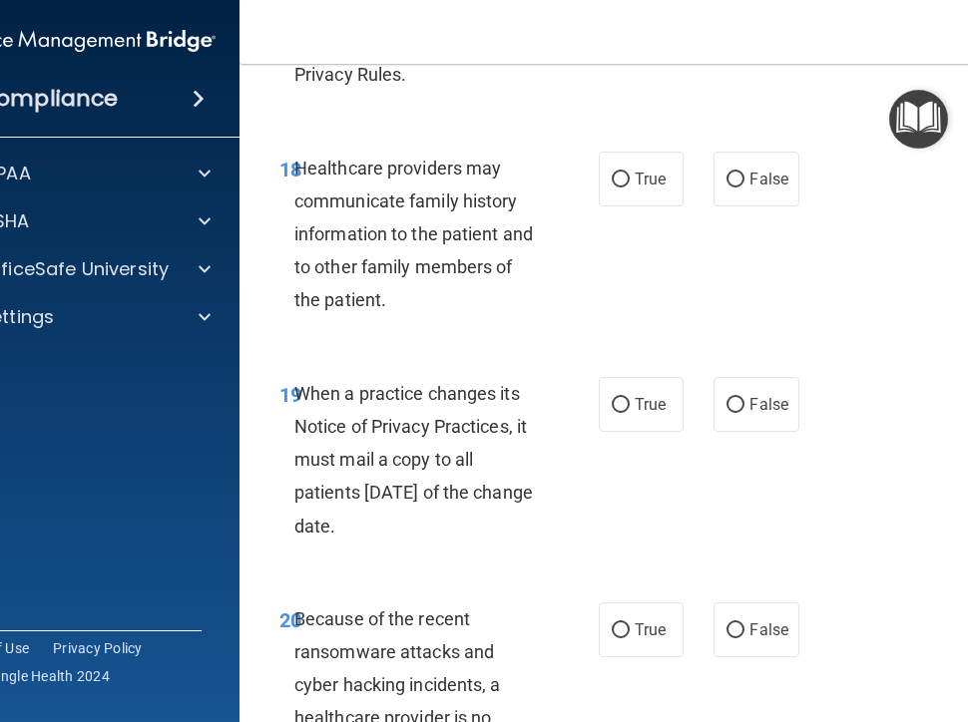
scroll to position [4288, 0]
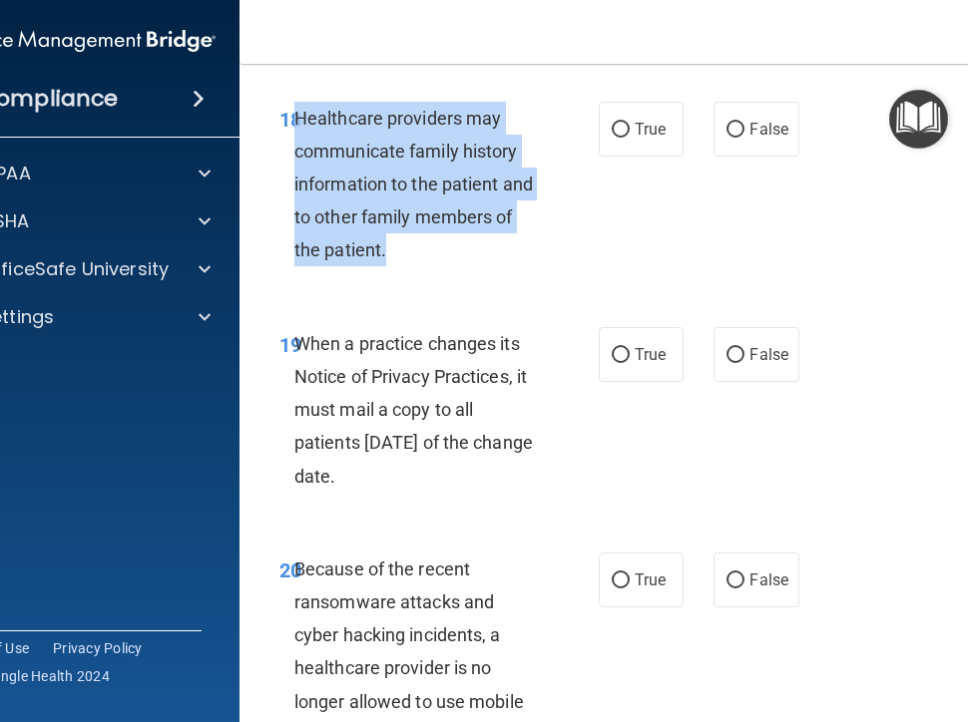
drag, startPoint x: 291, startPoint y: 117, endPoint x: 488, endPoint y: 227, distance: 225.6
click at [497, 261] on div "Healthcare providers may communicate family history information to the patient …" at bounding box center [425, 185] width 262 height 166
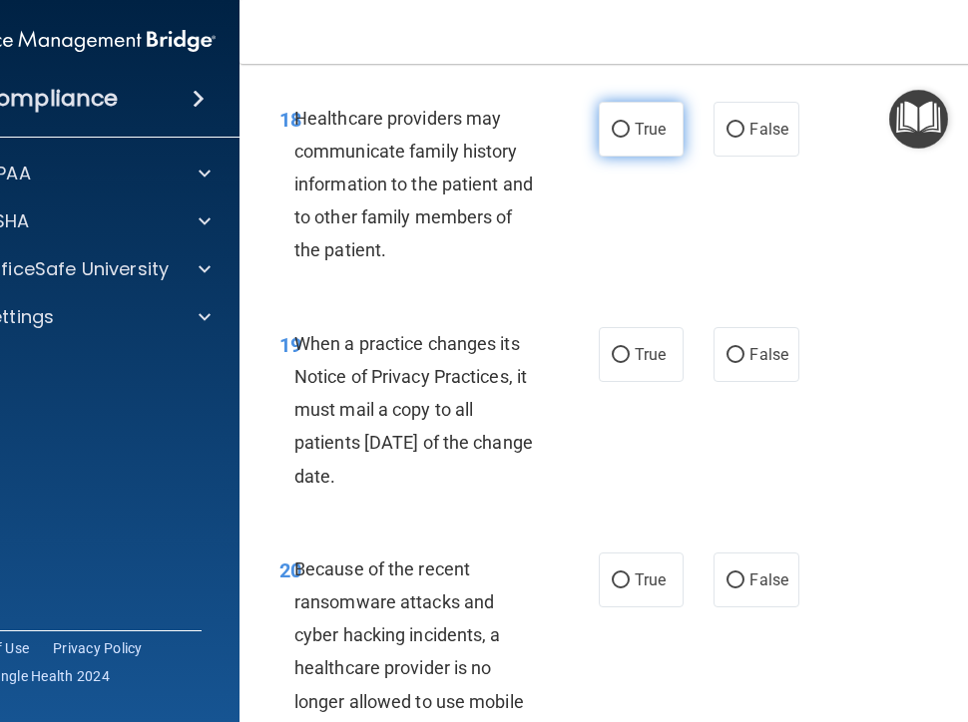
click at [634, 123] on span "True" at bounding box center [649, 129] width 31 height 19
click at [628, 123] on input "True" at bounding box center [620, 130] width 18 height 15
radio input "true"
drag, startPoint x: 283, startPoint y: 337, endPoint x: 504, endPoint y: 439, distance: 242.8
click at [529, 471] on div "19 When a practice changes its Notice of Privacy Practices, it must mail a copy…" at bounding box center [438, 415] width 379 height 176
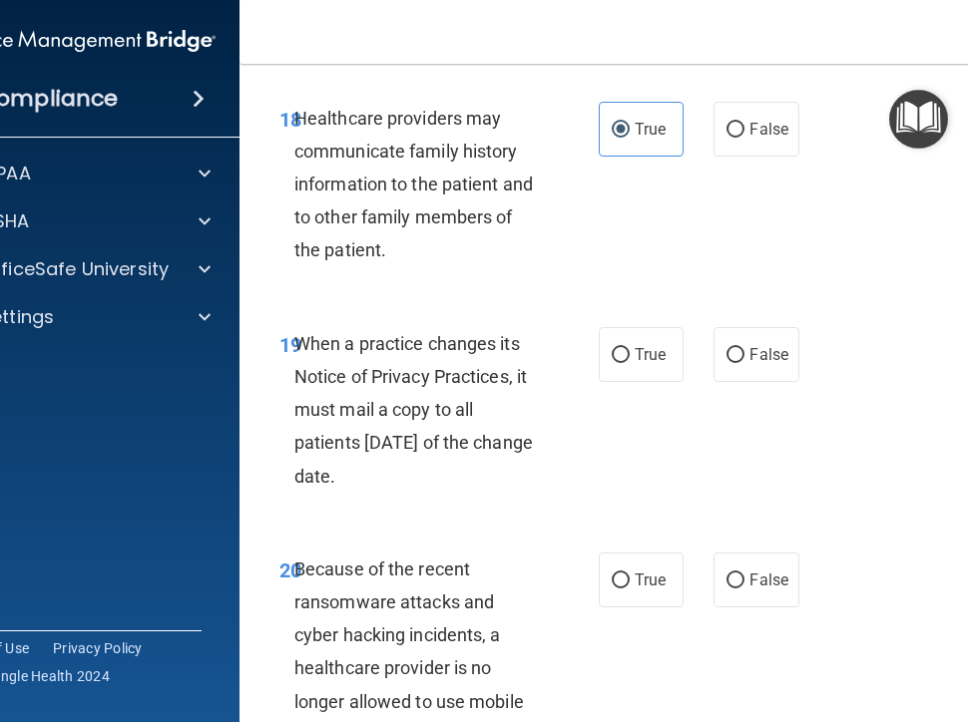
drag, startPoint x: 777, startPoint y: 448, endPoint x: 762, endPoint y: 404, distance: 46.4
click at [777, 448] on div "19 When a practice changes its Notice of Privacy Practices, it must mail a copy…" at bounding box center [643, 414] width 758 height 225
click at [759, 355] on span "False" at bounding box center [768, 354] width 39 height 19
click at [744, 355] on input "False" at bounding box center [735, 355] width 18 height 15
radio input "true"
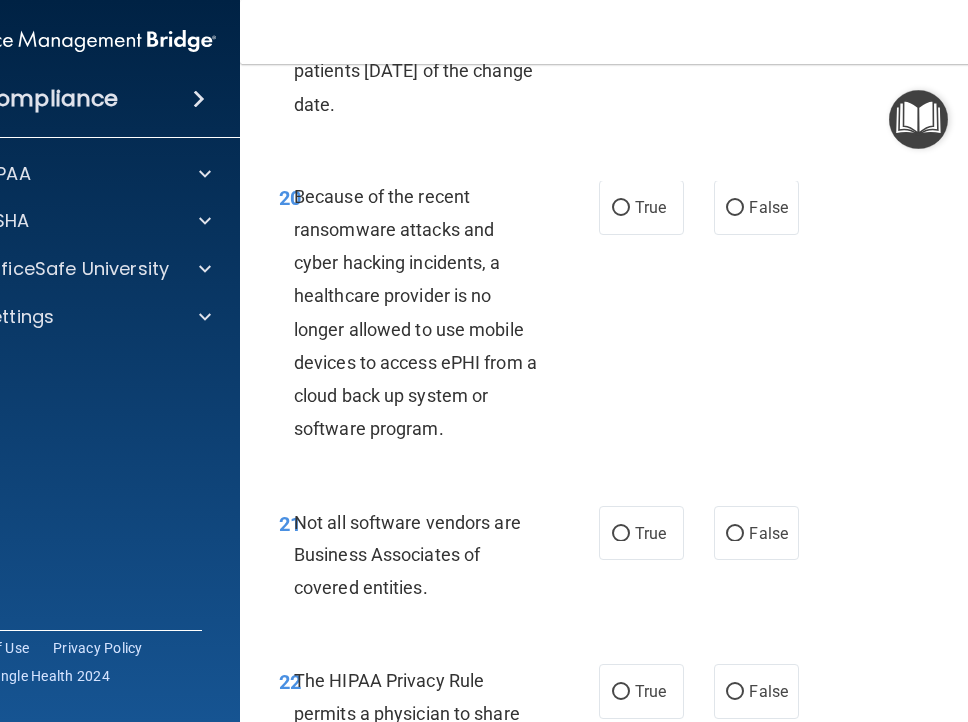
scroll to position [4687, 0]
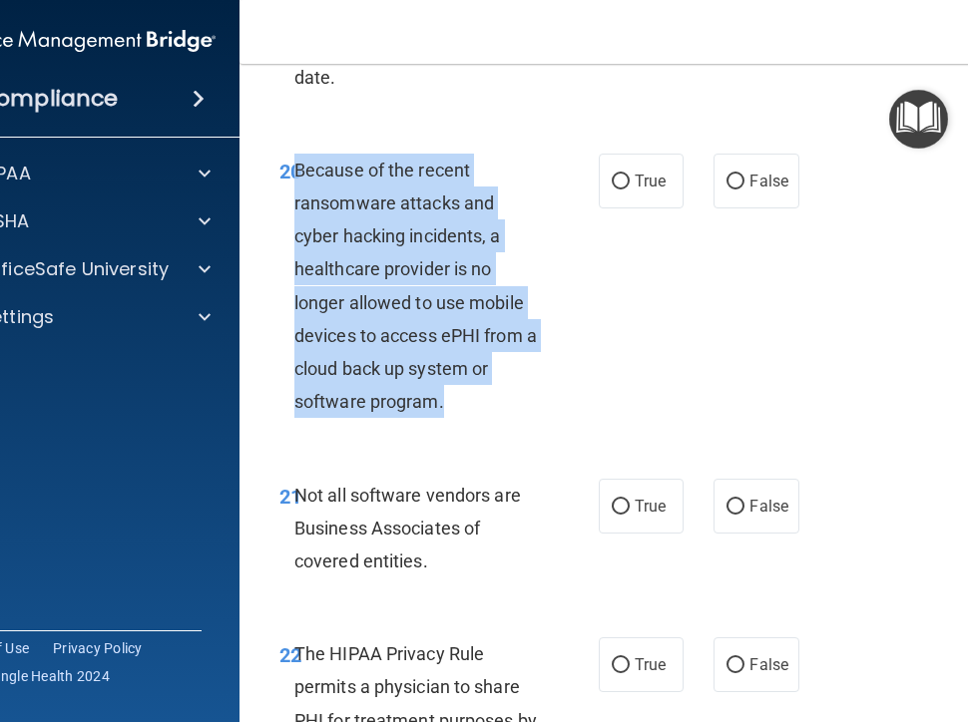
drag, startPoint x: 288, startPoint y: 164, endPoint x: 538, endPoint y: 387, distance: 334.8
click at [538, 387] on div "Because of the recent ransomware attacks and cyber hacking incidents, a healthc…" at bounding box center [425, 286] width 262 height 265
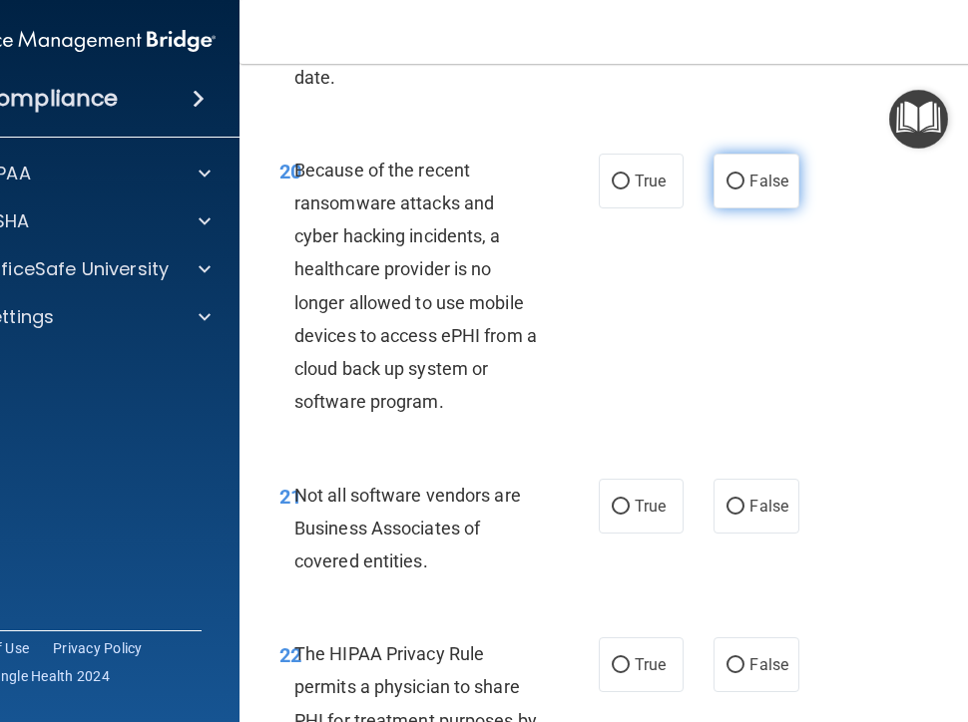
click at [738, 183] on label "False" at bounding box center [755, 181] width 85 height 55
click at [738, 183] on input "False" at bounding box center [735, 182] width 18 height 15
radio input "true"
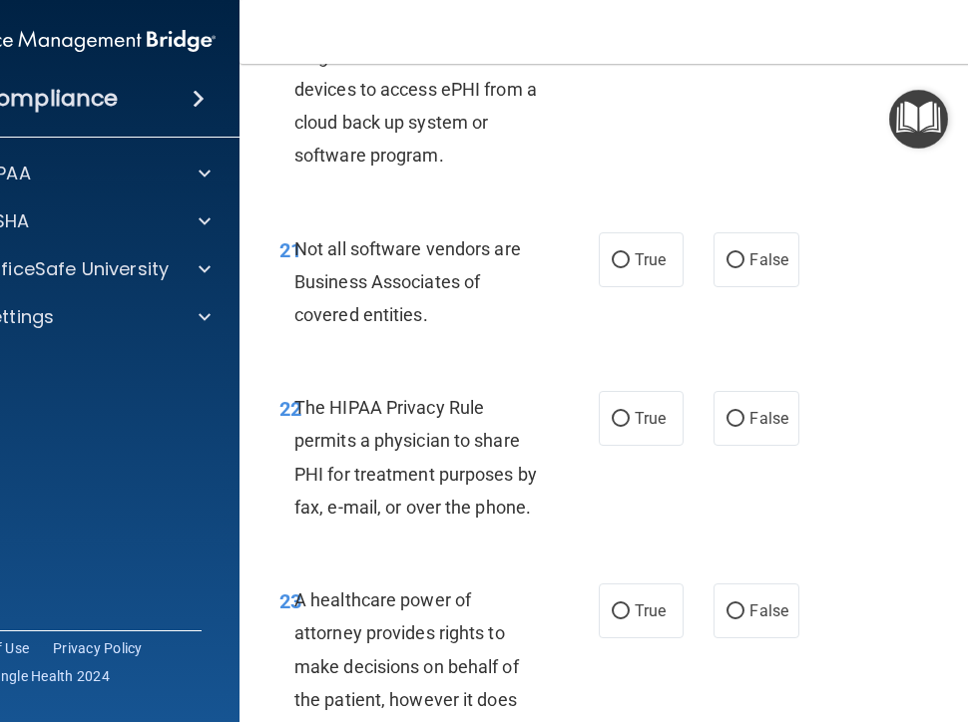
scroll to position [4986, 0]
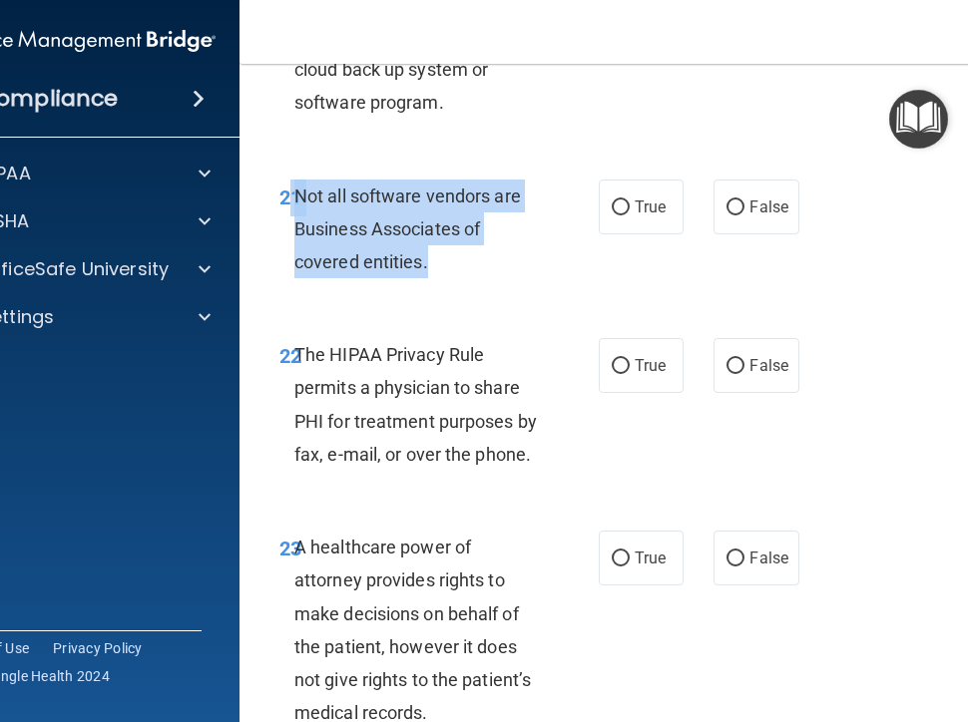
drag, startPoint x: 285, startPoint y: 192, endPoint x: 453, endPoint y: 285, distance: 192.0
click at [453, 285] on div "21 Not all software vendors are Business Associates of covered entities." at bounding box center [438, 235] width 379 height 110
drag, startPoint x: 624, startPoint y: 192, endPoint x: 627, endPoint y: 201, distance: 10.4
click at [625, 195] on label "True" at bounding box center [640, 207] width 85 height 55
click at [625, 200] on input "True" at bounding box center [620, 207] width 18 height 15
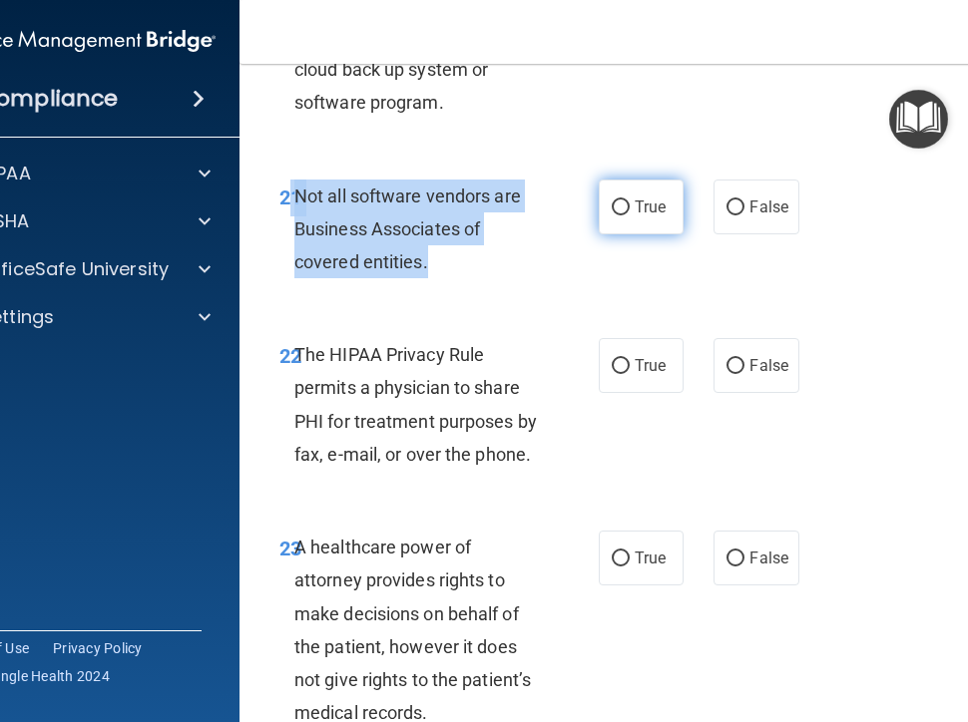
radio input "true"
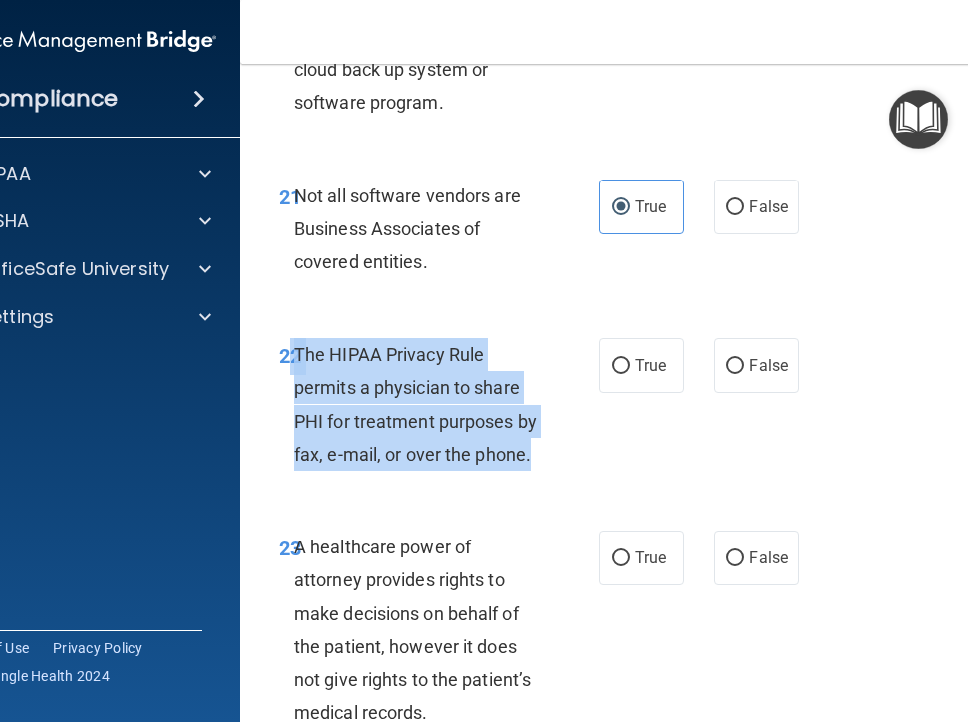
drag, startPoint x: 302, startPoint y: 355, endPoint x: 525, endPoint y: 459, distance: 245.4
click at [525, 459] on div "22 The HIPAA Privacy Rule permits a physician to share PHI for treatment purpos…" at bounding box center [438, 409] width 379 height 143
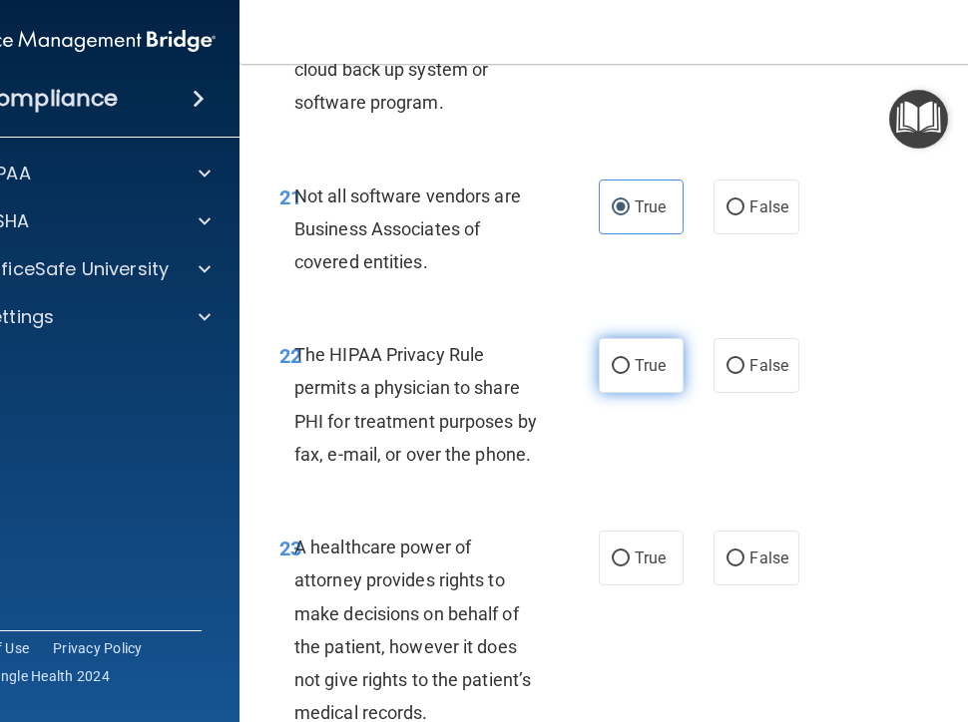
click at [642, 360] on span "True" at bounding box center [649, 365] width 31 height 19
click at [629, 360] on input "True" at bounding box center [620, 366] width 18 height 15
radio input "true"
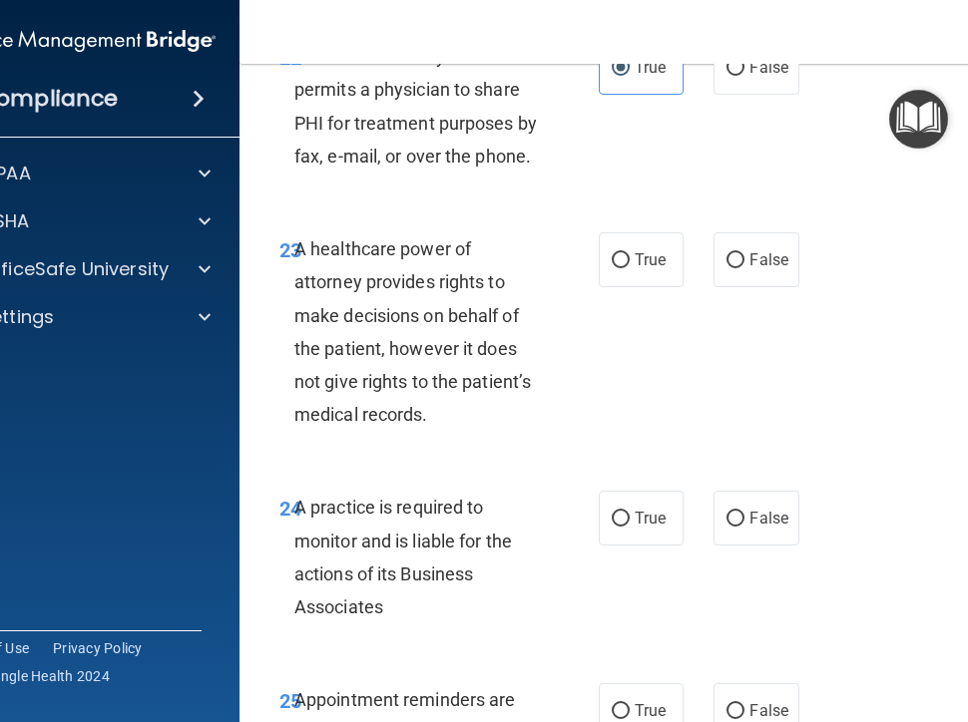
scroll to position [5286, 0]
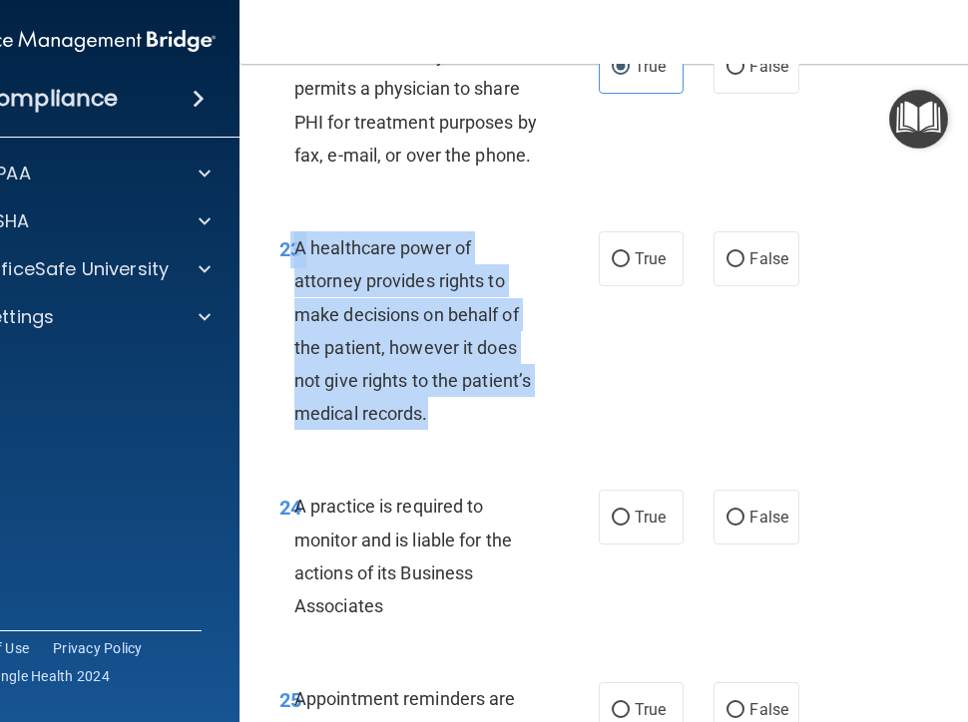
drag, startPoint x: 285, startPoint y: 243, endPoint x: 518, endPoint y: 411, distance: 286.5
click at [518, 411] on div "23 A healthcare power of attorney provides rights to make decisions on behalf o…" at bounding box center [438, 335] width 379 height 208
click at [773, 261] on span "False" at bounding box center [768, 258] width 39 height 19
click at [744, 261] on input "False" at bounding box center [735, 259] width 18 height 15
radio input "true"
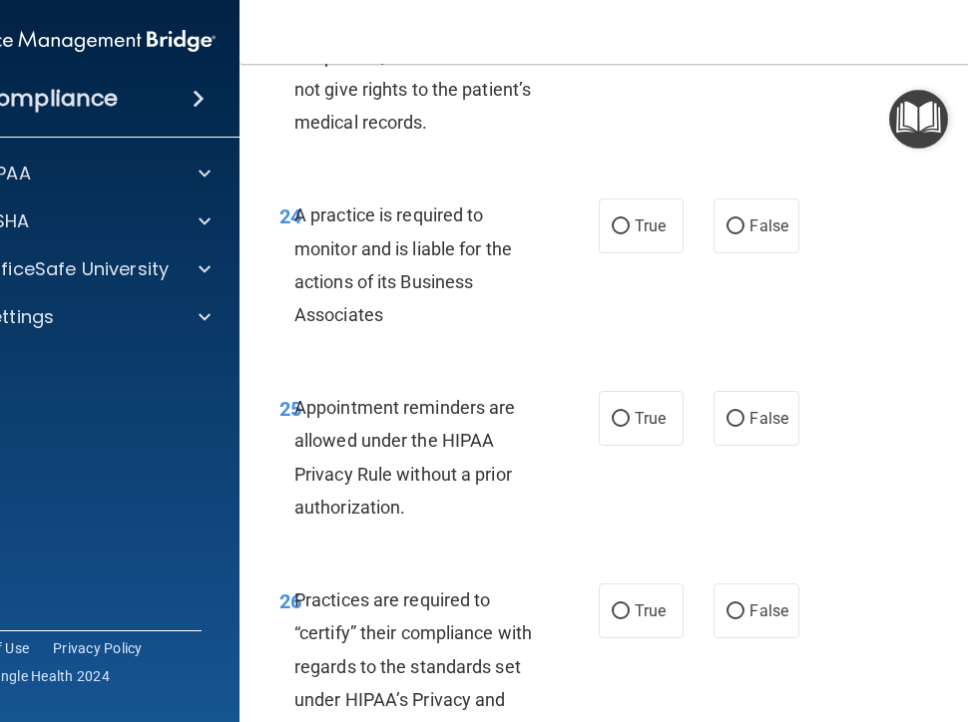
scroll to position [5585, 0]
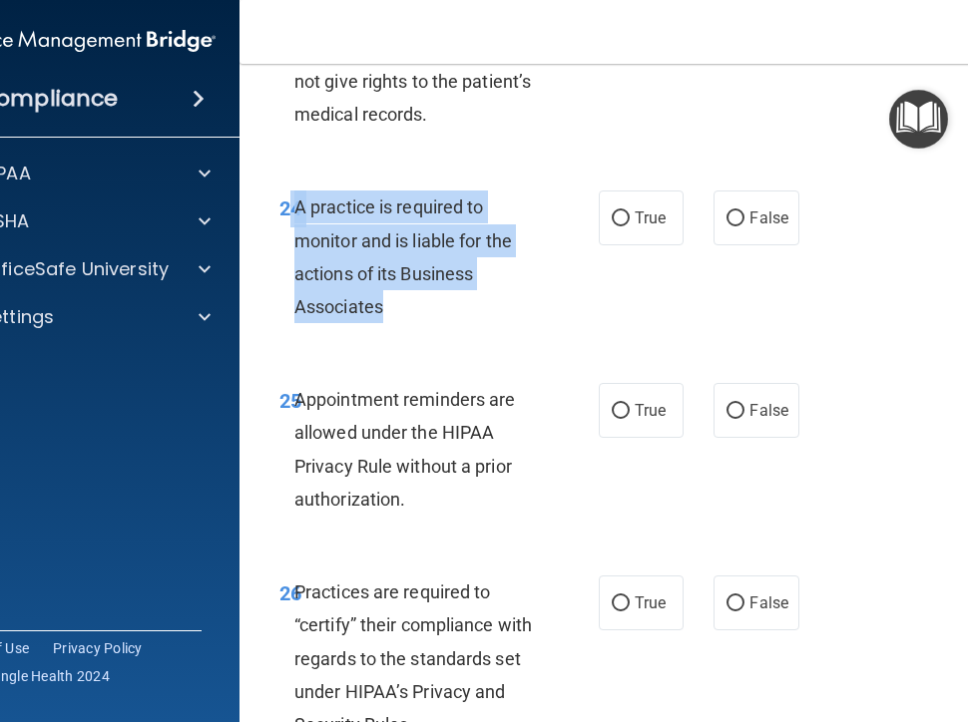
drag, startPoint x: 284, startPoint y: 202, endPoint x: 512, endPoint y: 308, distance: 250.8
click at [512, 308] on div "24 A practice is required to monitor and is liable for the actions of its Busin…" at bounding box center [438, 262] width 379 height 143
click at [735, 209] on label "False" at bounding box center [755, 218] width 85 height 55
click at [735, 211] on input "False" at bounding box center [735, 218] width 18 height 15
radio input "true"
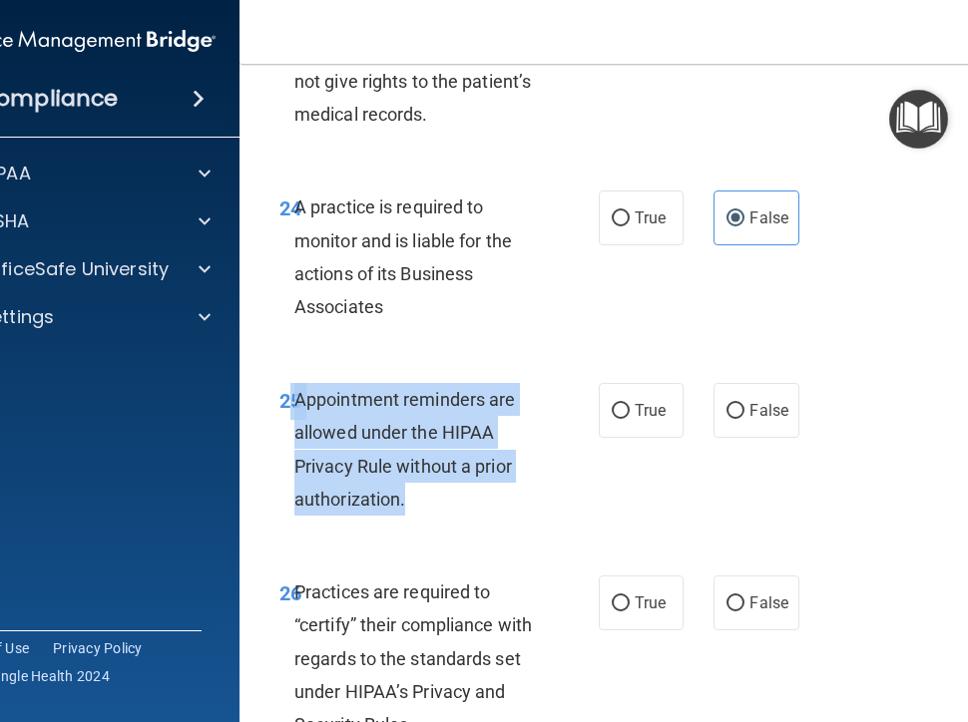
drag, startPoint x: 285, startPoint y: 394, endPoint x: 495, endPoint y: 515, distance: 241.8
click at [495, 515] on div "25 Appointment reminders are allowed under the HIPAA Privacy Rule without a pri…" at bounding box center [438, 454] width 379 height 143
click at [645, 406] on span "True" at bounding box center [649, 410] width 31 height 19
click at [629, 406] on input "True" at bounding box center [620, 411] width 18 height 15
radio input "true"
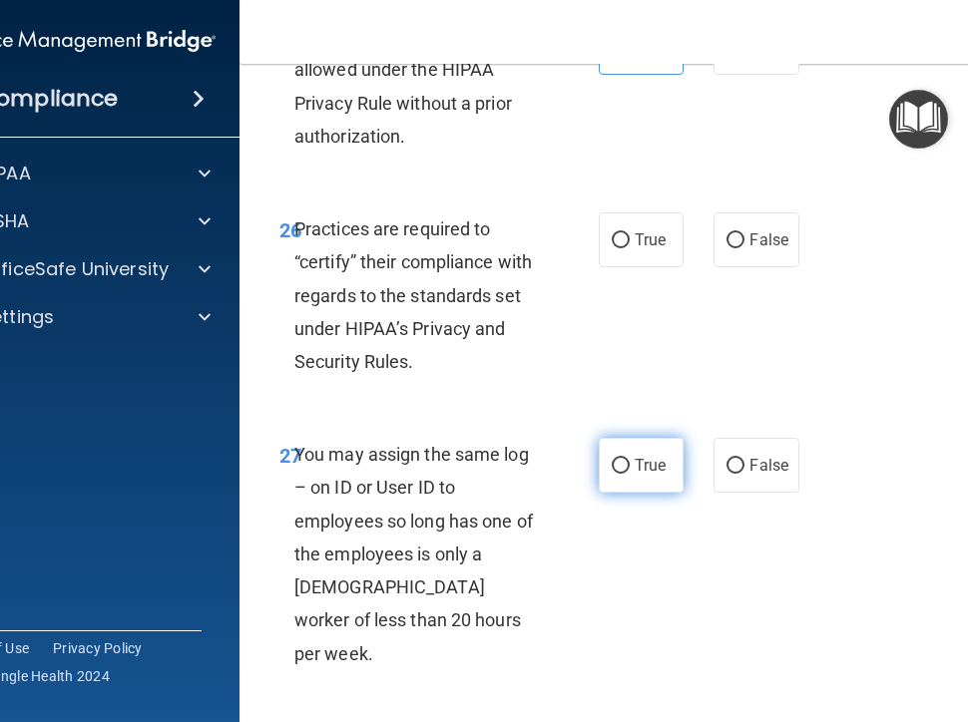
scroll to position [5984, 0]
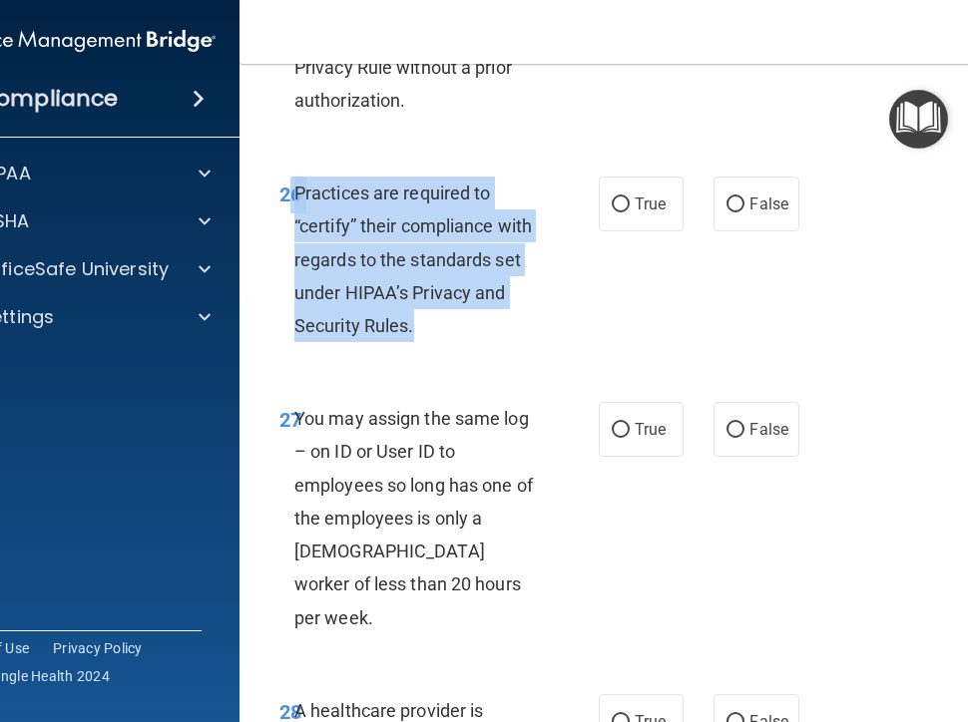
drag, startPoint x: 279, startPoint y: 190, endPoint x: 428, endPoint y: 258, distance: 163.8
click at [487, 325] on div "26 Practices are required to “certify” their compliance with regards to the sta…" at bounding box center [438, 265] width 379 height 176
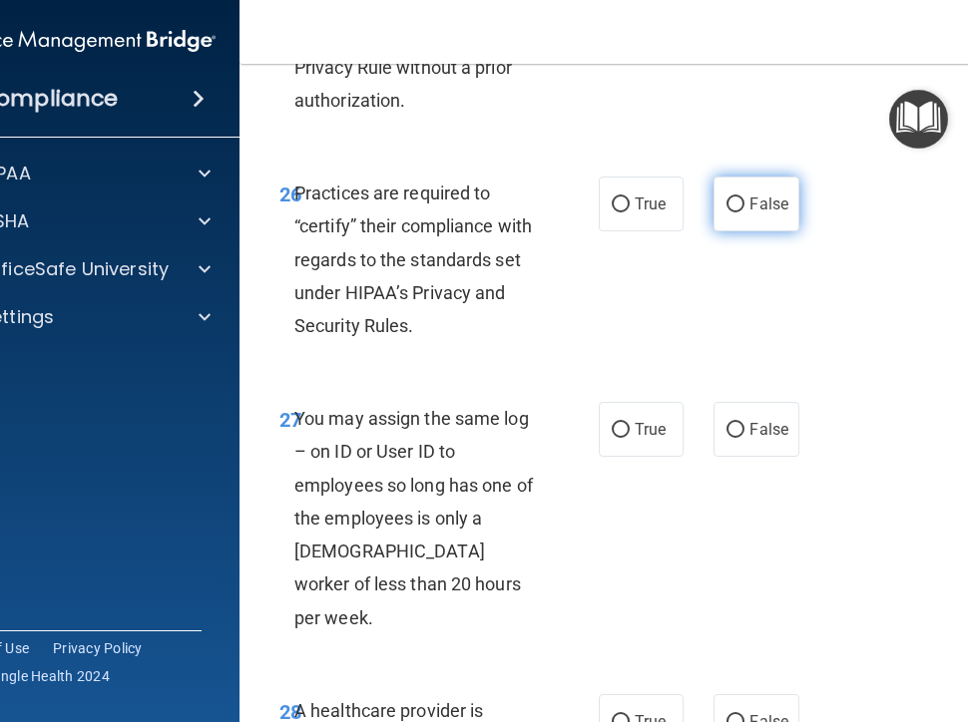
click at [763, 205] on span "False" at bounding box center [768, 204] width 39 height 19
click at [744, 205] on input "False" at bounding box center [735, 205] width 18 height 15
radio input "true"
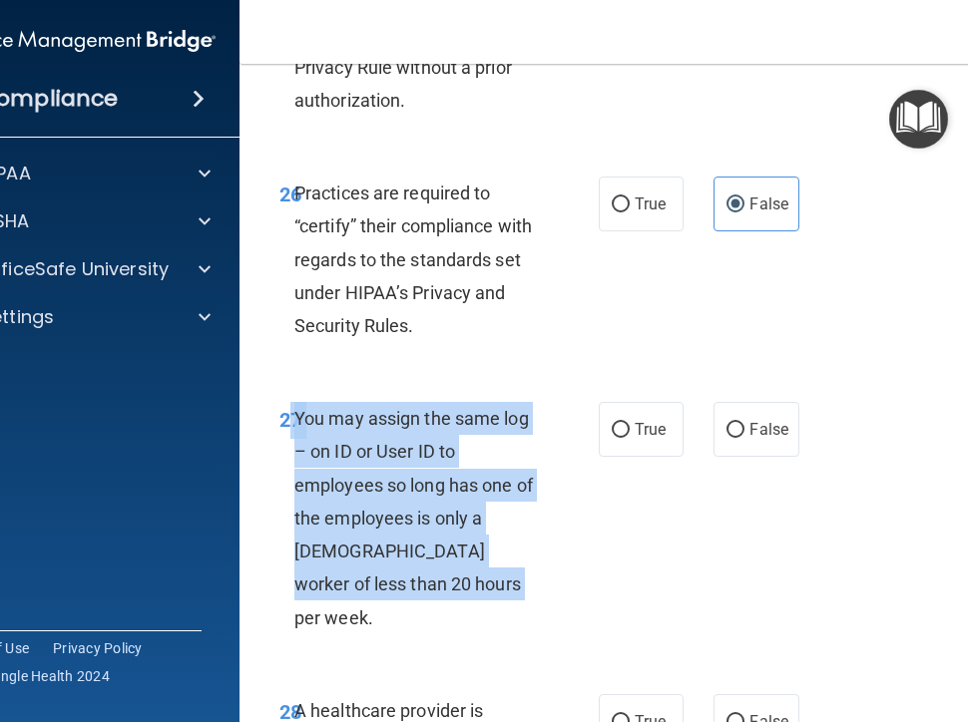
drag, startPoint x: 285, startPoint y: 415, endPoint x: 563, endPoint y: 571, distance: 318.0
click at [563, 571] on div "27 You may assign the same log – on ID or User ID to employees so long has one …" at bounding box center [438, 523] width 379 height 242
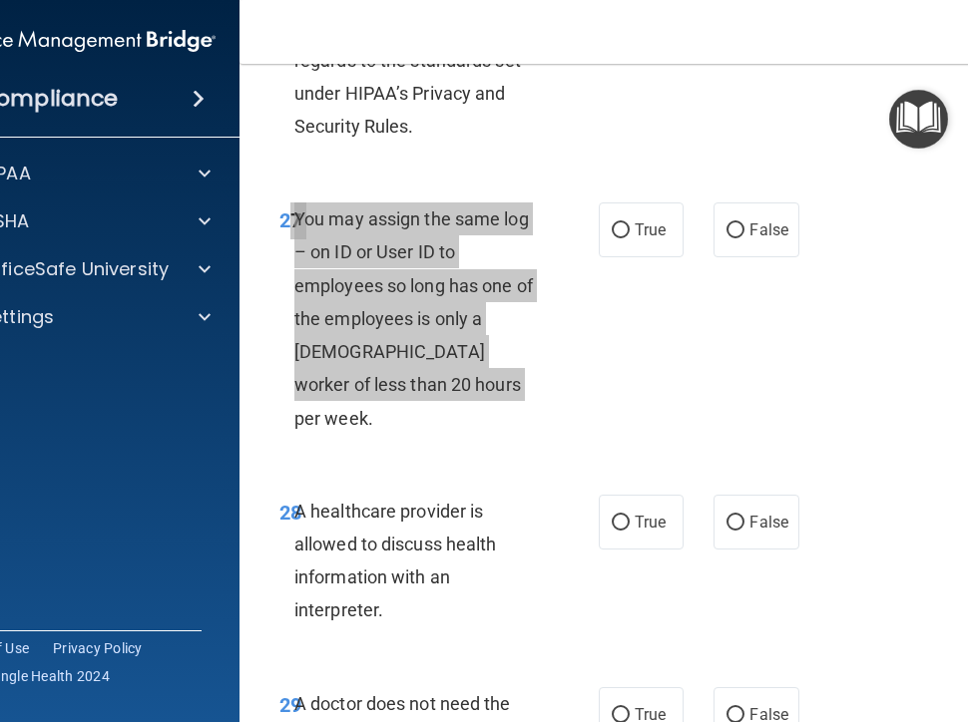
scroll to position [6283, 0]
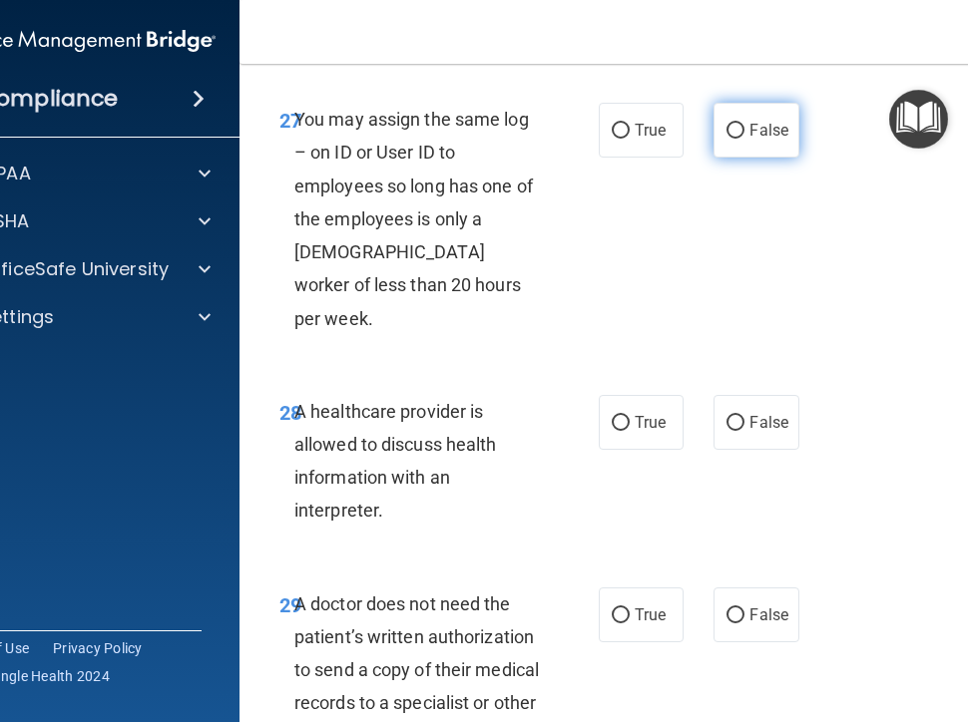
click at [754, 130] on span "False" at bounding box center [768, 130] width 39 height 19
click at [744, 130] on input "False" at bounding box center [735, 131] width 18 height 15
radio input "true"
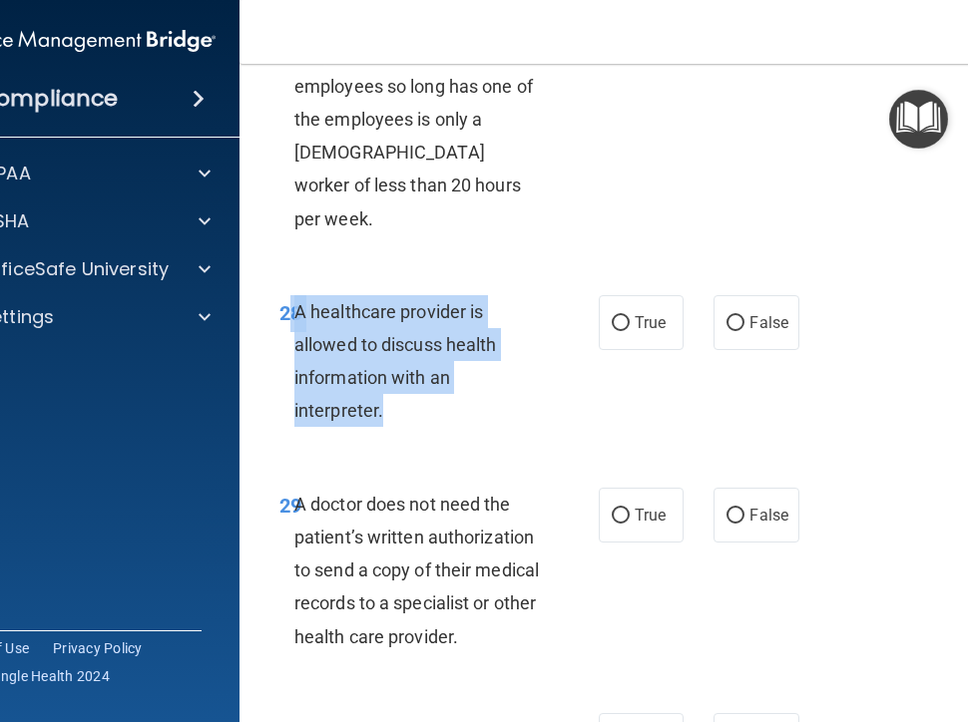
drag, startPoint x: 282, startPoint y: 276, endPoint x: 437, endPoint y: 404, distance: 200.5
click at [437, 404] on div "28 A healthcare provider is allowed to discuss health information with an inter…" at bounding box center [438, 366] width 379 height 143
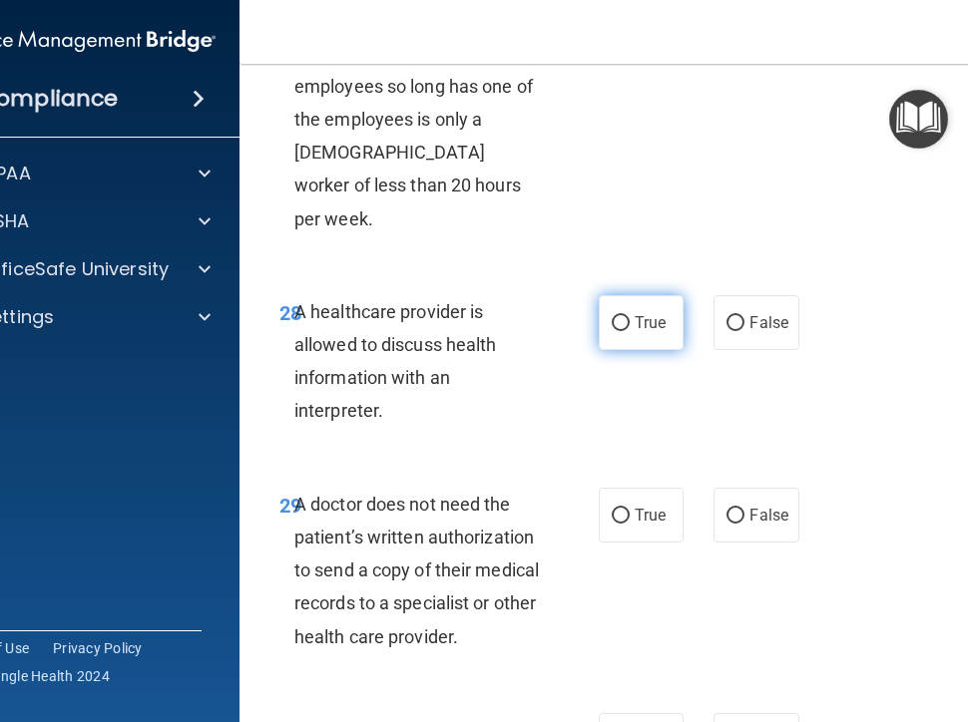
click at [633, 295] on label "True" at bounding box center [640, 322] width 85 height 55
click at [629, 316] on input "True" at bounding box center [620, 323] width 18 height 15
radio input "true"
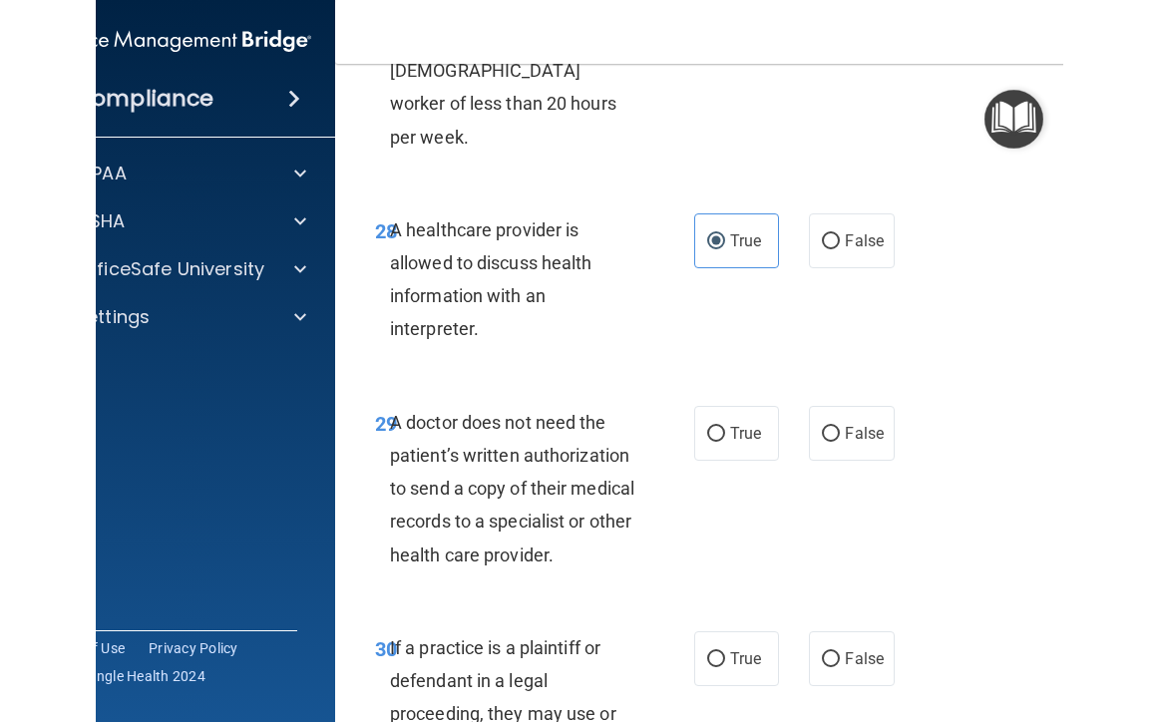
scroll to position [6671, 0]
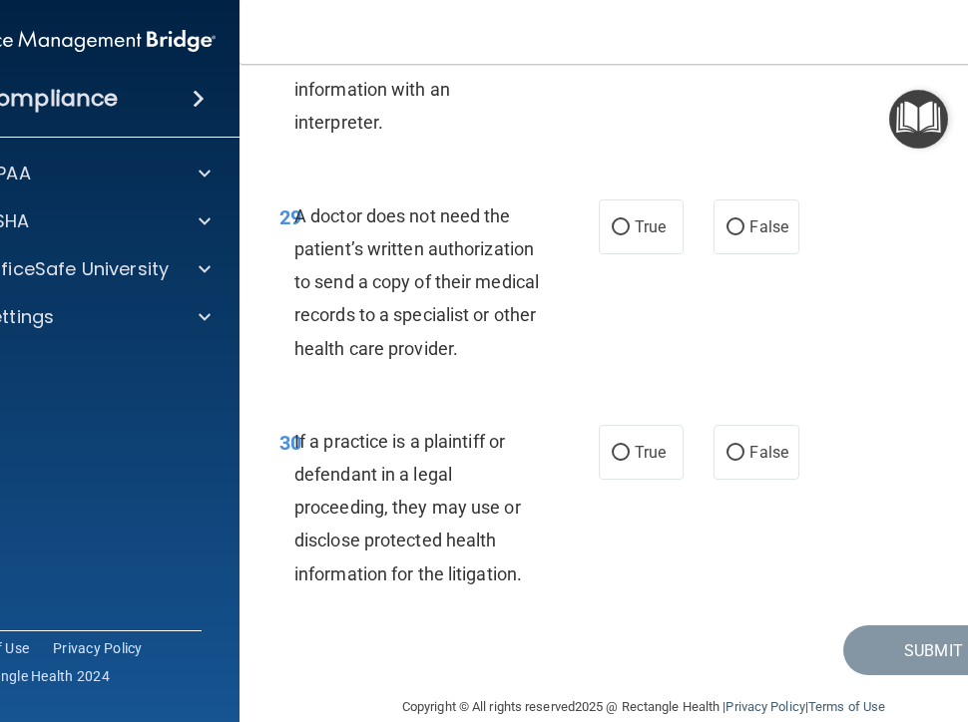
drag, startPoint x: 286, startPoint y: 175, endPoint x: 556, endPoint y: 310, distance: 301.6
click at [556, 310] on div "29 A doctor does not need the patient’s written authorization to send a copy of…" at bounding box center [438, 287] width 379 height 176
drag, startPoint x: 398, startPoint y: 235, endPoint x: 531, endPoint y: 104, distance: 186.9
click at [531, 102] on div "A healthcare provider is allowed to discuss health information with an interpre…" at bounding box center [425, 73] width 262 height 133
click at [640, 217] on span "True" at bounding box center [649, 226] width 31 height 19
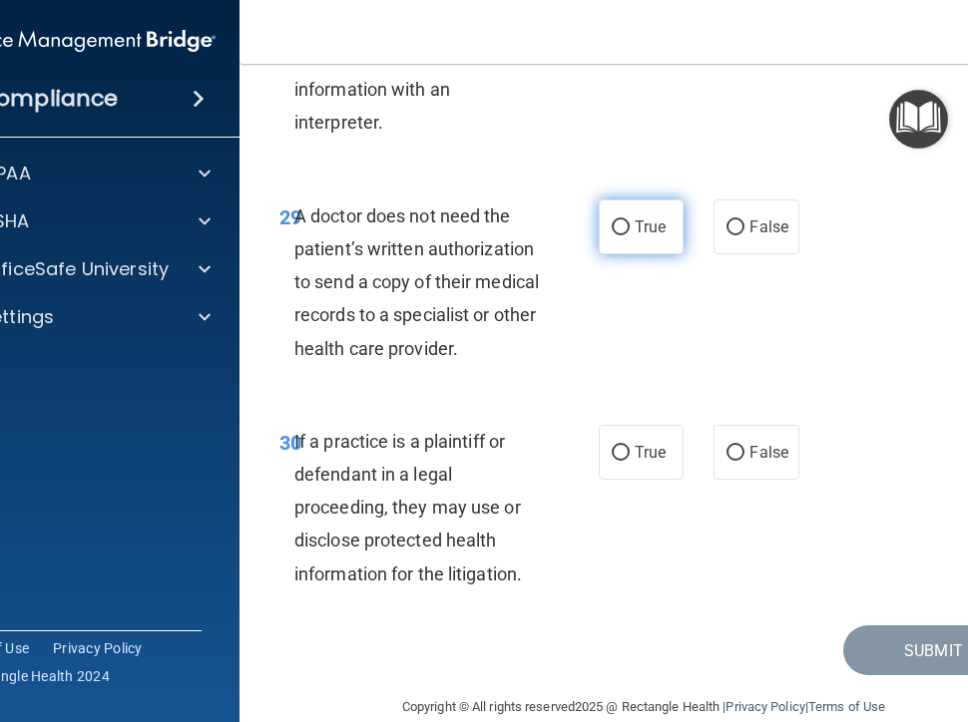
click at [629, 220] on input "True" at bounding box center [620, 227] width 18 height 15
radio input "true"
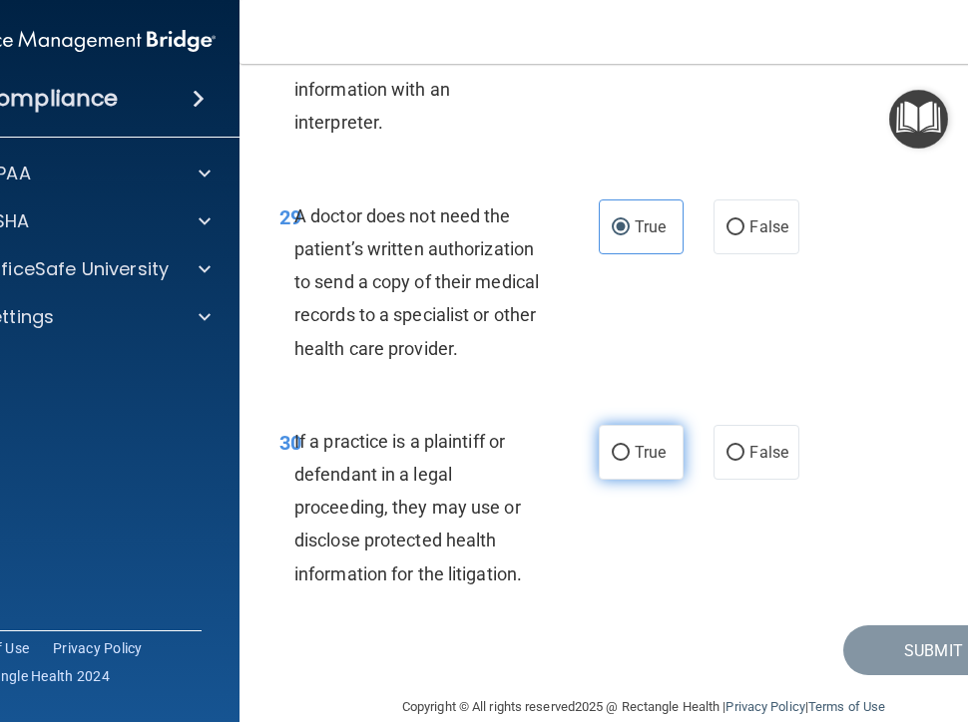
click at [618, 446] on input "True" at bounding box center [620, 453] width 18 height 15
radio input "true"
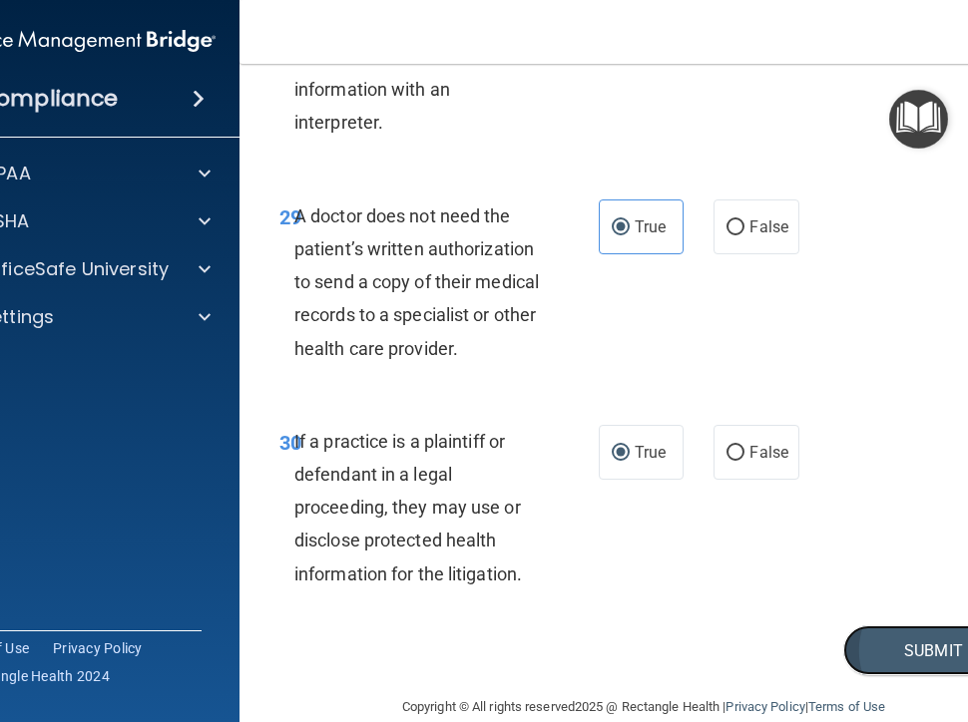
click at [920, 625] on button "Submit" at bounding box center [933, 650] width 180 height 51
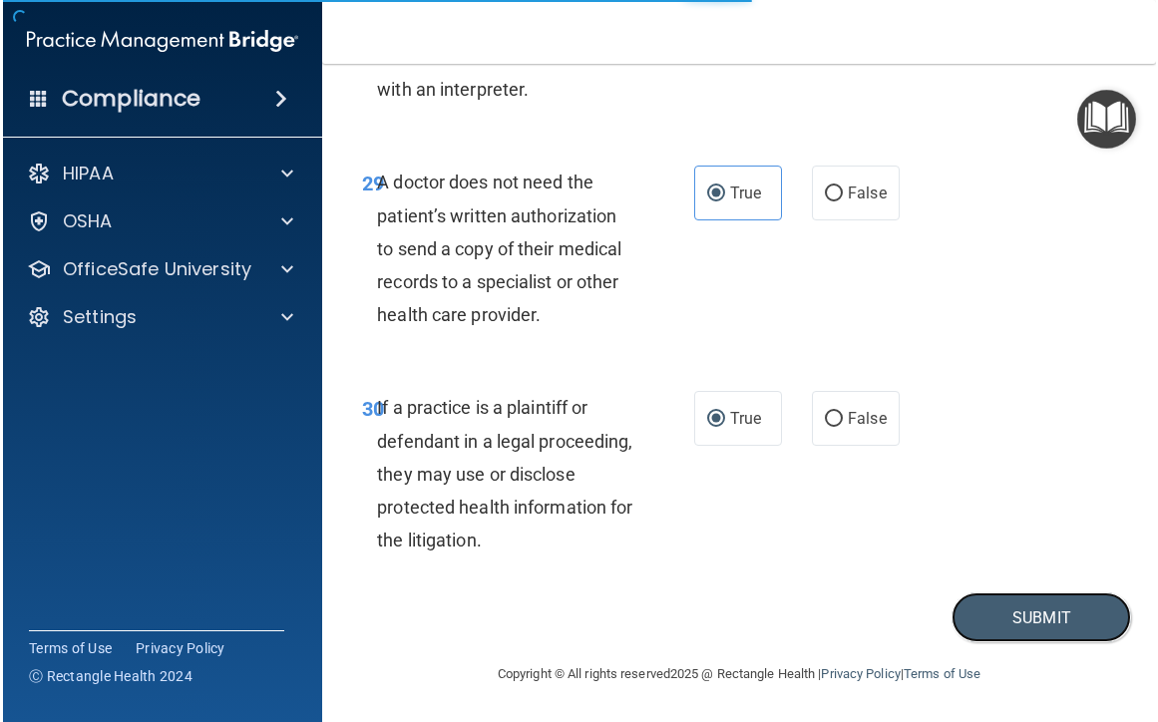
scroll to position [6605, 0]
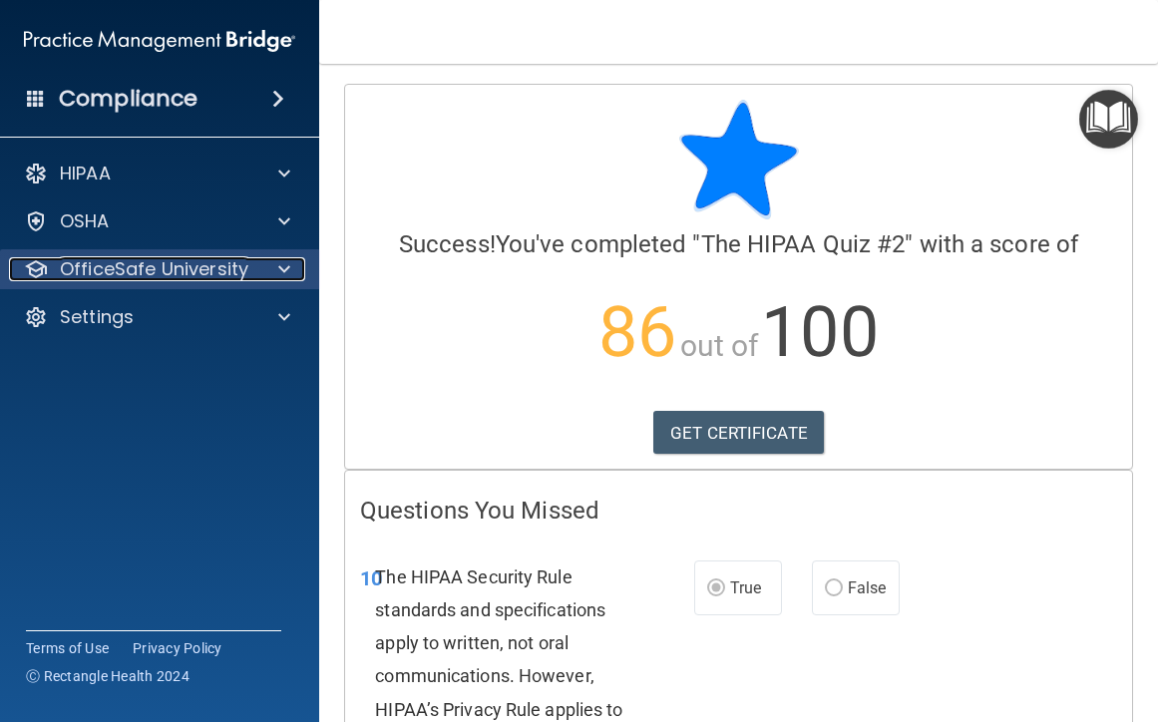
click at [282, 267] on span at bounding box center [284, 269] width 12 height 24
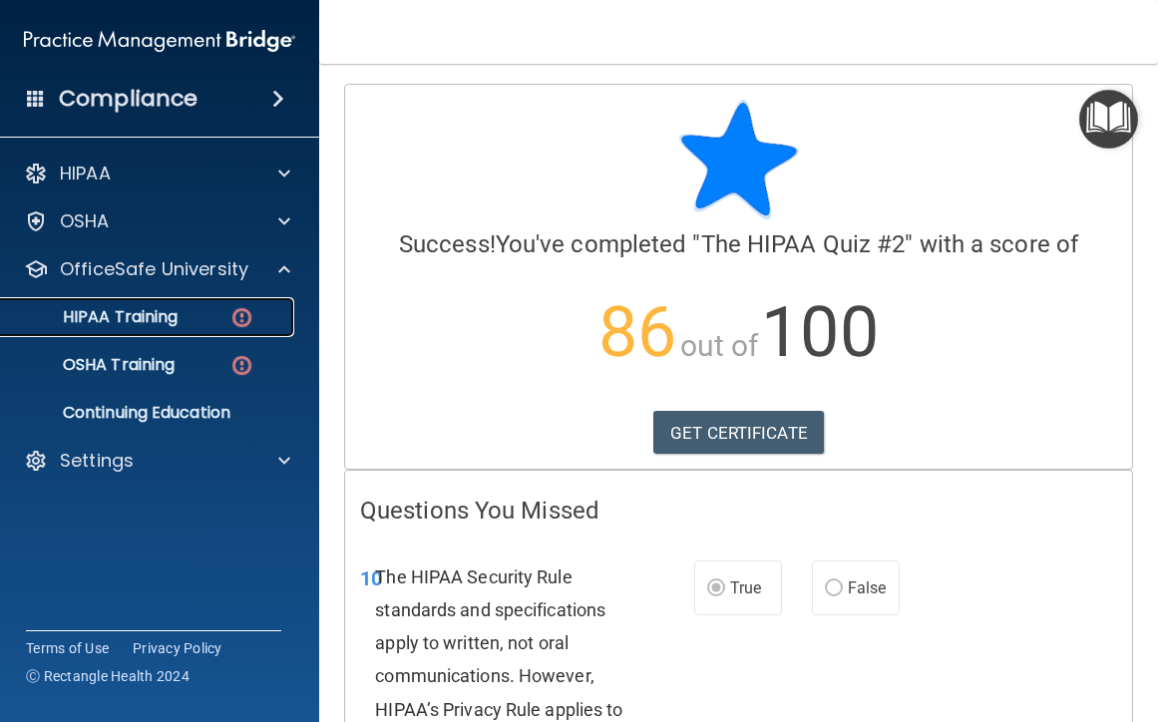
click at [134, 315] on p "HIPAA Training" at bounding box center [95, 317] width 165 height 20
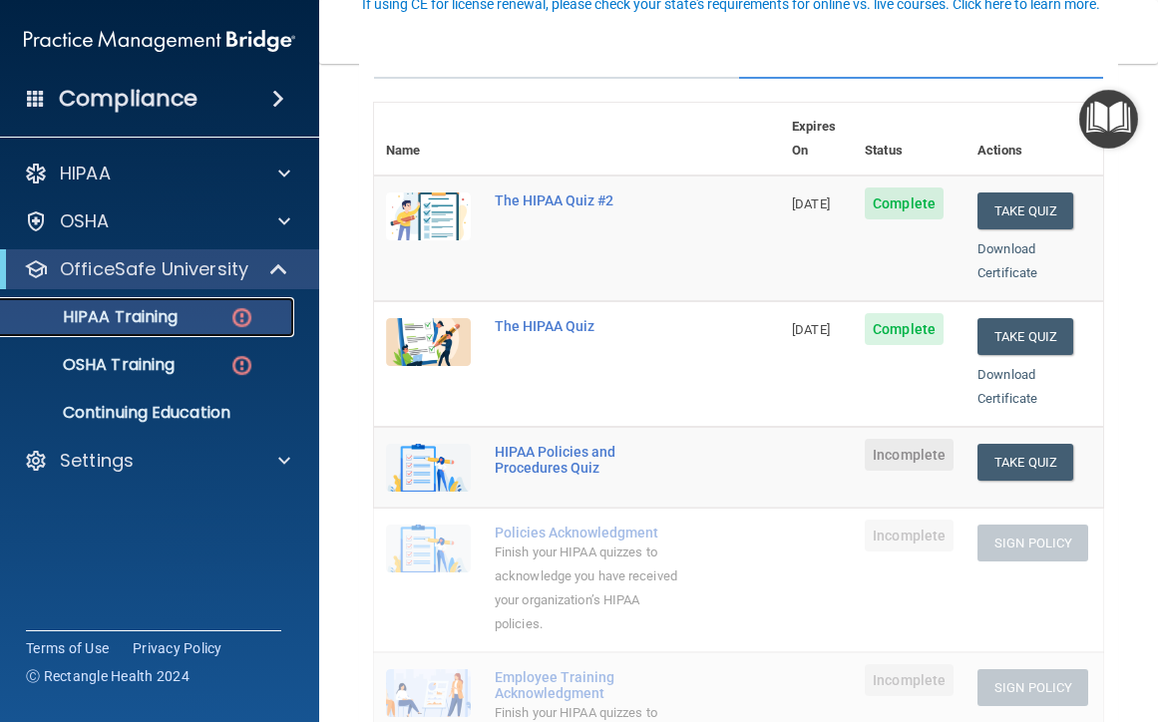
scroll to position [299, 0]
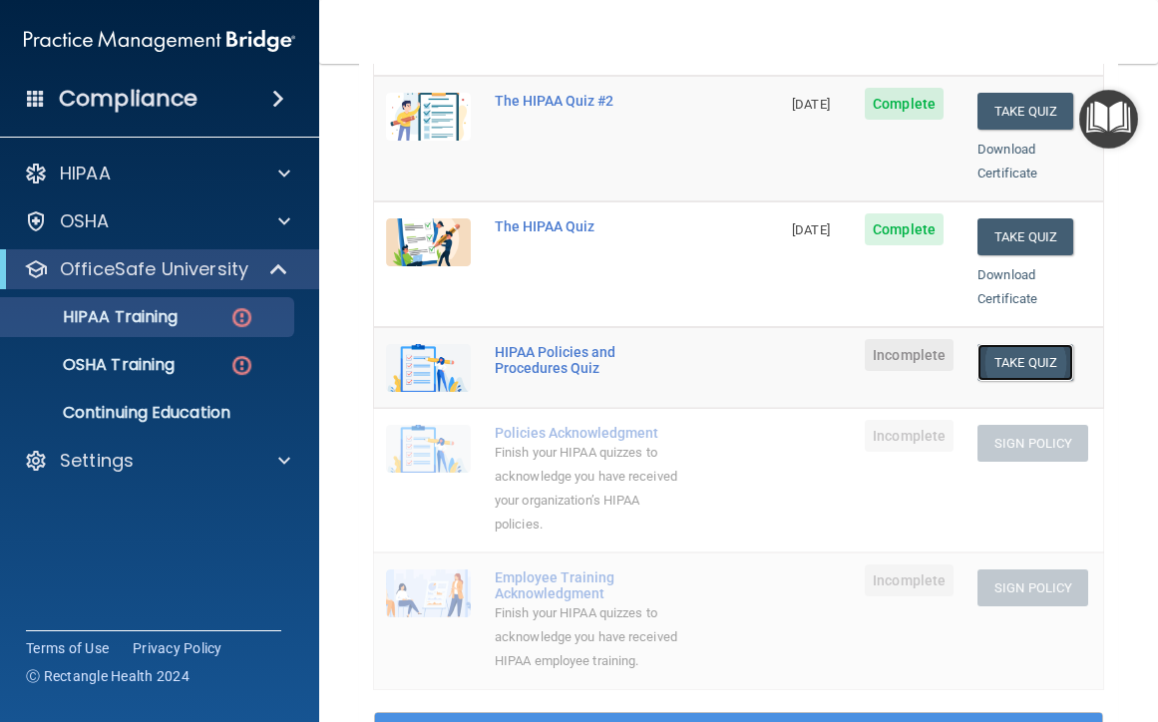
click at [1014, 344] on button "Take Quiz" at bounding box center [1026, 362] width 96 height 37
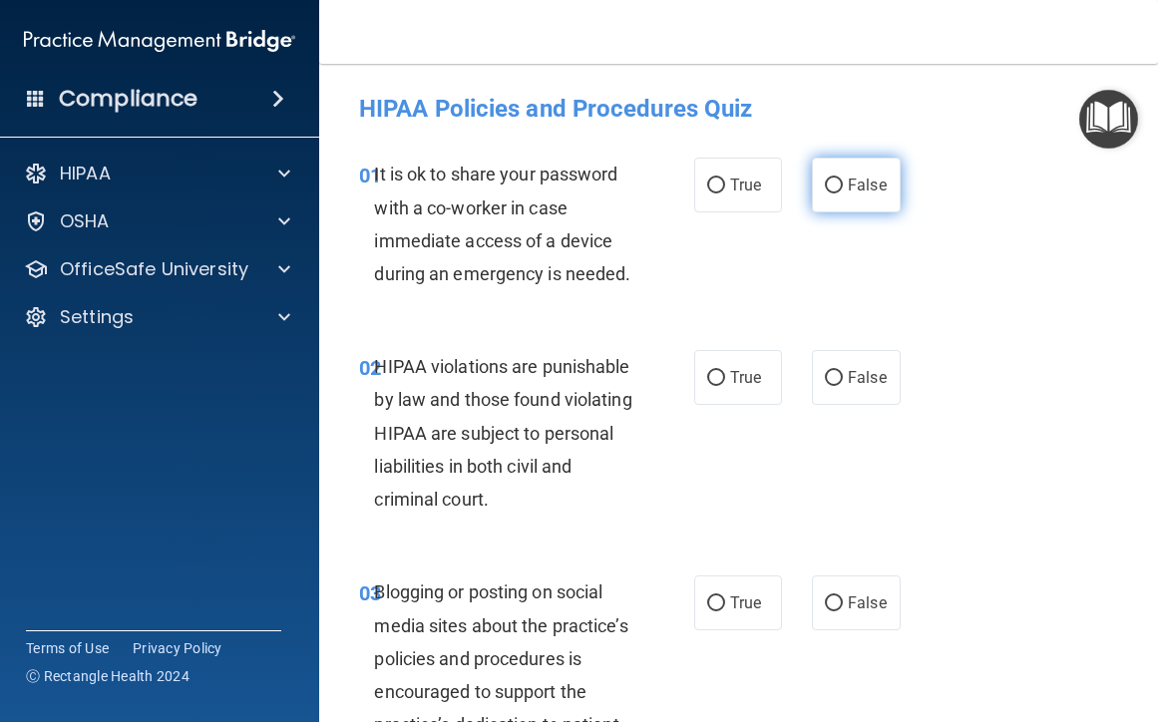
click at [859, 185] on span "False" at bounding box center [867, 185] width 39 height 19
click at [843, 185] on input "False" at bounding box center [834, 186] width 18 height 15
radio input "true"
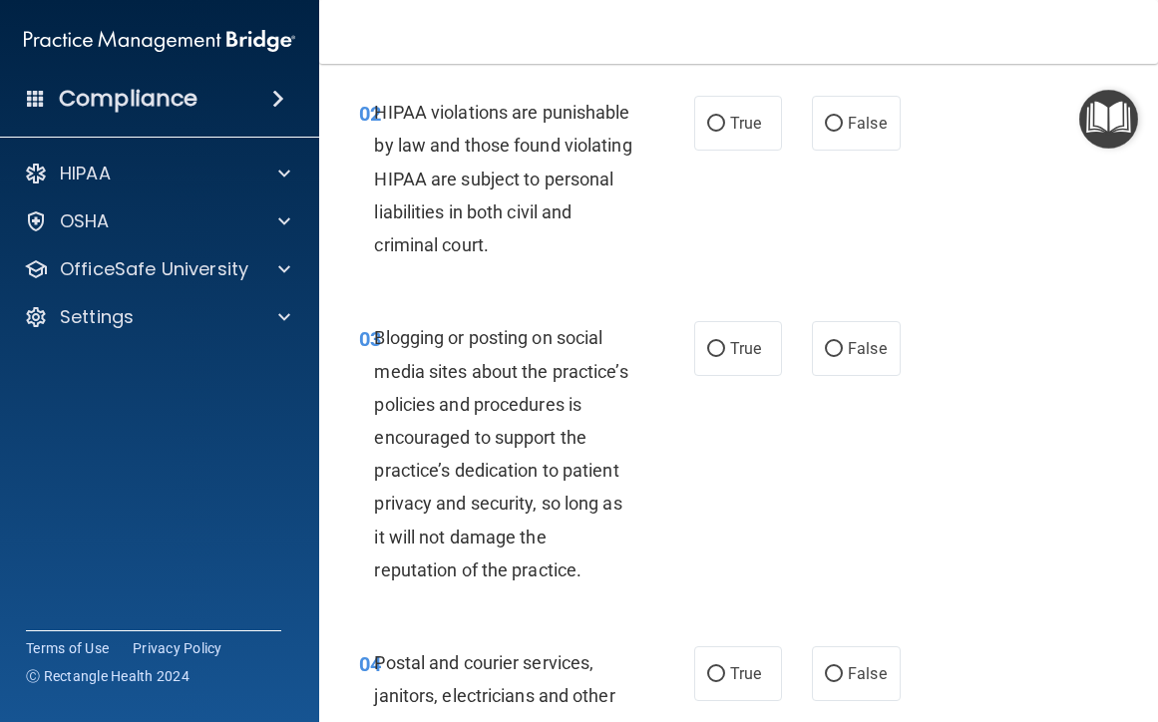
scroll to position [299, 0]
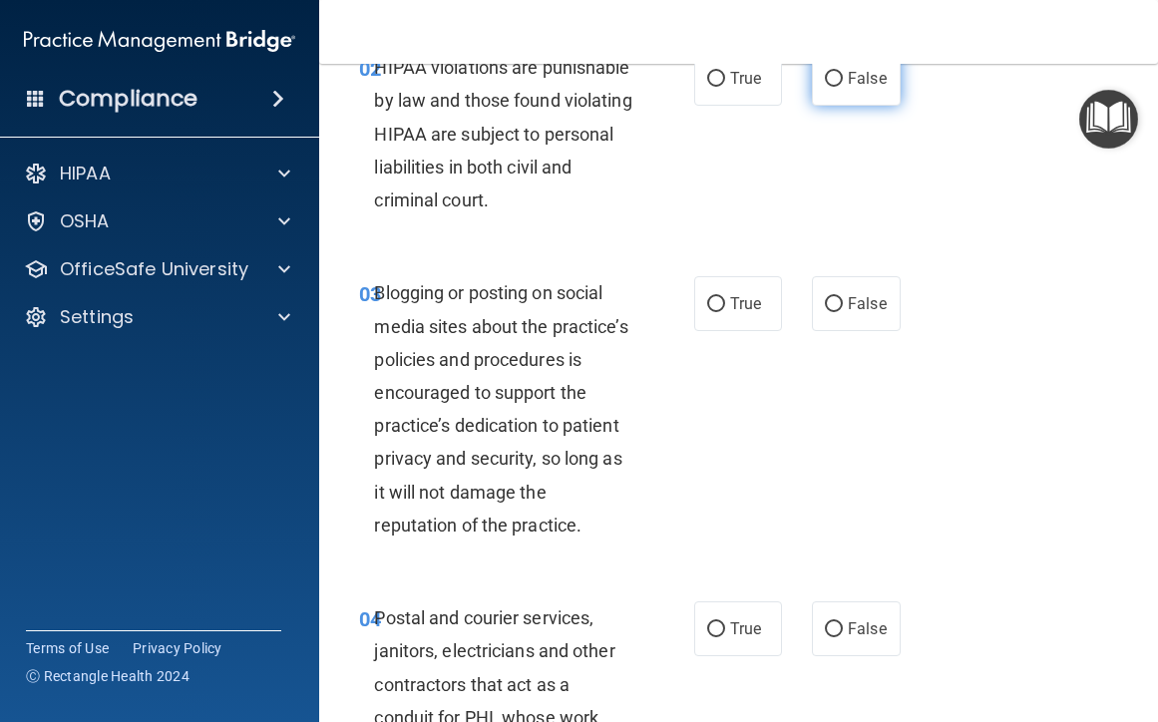
click at [857, 88] on span "False" at bounding box center [867, 78] width 39 height 19
click at [843, 87] on input "False" at bounding box center [834, 79] width 18 height 15
radio input "true"
click at [739, 99] on label "True" at bounding box center [738, 78] width 89 height 55
click at [725, 87] on input "True" at bounding box center [716, 79] width 18 height 15
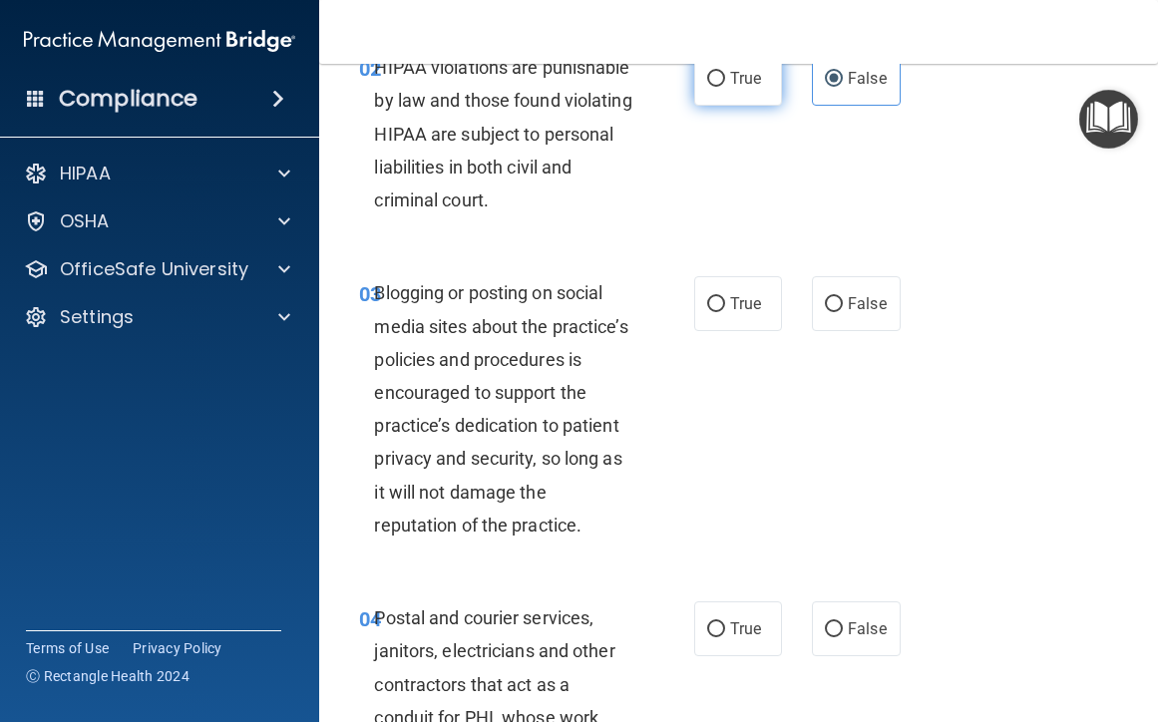
radio input "true"
radio input "false"
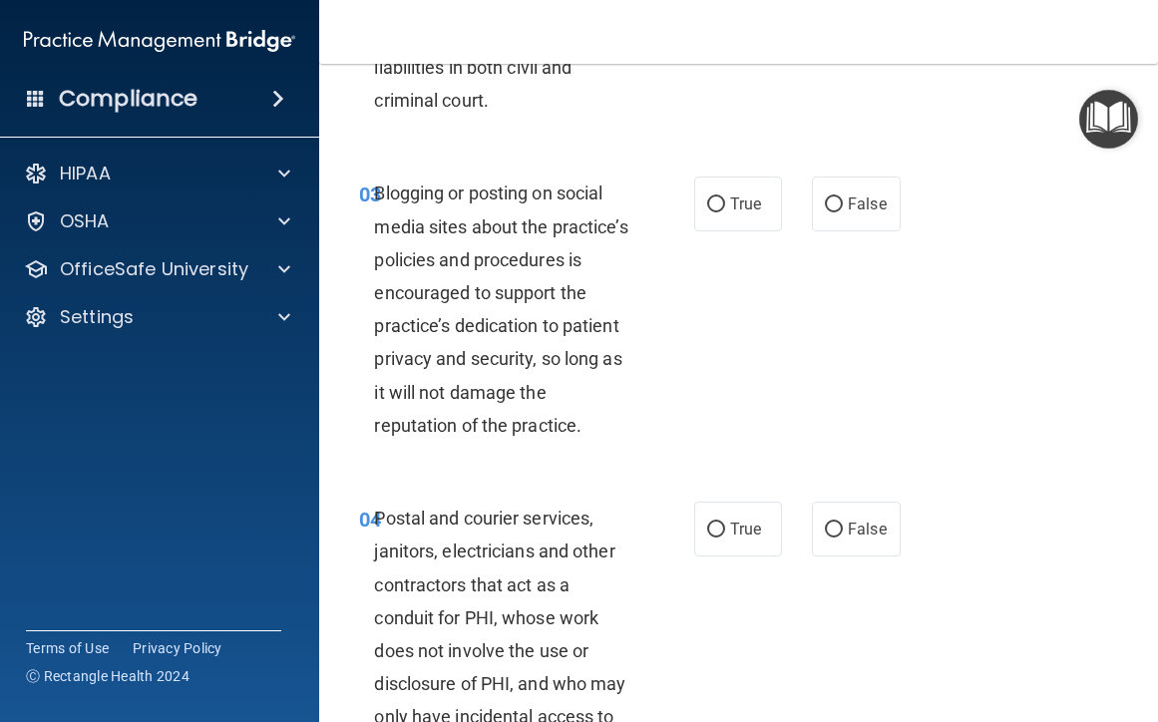
scroll to position [499, 0]
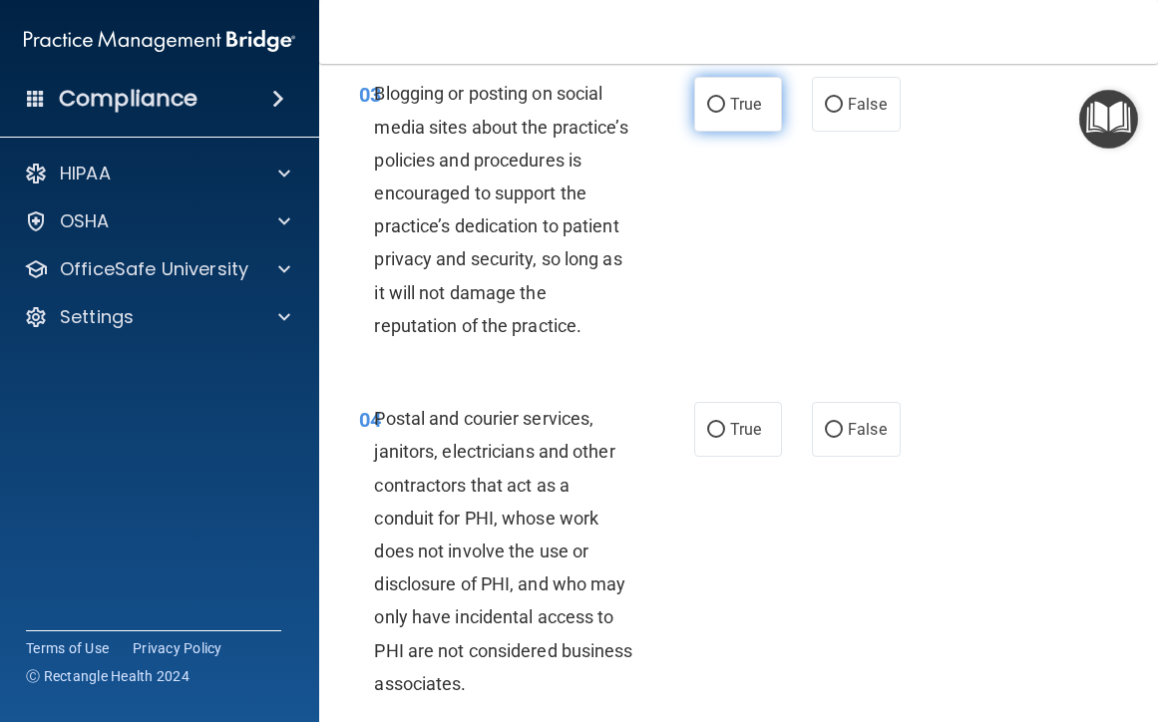
click at [713, 113] on input "True" at bounding box center [716, 105] width 18 height 15
radio input "true"
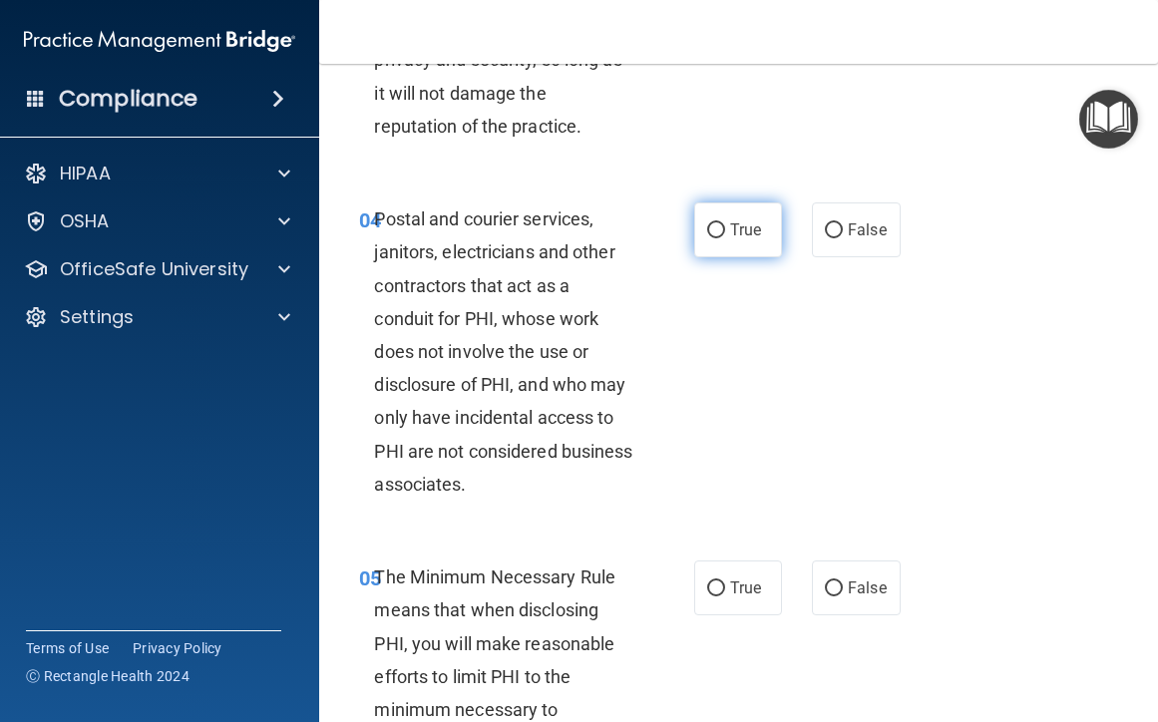
scroll to position [798, 0]
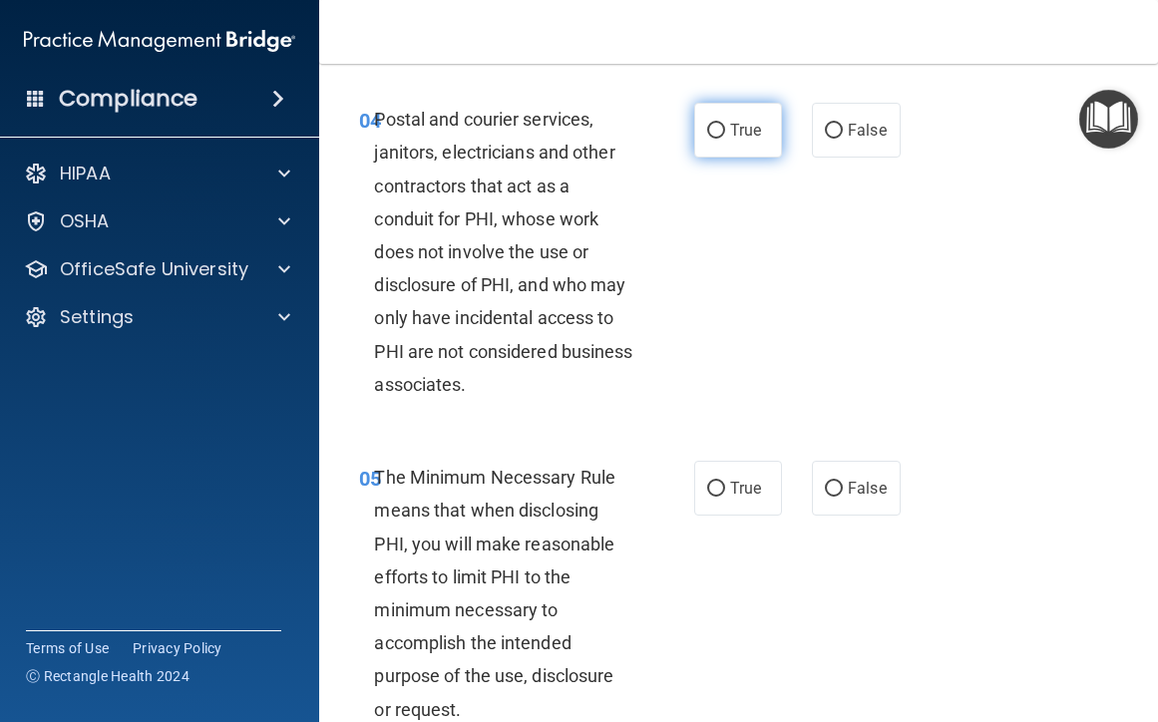
click at [738, 140] on span "True" at bounding box center [745, 130] width 31 height 19
click at [725, 139] on input "True" at bounding box center [716, 131] width 18 height 15
radio input "true"
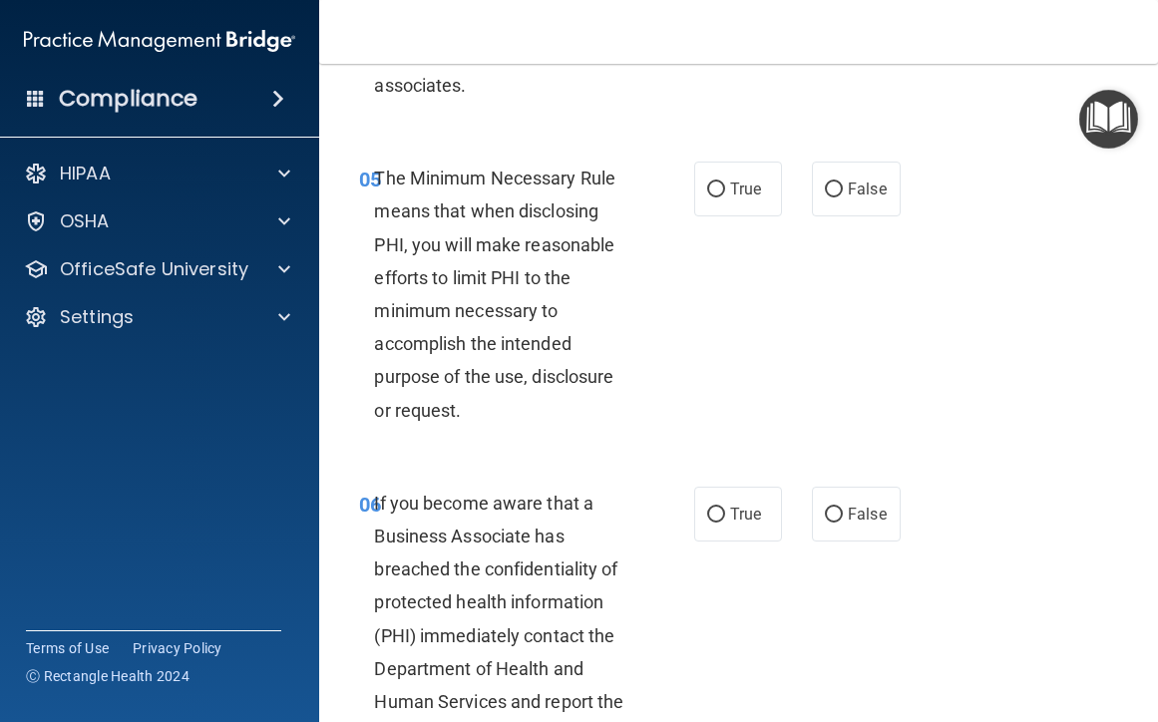
scroll to position [1197, 0]
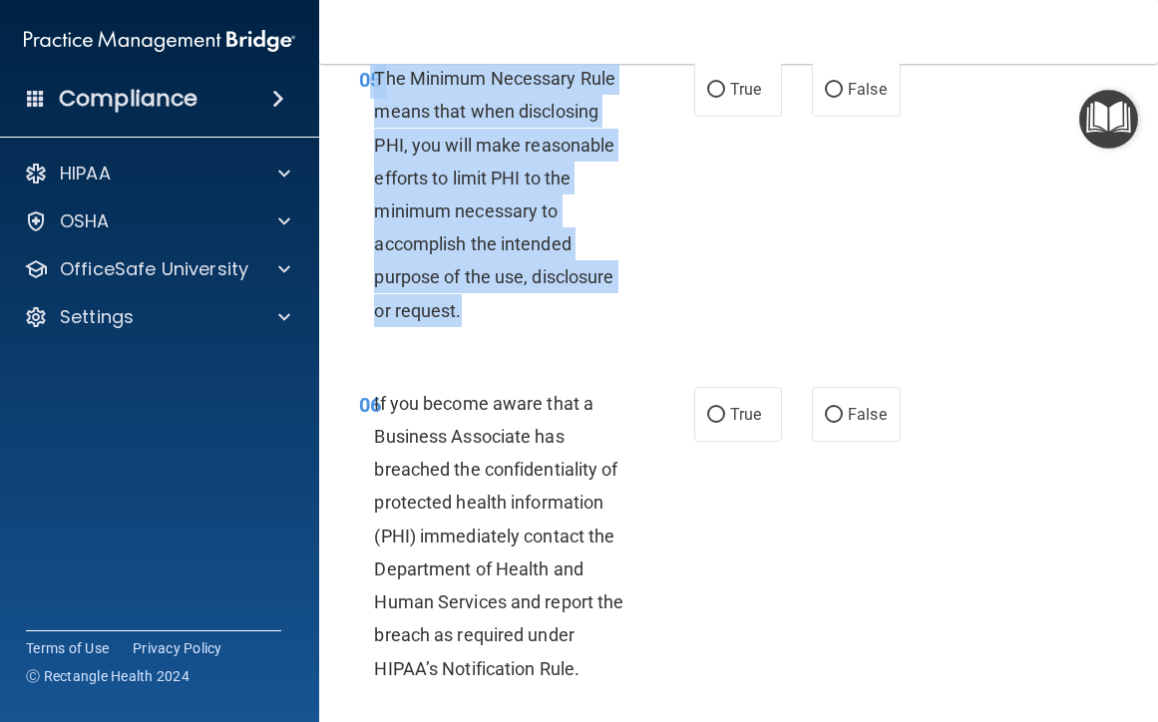
drag, startPoint x: 372, startPoint y: 171, endPoint x: 626, endPoint y: 406, distance: 346.6
click at [626, 337] on div "05 The Minimum Necessary Rule means that when disclosing PHI, you will make rea…" at bounding box center [526, 199] width 395 height 275
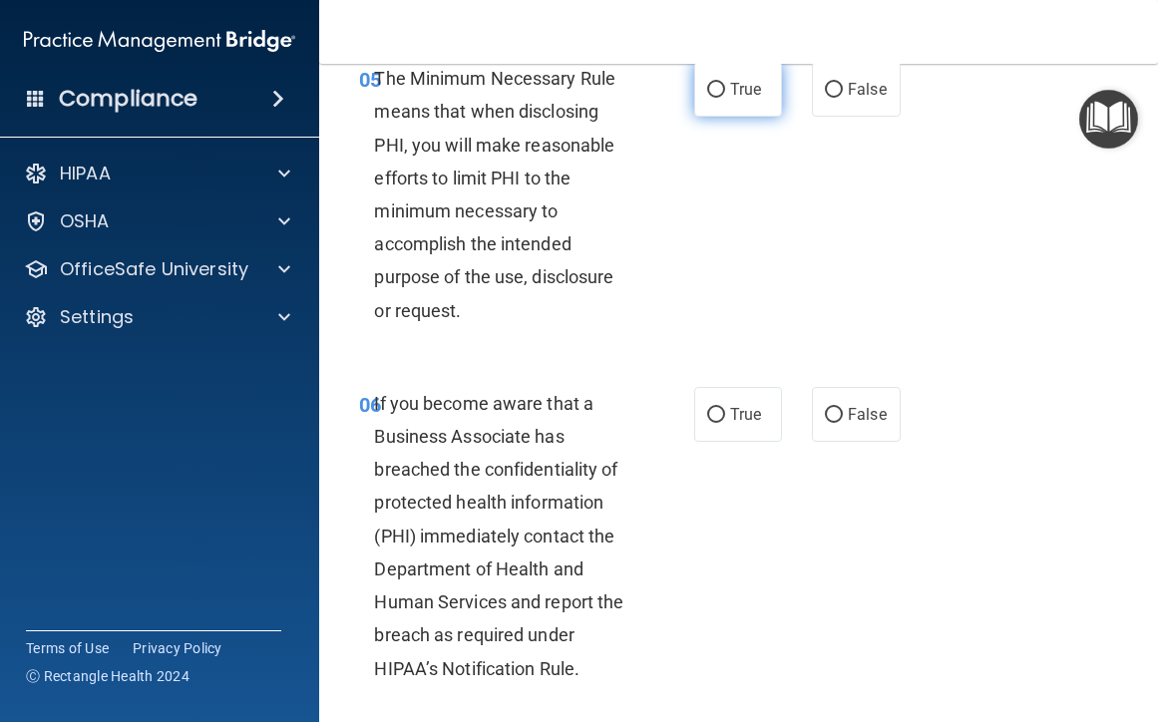
click at [730, 99] on span "True" at bounding box center [745, 89] width 31 height 19
click at [725, 98] on input "True" at bounding box center [716, 90] width 18 height 15
radio input "true"
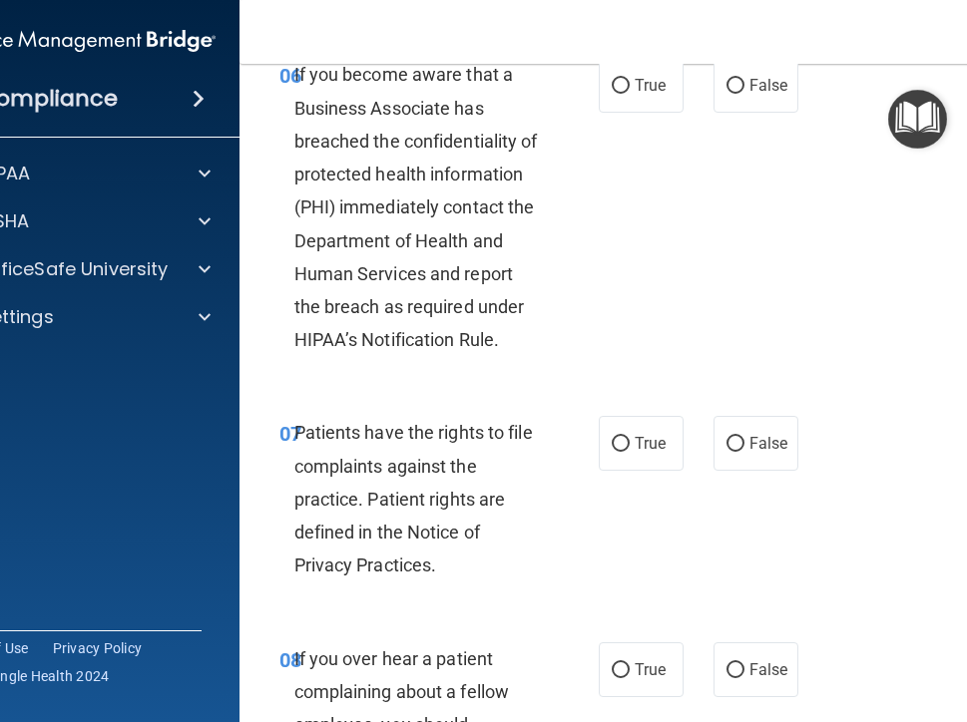
scroll to position [1630, 0]
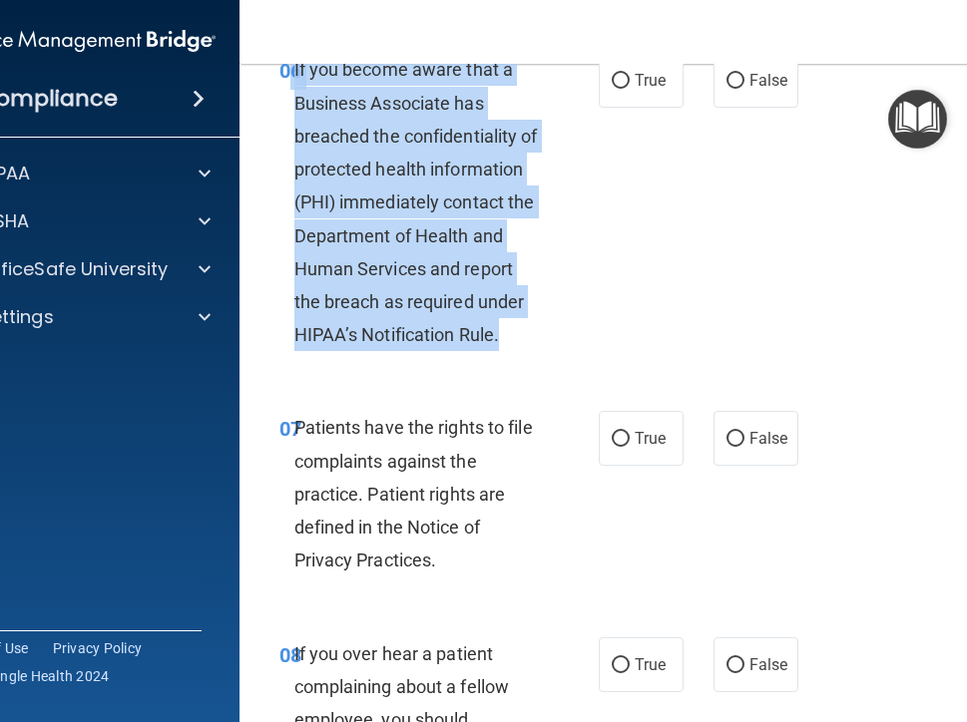
drag, startPoint x: 283, startPoint y: 101, endPoint x: 529, endPoint y: 368, distance: 362.9
click at [529, 361] on div "06 If you become aware that a Business Associate has breached the confidentiali…" at bounding box center [438, 207] width 379 height 308
click at [755, 90] on span "False" at bounding box center [768, 80] width 39 height 19
click at [744, 89] on input "False" at bounding box center [735, 81] width 18 height 15
radio input "true"
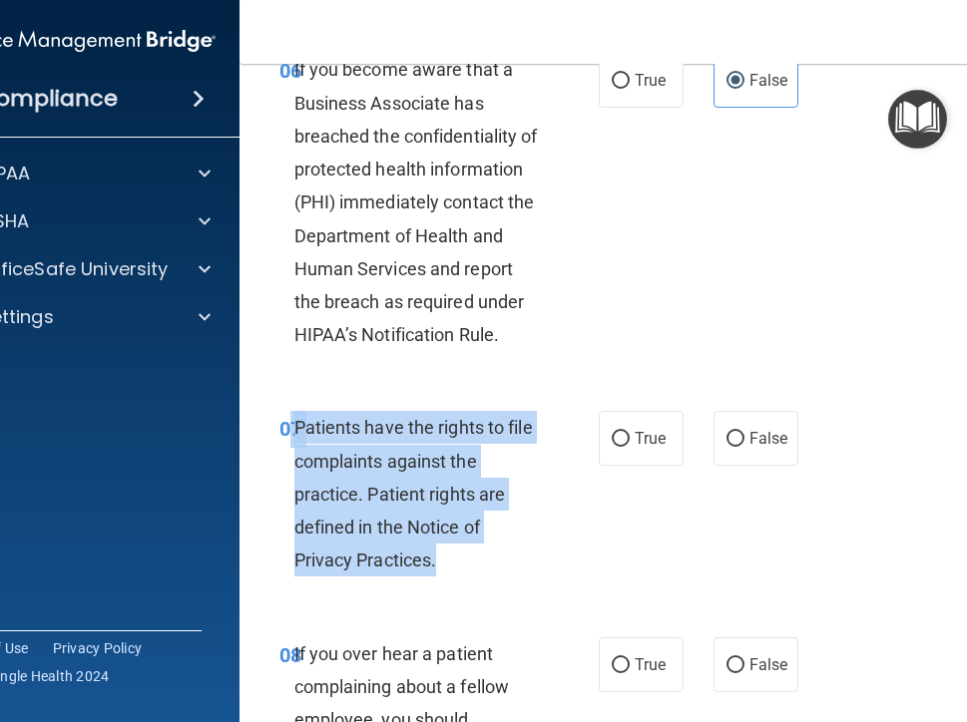
drag, startPoint x: 284, startPoint y: 458, endPoint x: 529, endPoint y: 618, distance: 292.4
click at [529, 587] on div "07 Patients have the rights to file complaints against the practice. Patient ri…" at bounding box center [438, 499] width 379 height 176
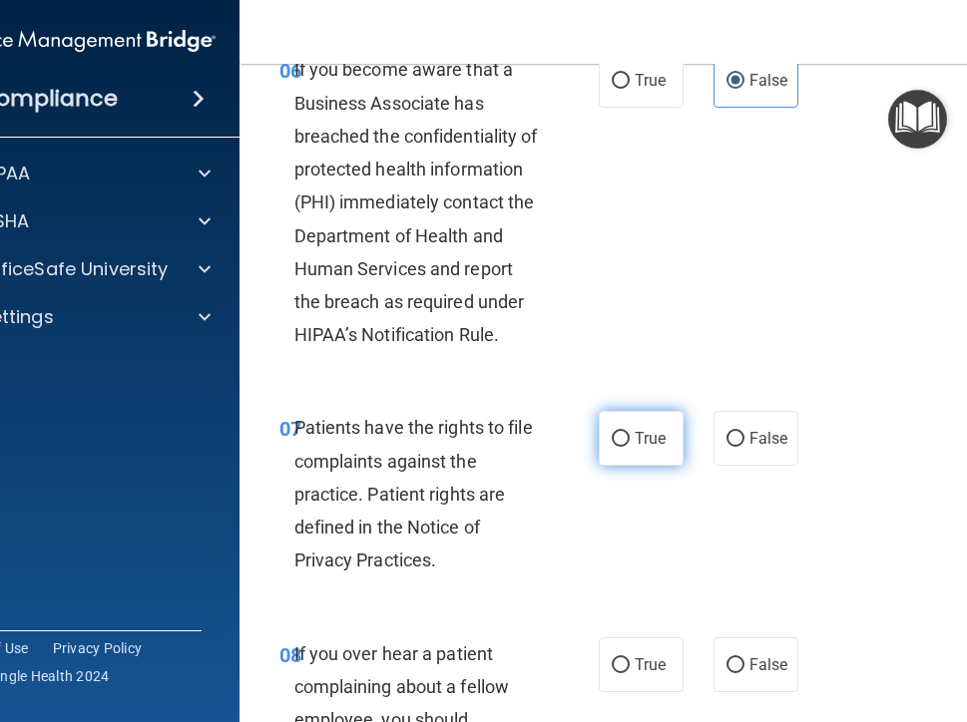
click at [645, 448] on span "True" at bounding box center [649, 438] width 31 height 19
click at [629, 447] on input "True" at bounding box center [620, 439] width 18 height 15
radio input "true"
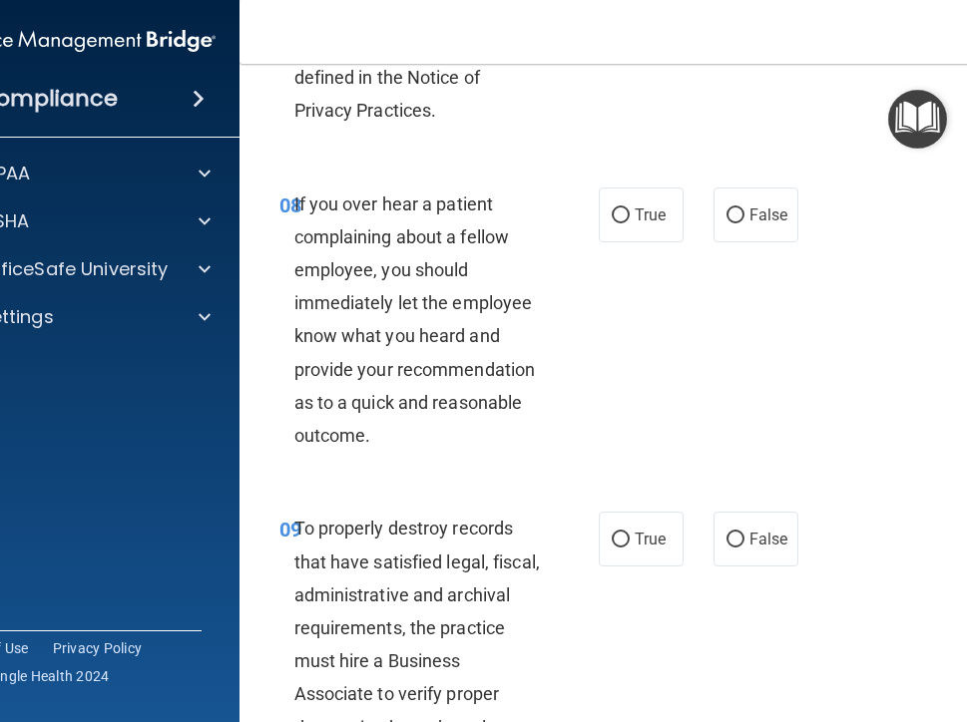
scroll to position [2129, 0]
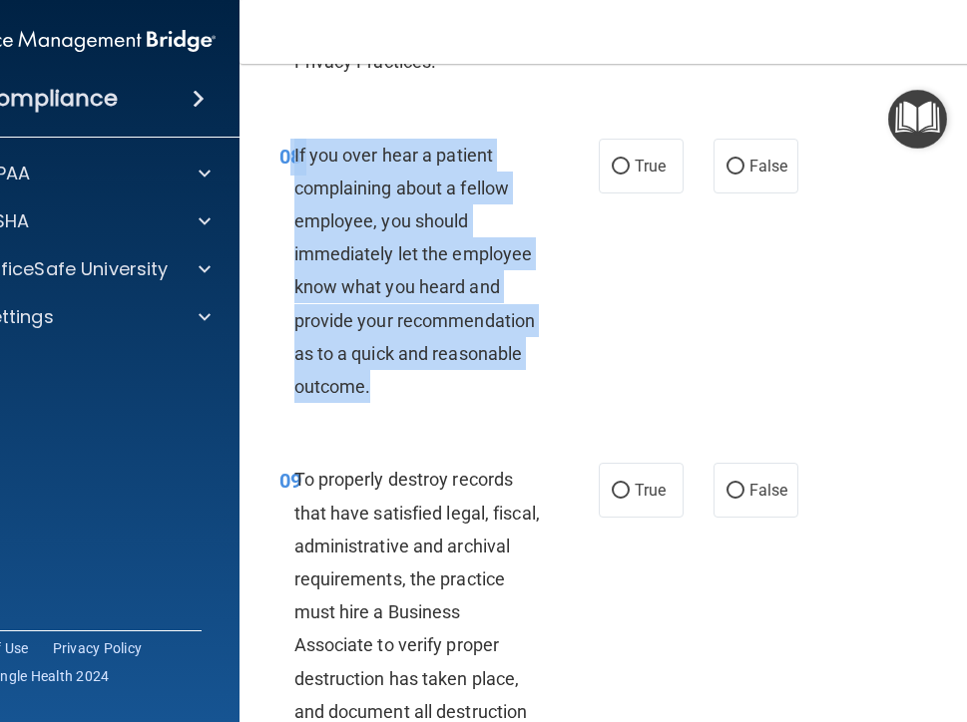
drag, startPoint x: 283, startPoint y: 185, endPoint x: 534, endPoint y: 438, distance: 356.2
click at [534, 414] on div "08 If you over hear a patient complaining about a fellow employee, you should i…" at bounding box center [438, 276] width 379 height 275
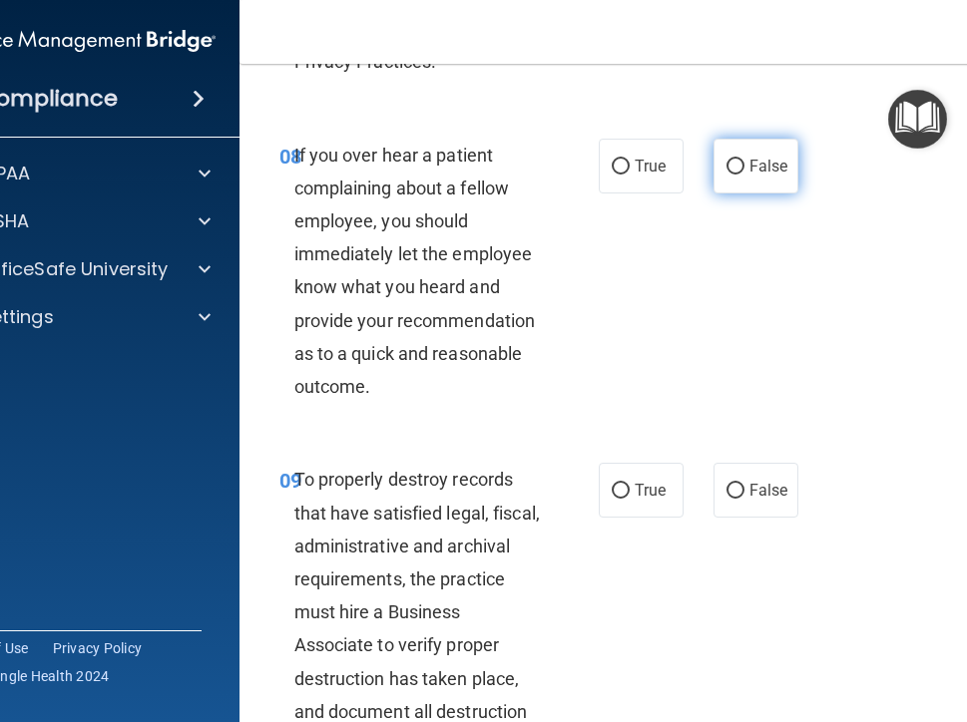
click at [752, 186] on label "False" at bounding box center [755, 166] width 85 height 55
click at [744, 175] on input "False" at bounding box center [735, 167] width 18 height 15
radio input "true"
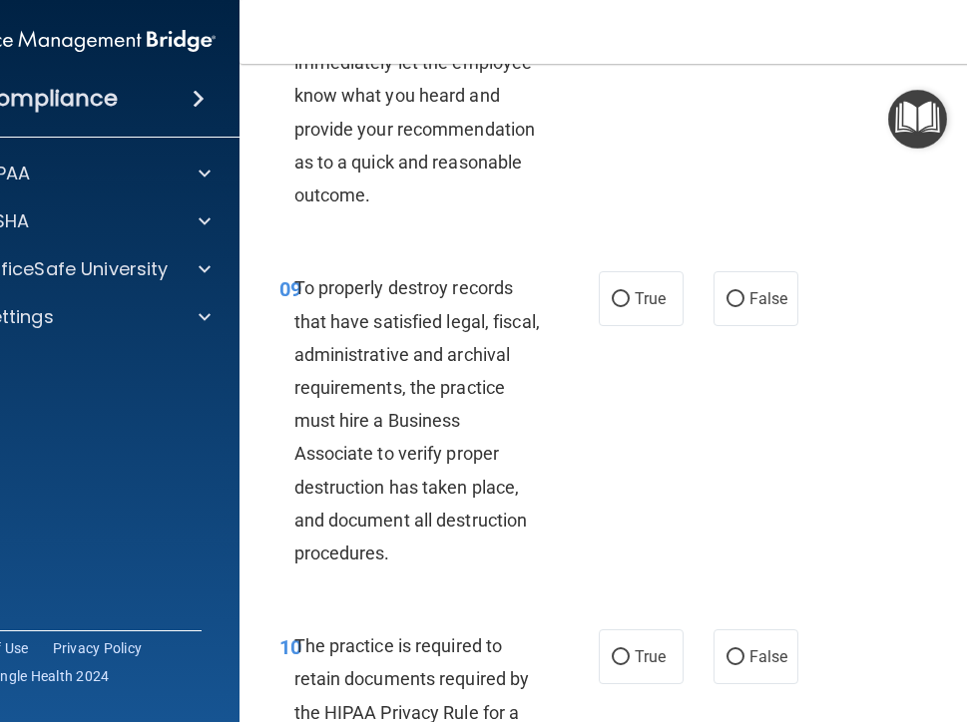
scroll to position [2428, 0]
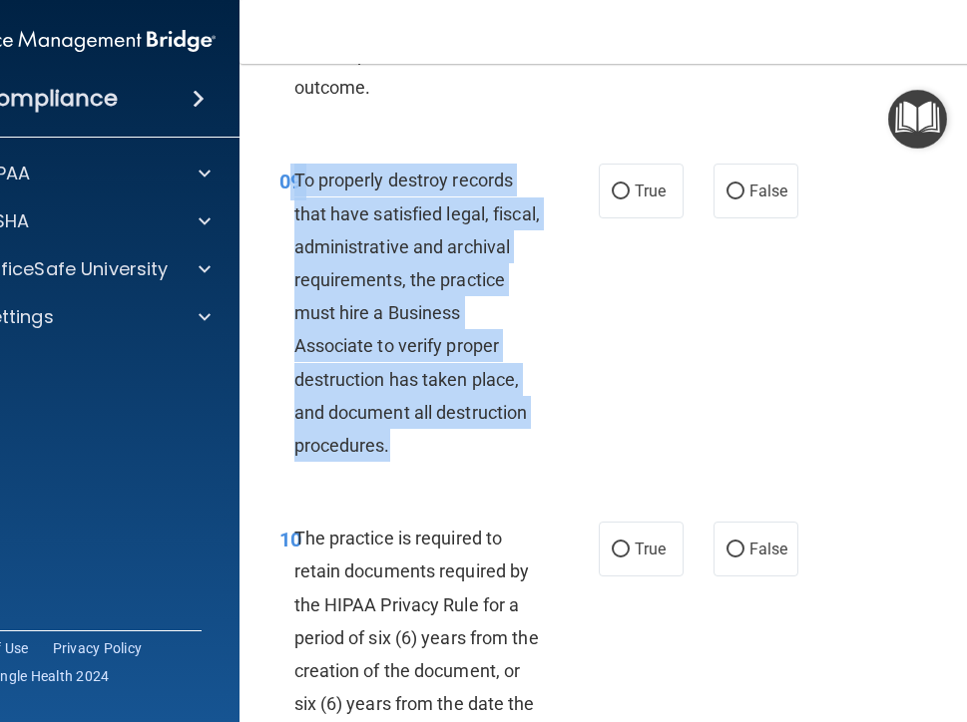
drag, startPoint x: 284, startPoint y: 208, endPoint x: 558, endPoint y: 468, distance: 376.8
click at [558, 468] on div "09 To properly destroy records that have satisfied legal, fiscal, administrativ…" at bounding box center [438, 318] width 379 height 308
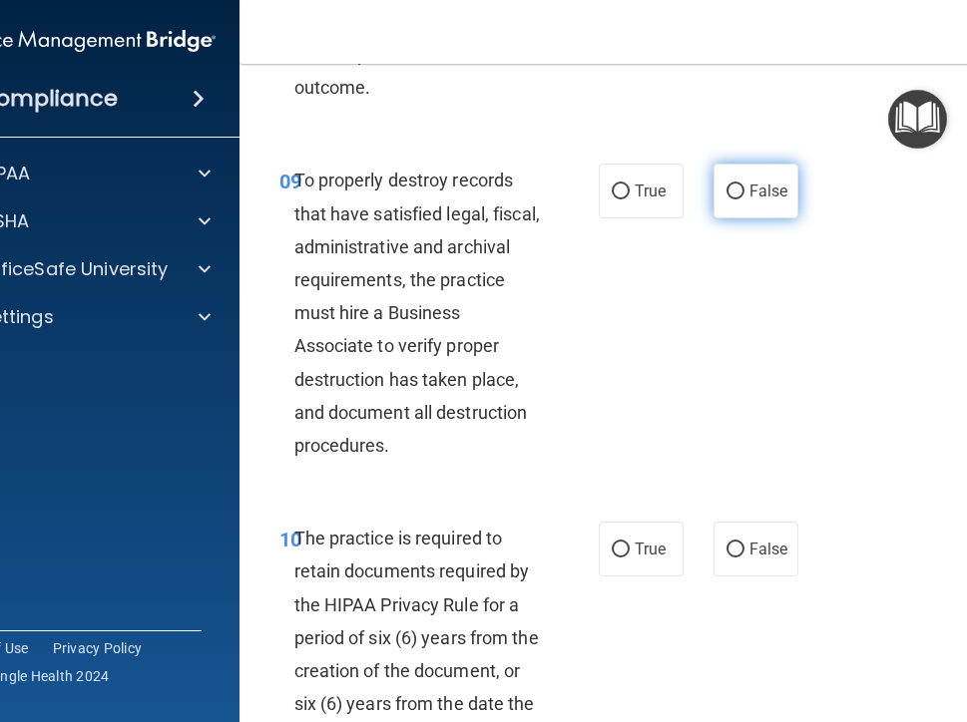
click at [770, 200] on span "False" at bounding box center [768, 191] width 39 height 19
click at [744, 199] on input "False" at bounding box center [735, 192] width 18 height 15
radio input "true"
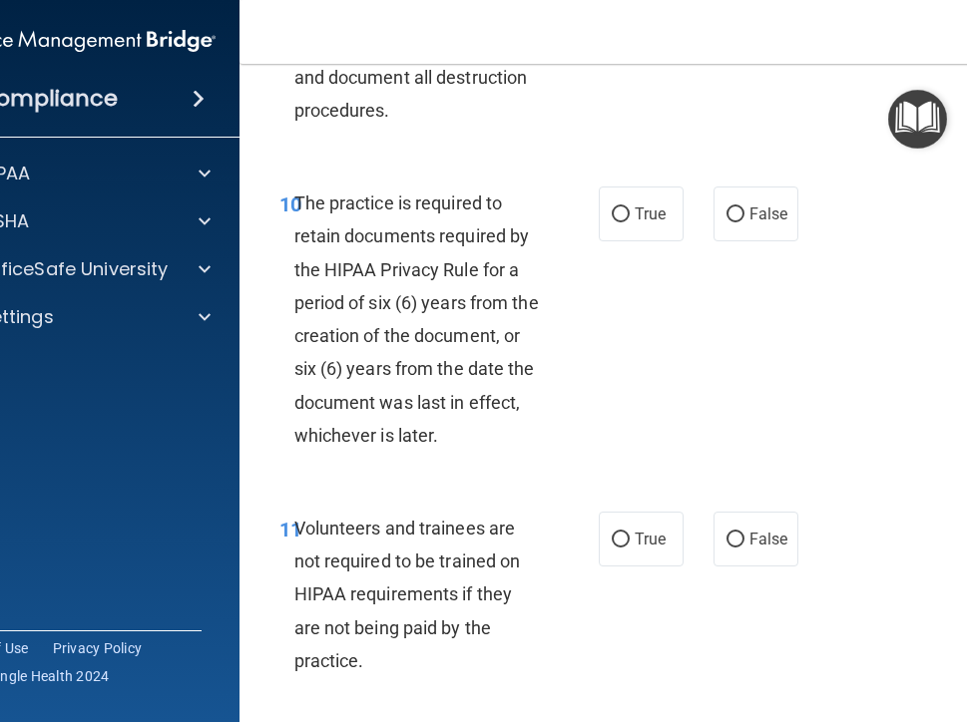
scroll to position [2827, 0]
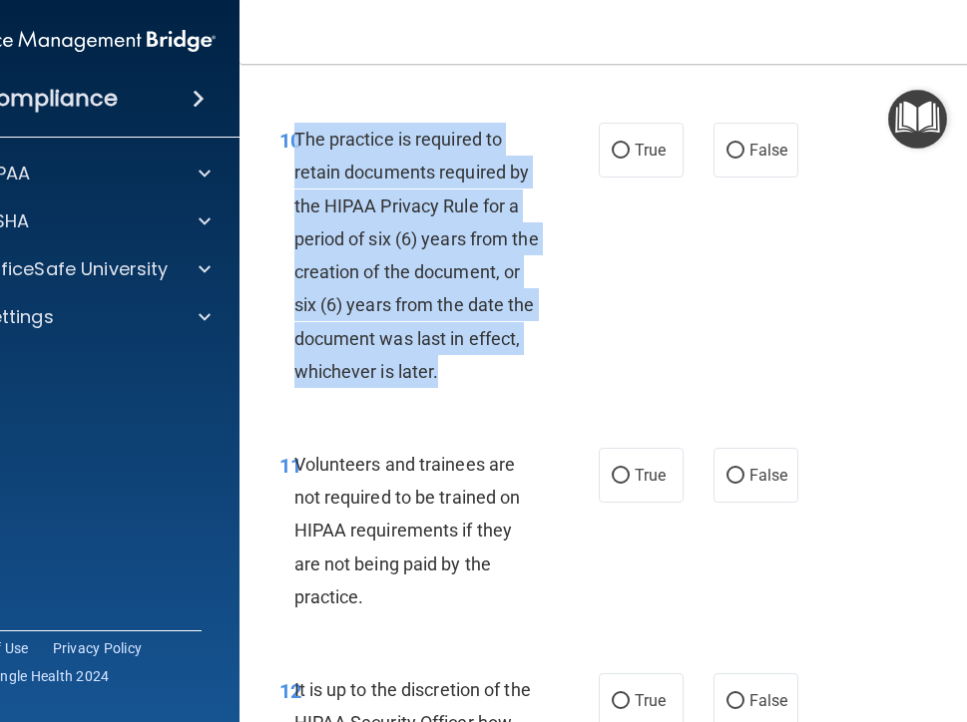
drag, startPoint x: 287, startPoint y: 169, endPoint x: 529, endPoint y: 419, distance: 347.8
click at [529, 388] on div "The practice is required to retain documents required by the HIPAA Privacy Rule…" at bounding box center [425, 255] width 262 height 265
click at [634, 160] on span "True" at bounding box center [649, 150] width 31 height 19
click at [629, 159] on input "True" at bounding box center [620, 151] width 18 height 15
radio input "true"
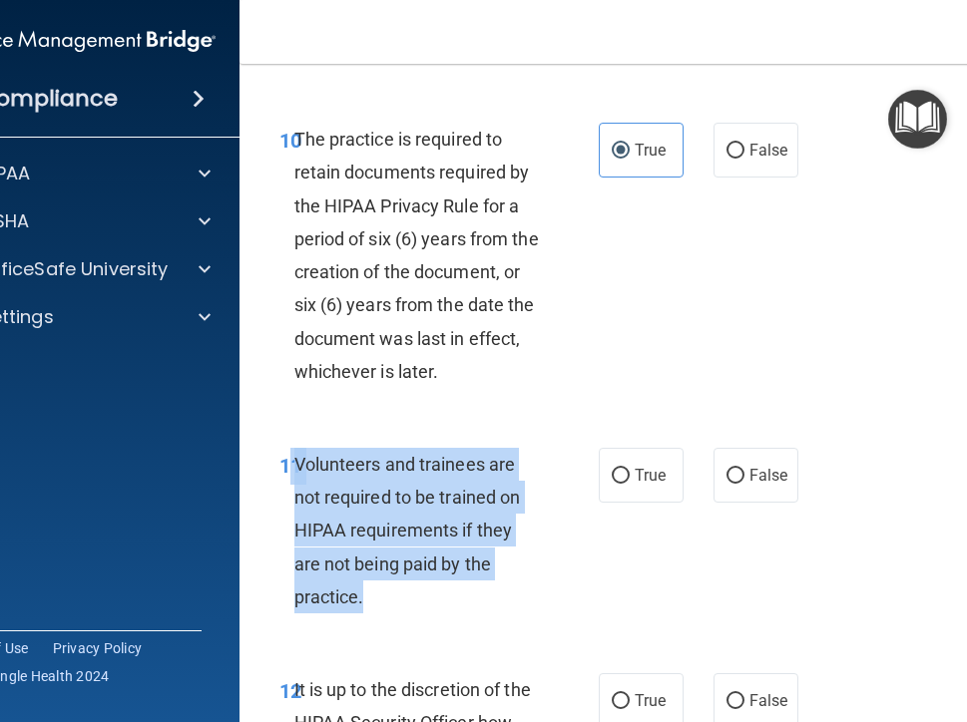
drag, startPoint x: 278, startPoint y: 490, endPoint x: 564, endPoint y: 624, distance: 315.5
click at [564, 623] on div "11 Volunteers and trainees are not required to be trained on HIPAA requirements…" at bounding box center [438, 536] width 379 height 176
click at [762, 485] on span "False" at bounding box center [768, 475] width 39 height 19
click at [744, 484] on input "False" at bounding box center [735, 476] width 18 height 15
radio input "true"
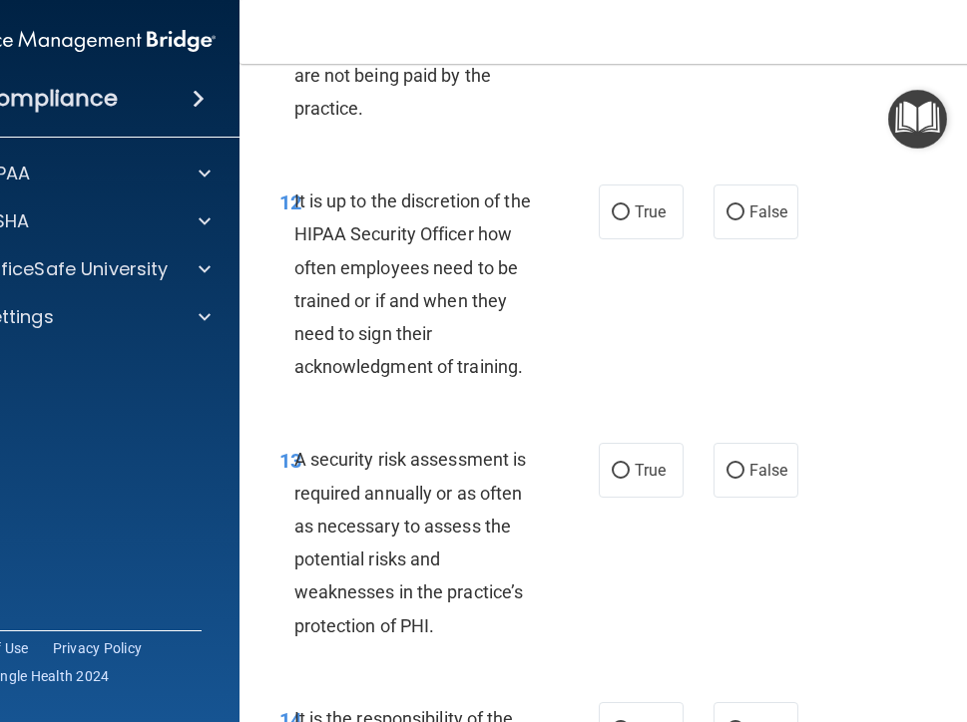
scroll to position [3326, 0]
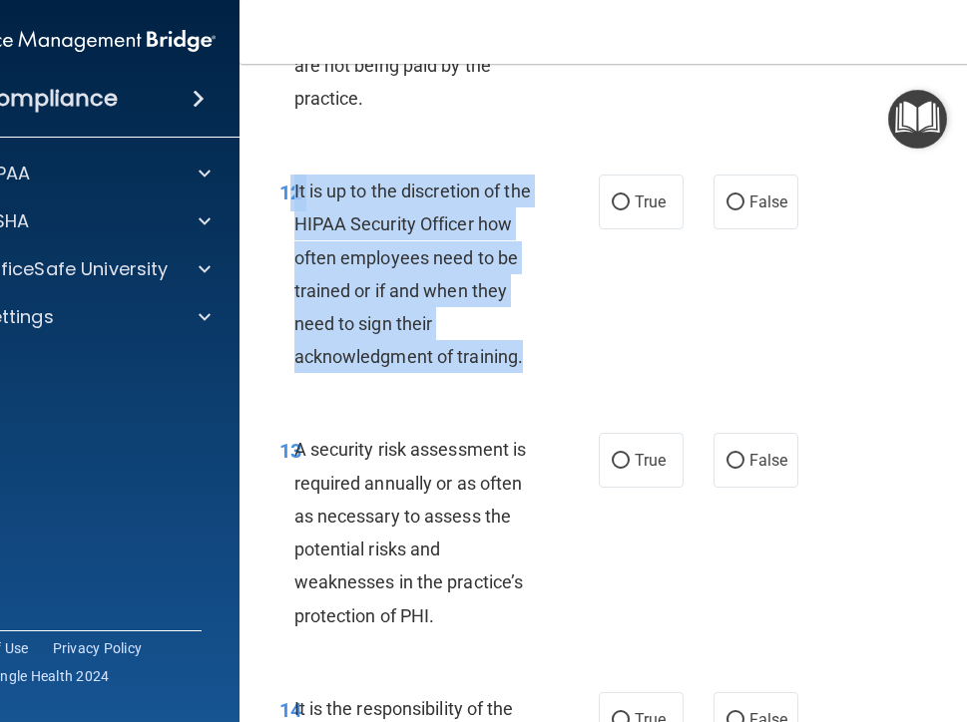
drag, startPoint x: 277, startPoint y: 220, endPoint x: 519, endPoint y: 400, distance: 300.8
click at [519, 383] on div "12 It is up to the discretion of the HIPAA Security Officer how often employees…" at bounding box center [438, 279] width 379 height 208
click at [774, 211] on span "False" at bounding box center [768, 202] width 39 height 19
click at [744, 210] on input "False" at bounding box center [735, 203] width 18 height 15
radio input "true"
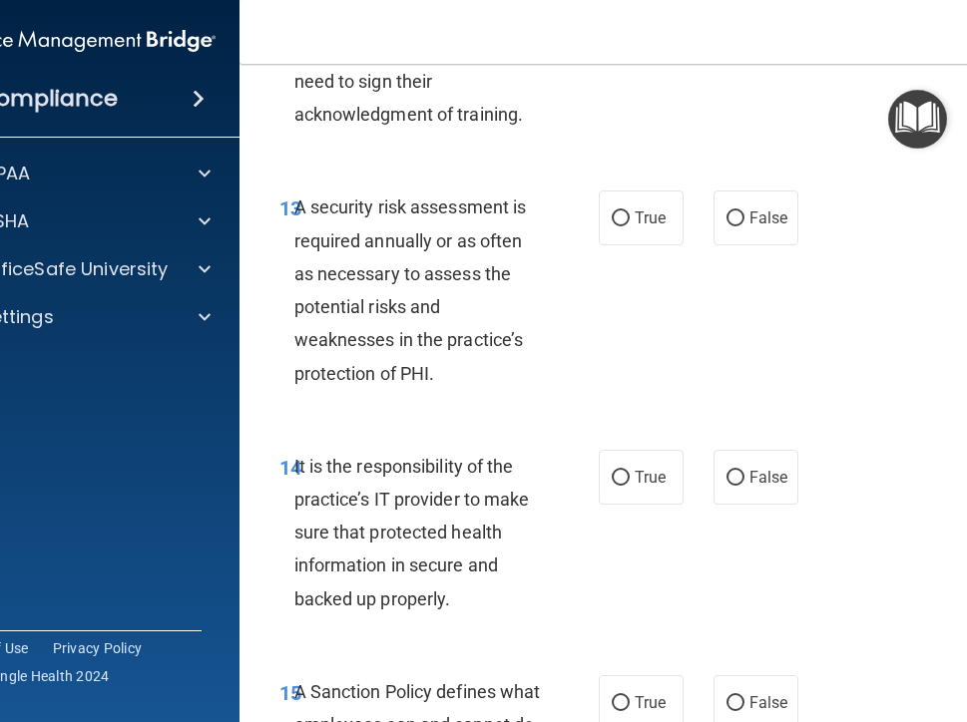
scroll to position [3625, 0]
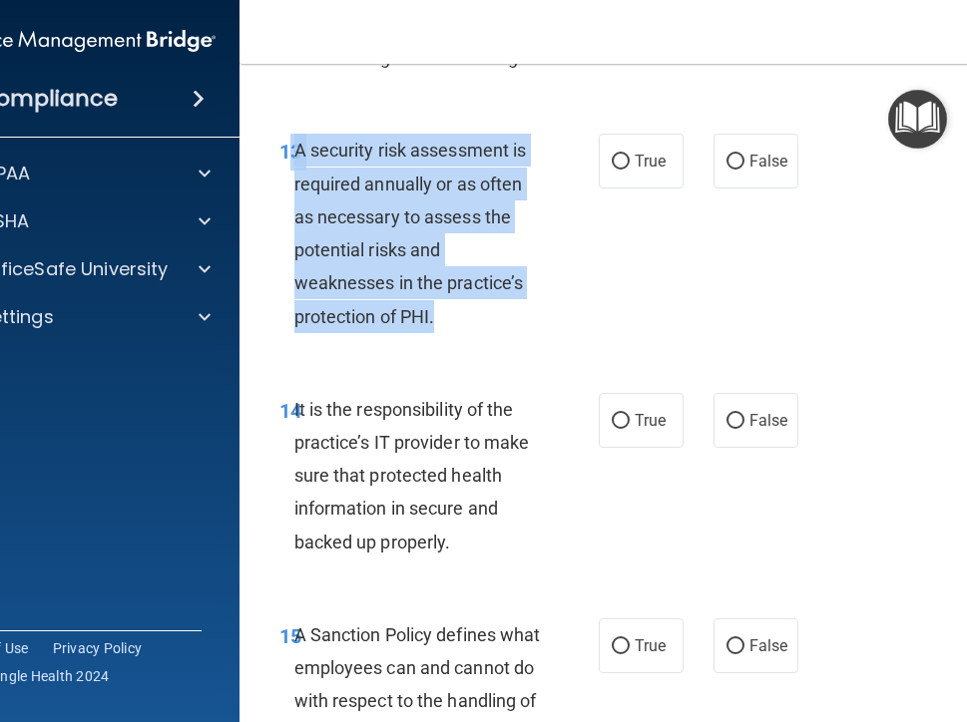
drag, startPoint x: 283, startPoint y: 181, endPoint x: 460, endPoint y: 352, distance: 246.2
click at [460, 342] on div "13 A security risk assessment is required annually or as often as necessary to …" at bounding box center [438, 238] width 379 height 208
click at [628, 179] on label "True" at bounding box center [640, 161] width 85 height 55
click at [628, 170] on input "True" at bounding box center [620, 162] width 18 height 15
radio input "true"
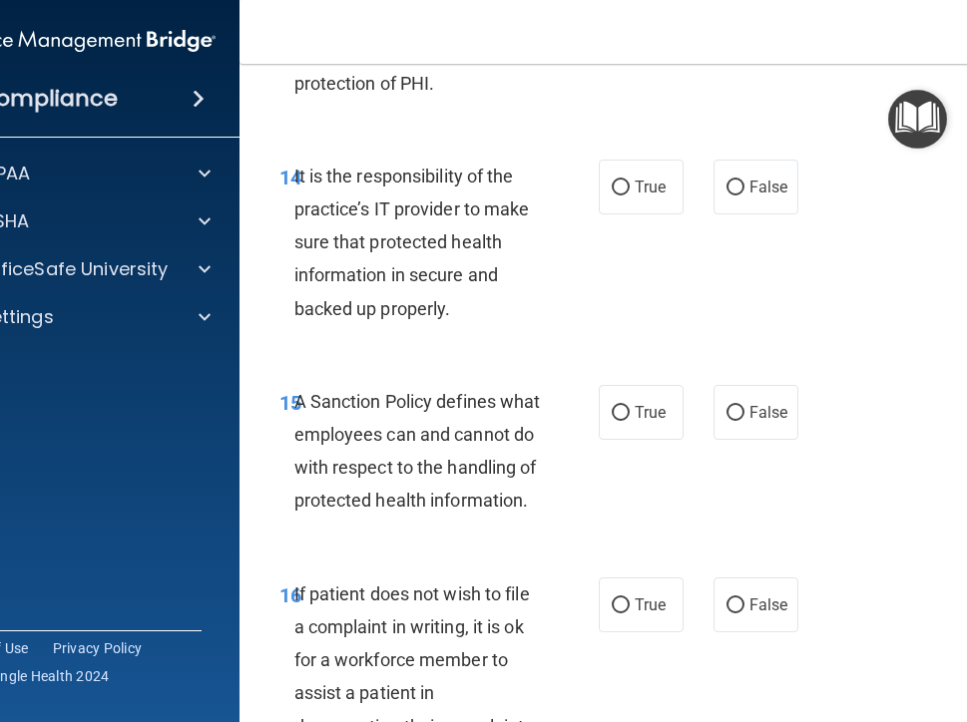
scroll to position [3924, 0]
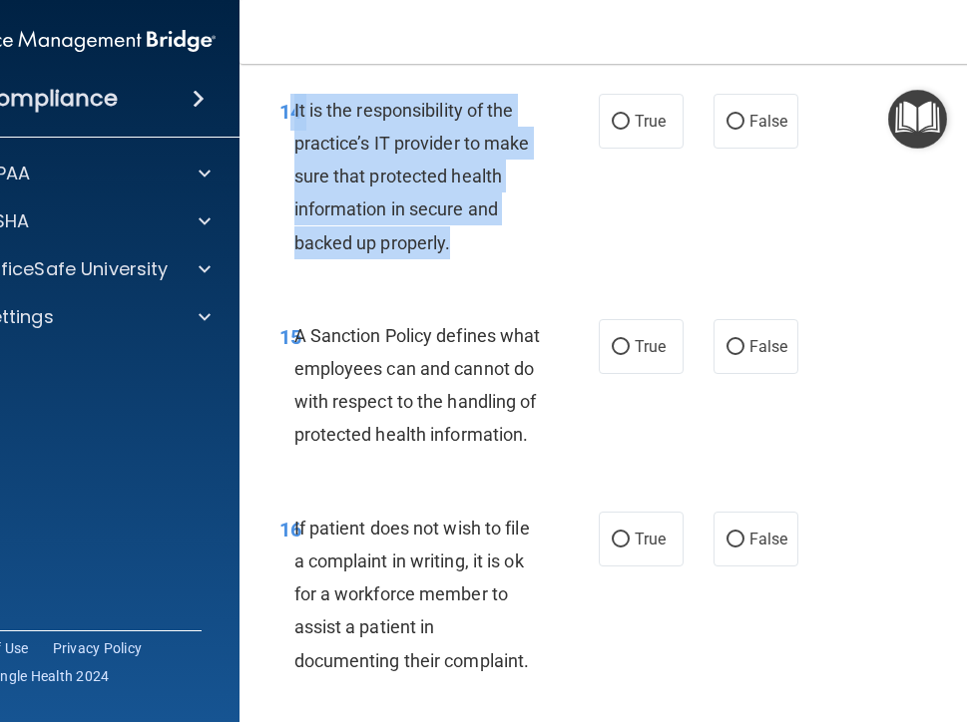
drag, startPoint x: 280, startPoint y: 135, endPoint x: 483, endPoint y: 280, distance: 249.4
click at [483, 269] on div "14 It is the responsibility of the practice’s IT provider to make sure that pro…" at bounding box center [438, 182] width 379 height 176
click at [766, 131] on span "False" at bounding box center [768, 121] width 39 height 19
click at [744, 130] on input "False" at bounding box center [735, 122] width 18 height 15
radio input "true"
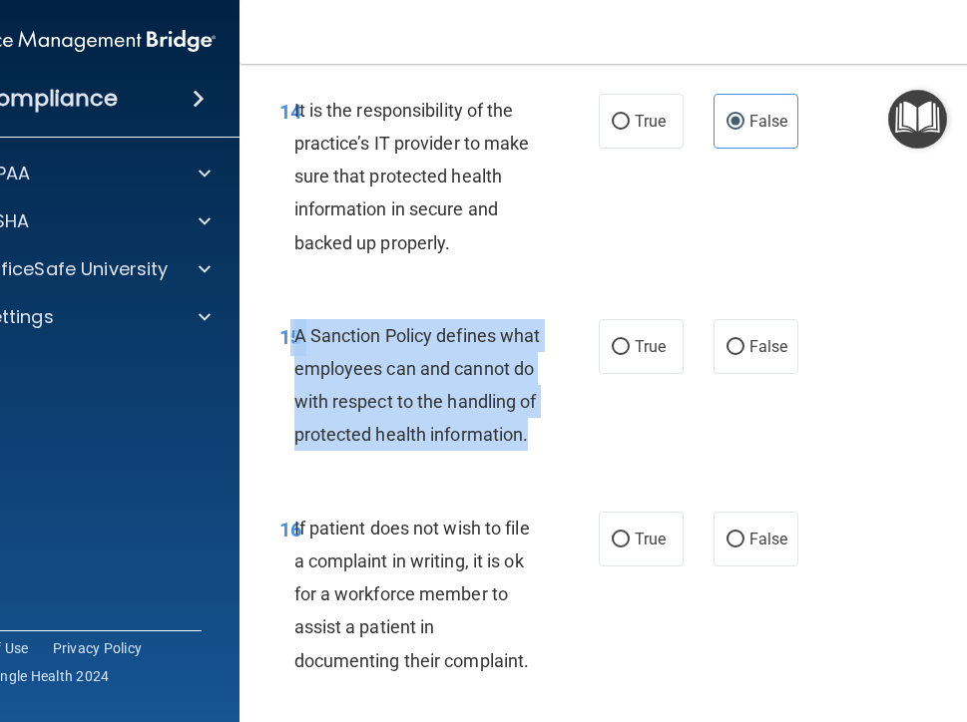
drag, startPoint x: 282, startPoint y: 361, endPoint x: 435, endPoint y: 509, distance: 212.3
click at [435, 462] on div "15 A Sanction Policy defines what employees can and cannot do with respect to t…" at bounding box center [438, 390] width 379 height 143
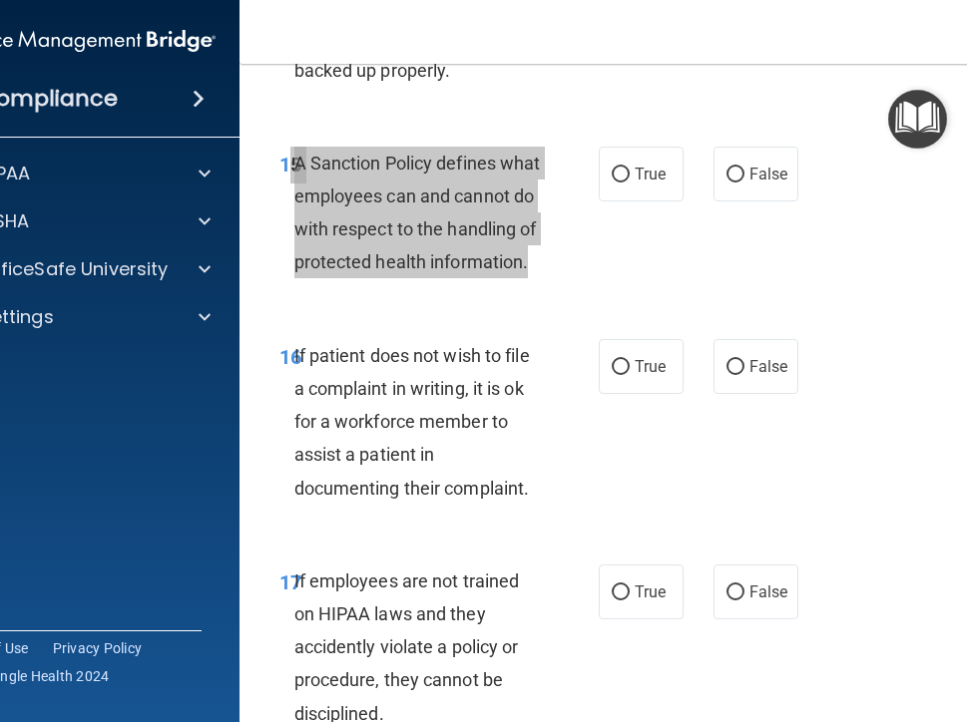
scroll to position [4124, 0]
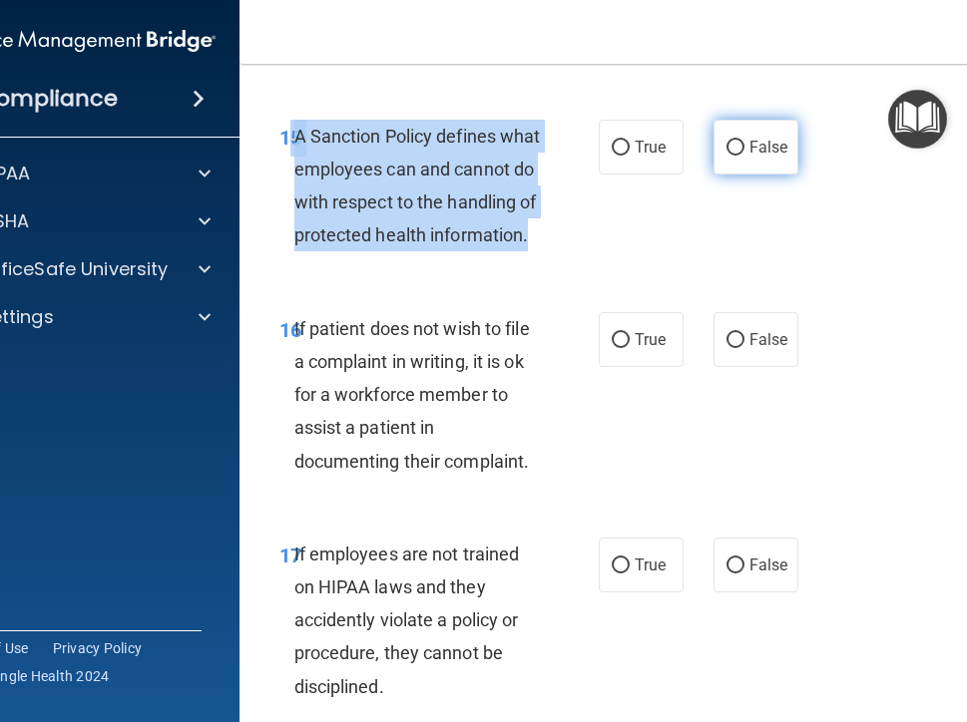
click at [763, 157] on span "False" at bounding box center [768, 147] width 39 height 19
click at [744, 156] on input "False" at bounding box center [735, 148] width 18 height 15
radio input "true"
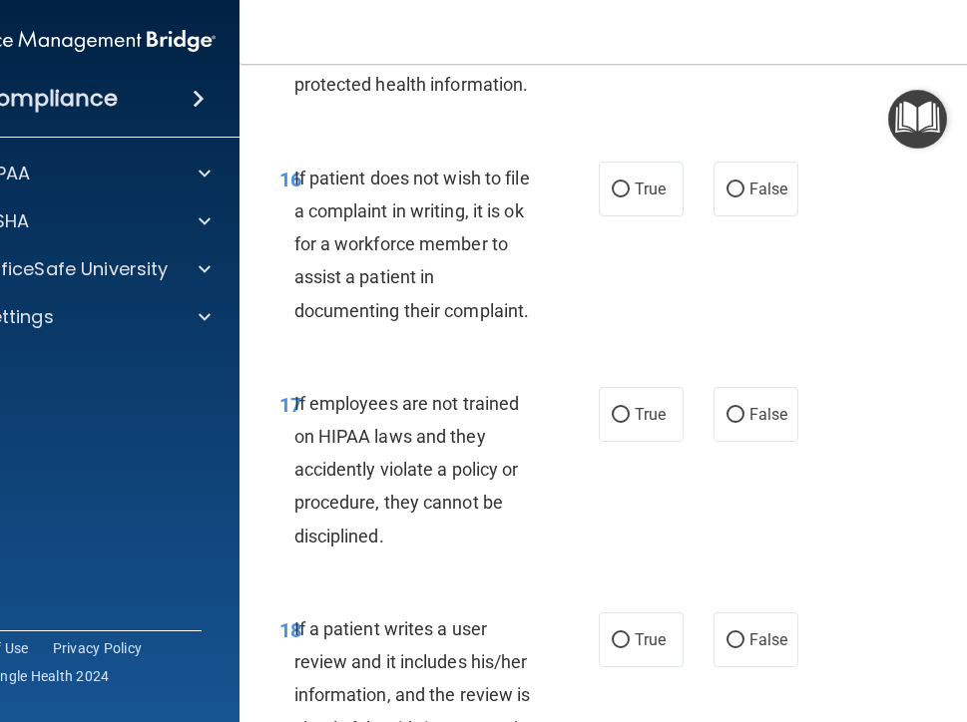
scroll to position [4323, 0]
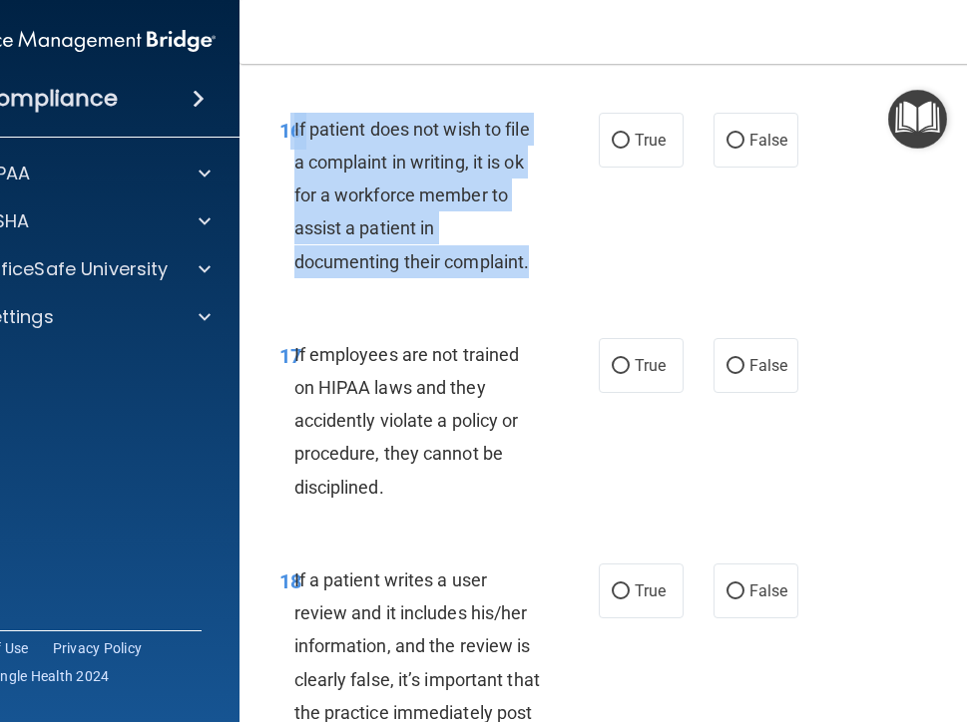
drag, startPoint x: 280, startPoint y: 187, endPoint x: 547, endPoint y: 337, distance: 306.0
click at [547, 288] on div "16 If patient does not wish to file a complaint in writing, it is ok for a work…" at bounding box center [438, 201] width 379 height 176
drag, startPoint x: 646, startPoint y: 188, endPoint x: 644, endPoint y: 209, distance: 22.0
click at [646, 168] on label "True" at bounding box center [640, 140] width 85 height 55
click at [629, 149] on input "True" at bounding box center [620, 141] width 18 height 15
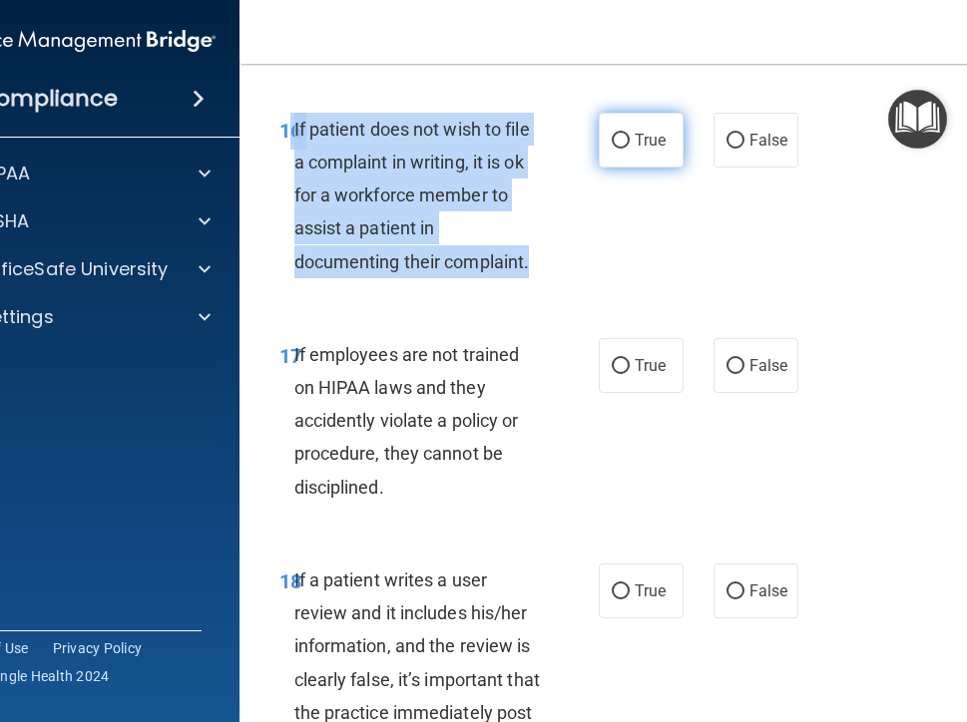
radio input "true"
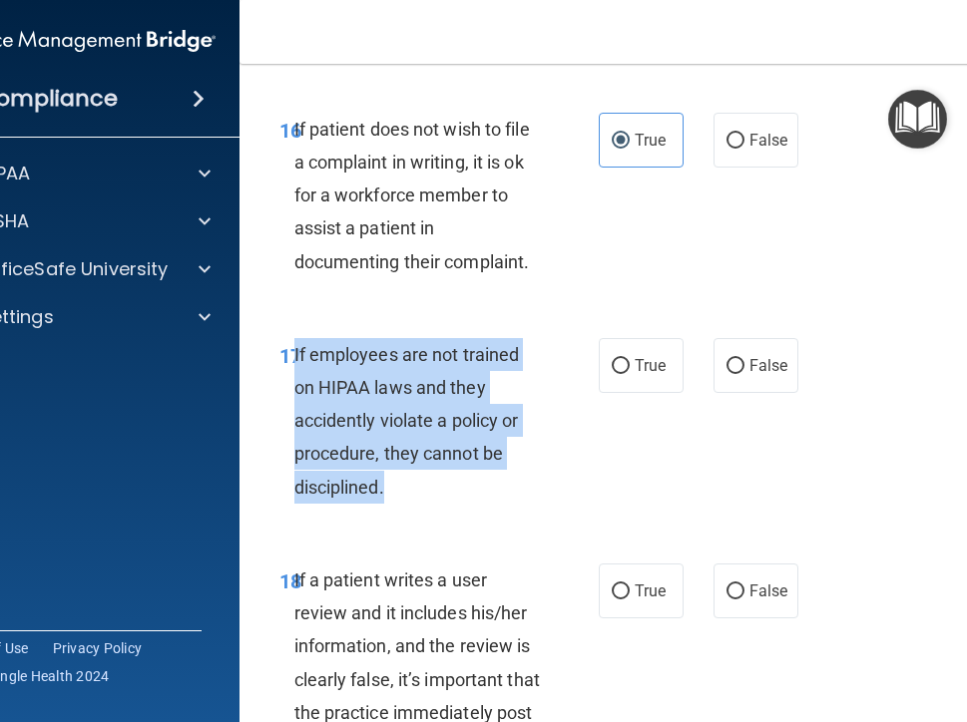
drag, startPoint x: 287, startPoint y: 411, endPoint x: 449, endPoint y: 549, distance: 212.3
click at [450, 504] on div "If employees are not trained on HIPAA laws and they accidently violate a policy…" at bounding box center [425, 421] width 262 height 166
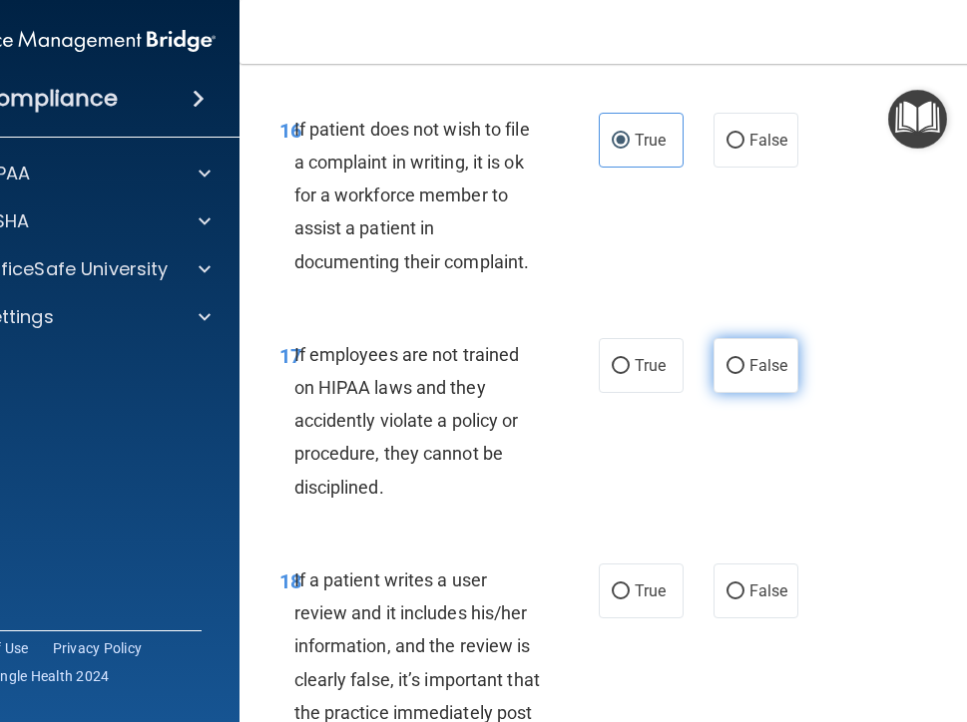
click at [748, 393] on label "False" at bounding box center [755, 365] width 85 height 55
click at [744, 374] on input "False" at bounding box center [735, 366] width 18 height 15
radio input "true"
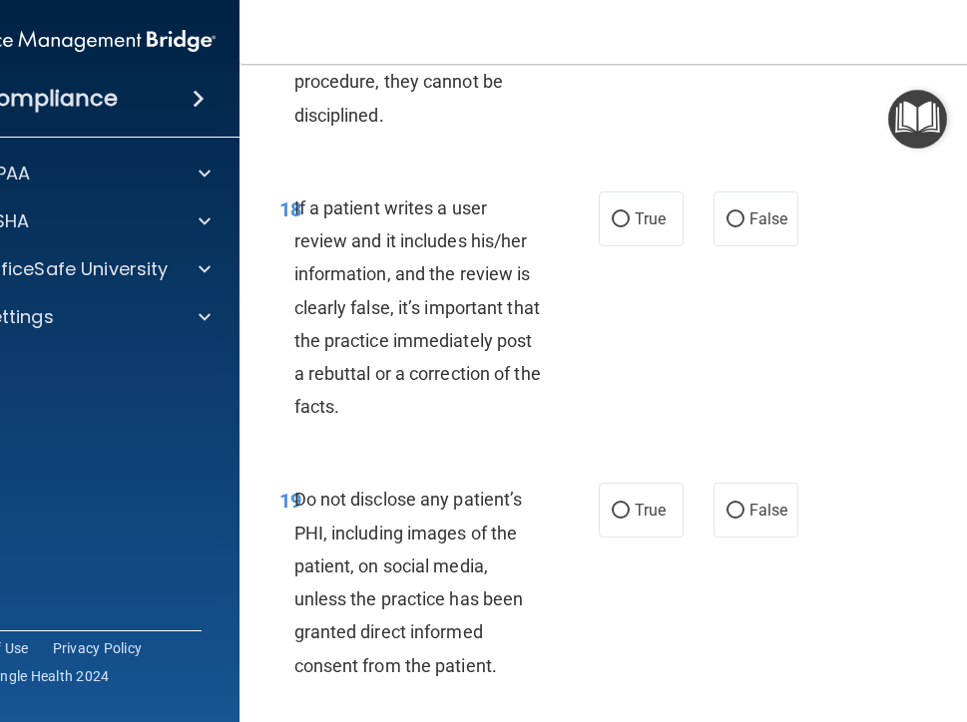
scroll to position [4722, 0]
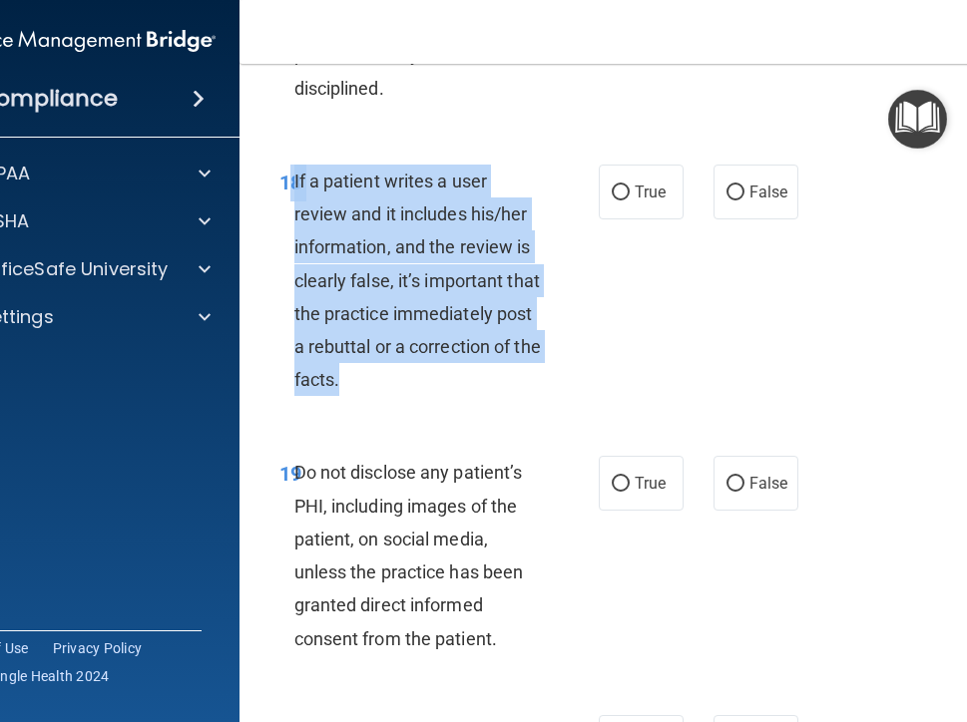
drag, startPoint x: 277, startPoint y: 242, endPoint x: 461, endPoint y: 457, distance: 282.3
click at [461, 407] on div "18 If a patient writes a user review and it includes his/her information, and t…" at bounding box center [438, 286] width 379 height 242
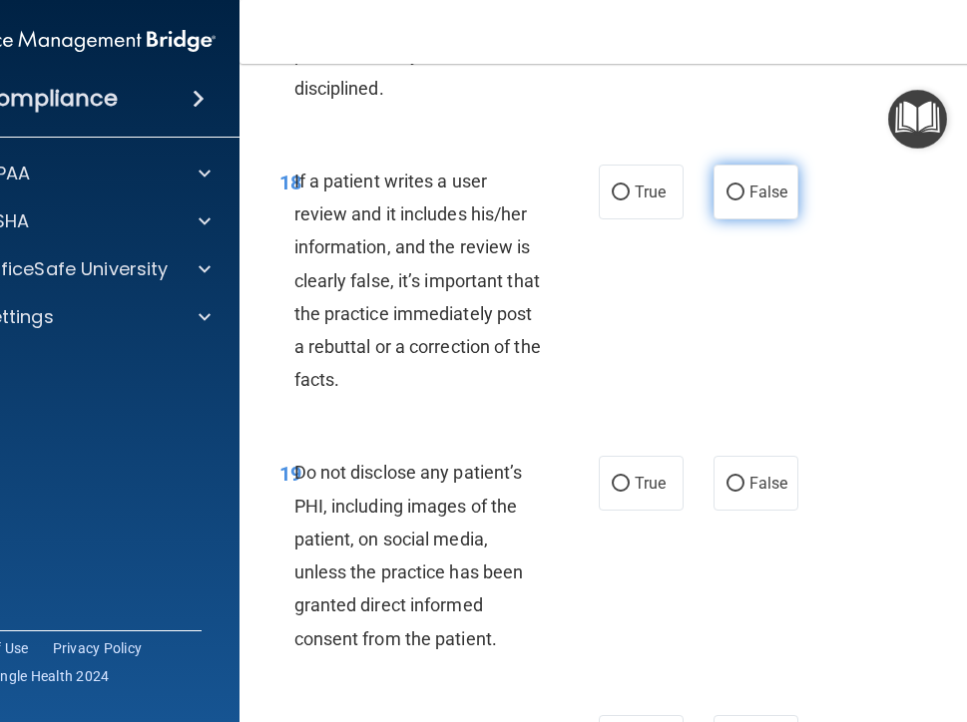
click at [768, 201] on span "False" at bounding box center [768, 192] width 39 height 19
click at [744, 200] on input "False" at bounding box center [735, 193] width 18 height 15
radio input "true"
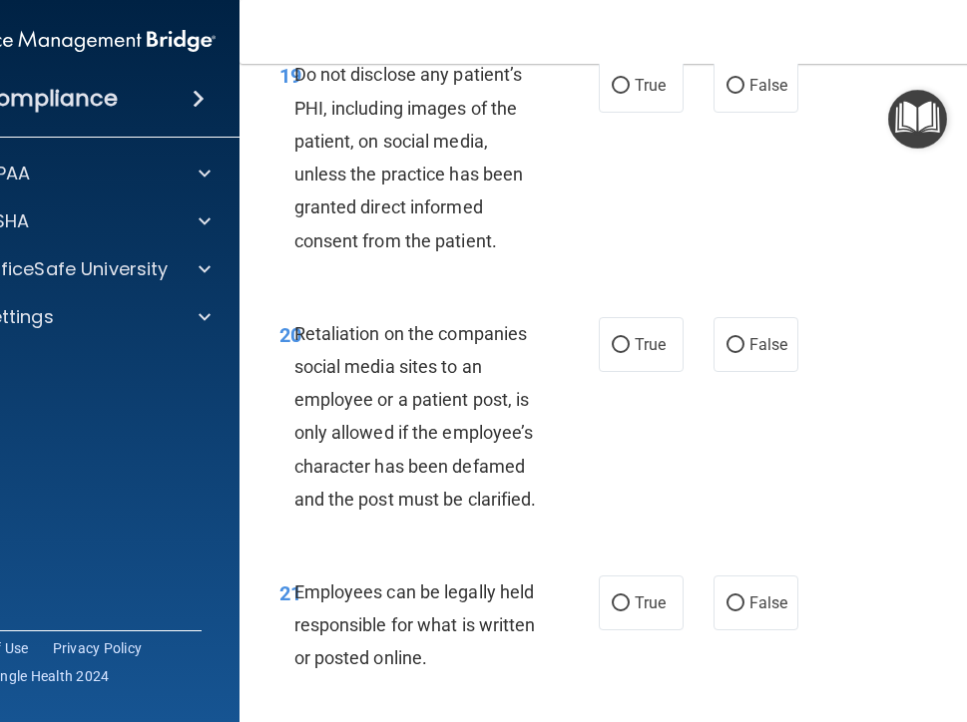
scroll to position [5121, 0]
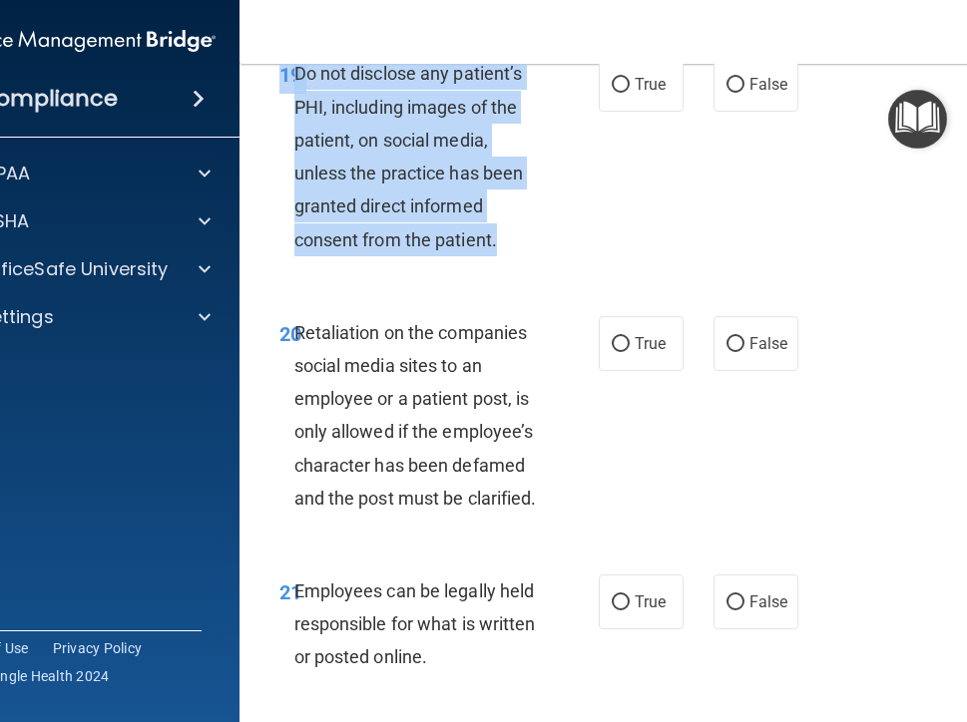
drag, startPoint x: 272, startPoint y: 137, endPoint x: 522, endPoint y: 294, distance: 295.0
click at [522, 265] on div "19 Do not disclose any patient’s PHI, including images of the patient, on socia…" at bounding box center [438, 161] width 379 height 208
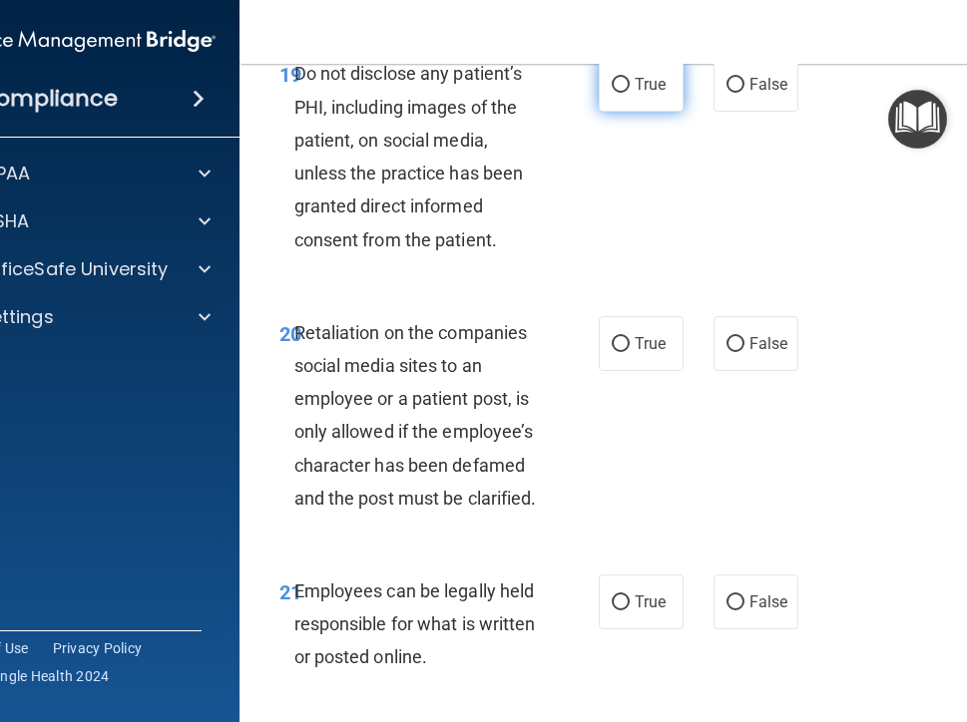
click at [625, 112] on label "True" at bounding box center [640, 84] width 85 height 55
click at [625, 93] on input "True" at bounding box center [620, 85] width 18 height 15
radio input "true"
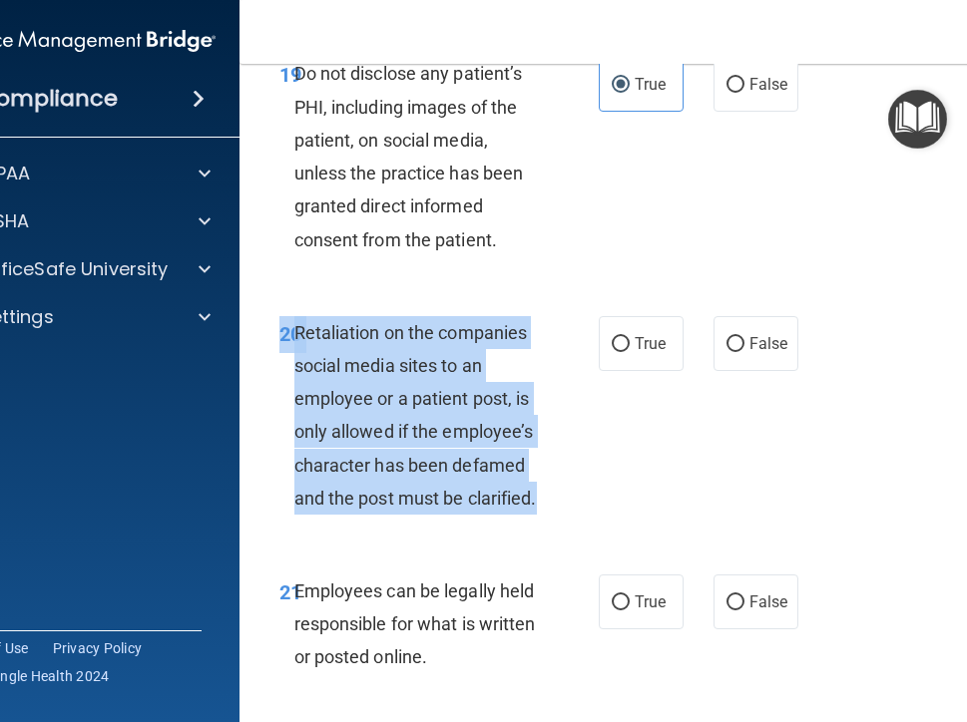
drag, startPoint x: 274, startPoint y: 395, endPoint x: 581, endPoint y: 582, distance: 358.6
click at [581, 525] on div "20 Retaliation on the companies social media sites to an employee or a patient …" at bounding box center [438, 420] width 379 height 208
click at [770, 353] on span "False" at bounding box center [768, 343] width 39 height 19
click at [744, 352] on input "False" at bounding box center [735, 344] width 18 height 15
radio input "true"
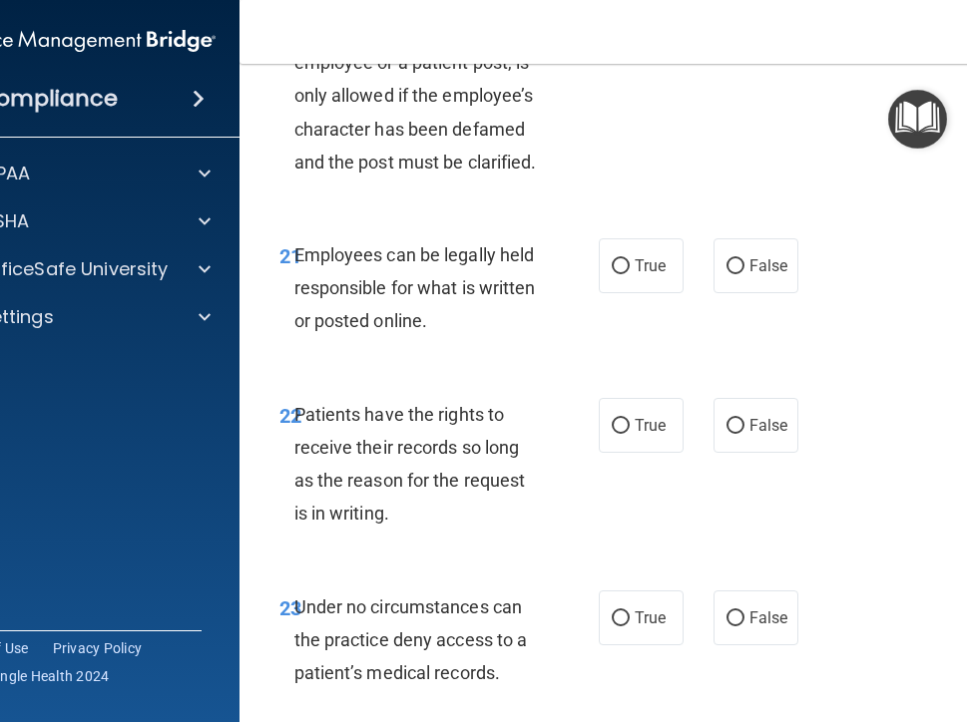
scroll to position [5620, 0]
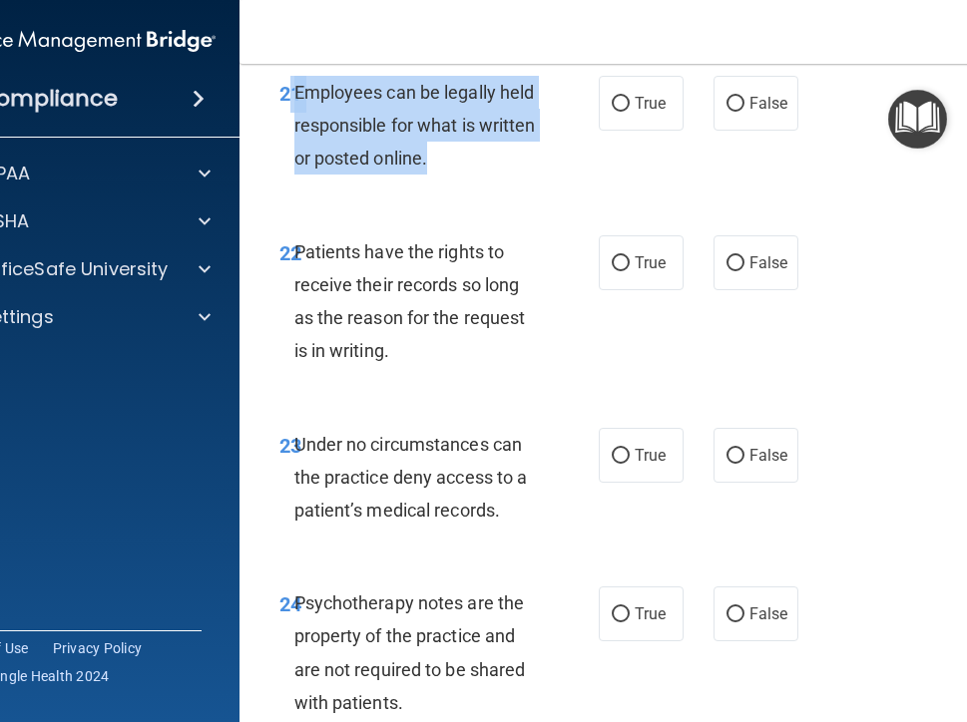
drag, startPoint x: 277, startPoint y: 149, endPoint x: 524, endPoint y: 244, distance: 264.3
click at [524, 186] on div "21 Employees can be legally held responsible for what is written or posted onli…" at bounding box center [438, 131] width 379 height 110
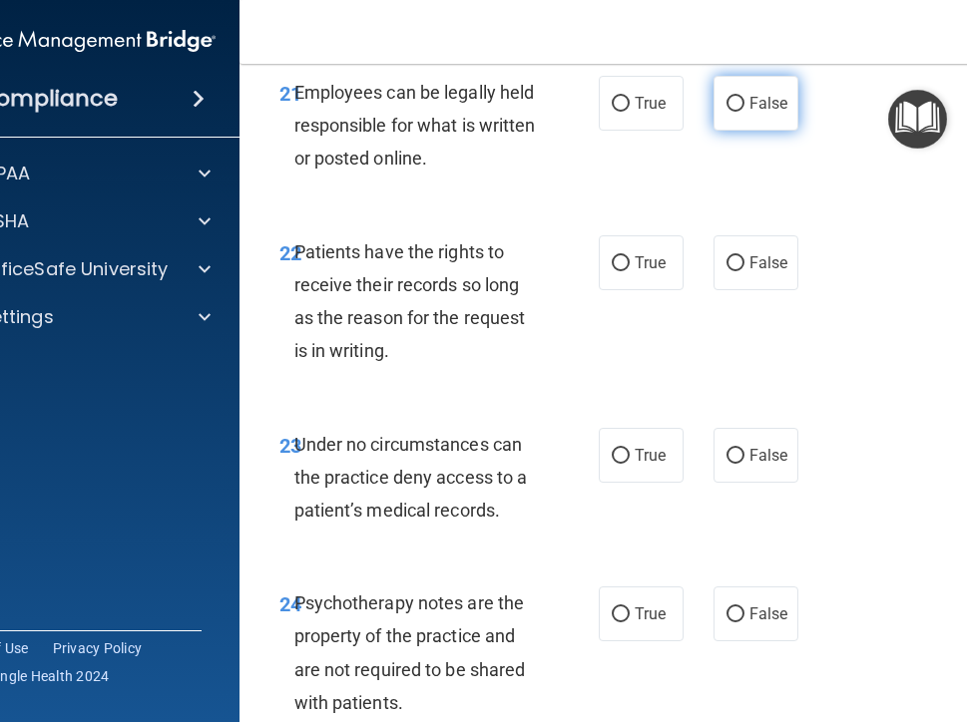
click at [776, 113] on span "False" at bounding box center [768, 103] width 39 height 19
click at [744, 112] on input "False" at bounding box center [735, 104] width 18 height 15
radio input "true"
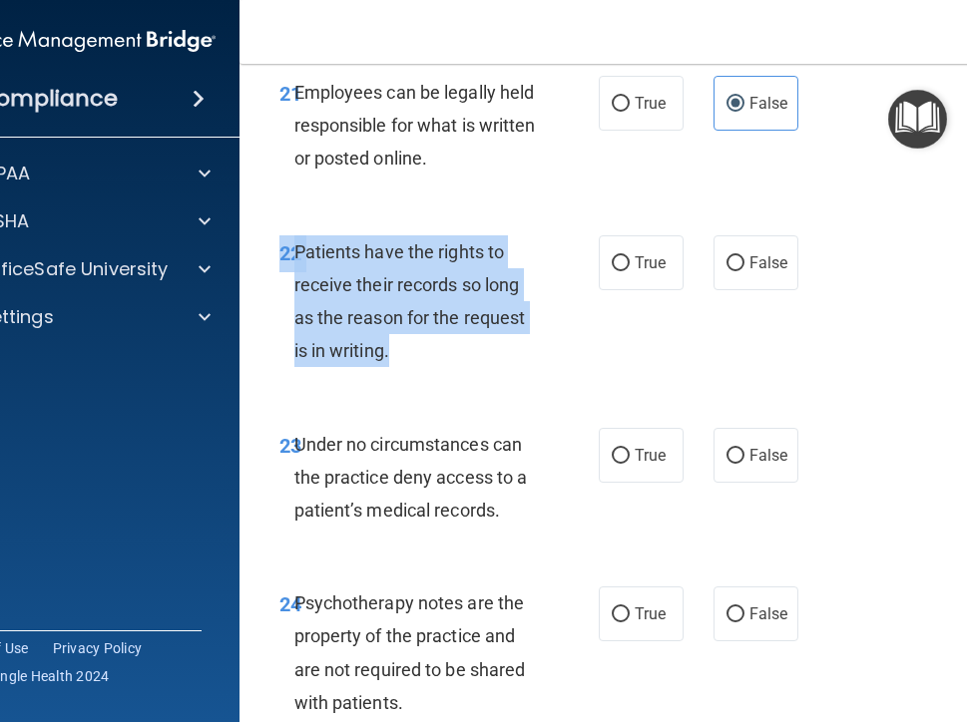
drag, startPoint x: 275, startPoint y: 314, endPoint x: 514, endPoint y: 423, distance: 262.0
click at [514, 378] on div "22 Patients have the rights to receive their records so long as the reason for …" at bounding box center [438, 306] width 379 height 143
click at [751, 272] on span "False" at bounding box center [768, 262] width 39 height 19
click at [744, 271] on input "False" at bounding box center [735, 263] width 18 height 15
radio input "true"
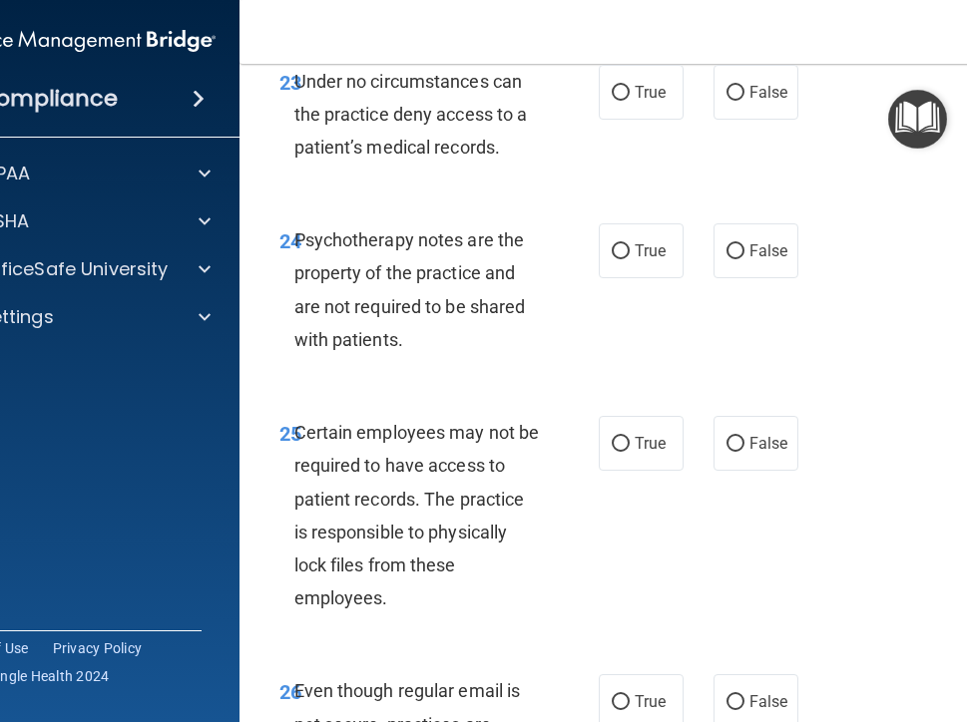
scroll to position [6019, 0]
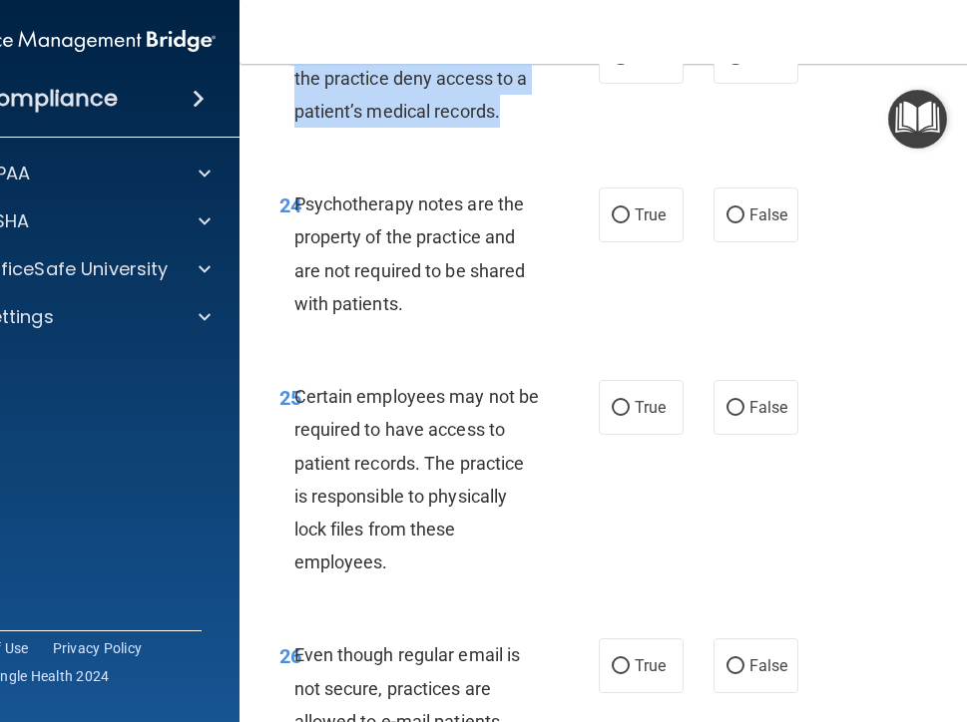
drag, startPoint x: 279, startPoint y: 110, endPoint x: 512, endPoint y: 183, distance: 243.6
click at [512, 139] on div "23 Under no circumstances can the practice deny access to a patient’s medical r…" at bounding box center [438, 84] width 379 height 110
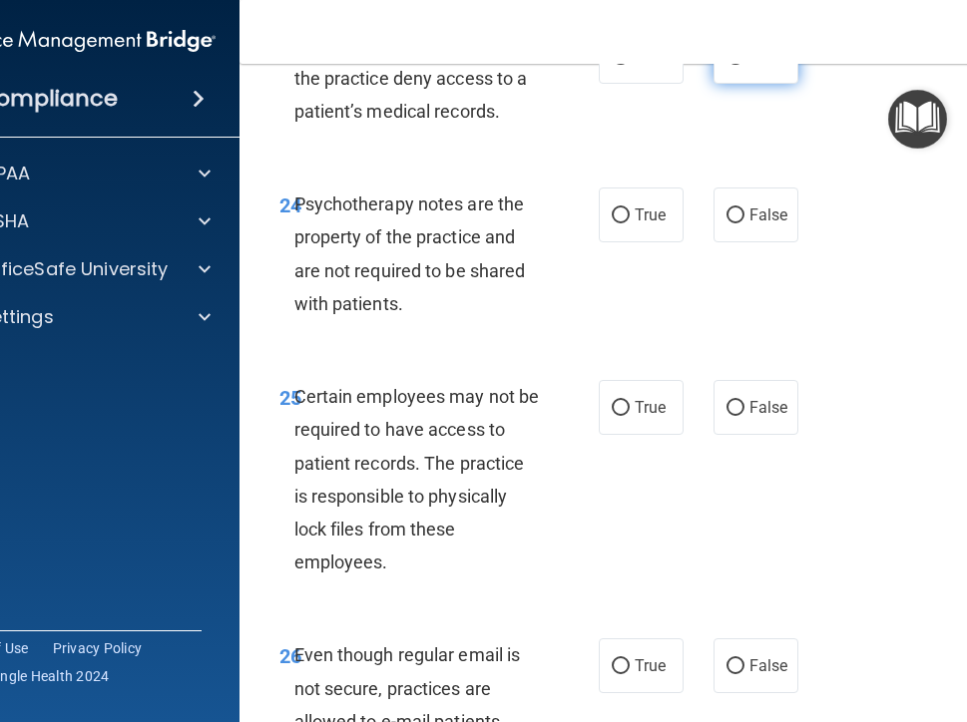
click at [764, 66] on span "False" at bounding box center [768, 56] width 39 height 19
click at [744, 65] on input "False" at bounding box center [735, 57] width 18 height 15
radio input "true"
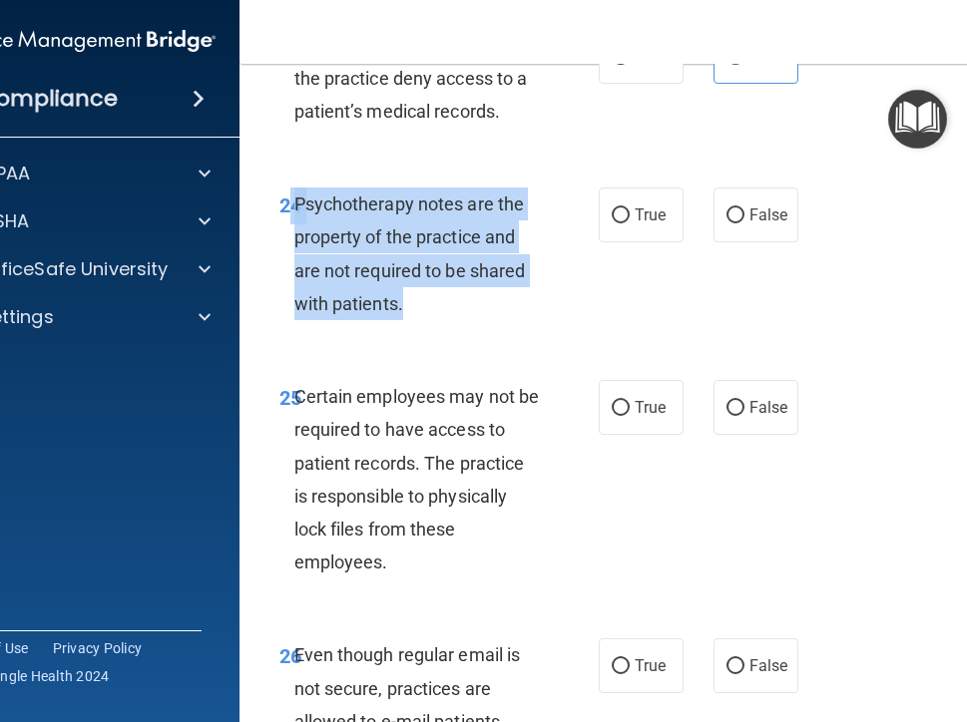
drag, startPoint x: 316, startPoint y: 288, endPoint x: 423, endPoint y: 380, distance: 140.8
click at [437, 330] on div "24 Psychotherapy notes are the property of the practice and are not required to…" at bounding box center [438, 259] width 379 height 143
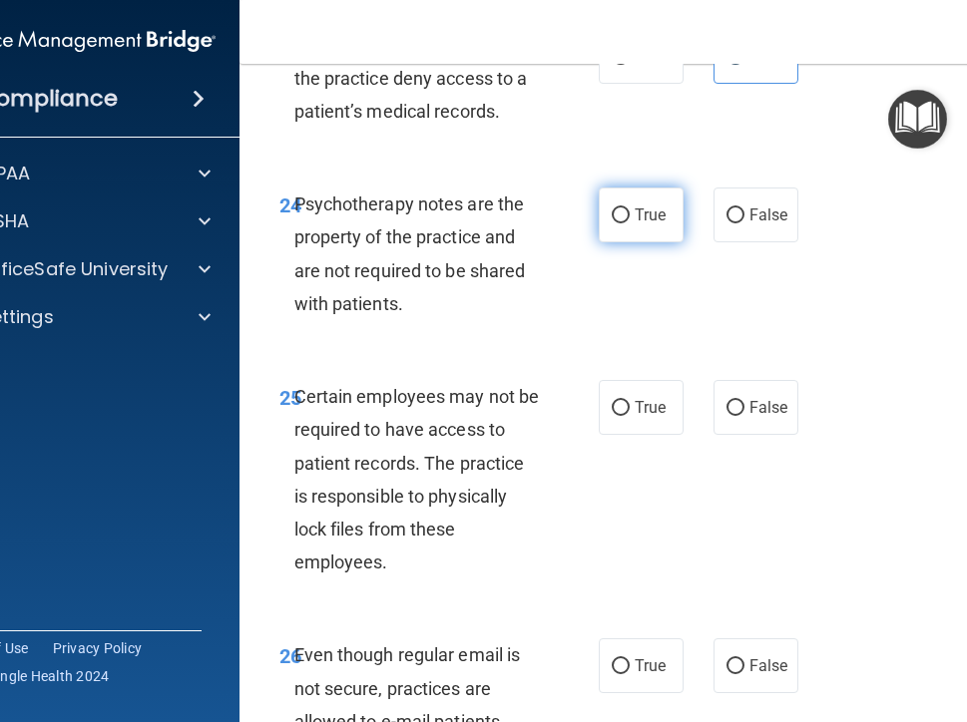
click at [638, 224] on span "True" at bounding box center [649, 214] width 31 height 19
click at [629, 223] on input "True" at bounding box center [620, 215] width 18 height 15
radio input "true"
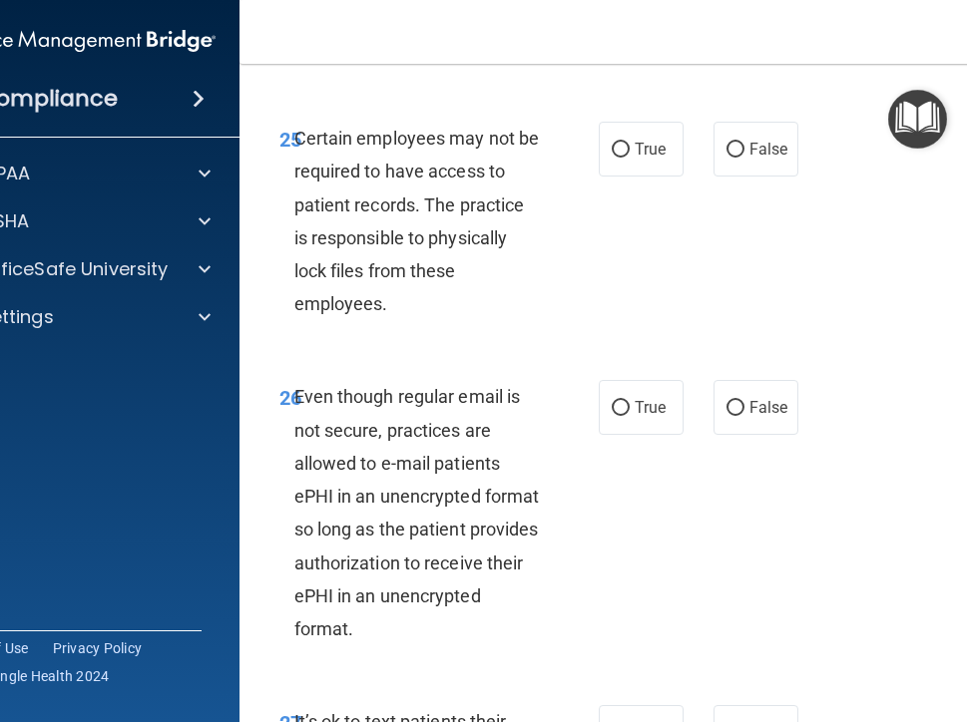
scroll to position [6318, 0]
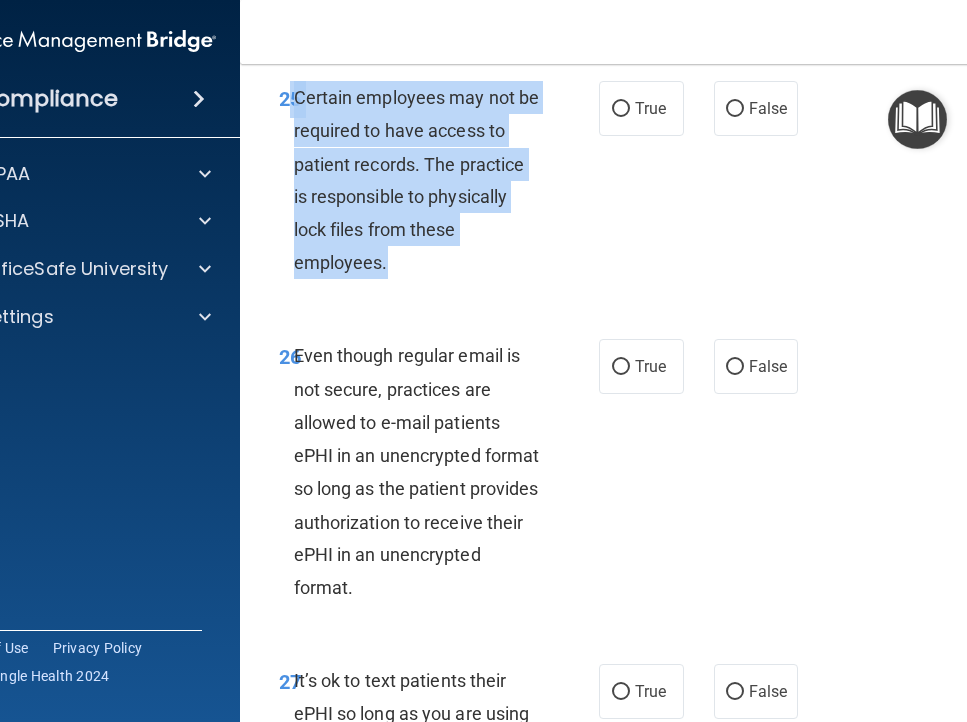
drag, startPoint x: 279, startPoint y: 157, endPoint x: 447, endPoint y: 322, distance: 235.6
click at [447, 289] on div "25 Certain employees may not be required to have access to patient records. The…" at bounding box center [438, 185] width 379 height 208
click at [637, 118] on span "True" at bounding box center [649, 108] width 31 height 19
click at [629, 117] on input "True" at bounding box center [620, 109] width 18 height 15
radio input "true"
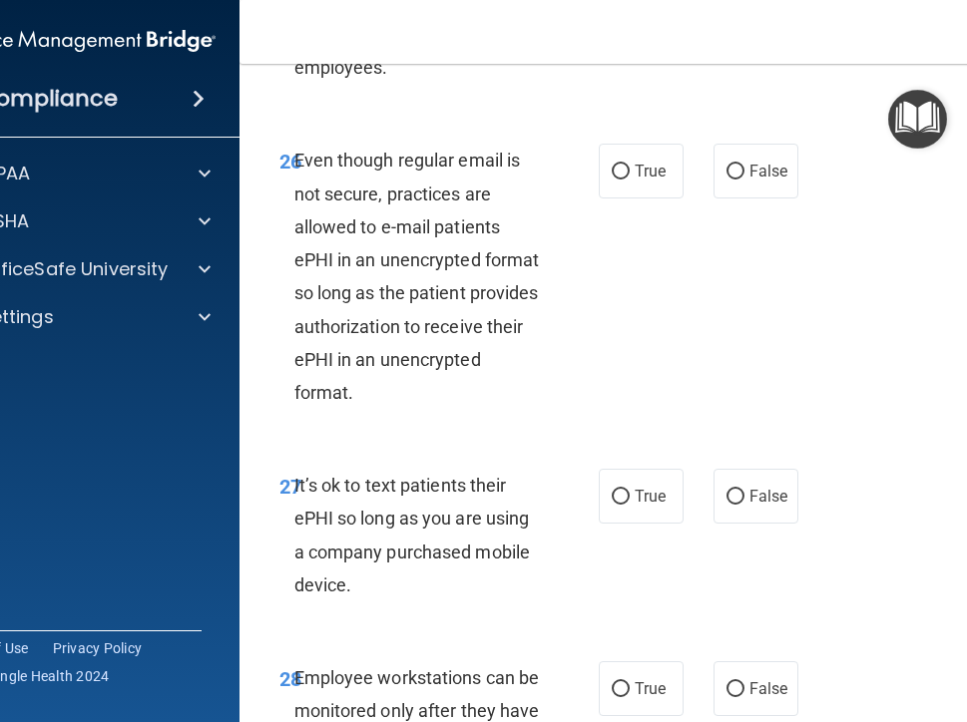
scroll to position [6518, 0]
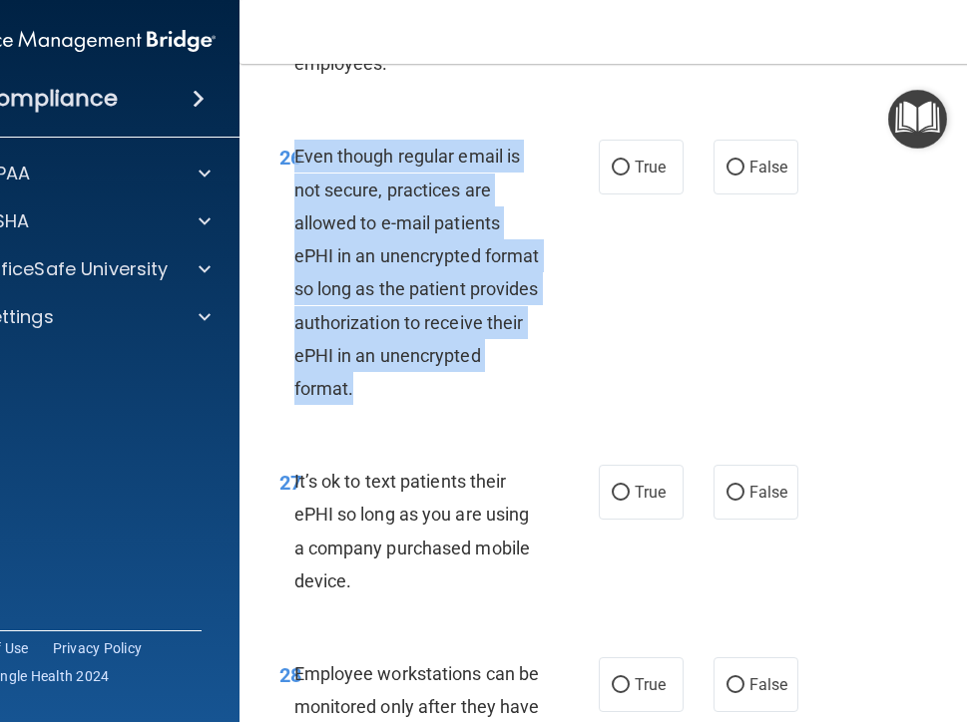
drag, startPoint x: 287, startPoint y: 216, endPoint x: 508, endPoint y: 444, distance: 316.7
click at [508, 405] on div "Even though regular email is not secure, practices are allowed to e-mail patien…" at bounding box center [425, 272] width 262 height 265
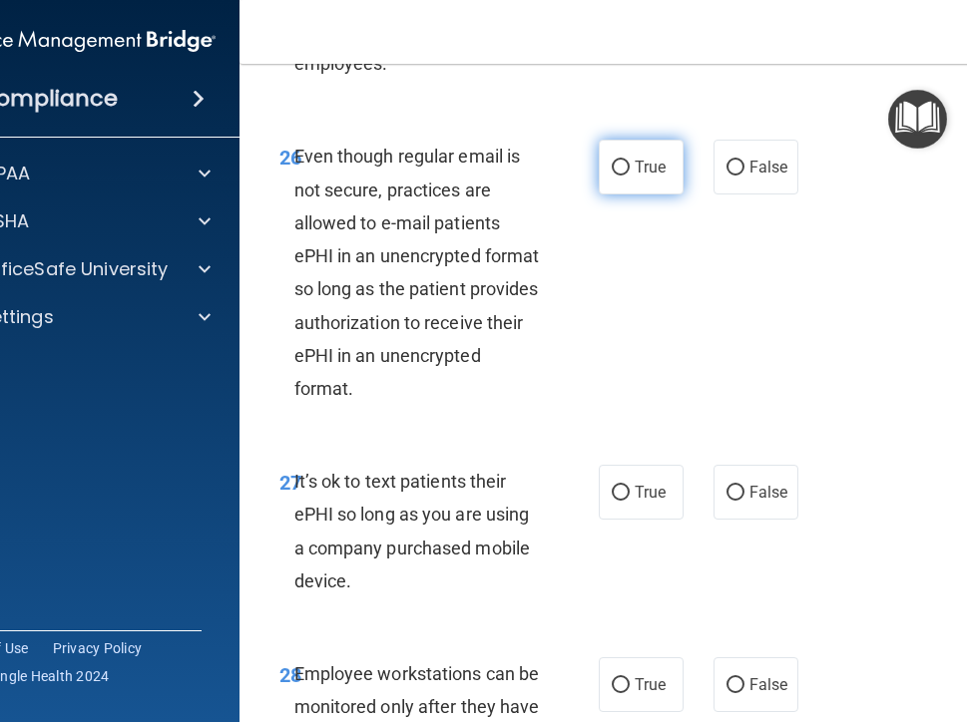
click at [634, 177] on span "True" at bounding box center [649, 167] width 31 height 19
click at [628, 176] on input "True" at bounding box center [620, 168] width 18 height 15
radio input "true"
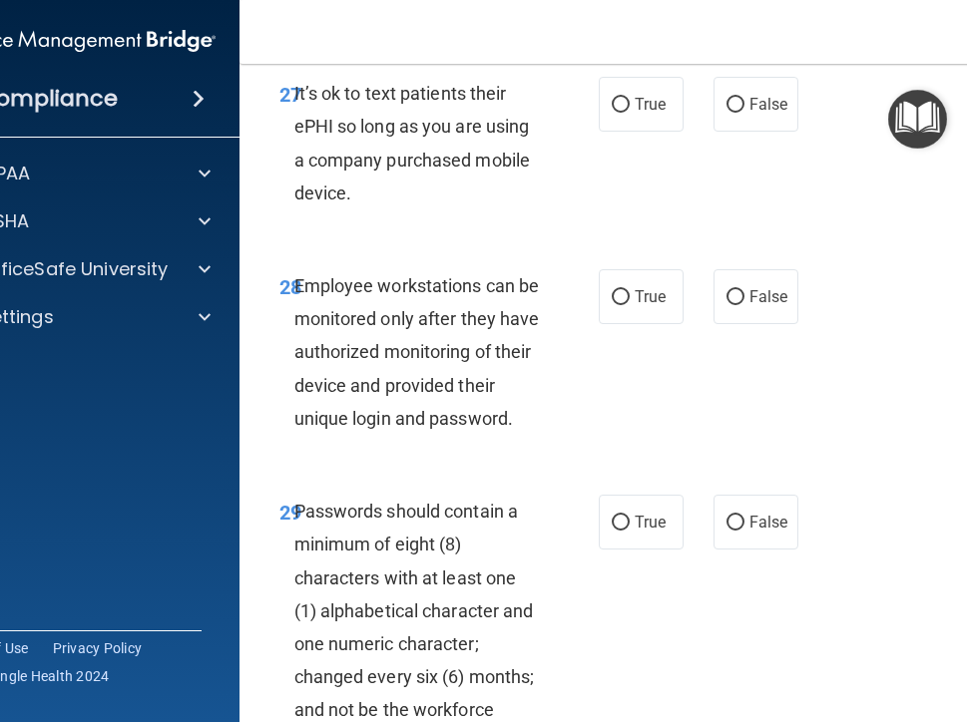
scroll to position [6917, 0]
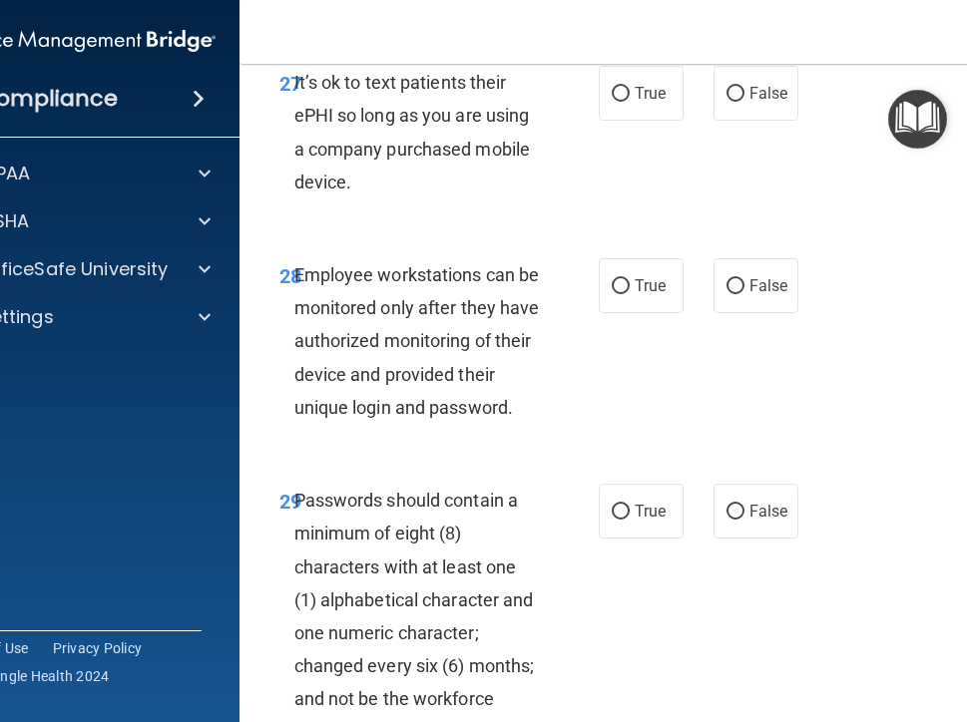
drag, startPoint x: 277, startPoint y: 141, endPoint x: 455, endPoint y: 250, distance: 208.7
click at [455, 208] on div "27 It’s ok to text patients their ePHI so long as you are using a company purch…" at bounding box center [438, 137] width 379 height 143
click at [729, 121] on label "False" at bounding box center [755, 93] width 85 height 55
click at [729, 102] on input "False" at bounding box center [735, 94] width 18 height 15
radio input "true"
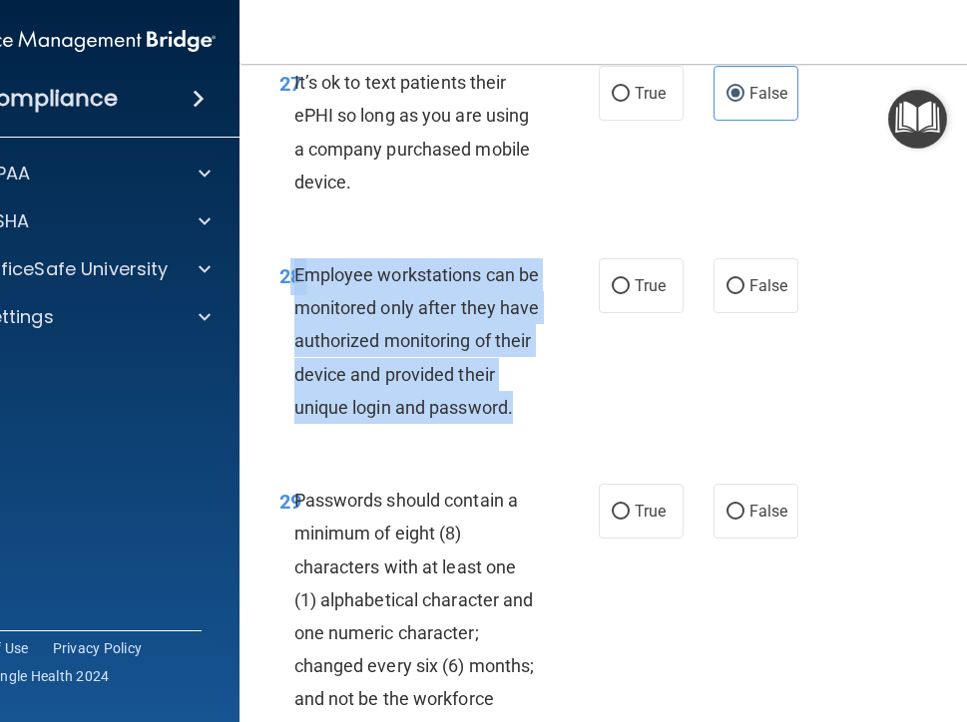
drag, startPoint x: 280, startPoint y: 334, endPoint x: 493, endPoint y: 428, distance: 232.2
click at [528, 434] on div "28 Employee workstations can be monitored only after they have authorized monit…" at bounding box center [438, 346] width 379 height 176
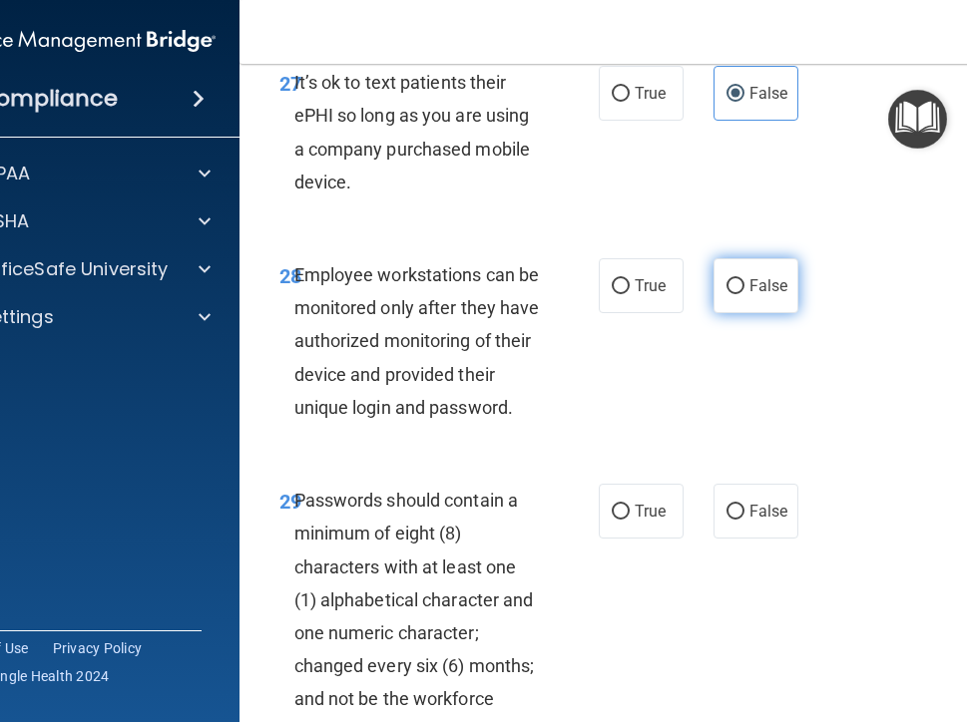
click at [777, 313] on label "False" at bounding box center [755, 285] width 85 height 55
click at [744, 294] on input "False" at bounding box center [735, 286] width 18 height 15
radio input "true"
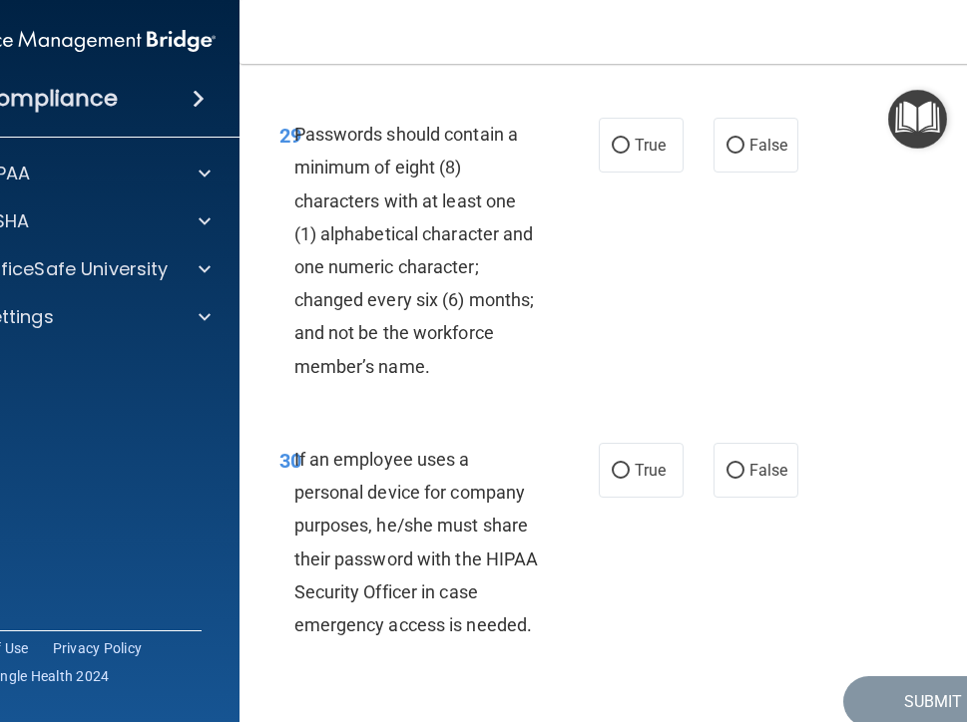
scroll to position [7316, 0]
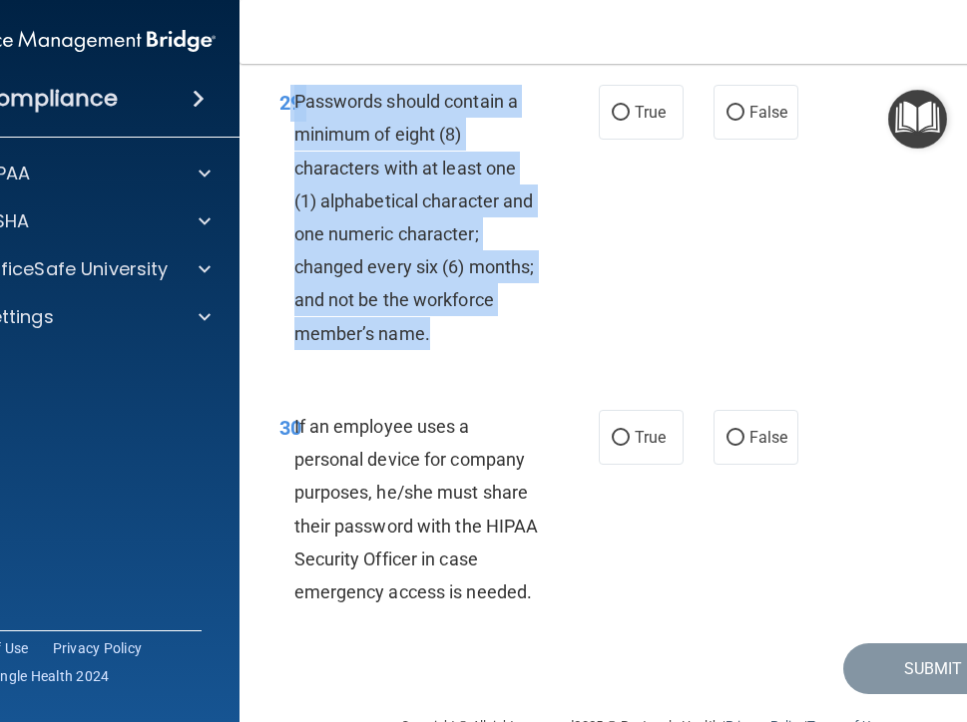
drag, startPoint x: 313, startPoint y: 173, endPoint x: 552, endPoint y: 386, distance: 320.0
click at [552, 360] on div "29 Passwords should contain a minimum of eight (8) characters with at least one…" at bounding box center [438, 222] width 379 height 275
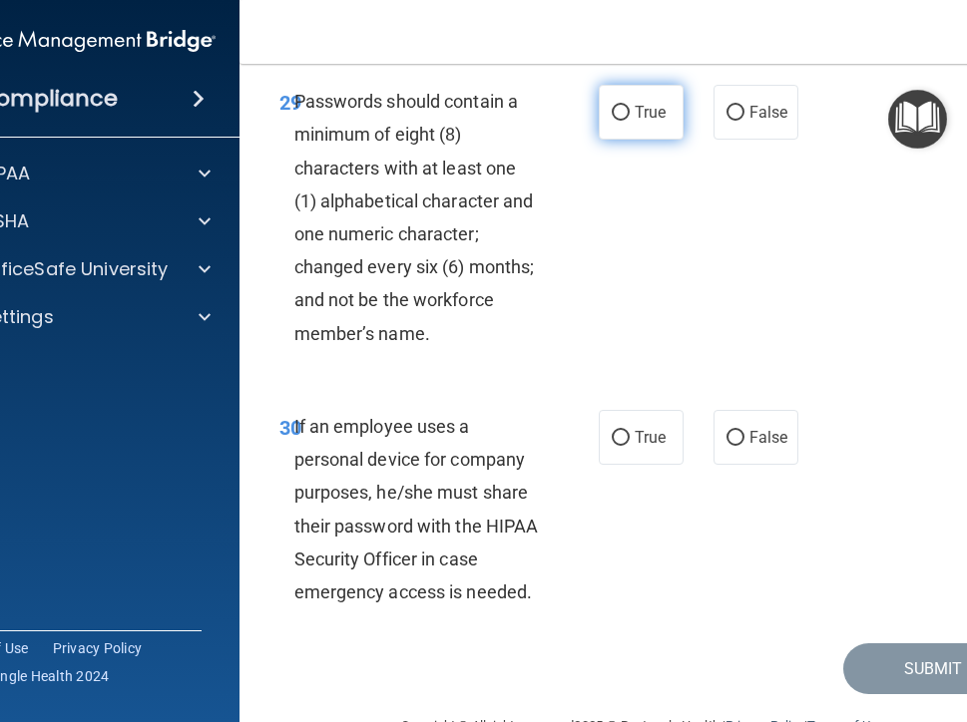
click at [644, 122] on span "True" at bounding box center [649, 112] width 31 height 19
click at [629, 121] on input "True" at bounding box center [620, 113] width 18 height 15
radio input "true"
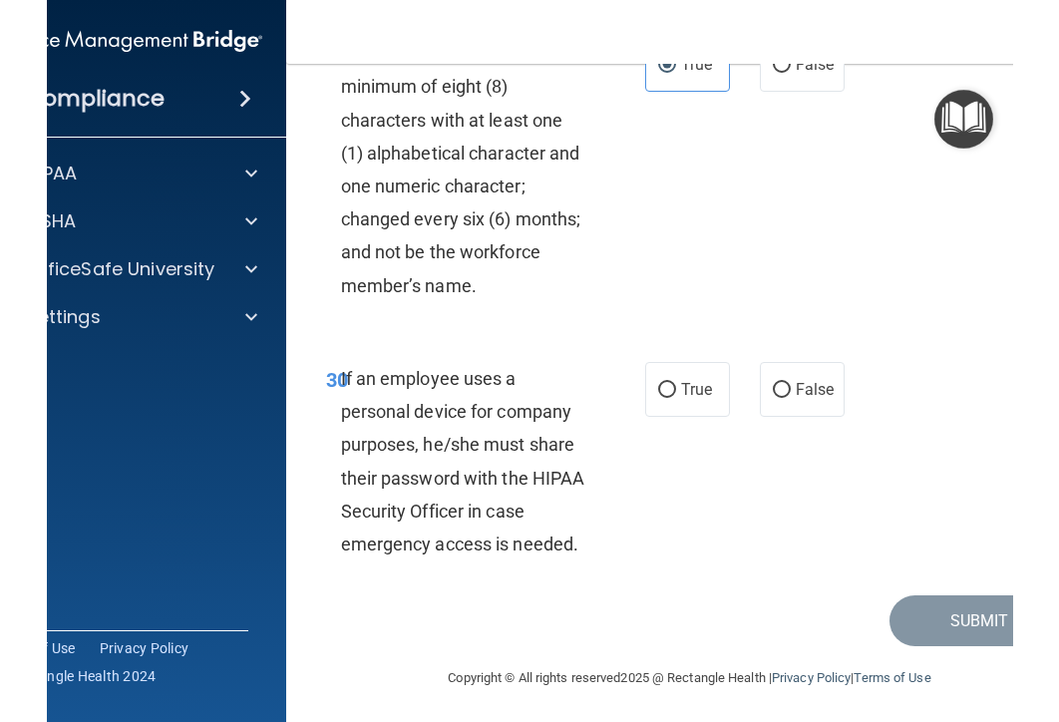
scroll to position [7433, 0]
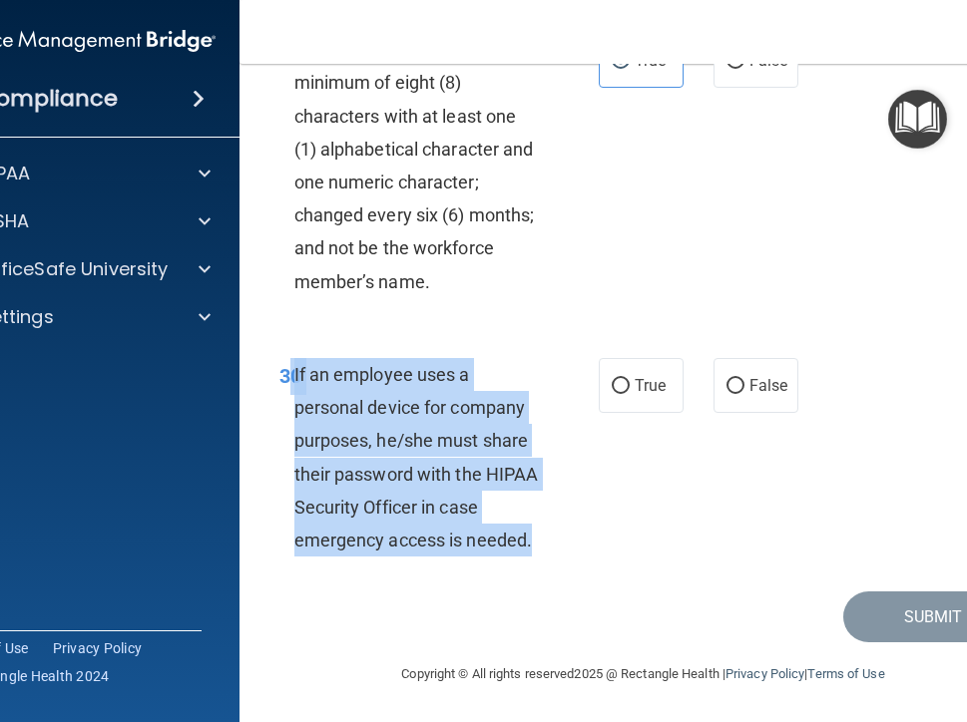
drag, startPoint x: 283, startPoint y: 364, endPoint x: 478, endPoint y: 525, distance: 252.2
click at [567, 550] on div "30 If an employee uses a personal device for company purposes, he/she must shar…" at bounding box center [438, 462] width 379 height 208
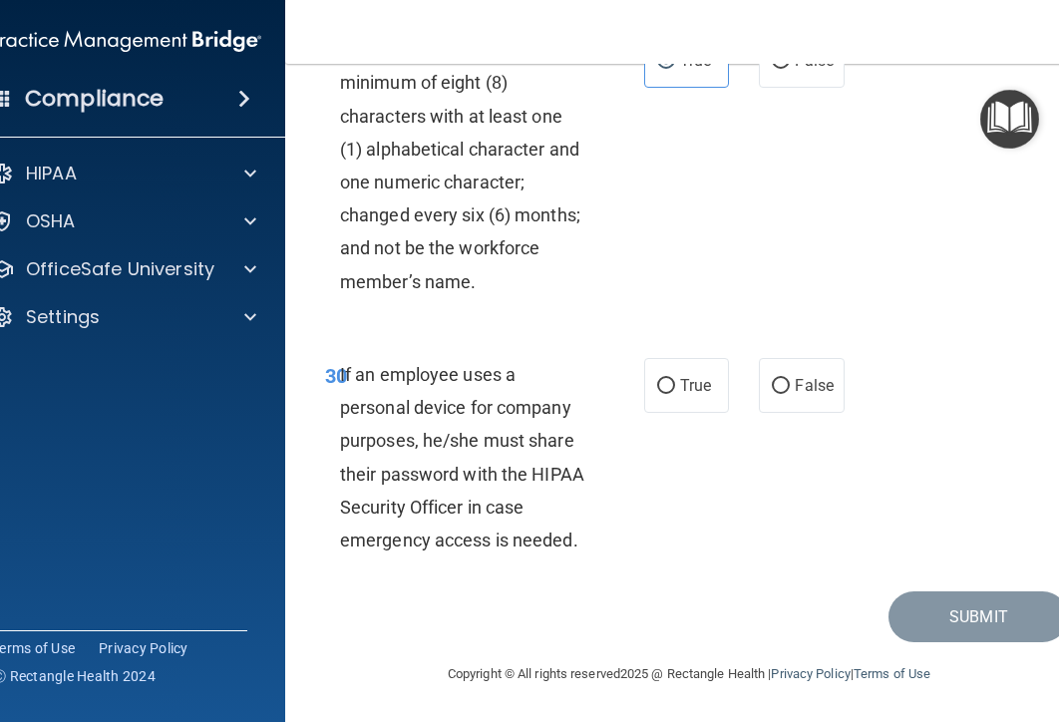
drag, startPoint x: 797, startPoint y: 376, endPoint x: 945, endPoint y: 313, distance: 160.4
click at [798, 376] on span "False" at bounding box center [814, 385] width 39 height 19
click at [790, 379] on input "False" at bounding box center [781, 386] width 18 height 15
radio input "true"
click at [974, 614] on button "Submit" at bounding box center [979, 617] width 180 height 51
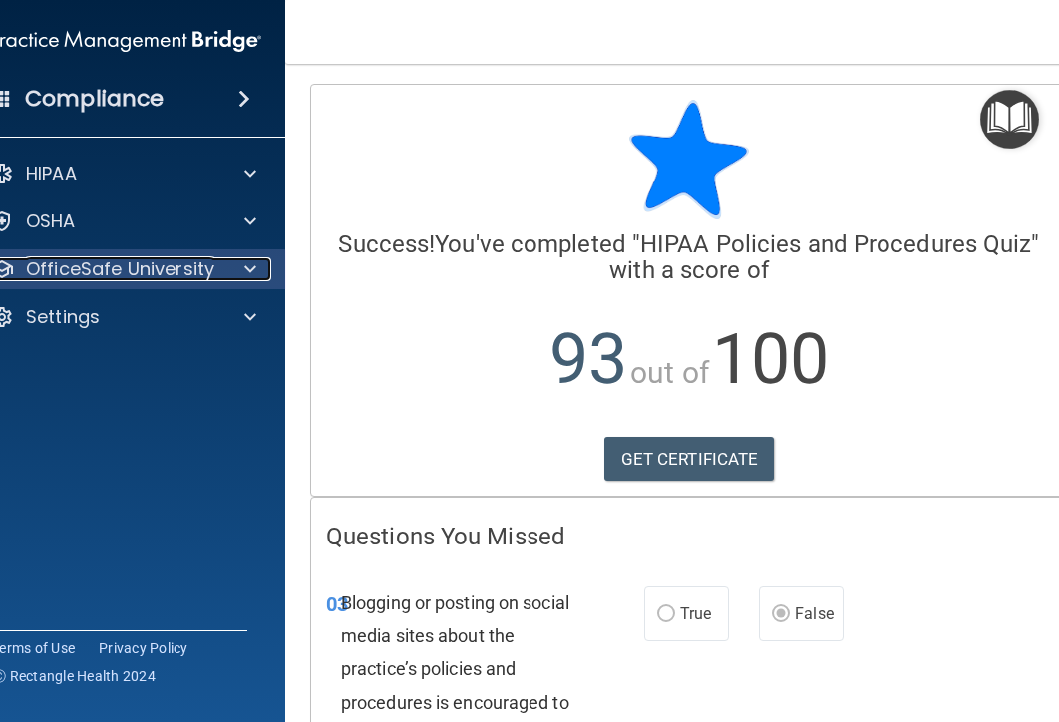
click at [245, 265] on span at bounding box center [250, 269] width 12 height 24
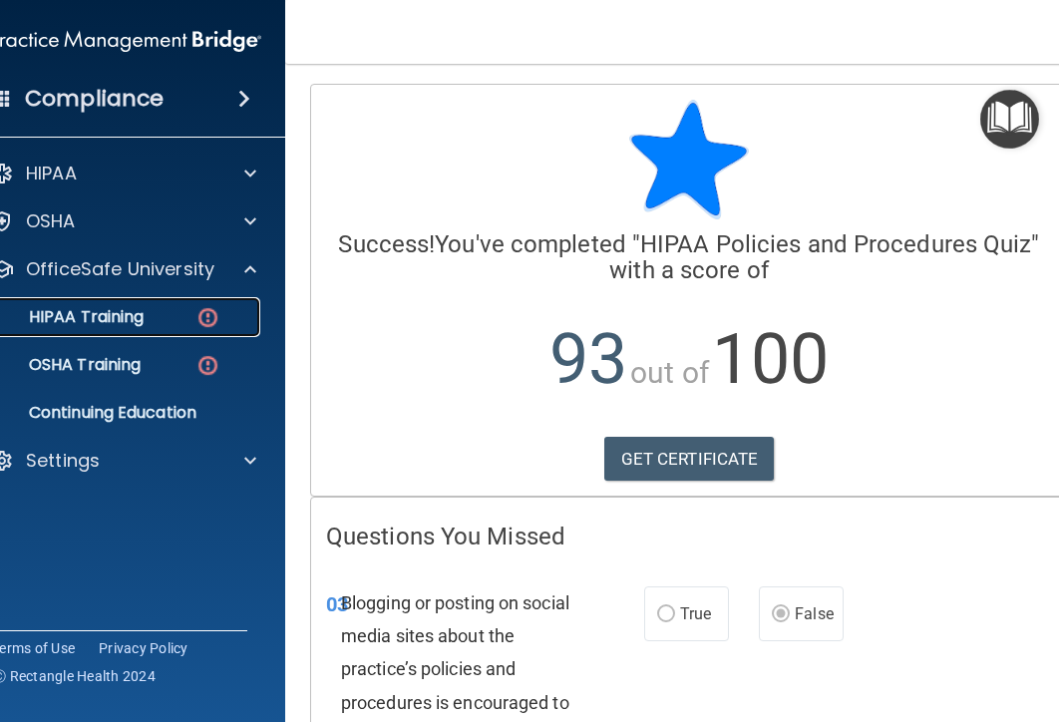
click at [93, 311] on p "HIPAA Training" at bounding box center [61, 317] width 165 height 20
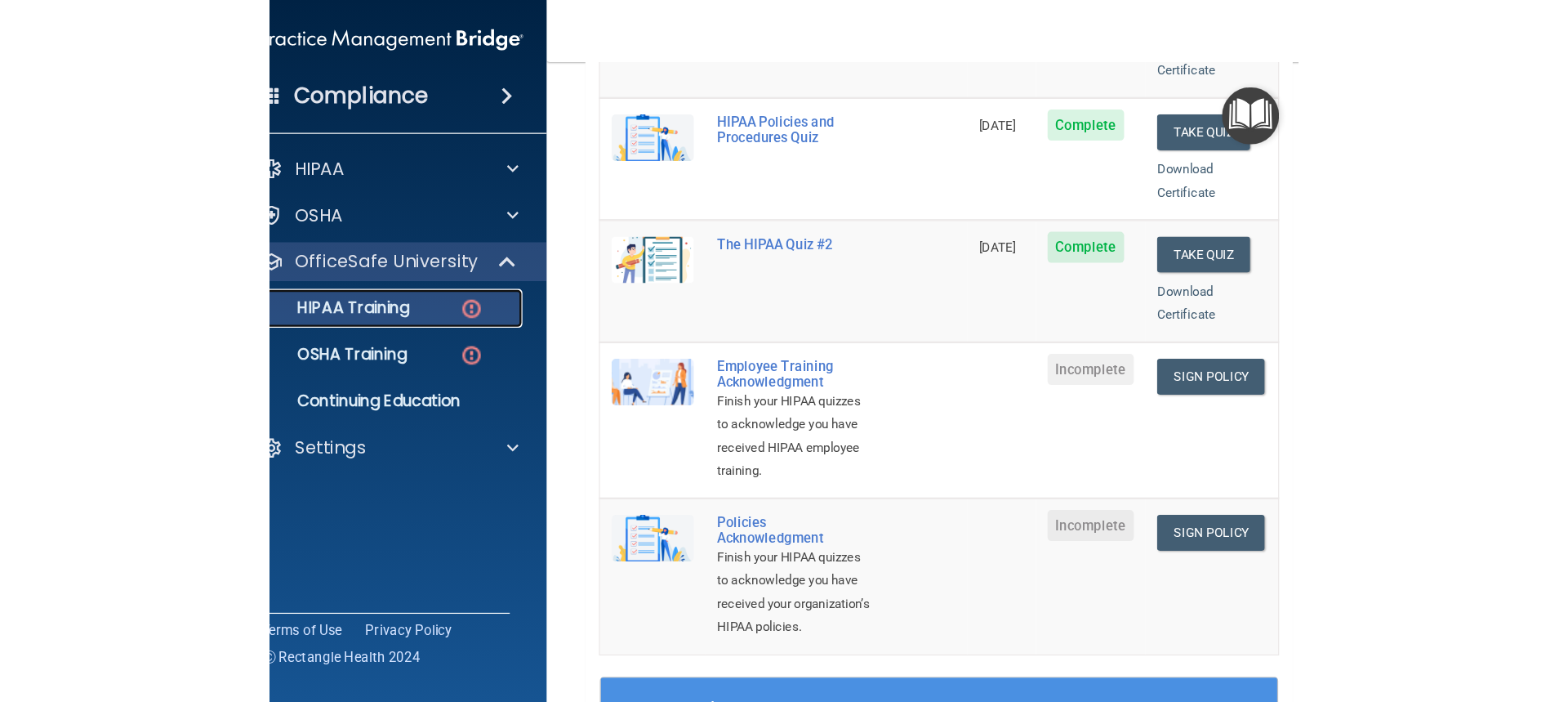
scroll to position [327, 0]
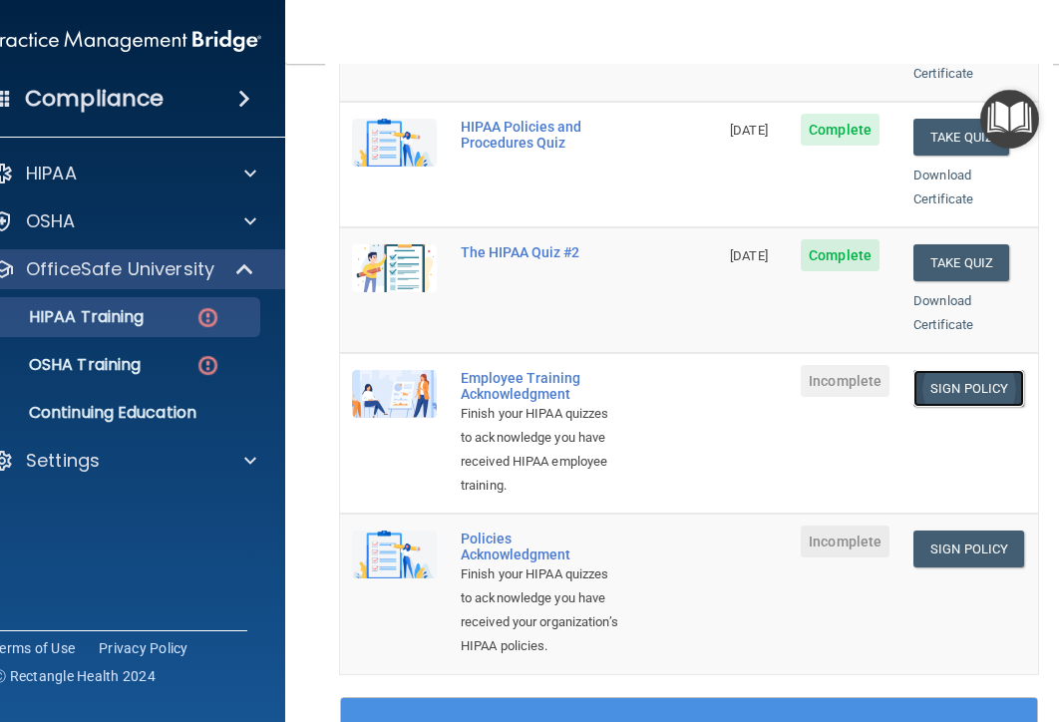
click at [966, 370] on link "Sign Policy" at bounding box center [969, 388] width 111 height 37
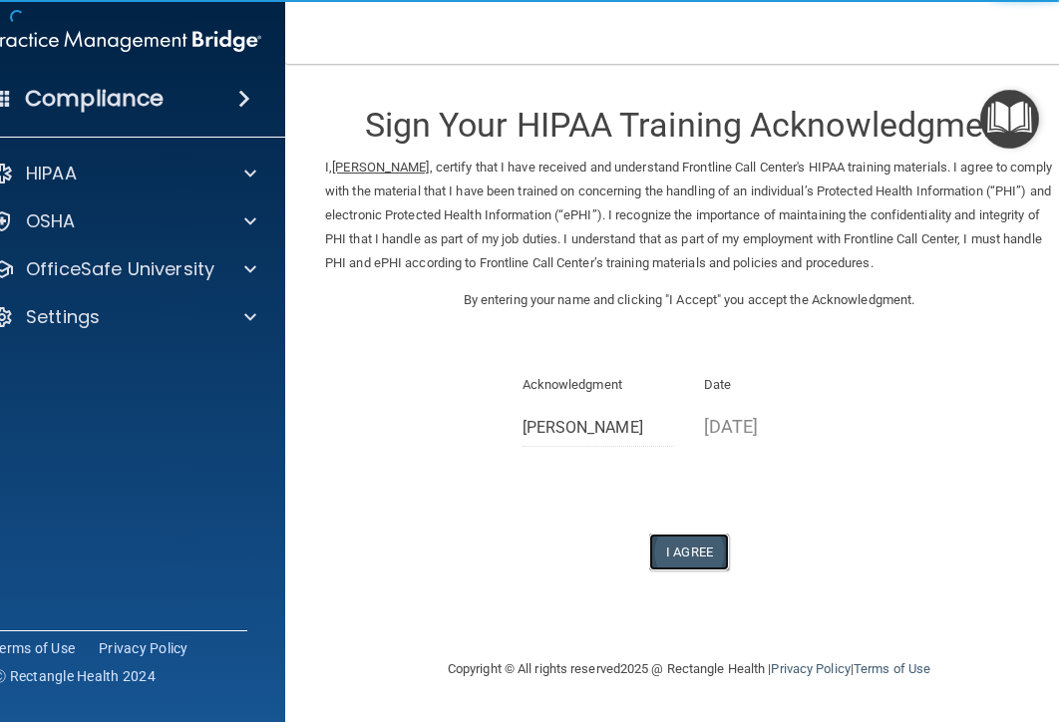
click at [688, 539] on button "I Agree" at bounding box center [689, 552] width 80 height 37
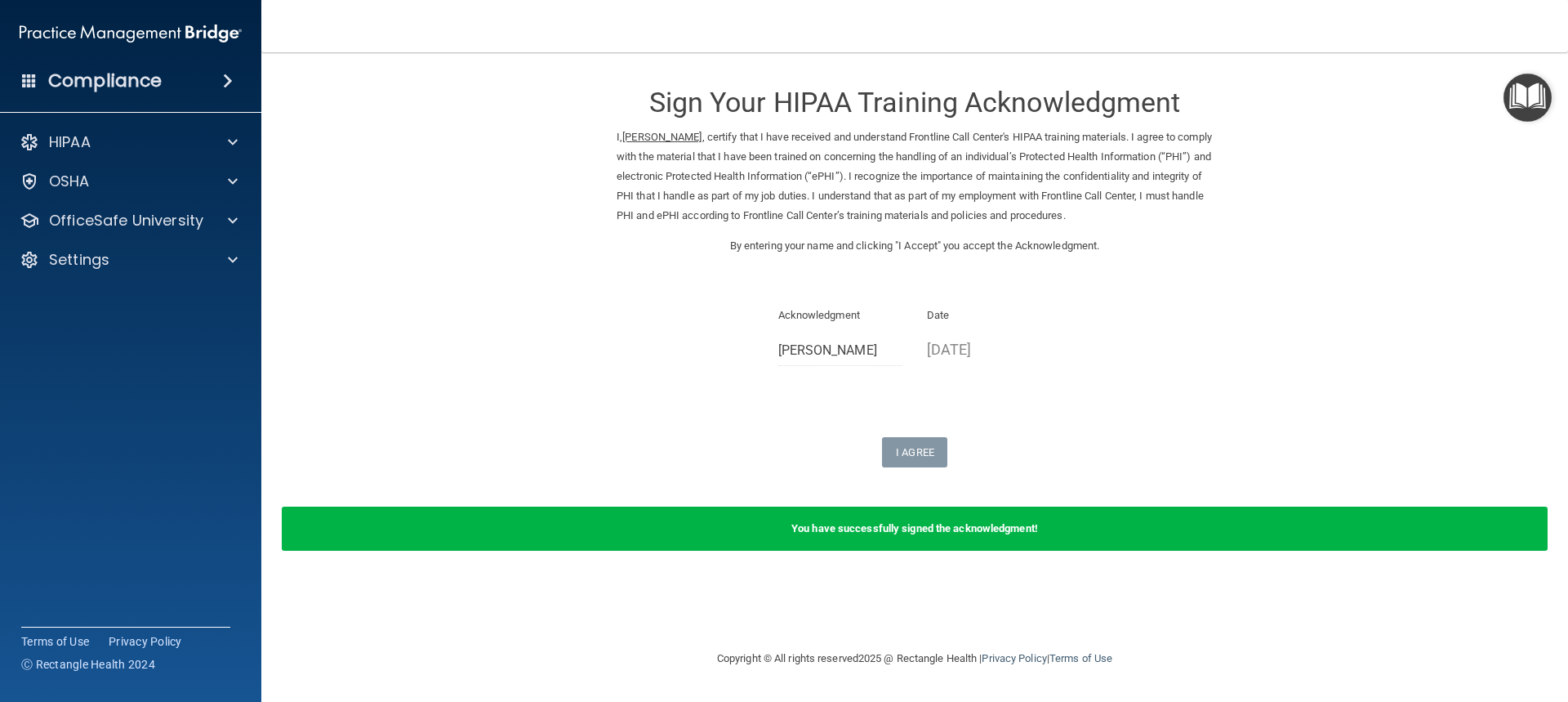
click at [835, 446] on div "I Agree" at bounding box center [915, 452] width 596 height 30
click at [866, 430] on div "Sign Your HIPAA Training Acknowledgment I, Norma Longoria , certify that I have…" at bounding box center [915, 268] width 596 height 399
click at [866, 337] on p "10/10/2025" at bounding box center [989, 349] width 125 height 27
click at [866, 346] on p "10/10/2025" at bounding box center [989, 349] width 125 height 27
click at [237, 139] on span at bounding box center [233, 143] width 10 height 20
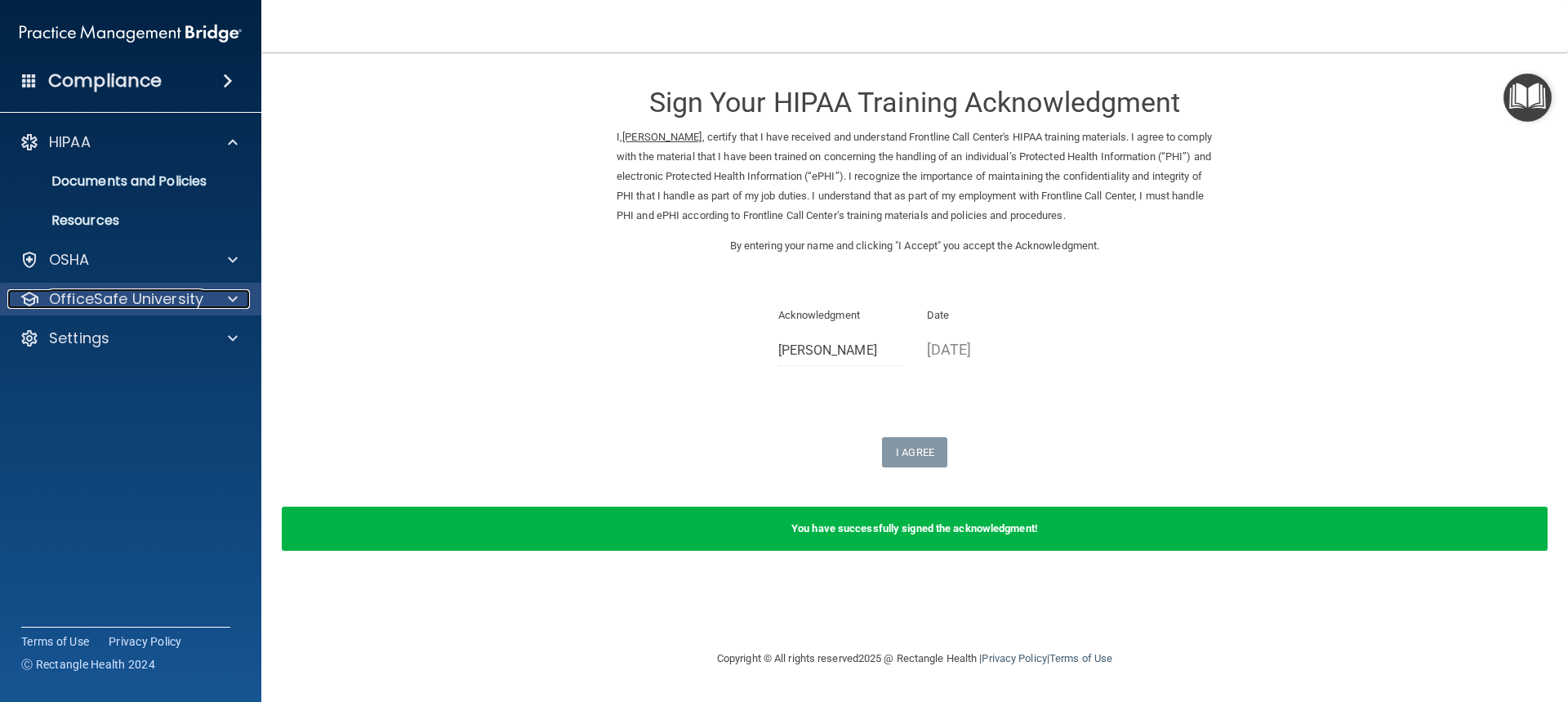
click at [235, 294] on span at bounding box center [233, 299] width 10 height 20
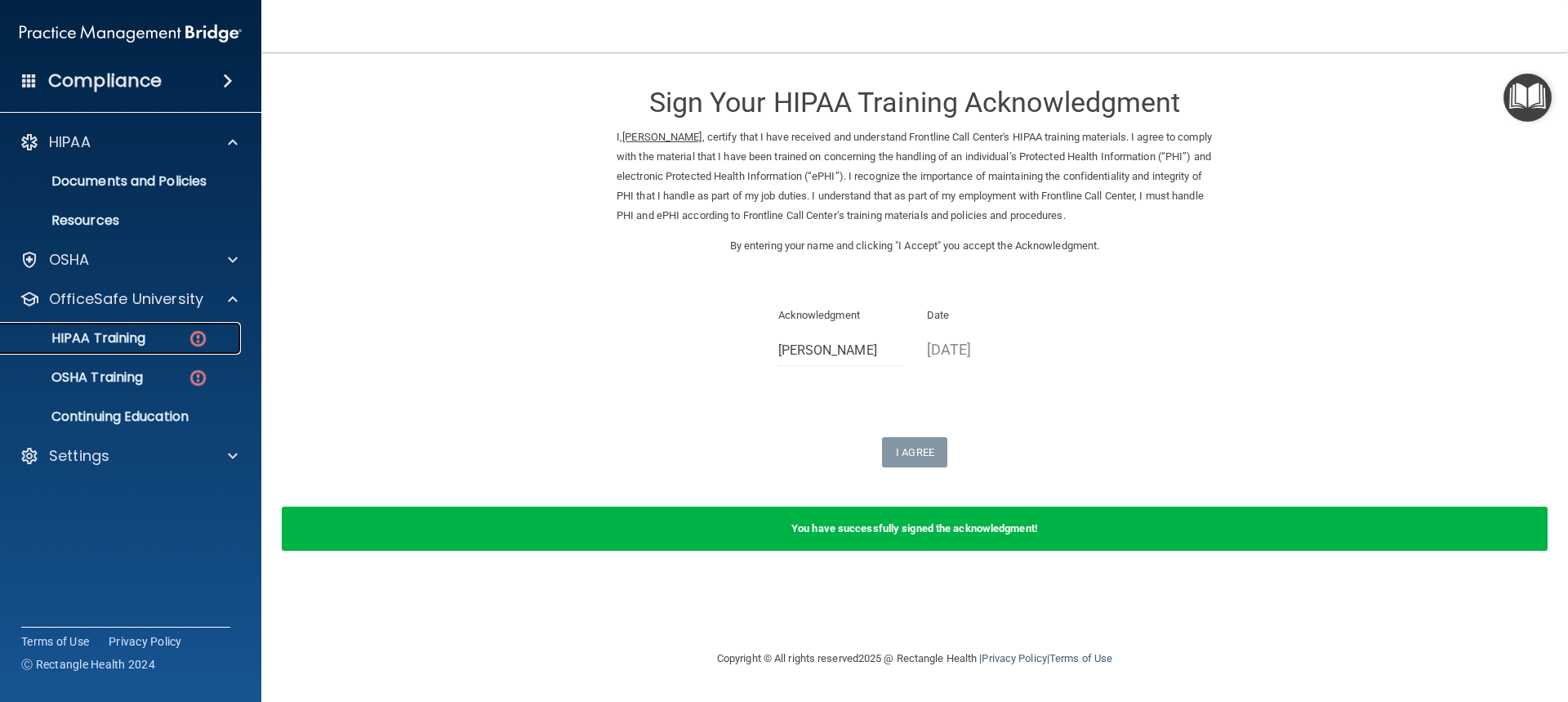
click at [120, 336] on p "HIPAA Training" at bounding box center [78, 338] width 135 height 16
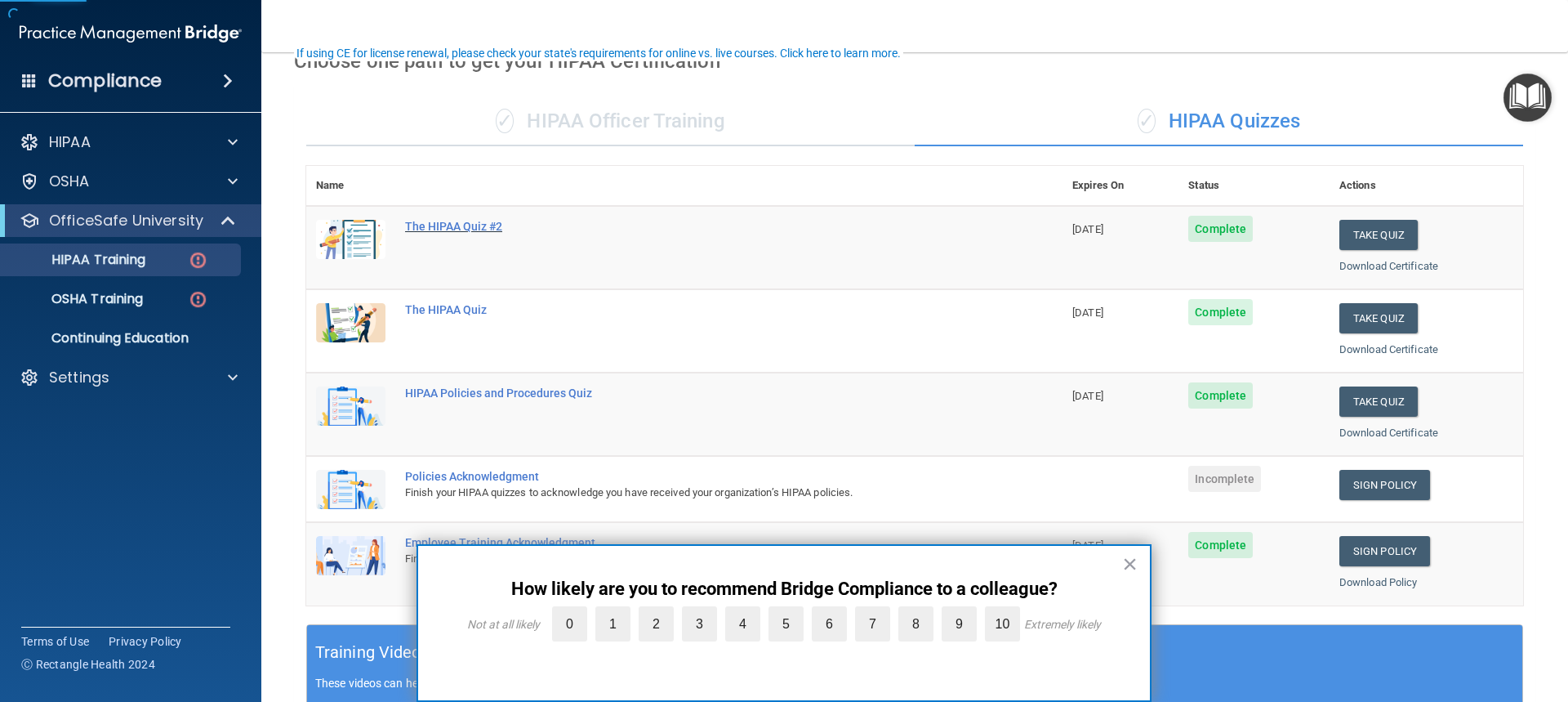
scroll to position [163, 0]
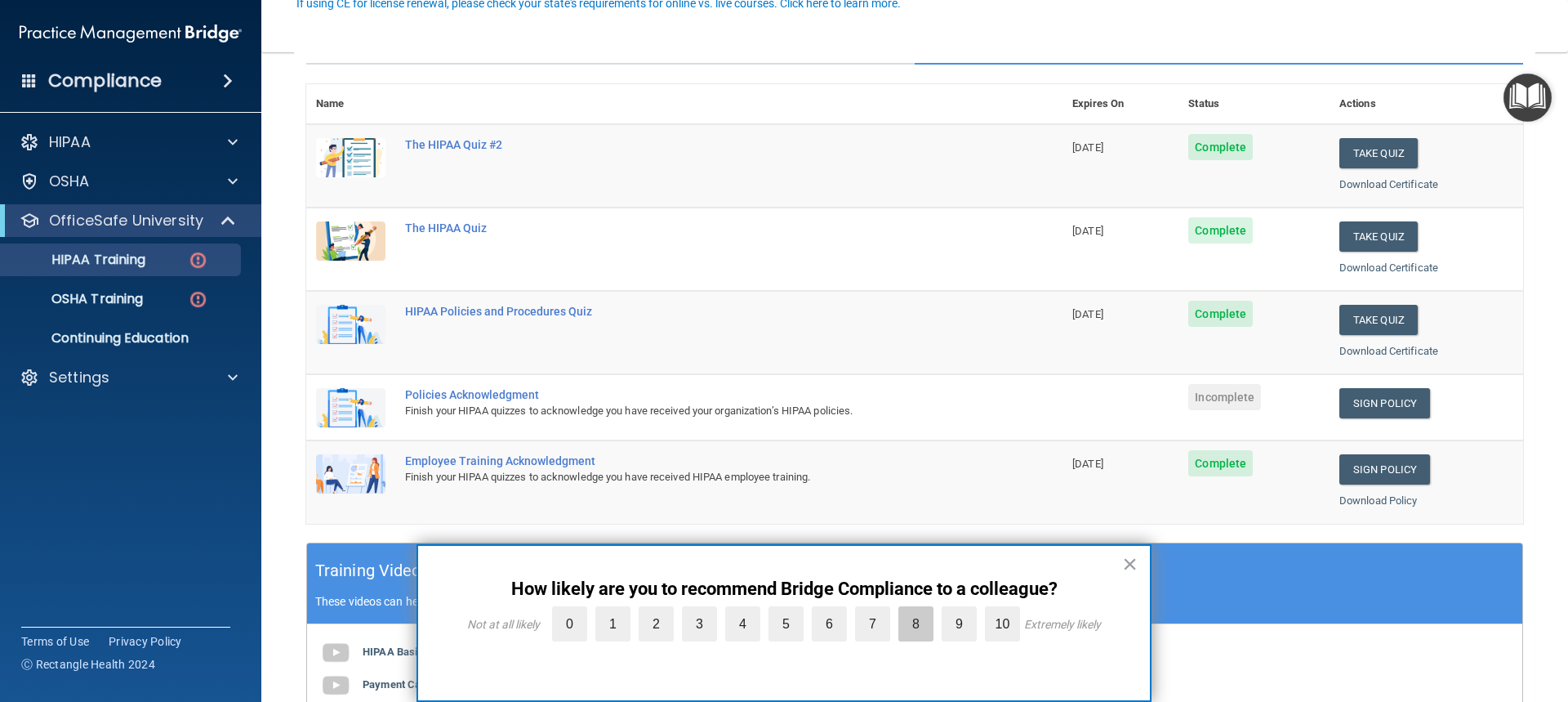
click at [866, 591] on label "8" at bounding box center [915, 623] width 35 height 35
click at [866, 591] on input "8" at bounding box center [878, 610] width 0 height 0
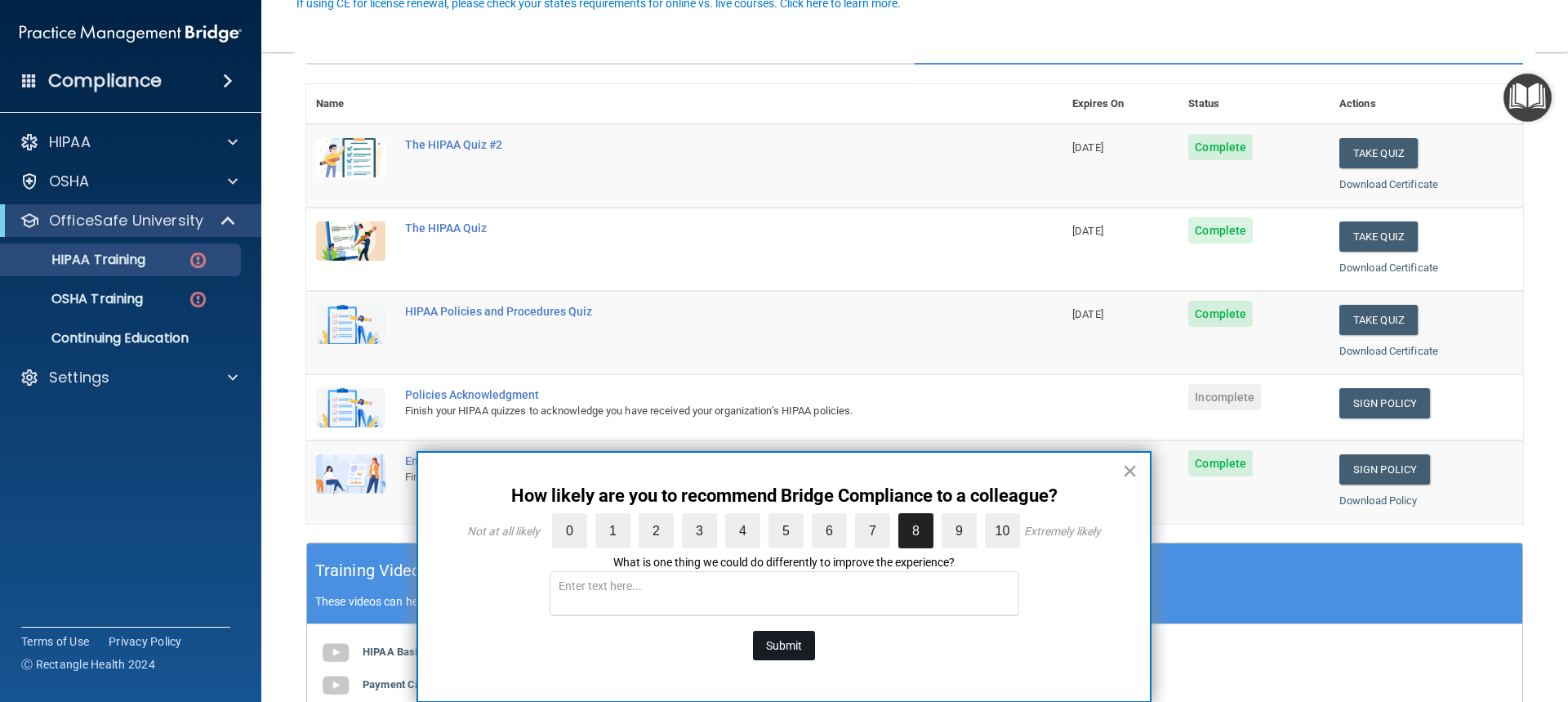
click at [793, 591] on button "Submit" at bounding box center [784, 645] width 62 height 29
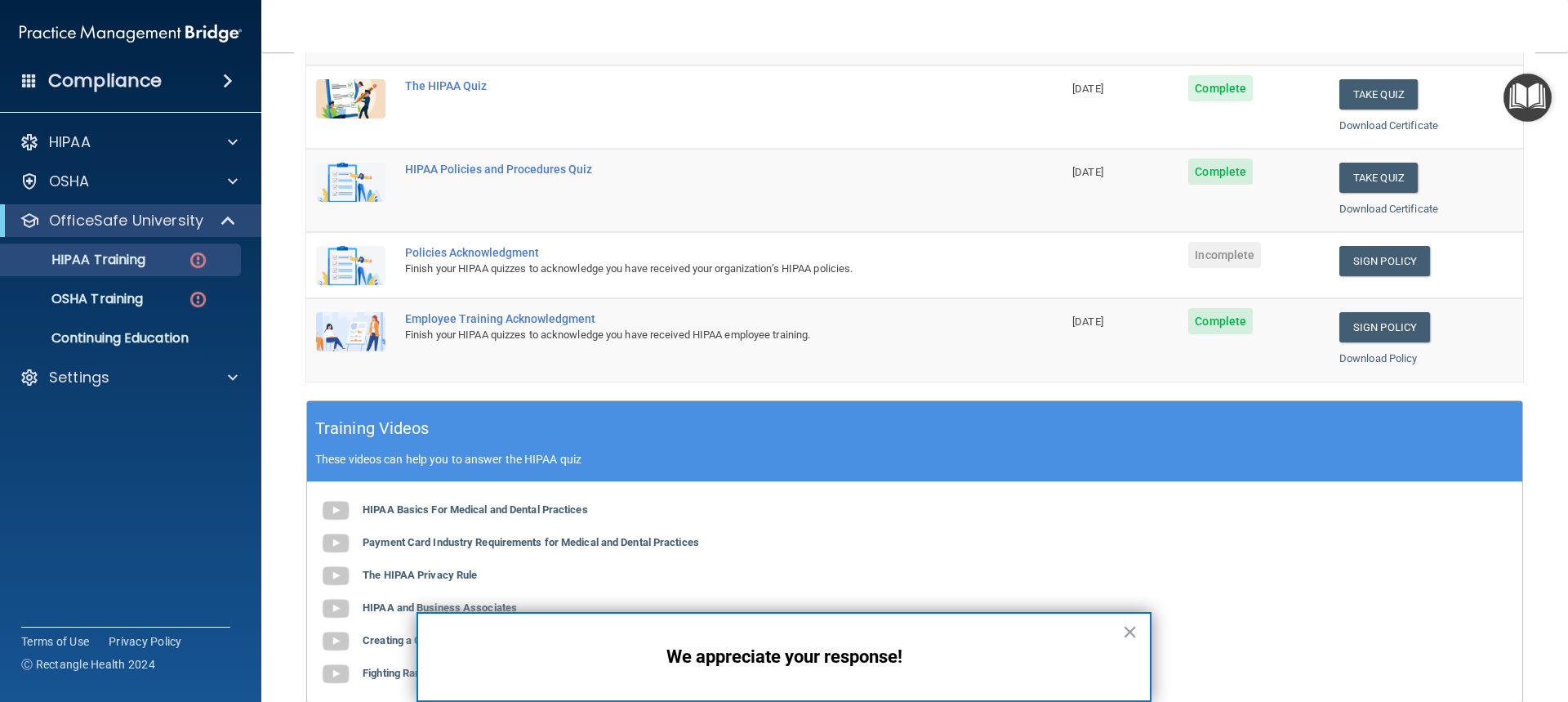
scroll to position [327, 0]
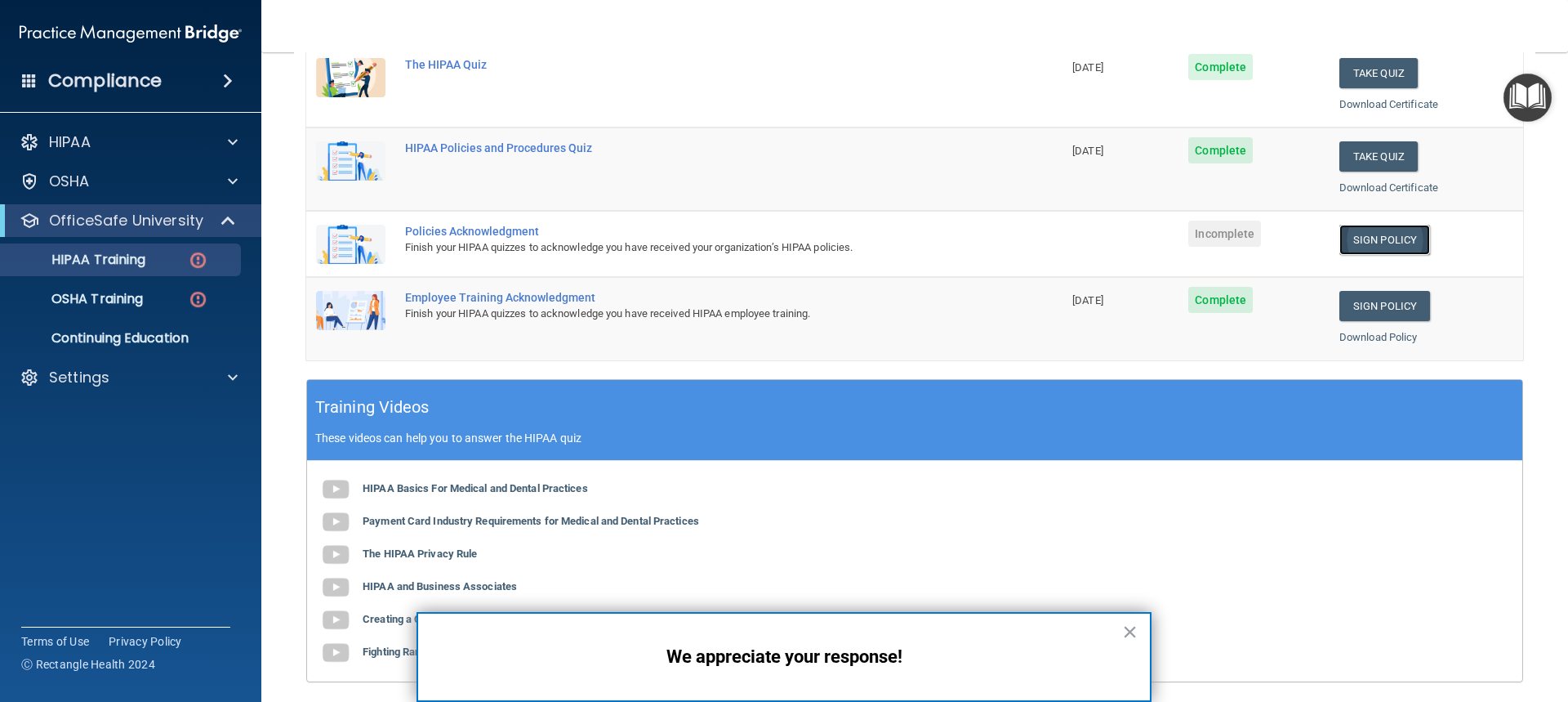
click at [866, 238] on link "Sign Policy" at bounding box center [1385, 239] width 91 height 30
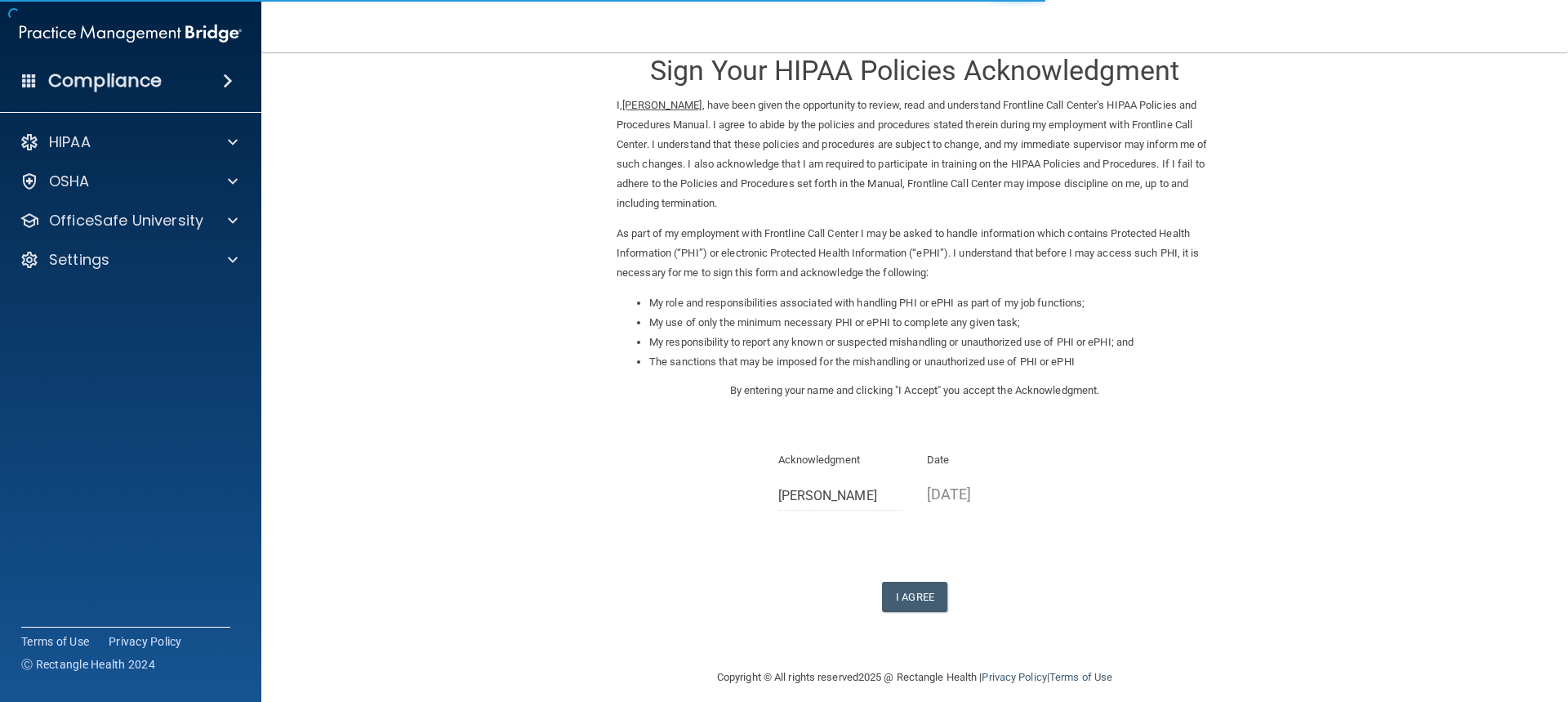
scroll to position [47, 0]
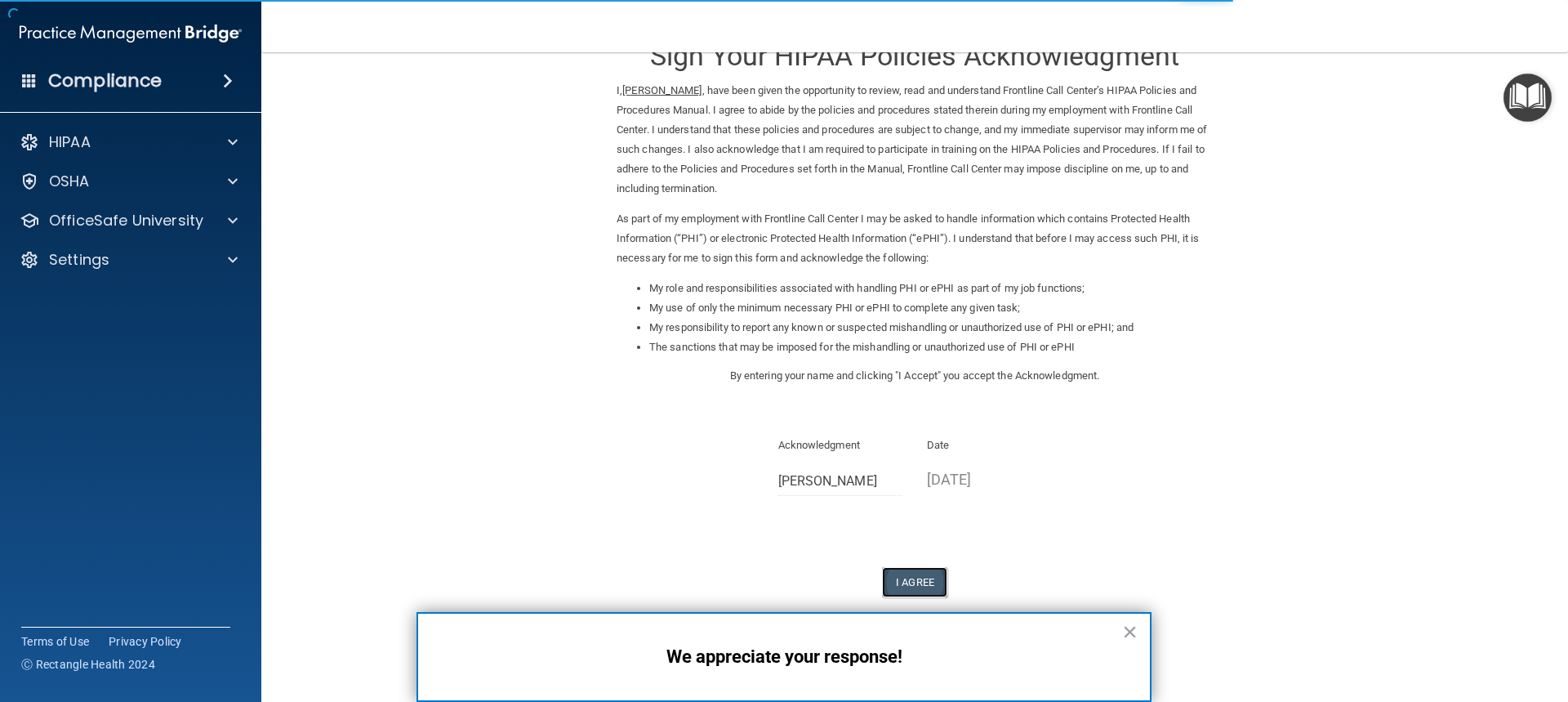
click at [914, 584] on button "I Agree" at bounding box center [915, 582] width 66 height 30
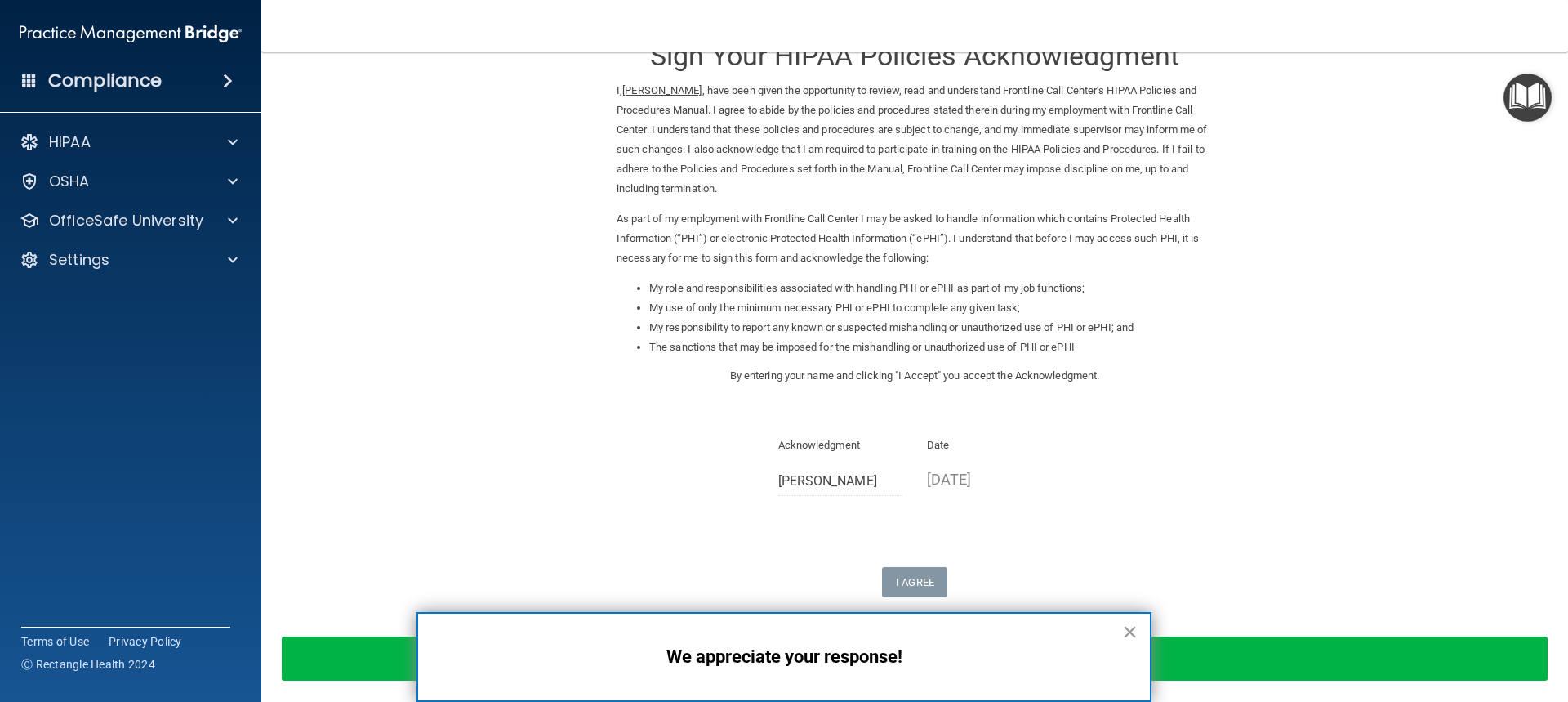
click at [1130, 632] on button "×" at bounding box center [1130, 632] width 16 height 26
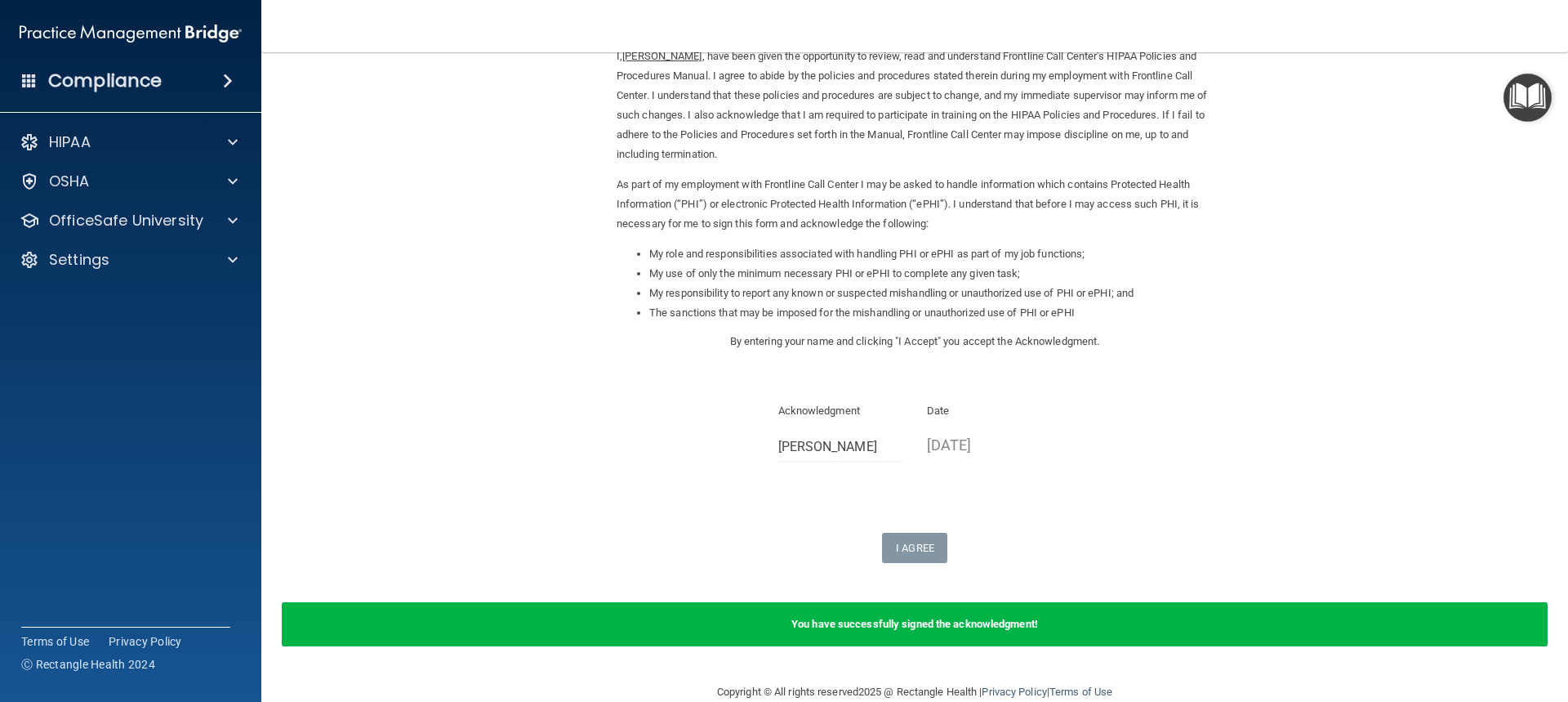
scroll to position [111, 0]
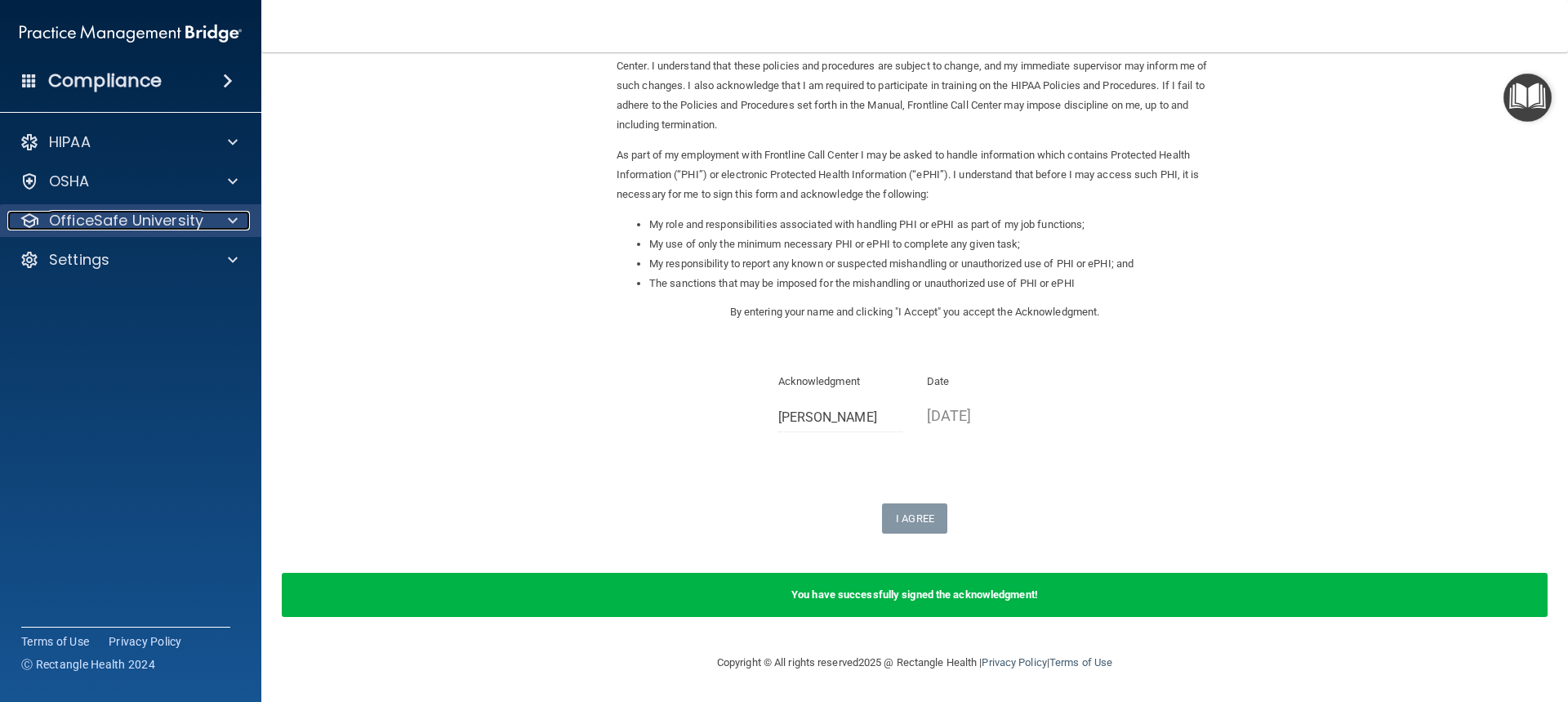
click at [236, 220] on span at bounding box center [233, 220] width 10 height 20
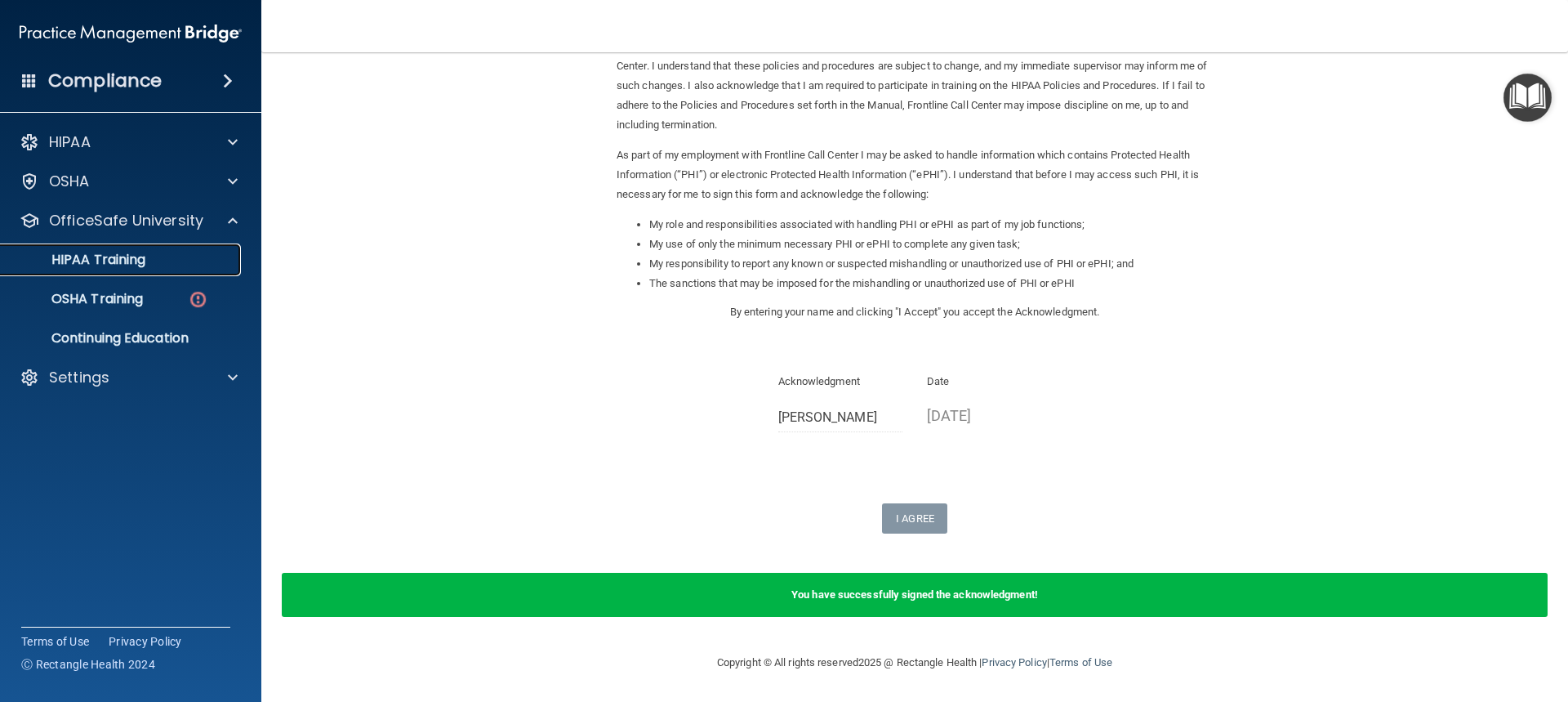
click at [129, 252] on p "HIPAA Training" at bounding box center [78, 260] width 135 height 16
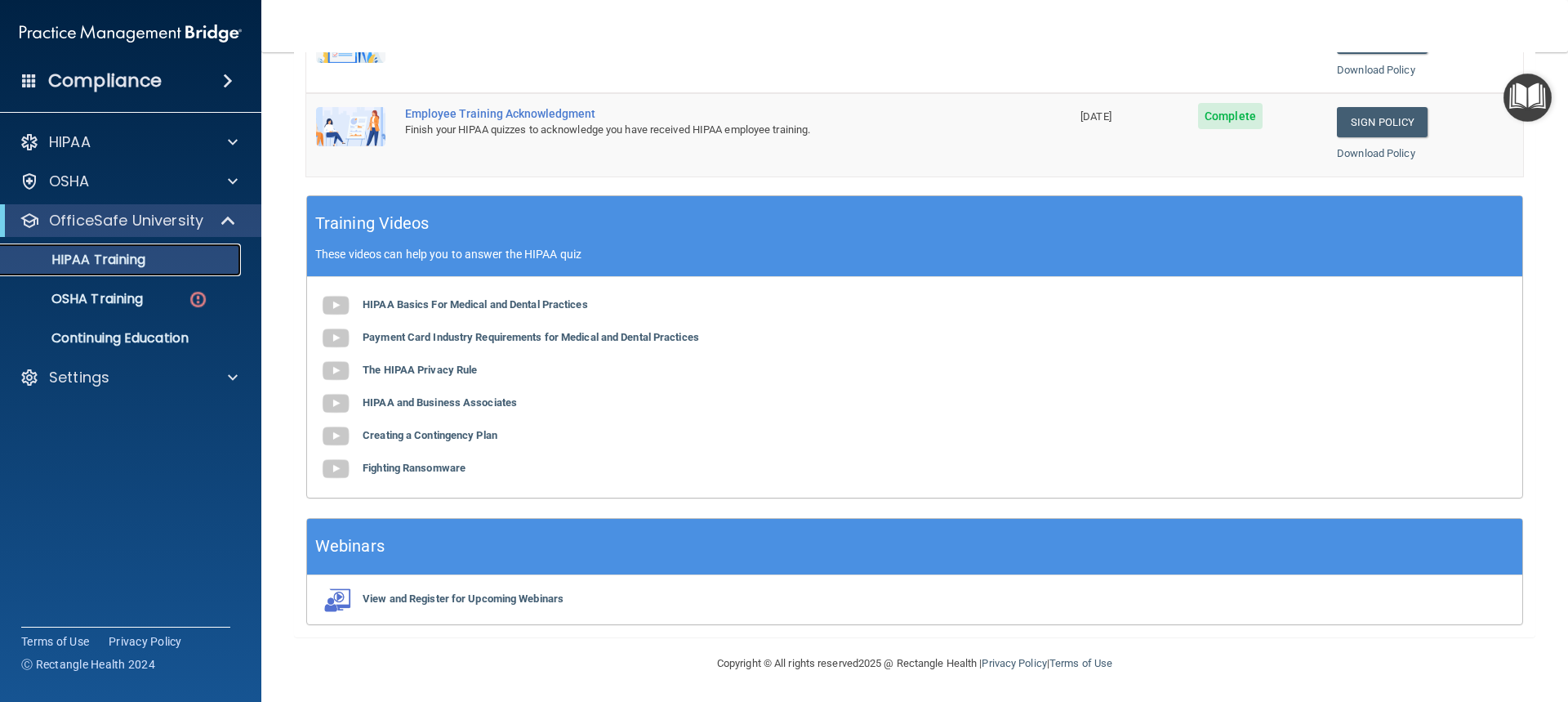
scroll to position [528, 0]
